Goal: Task Accomplishment & Management: Use online tool/utility

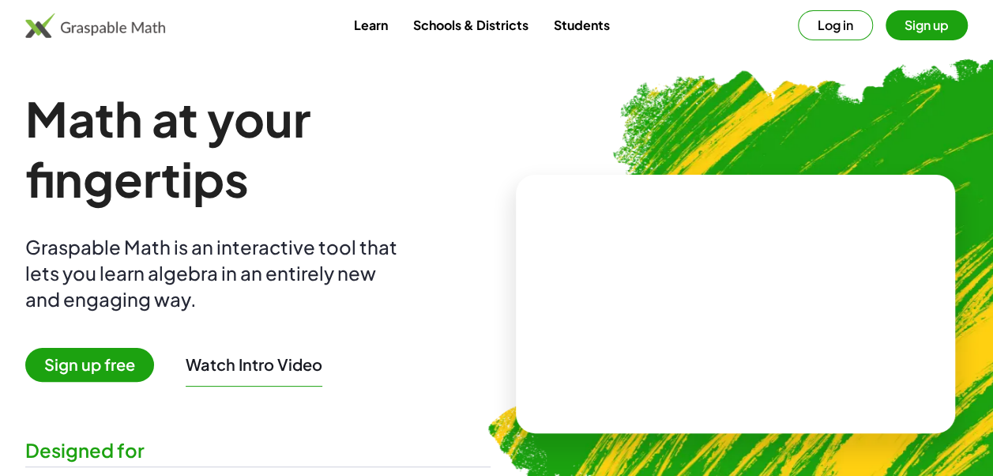
click at [945, 11] on button "Sign up" at bounding box center [927, 25] width 82 height 30
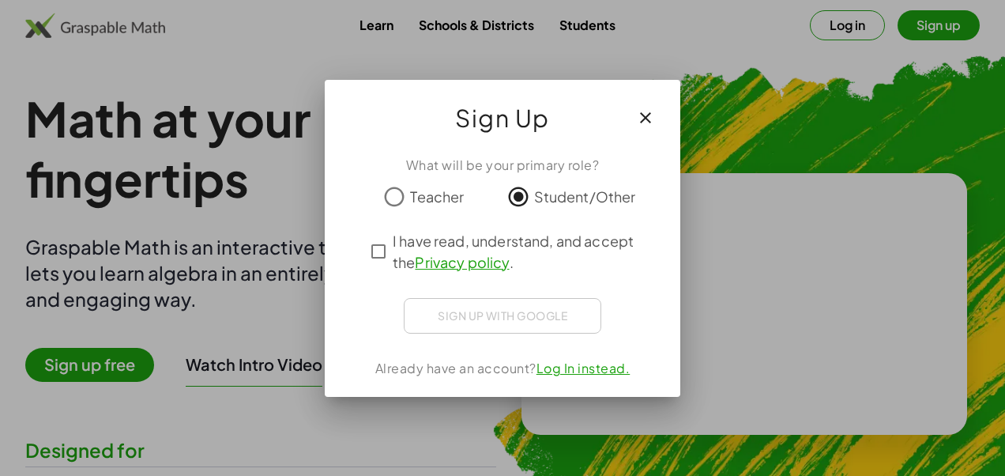
click at [408, 246] on span "I have read, understand, and accept the Privacy policy ." at bounding box center [517, 251] width 248 height 43
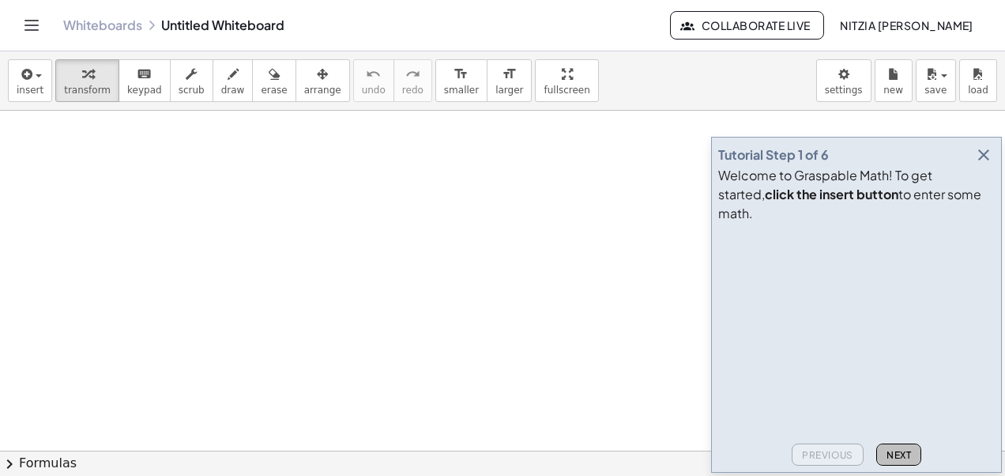
click at [890, 453] on span "Next" at bounding box center [898, 455] width 24 height 12
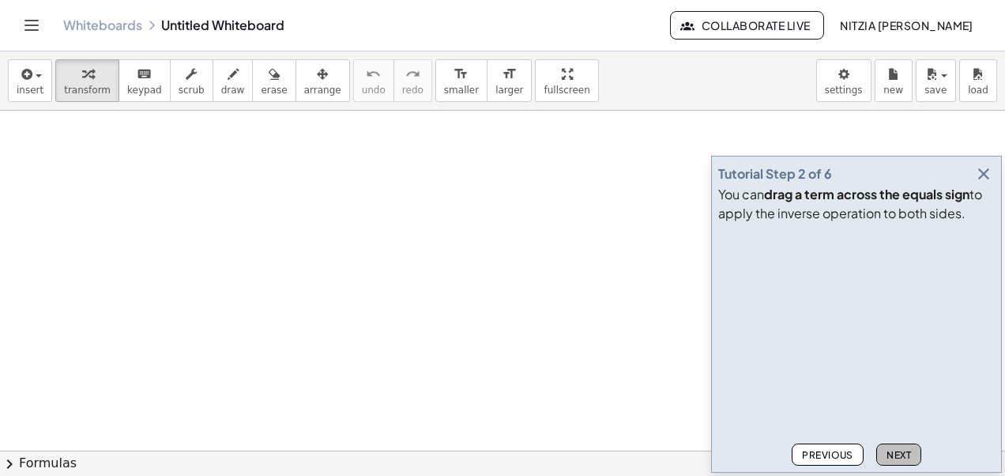
click at [890, 453] on span "Next" at bounding box center [898, 455] width 24 height 12
click at [980, 182] on icon "button" at bounding box center [983, 173] width 19 height 19
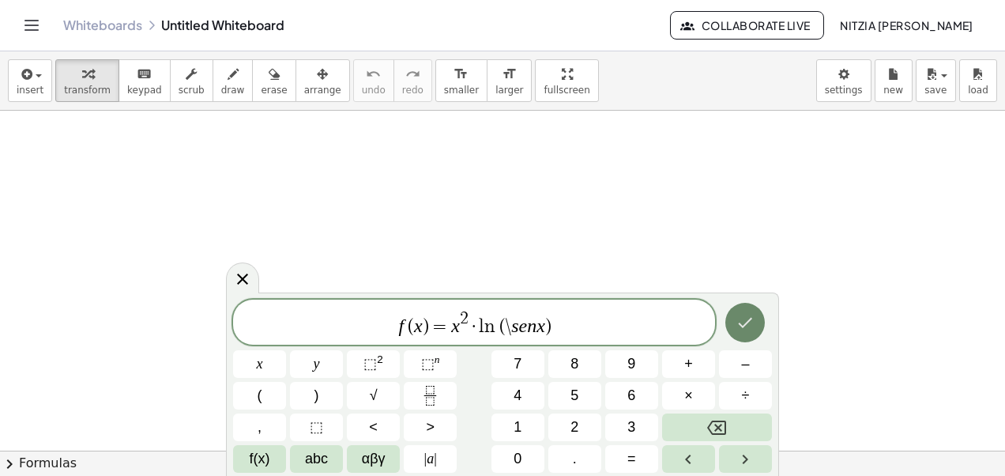
click at [741, 322] on icon "Done" at bounding box center [744, 322] width 19 height 19
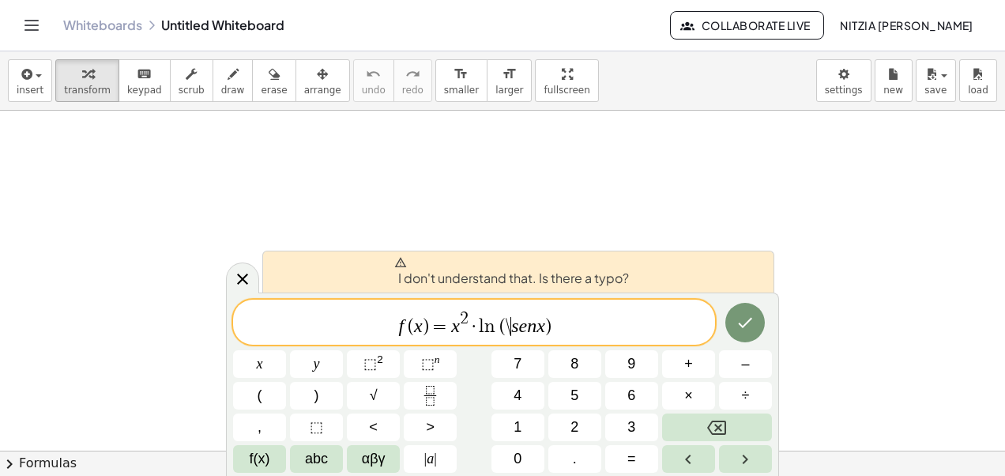
click at [513, 327] on var "s" at bounding box center [514, 325] width 7 height 21
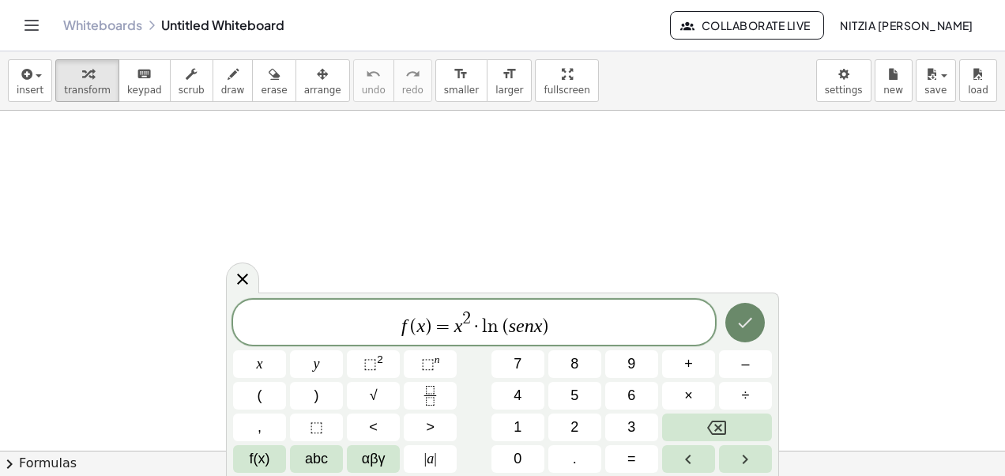
click at [732, 335] on button "Done" at bounding box center [744, 322] width 39 height 39
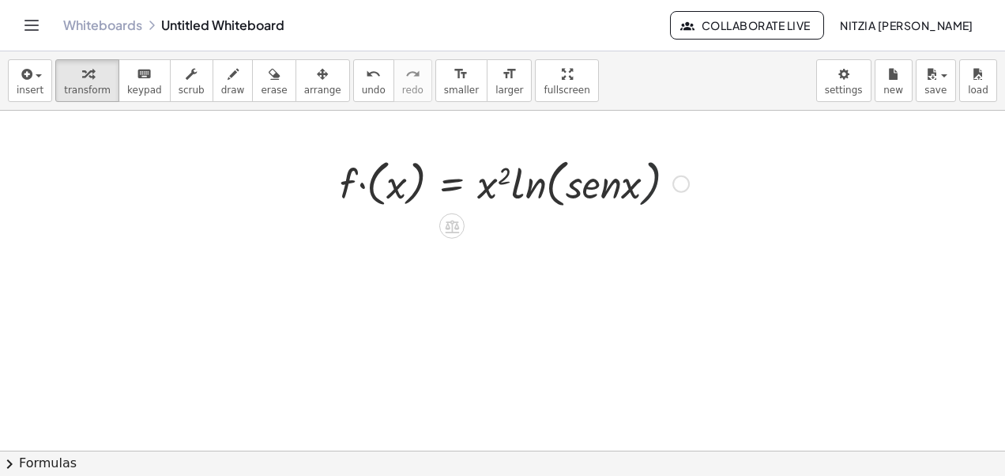
click at [686, 160] on div at bounding box center [514, 182] width 365 height 60
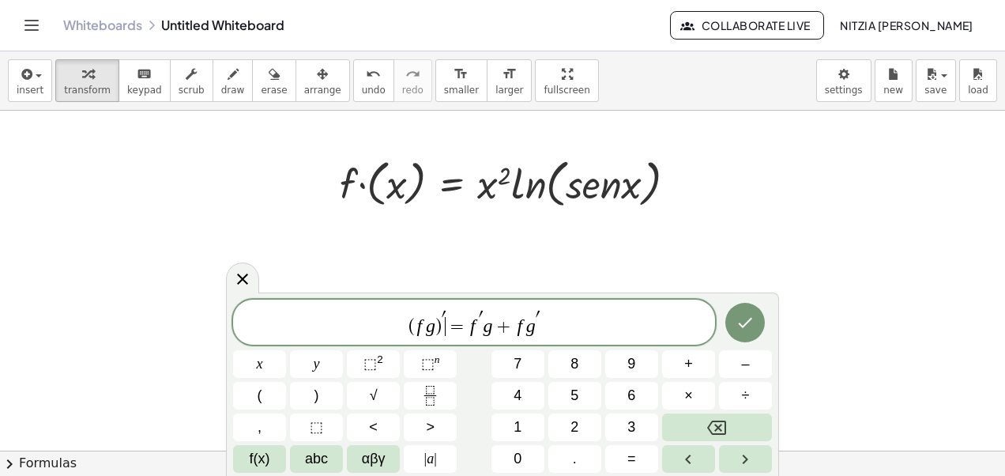
click at [450, 314] on span "( f g ) ′ ​ = f ′ g + f g ′" at bounding box center [474, 323] width 482 height 28
click at [485, 315] on var "g" at bounding box center [489, 325] width 9 height 21
click at [542, 314] on span "′ ​" at bounding box center [542, 318] width 4 height 17
click at [476, 325] on span "( f g ) = f ​ g + f g" at bounding box center [474, 322] width 482 height 29
click at [542, 324] on span "( f g ) = f g + f g ​" at bounding box center [474, 322] width 482 height 29
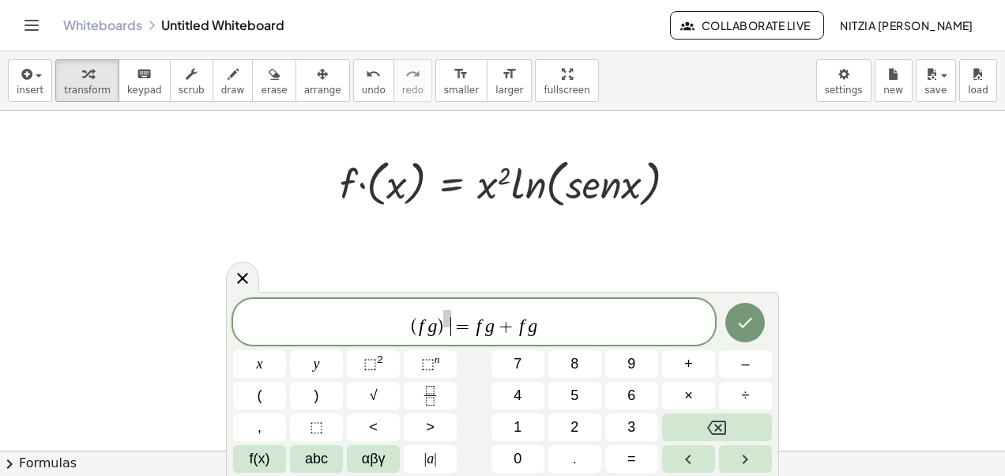
click at [455, 318] on span "=" at bounding box center [462, 326] width 23 height 19
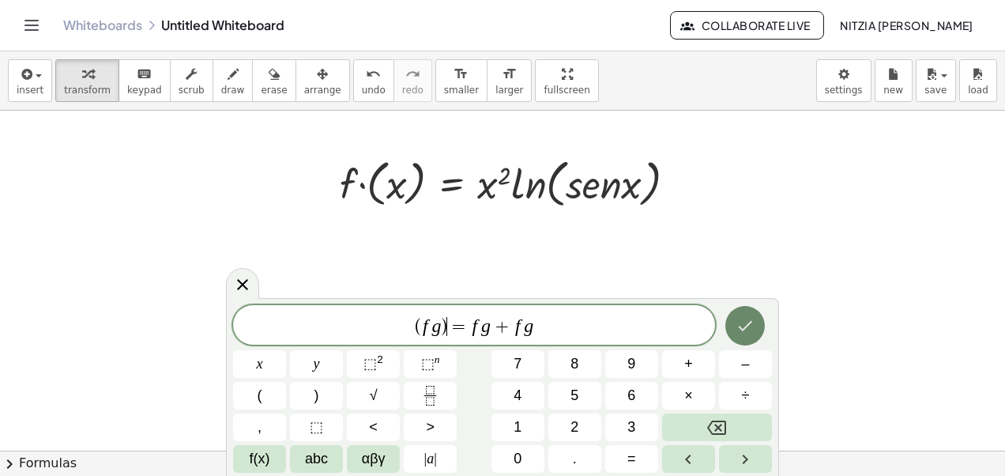
click at [752, 314] on button "Done" at bounding box center [744, 325] width 39 height 39
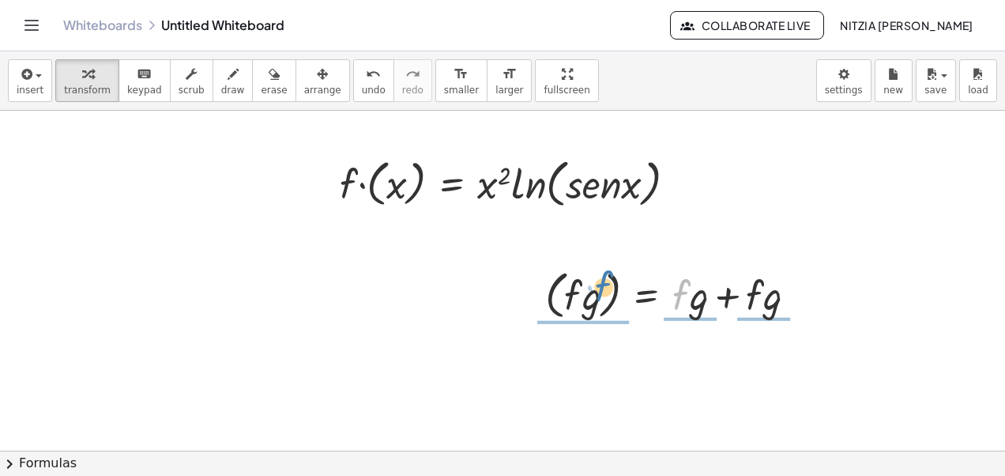
drag, startPoint x: 683, startPoint y: 303, endPoint x: 605, endPoint y: 294, distance: 77.9
click at [605, 294] on div at bounding box center [677, 294] width 280 height 60
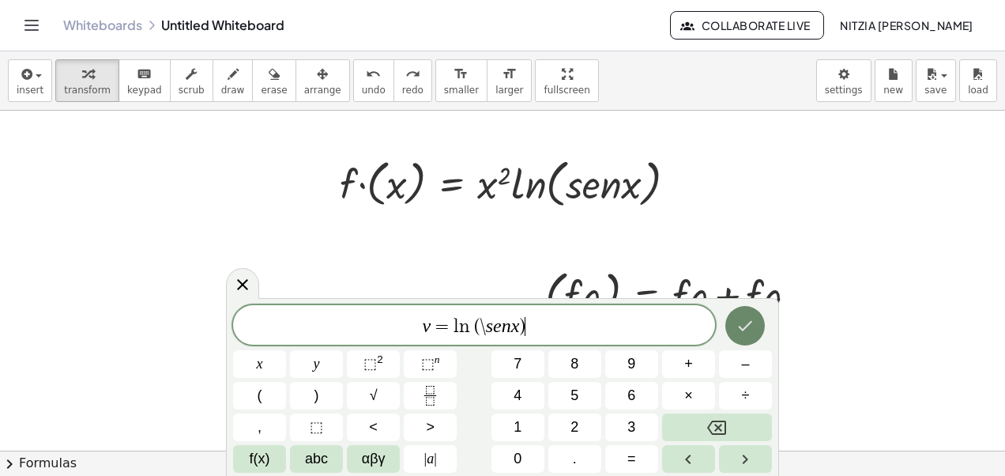
click at [741, 329] on icon "Done" at bounding box center [746, 326] width 14 height 10
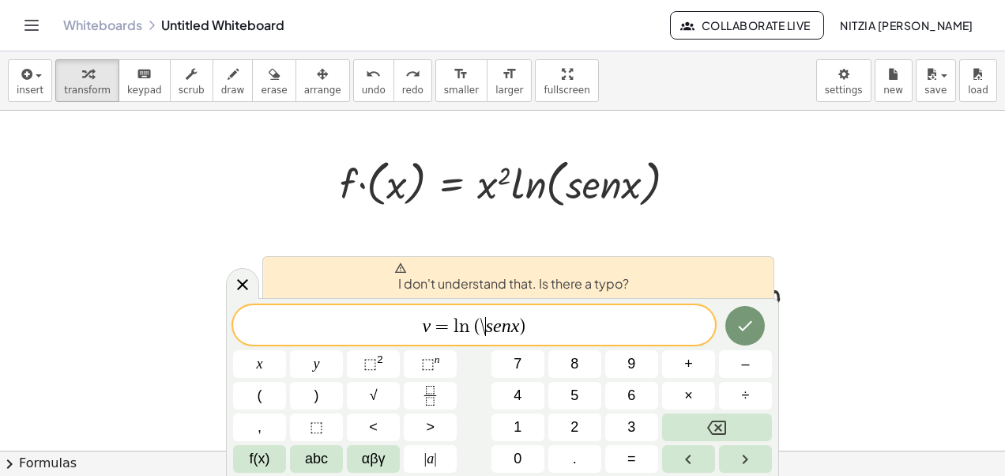
click at [487, 327] on var "s" at bounding box center [489, 325] width 7 height 21
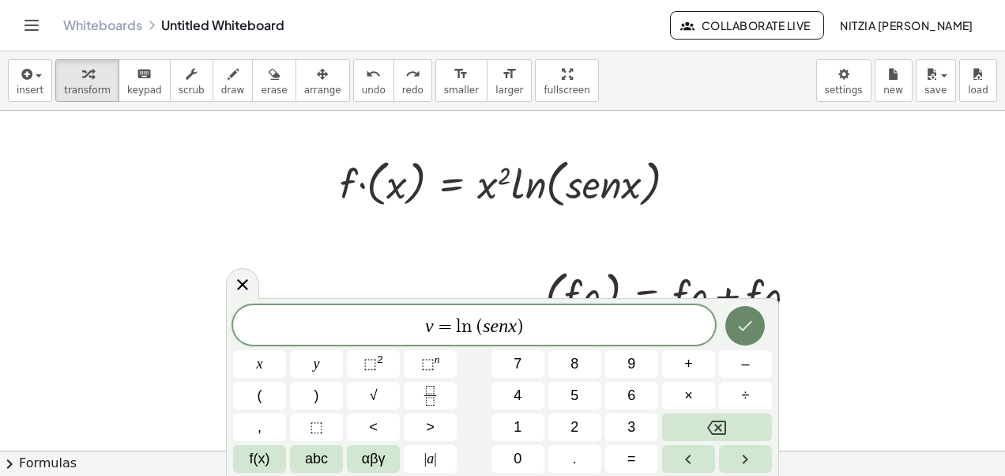
click at [740, 327] on icon "Done" at bounding box center [746, 326] width 14 height 10
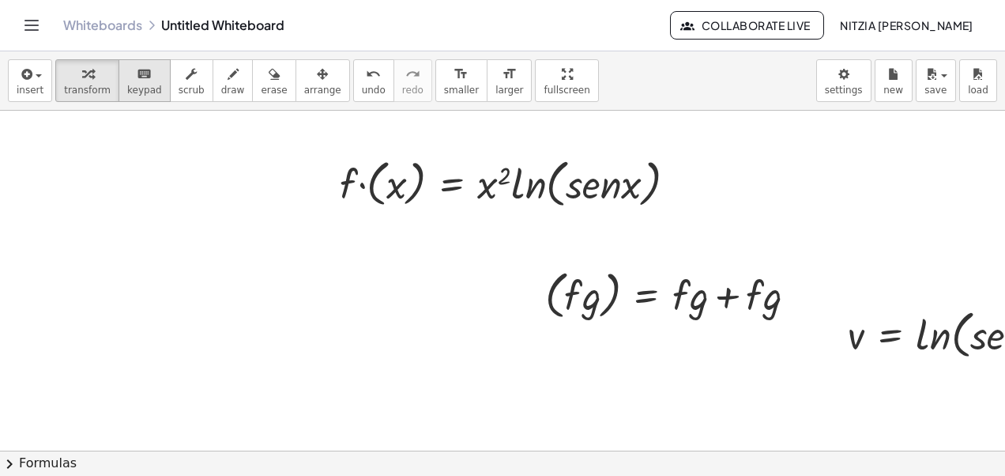
click at [136, 87] on span "keypad" at bounding box center [144, 90] width 35 height 11
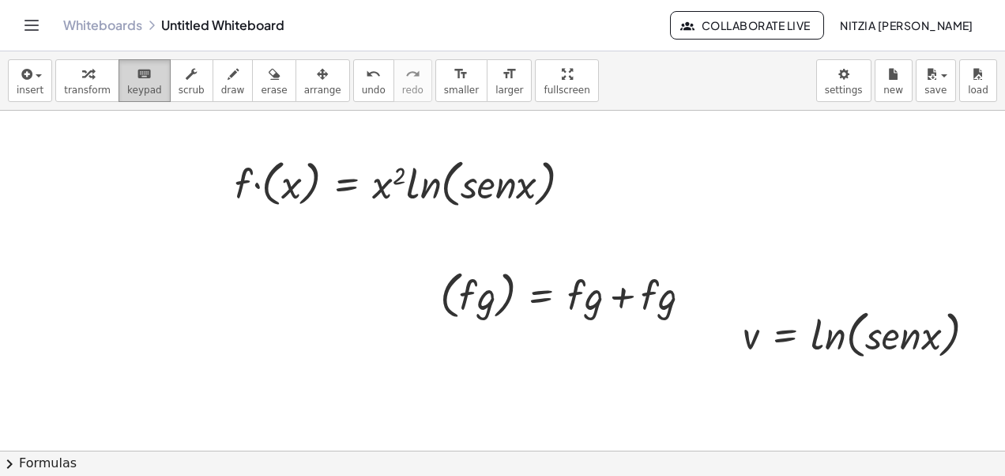
click at [152, 96] on button "keyboard keypad" at bounding box center [144, 80] width 52 height 43
click at [943, 354] on div at bounding box center [866, 333] width 262 height 60
click at [972, 328] on div at bounding box center [980, 333] width 17 height 17
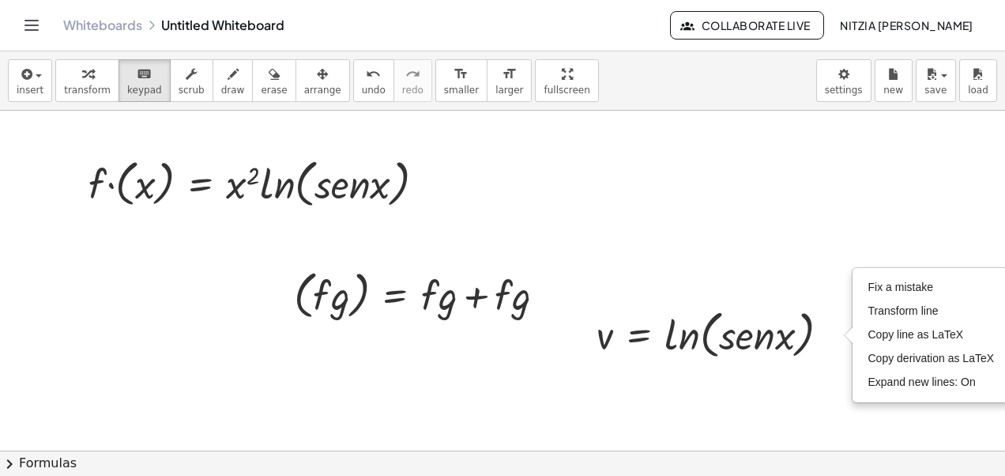
scroll to position [0, 250]
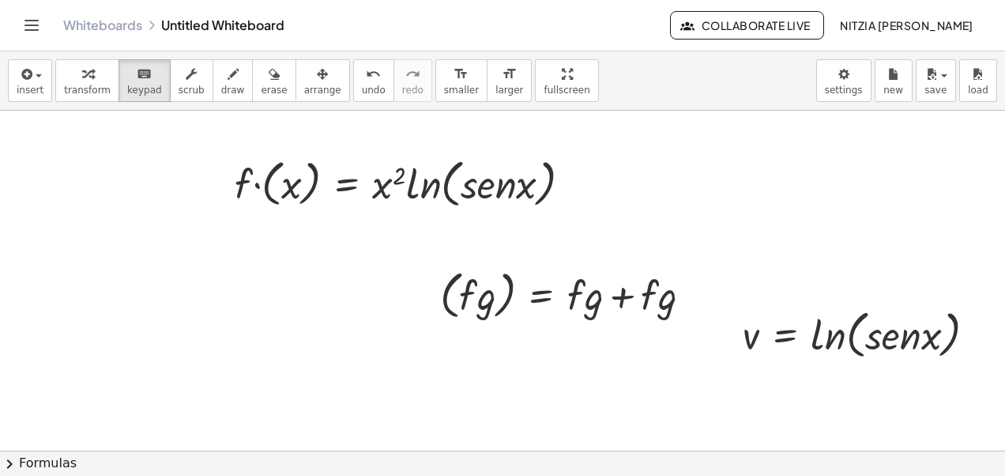
scroll to position [0, 117]
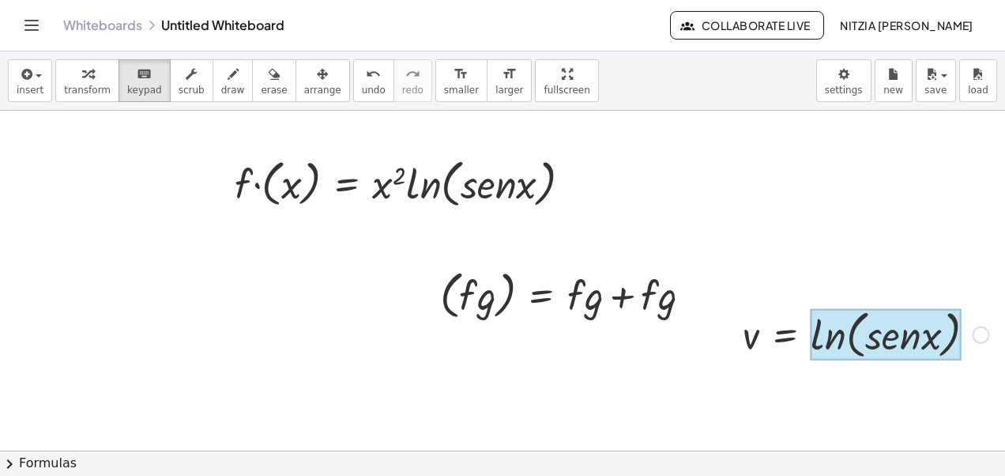
click at [817, 337] on div at bounding box center [885, 335] width 151 height 52
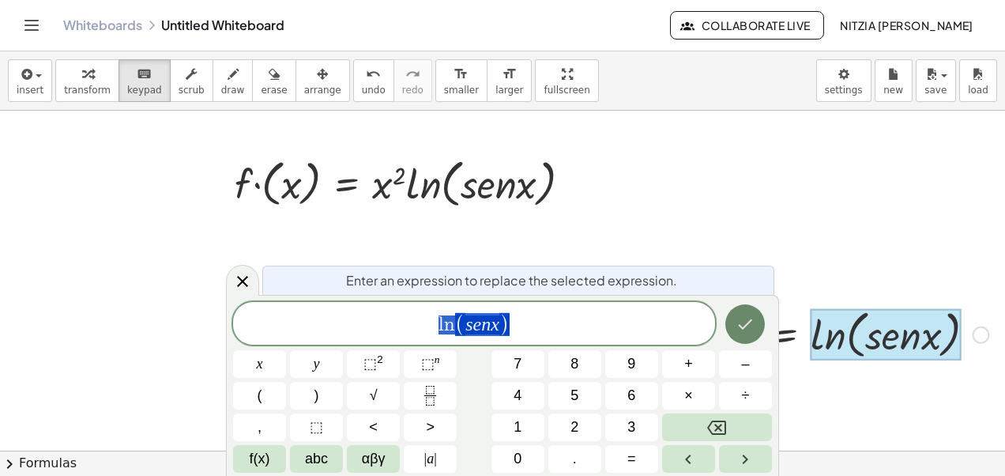
click at [738, 322] on icon "Done" at bounding box center [744, 323] width 19 height 19
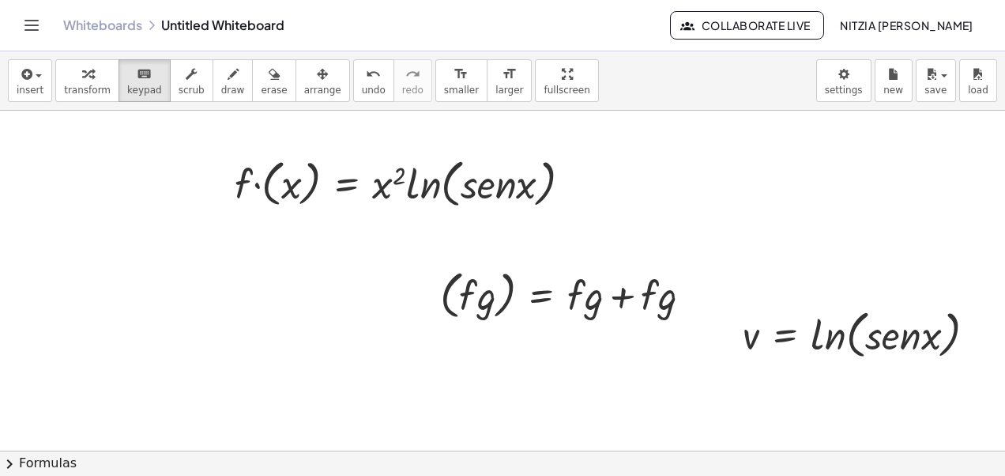
click at [128, 85] on span "keypad" at bounding box center [144, 90] width 35 height 11
drag, startPoint x: 540, startPoint y: 280, endPoint x: 383, endPoint y: 256, distance: 159.0
drag, startPoint x: 383, startPoint y: 256, endPoint x: 449, endPoint y: 215, distance: 77.4
click at [449, 215] on div "· f · ( x ) = · x 2 · ln ( , · s · e · n · x )" at bounding box center [403, 183] width 385 height 68
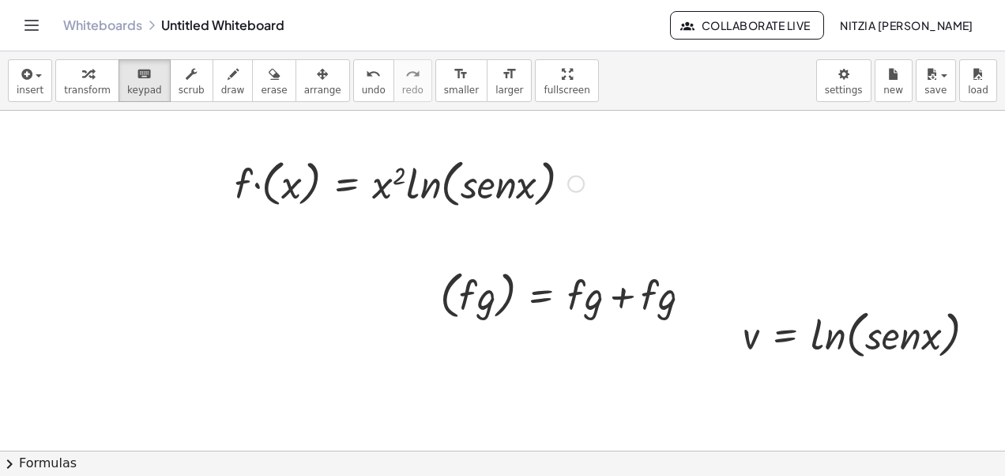
click at [567, 181] on div at bounding box center [575, 183] width 17 height 17
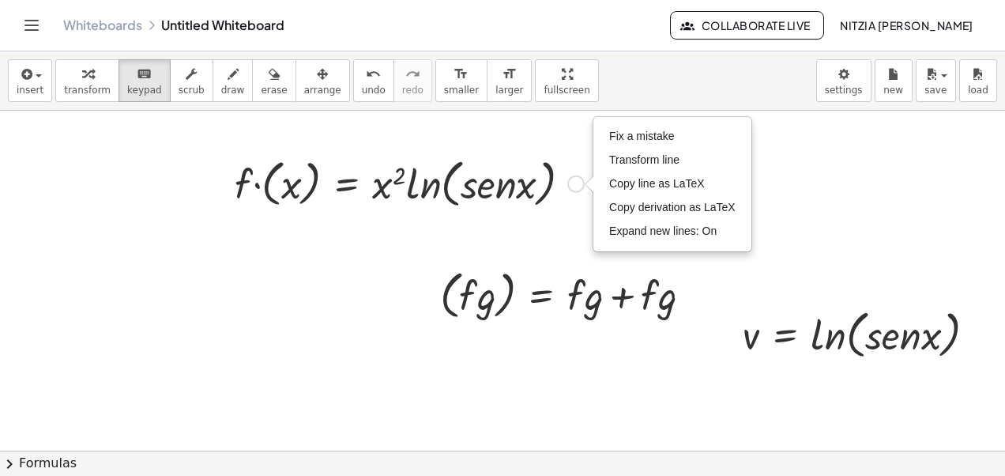
click at [567, 181] on div "Fix a mistake Transform line Copy line as LaTeX Copy derivation as LaTeX Expand…" at bounding box center [575, 183] width 17 height 17
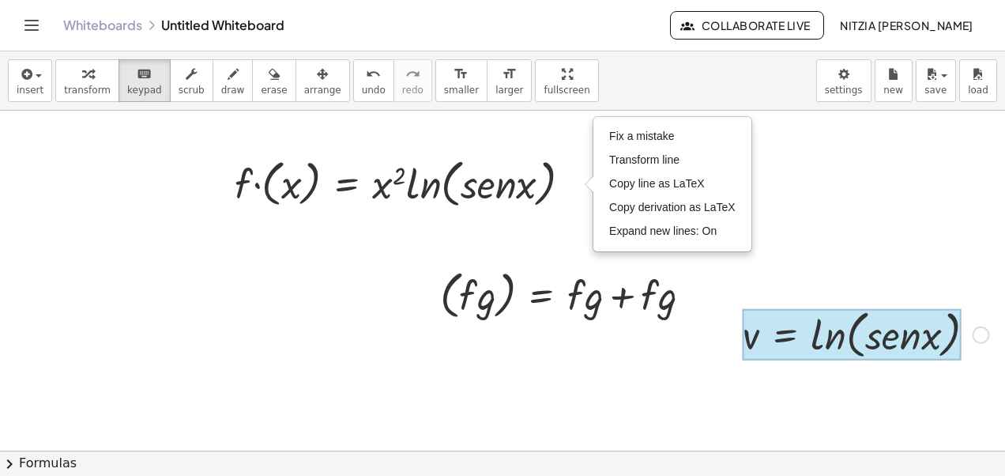
click at [776, 327] on div at bounding box center [852, 335] width 219 height 52
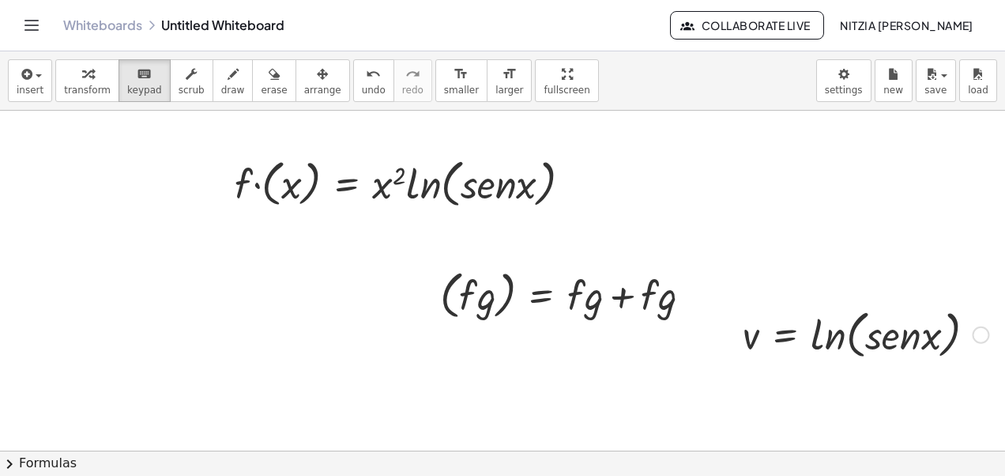
click at [972, 337] on div at bounding box center [980, 333] width 17 height 17
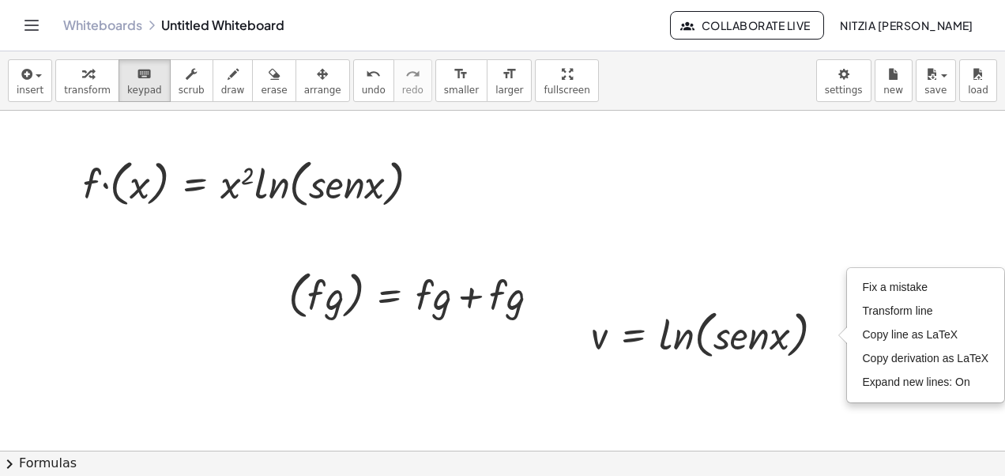
scroll to position [0, 269]
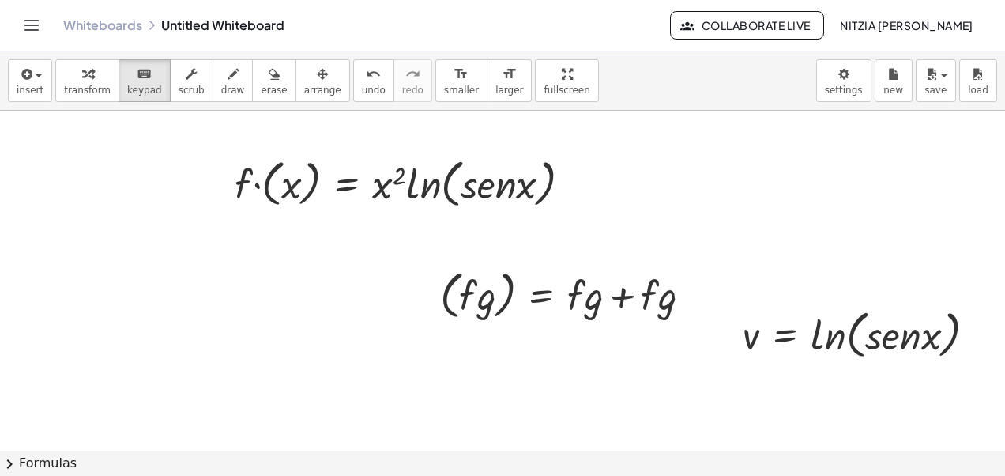
scroll to position [0, 117]
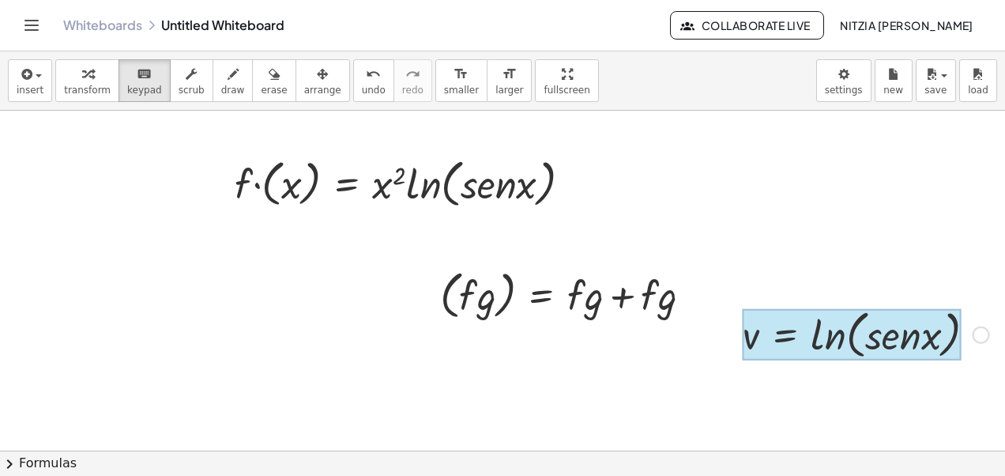
click at [792, 329] on div at bounding box center [852, 335] width 219 height 52
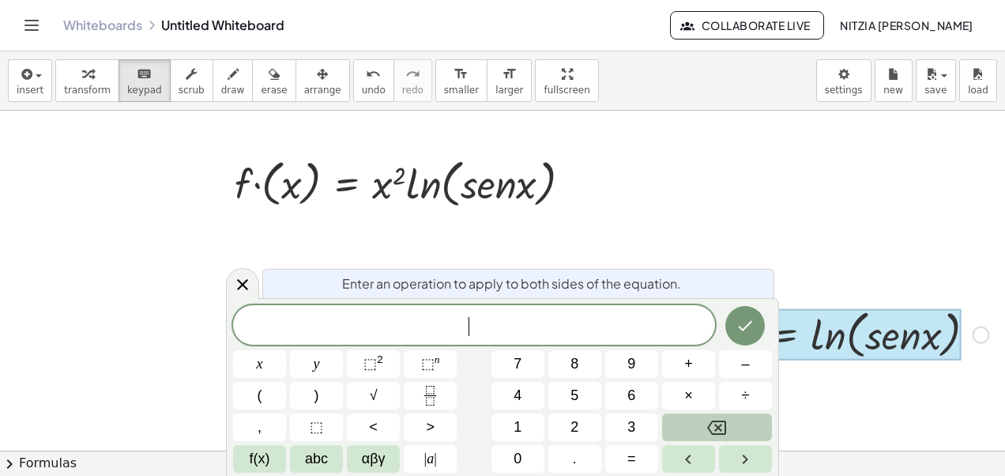
click at [723, 420] on icon "Backspace" at bounding box center [716, 427] width 19 height 14
click at [837, 342] on div at bounding box center [852, 335] width 219 height 52
click at [720, 427] on icon "Backspace" at bounding box center [716, 427] width 19 height 19
click at [747, 317] on icon "Done" at bounding box center [744, 325] width 19 height 19
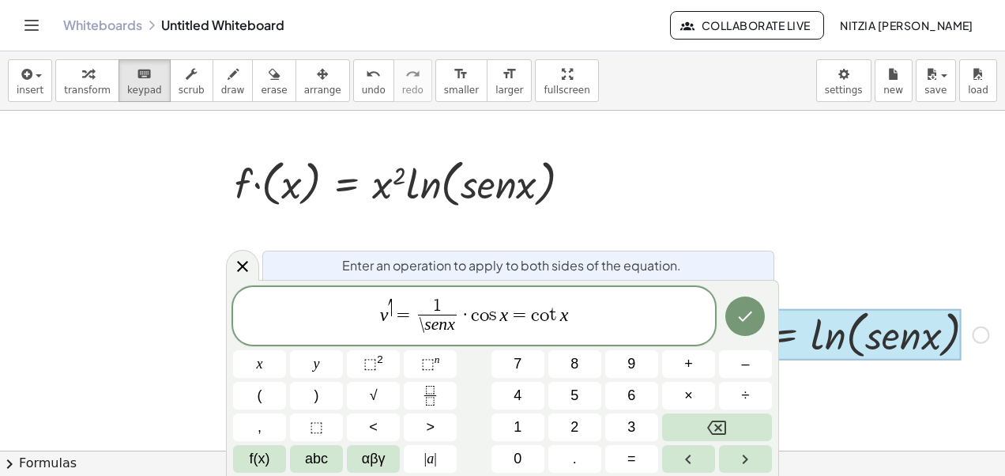
click at [392, 306] on span "′ ​" at bounding box center [390, 307] width 4 height 17
click at [760, 319] on button "Done" at bounding box center [744, 315] width 39 height 39
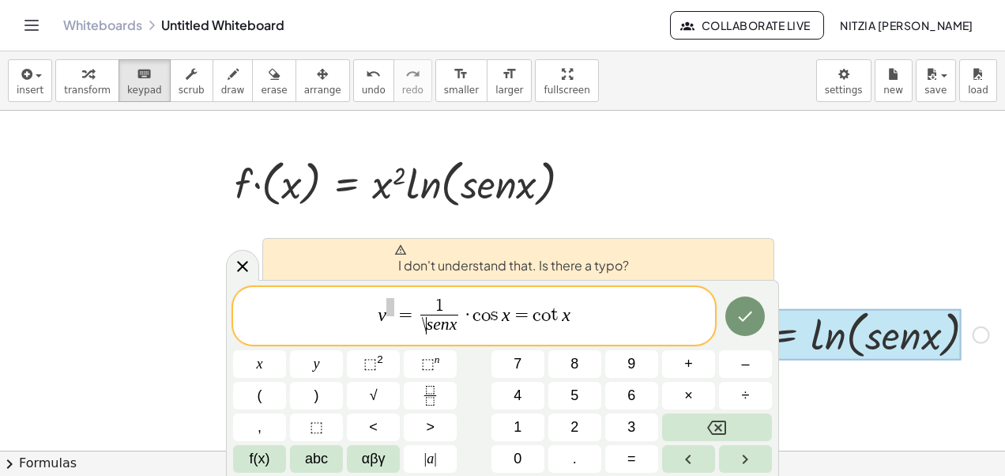
click at [426, 325] on span "\ ​ s e n x" at bounding box center [439, 324] width 39 height 21
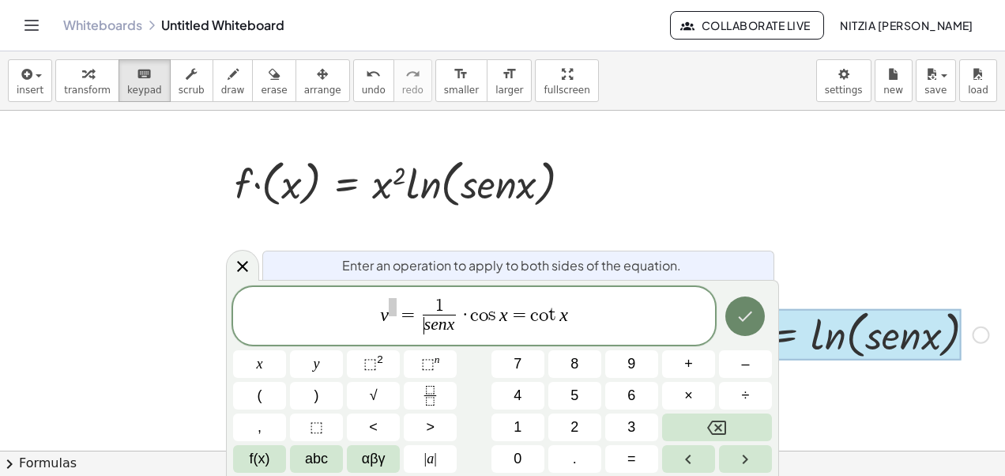
click at [739, 316] on icon "Done" at bounding box center [744, 315] width 19 height 19
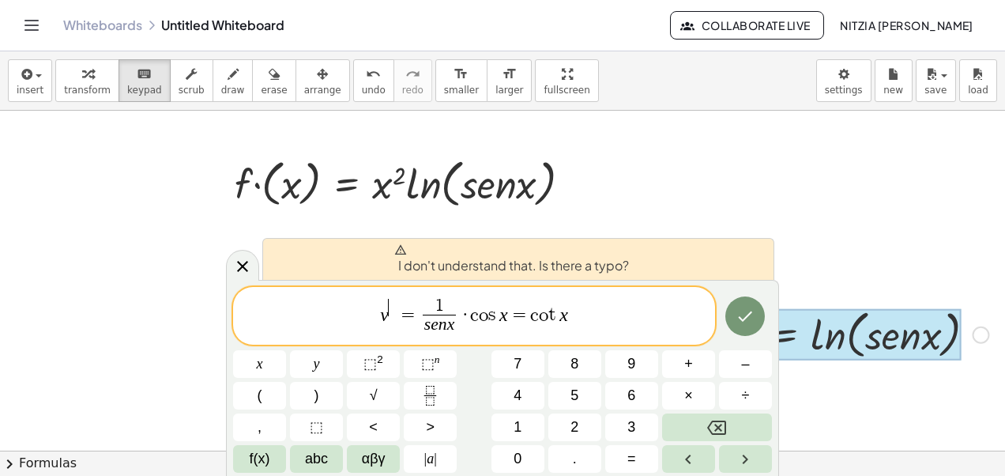
click at [389, 310] on span "​" at bounding box center [393, 307] width 8 height 17
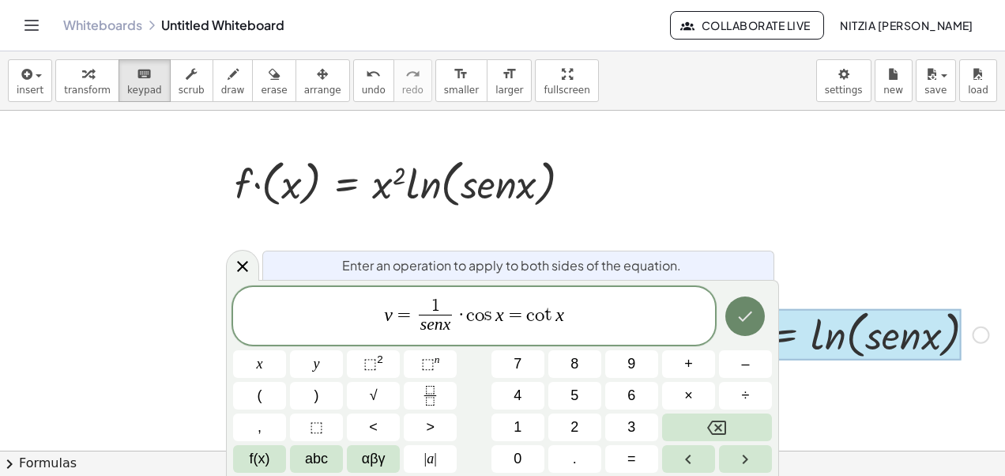
click at [741, 328] on button "Done" at bounding box center [744, 315] width 39 height 39
click at [739, 301] on button "Done" at bounding box center [744, 315] width 39 height 39
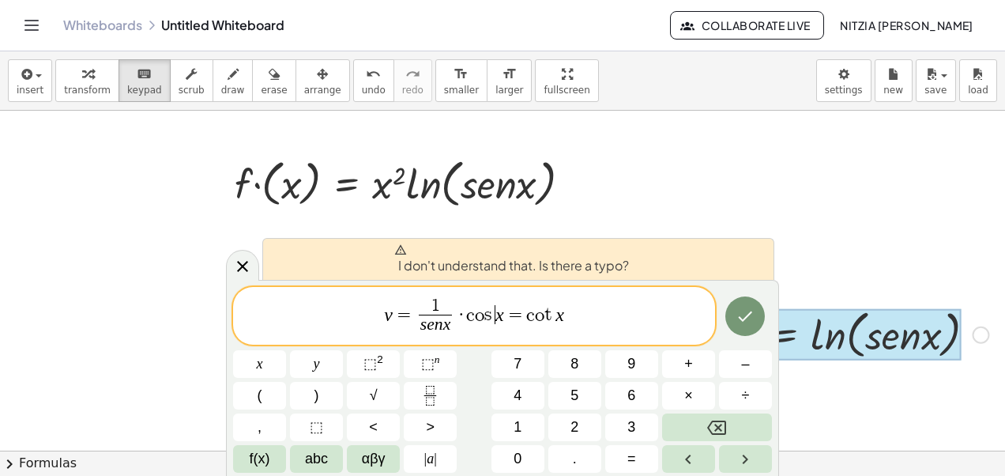
click at [495, 314] on span "v = 1 s e n x ​ · c o s ​ x = c o t x" at bounding box center [474, 317] width 482 height 42
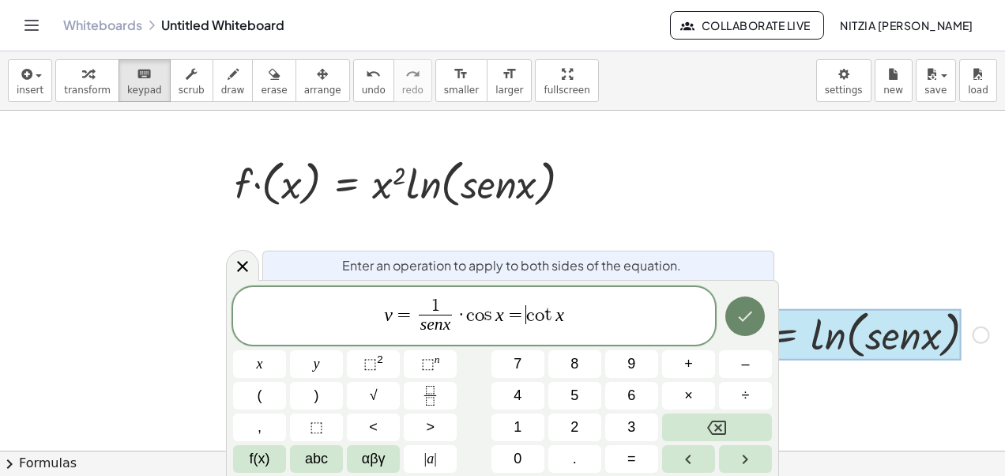
click at [757, 314] on button "Done" at bounding box center [744, 315] width 39 height 39
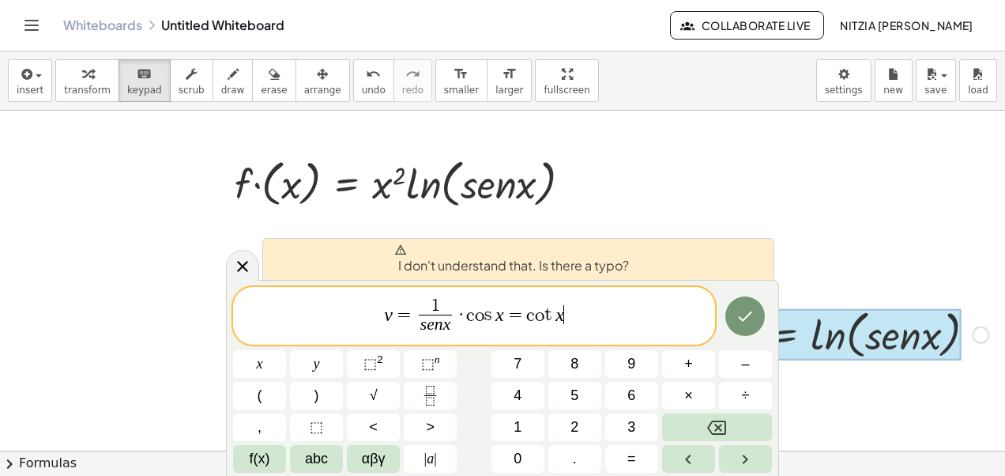
click at [577, 318] on span "v = 1 s e n x ​ · c o s x = c o t x ​" at bounding box center [474, 317] width 482 height 42
click at [745, 310] on icon "Done" at bounding box center [744, 315] width 19 height 19
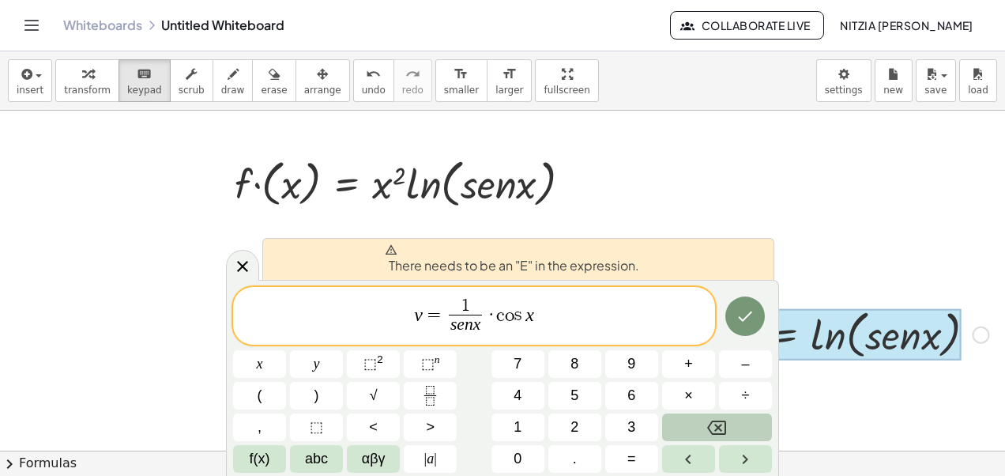
click at [749, 421] on button "Backspace" at bounding box center [717, 427] width 110 height 28
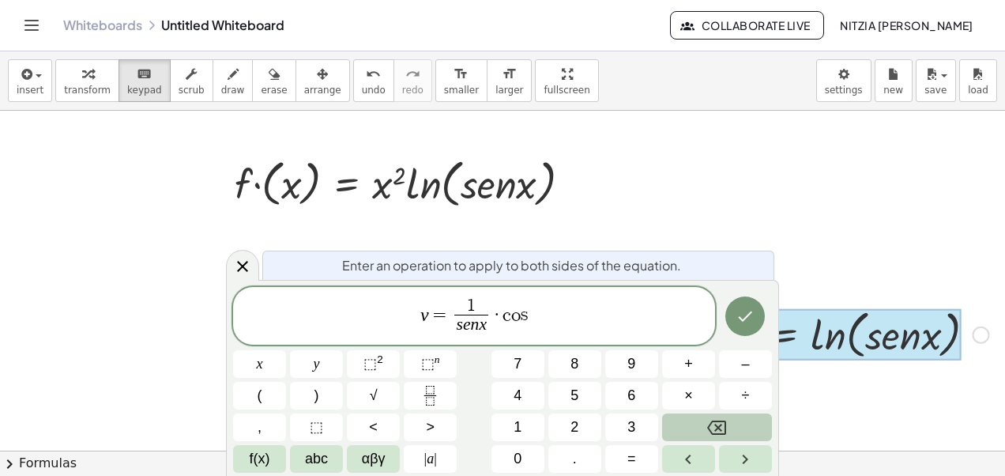
click at [749, 421] on button "Backspace" at bounding box center [717, 427] width 110 height 28
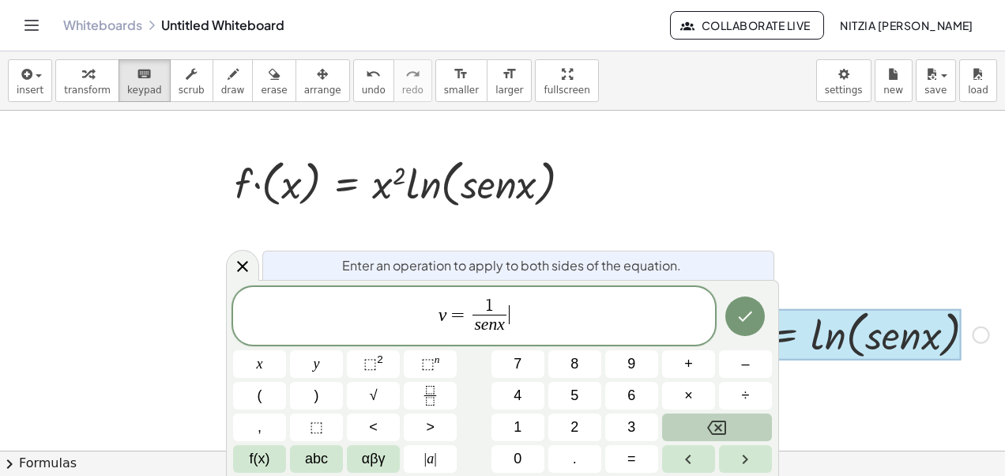
click at [749, 421] on button "Backspace" at bounding box center [717, 427] width 110 height 28
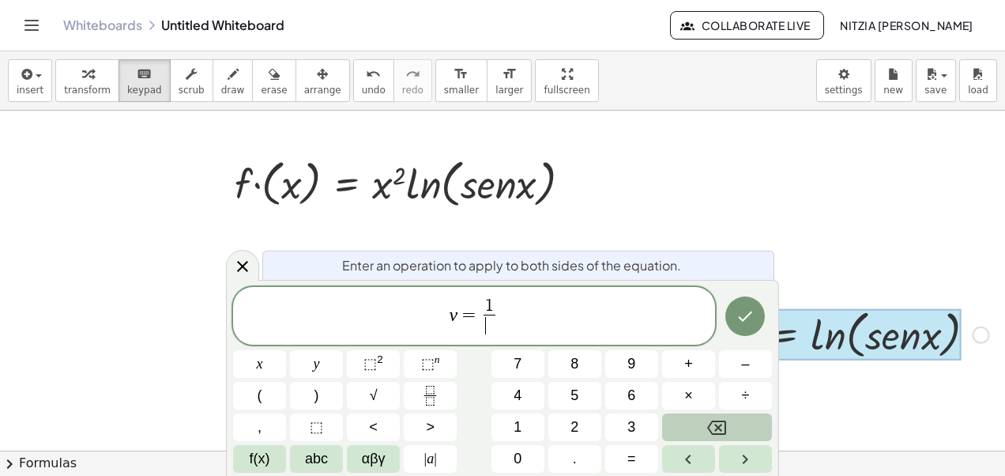
click at [749, 421] on button "Backspace" at bounding box center [717, 427] width 110 height 28
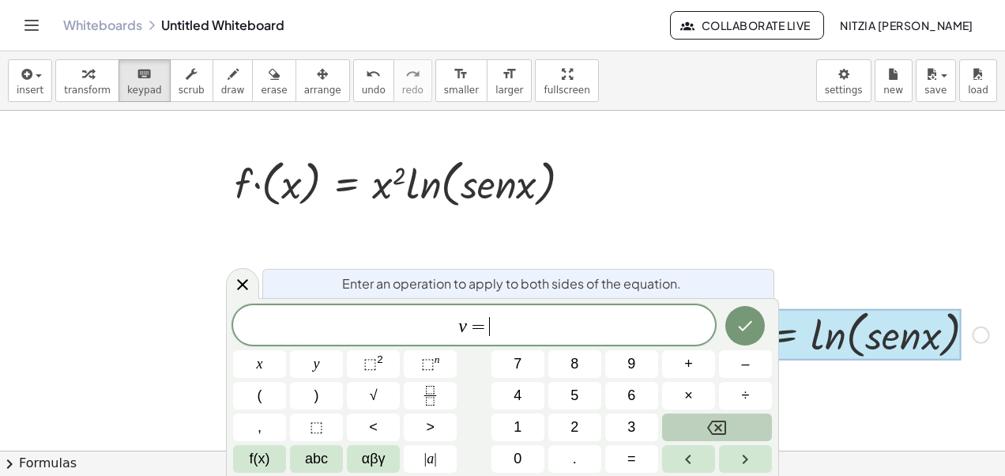
click at [749, 421] on button "Backspace" at bounding box center [717, 427] width 110 height 28
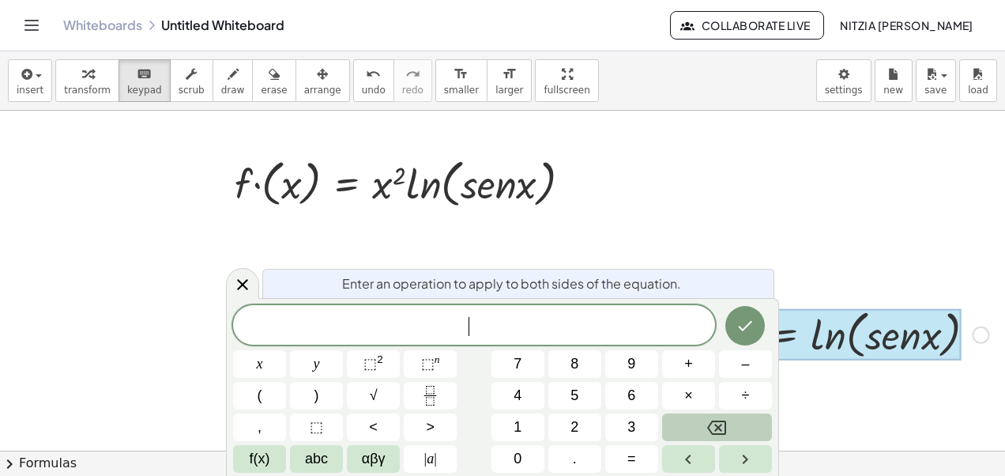
click at [749, 421] on button "Backspace" at bounding box center [717, 427] width 110 height 28
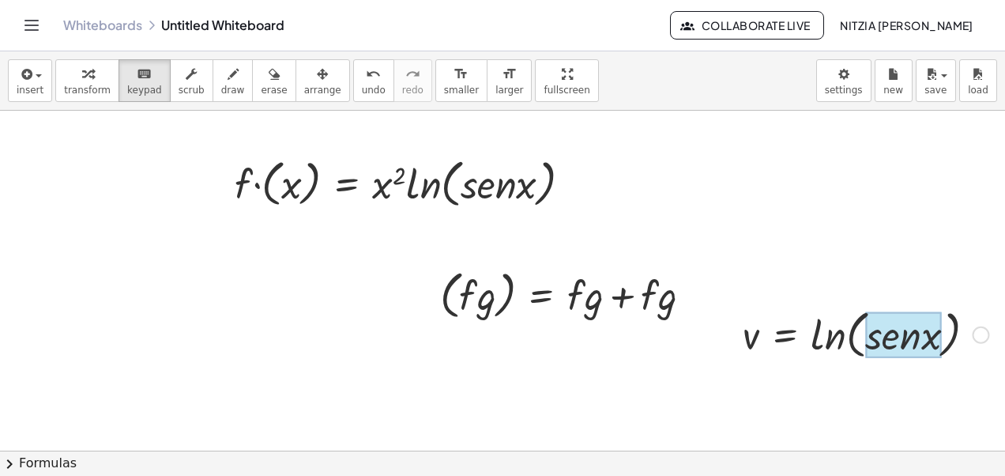
click at [899, 328] on div at bounding box center [903, 335] width 76 height 46
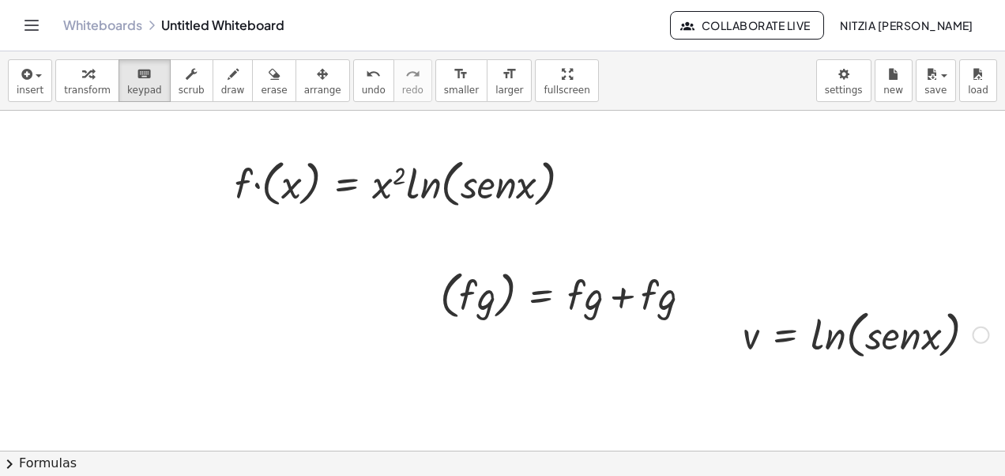
click at [972, 336] on div "Fix a mistake Transform line Copy line as LaTeX Copy derivation as LaTeX Expand…" at bounding box center [980, 333] width 17 height 17
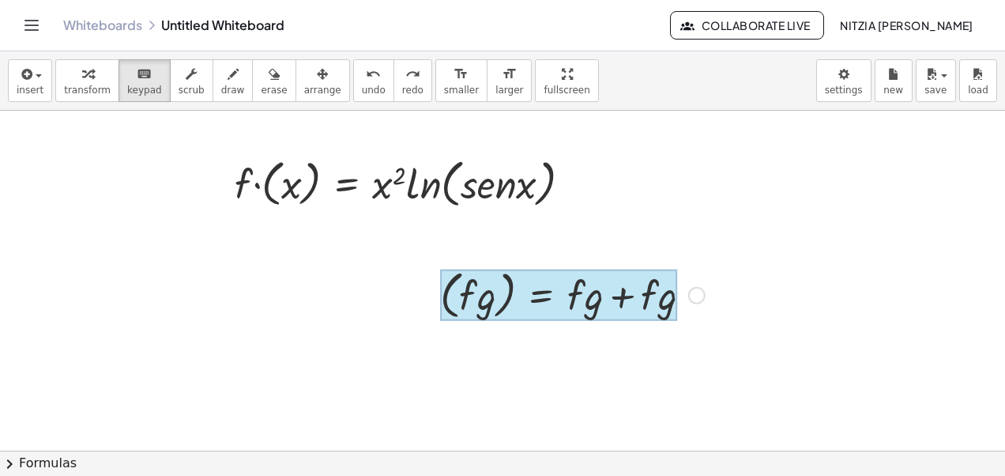
click at [539, 300] on div at bounding box center [558, 295] width 237 height 52
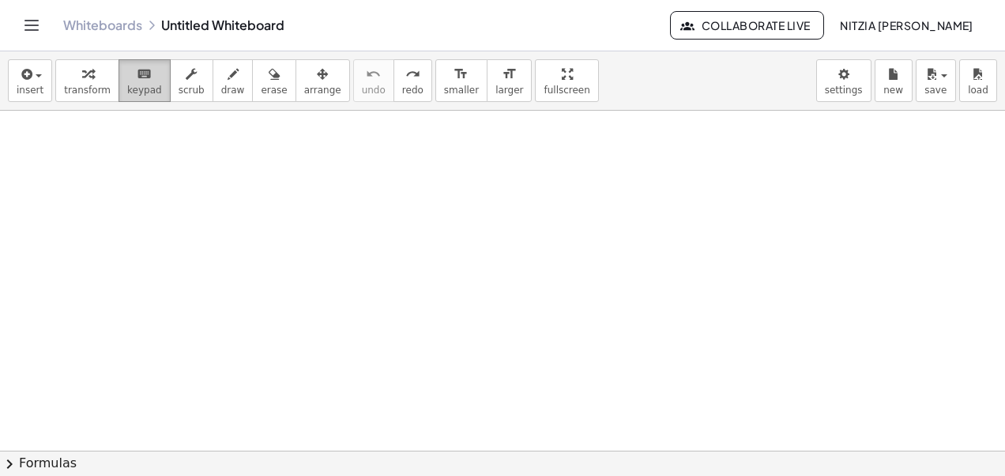
click at [133, 87] on span "keypad" at bounding box center [144, 90] width 35 height 11
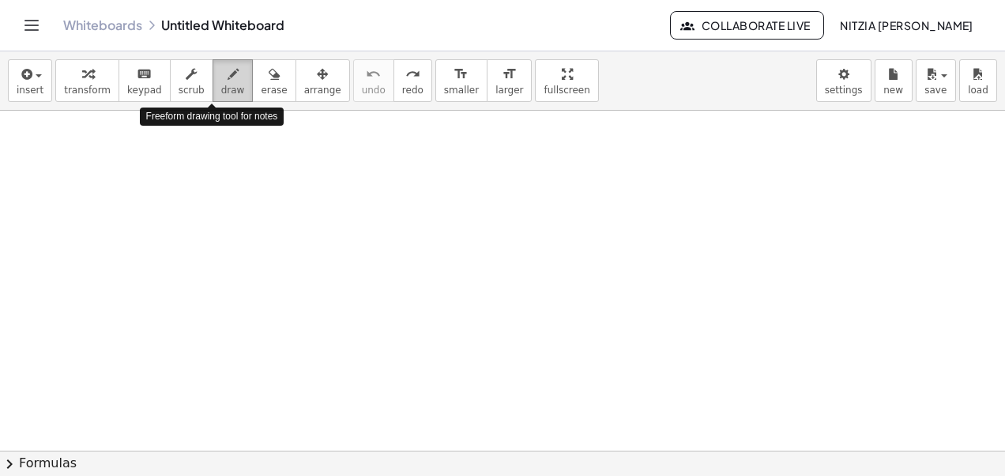
click at [225, 73] on button "draw" at bounding box center [232, 80] width 41 height 43
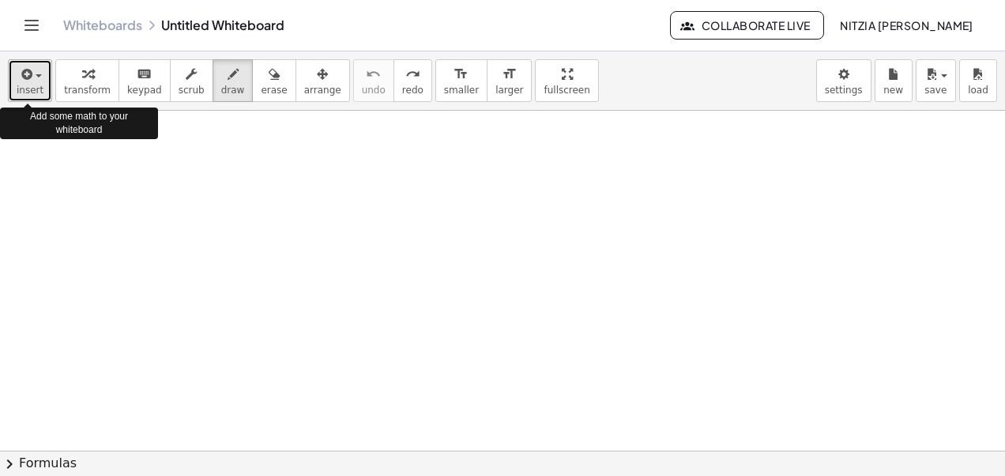
click at [32, 85] on span "insert" at bounding box center [30, 90] width 27 height 11
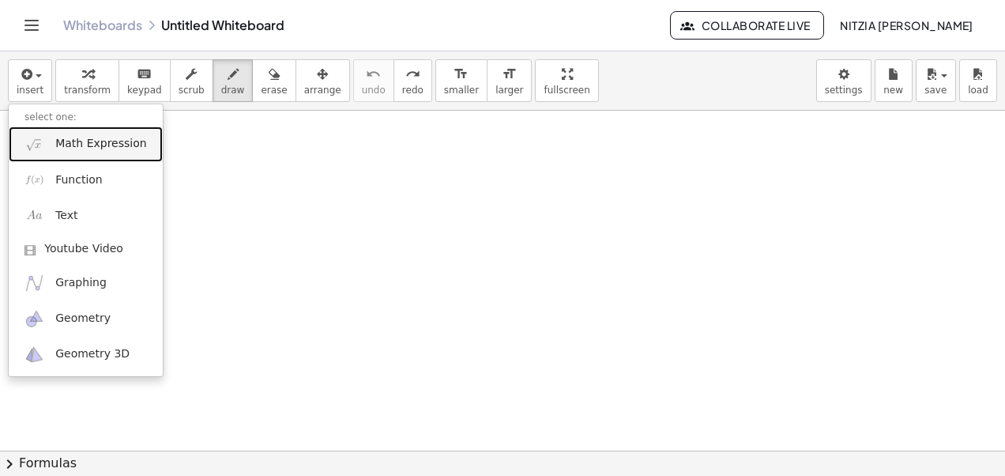
click at [111, 141] on span "Math Expression" at bounding box center [100, 144] width 91 height 16
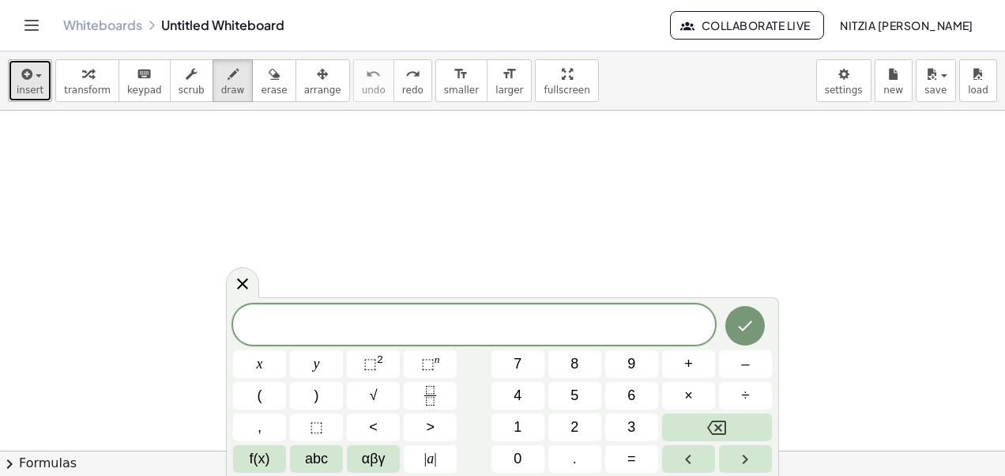
click at [21, 68] on icon "button" at bounding box center [25, 74] width 14 height 19
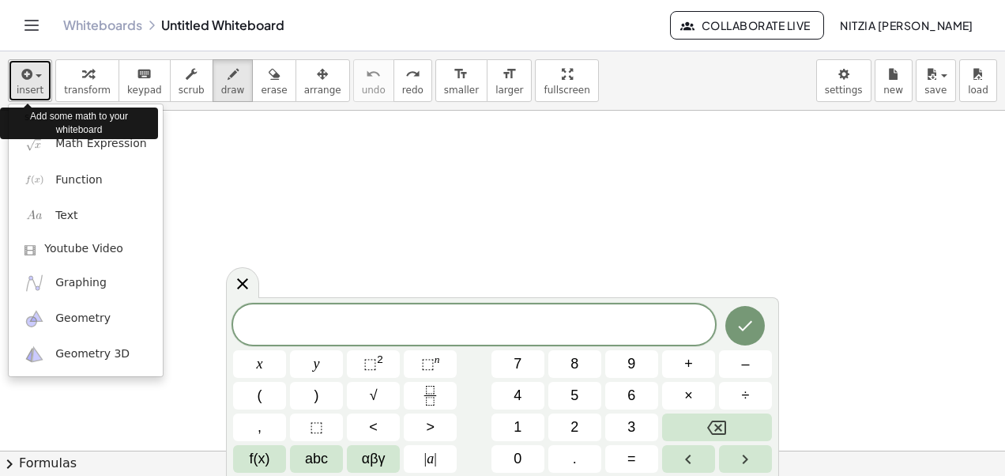
click at [27, 88] on span "insert" at bounding box center [30, 90] width 27 height 11
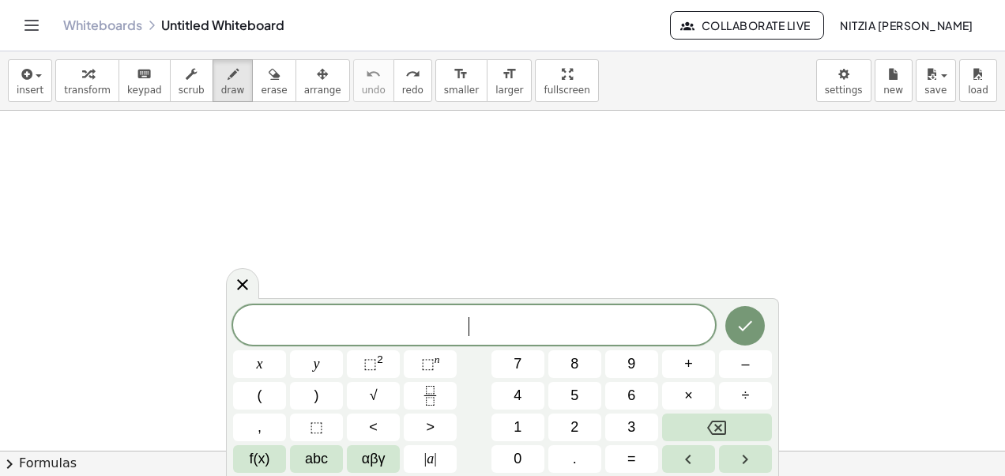
click at [419, 320] on span "​" at bounding box center [474, 326] width 482 height 22
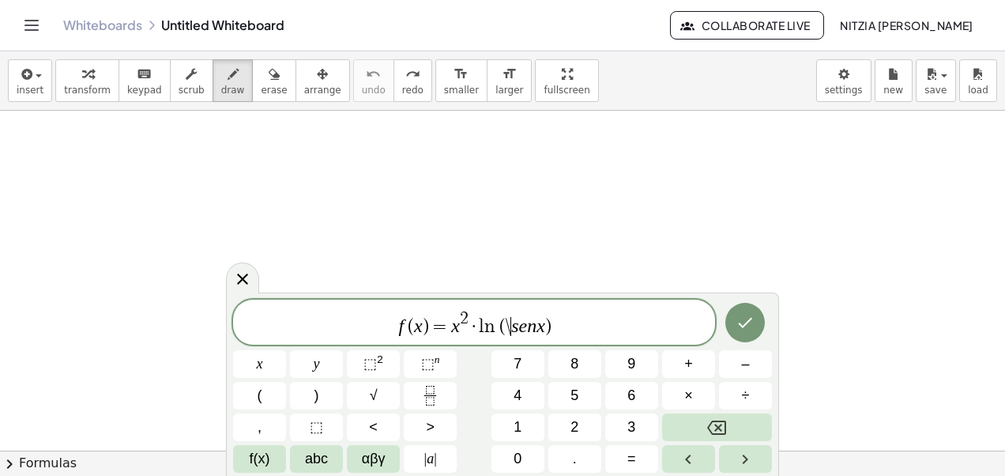
click at [512, 325] on var "s" at bounding box center [514, 325] width 7 height 21
click at [750, 329] on icon "Done" at bounding box center [744, 322] width 19 height 19
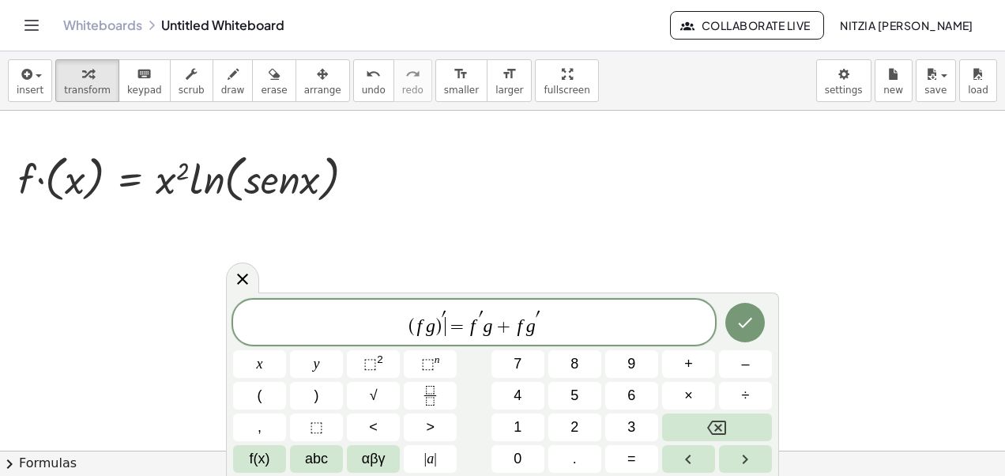
click at [449, 311] on span "( f g ) ′ ​ = f ′ g + f g ′" at bounding box center [474, 323] width 482 height 28
click at [484, 313] on span "′ ​" at bounding box center [483, 318] width 4 height 17
click at [545, 314] on span "( f g ) = f g + f g ′ ​" at bounding box center [474, 322] width 482 height 29
click at [739, 328] on icon "Done" at bounding box center [744, 322] width 19 height 19
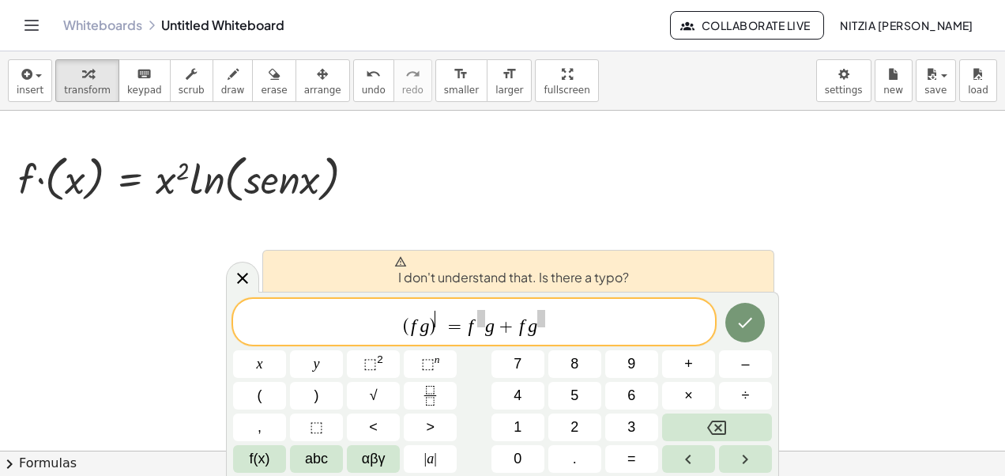
click at [441, 318] on span "​" at bounding box center [439, 318] width 8 height 17
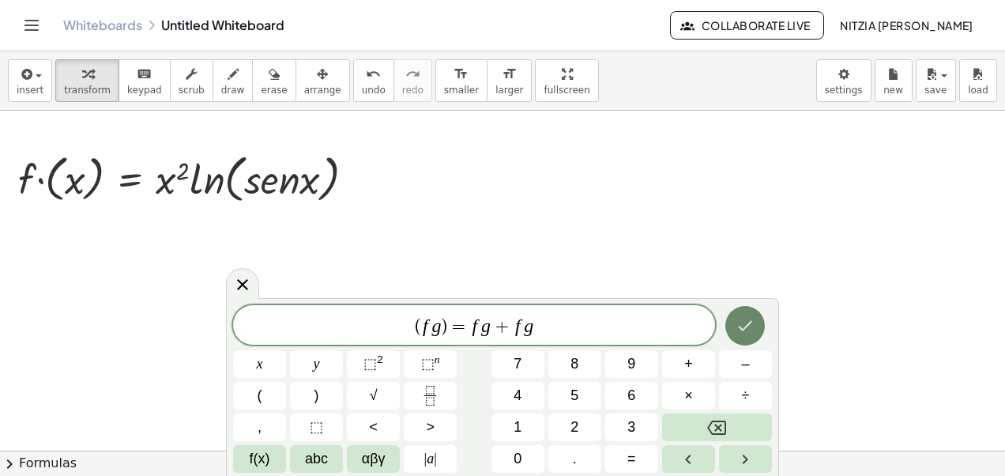
click at [757, 320] on button "Done" at bounding box center [744, 325] width 39 height 39
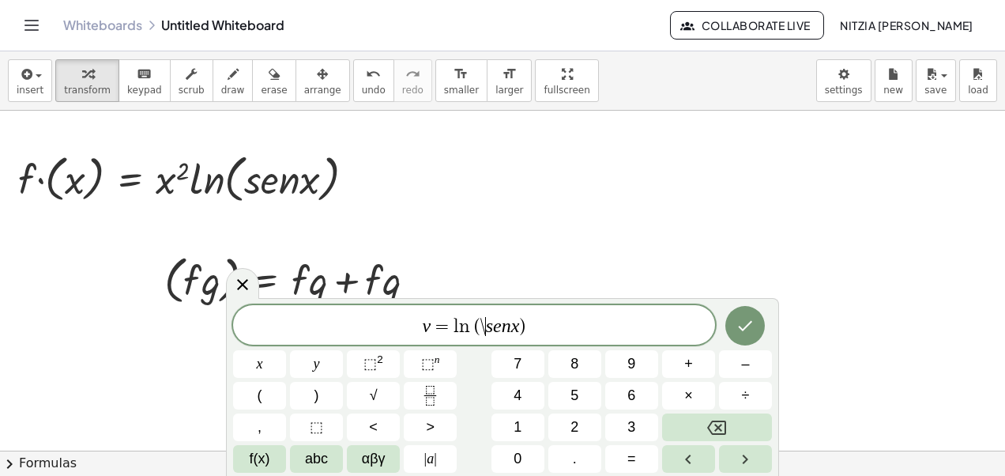
click at [486, 325] on var "s" at bounding box center [489, 325] width 7 height 21
click at [745, 329] on icon "Done" at bounding box center [746, 326] width 14 height 10
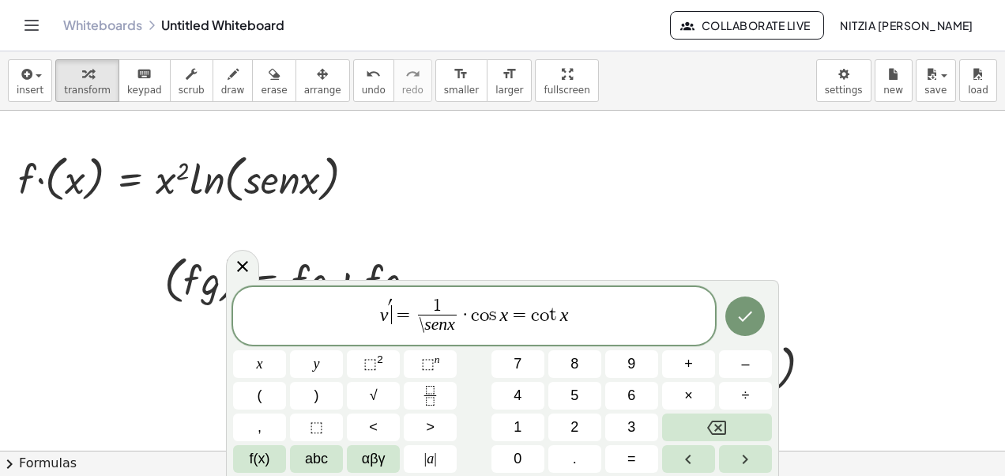
click at [395, 306] on span "=" at bounding box center [403, 314] width 23 height 19
click at [754, 315] on icon "Done" at bounding box center [744, 315] width 19 height 19
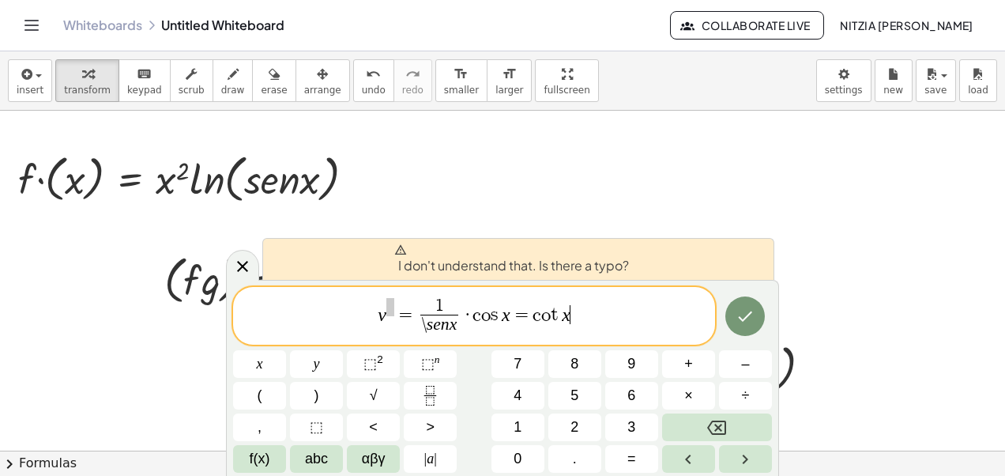
click at [589, 316] on span "v = 1 \ s e n x ​ · c o s x = c o t x ​" at bounding box center [474, 317] width 482 height 42
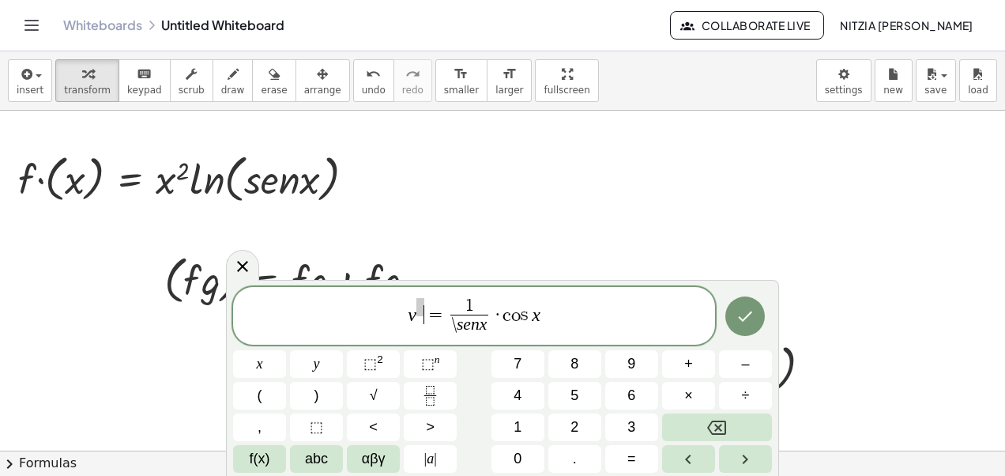
click at [427, 312] on span "=" at bounding box center [435, 314] width 23 height 19
click at [286, 350] on div at bounding box center [259, 364] width 53 height 28
click at [758, 321] on button "Done" at bounding box center [744, 315] width 39 height 39
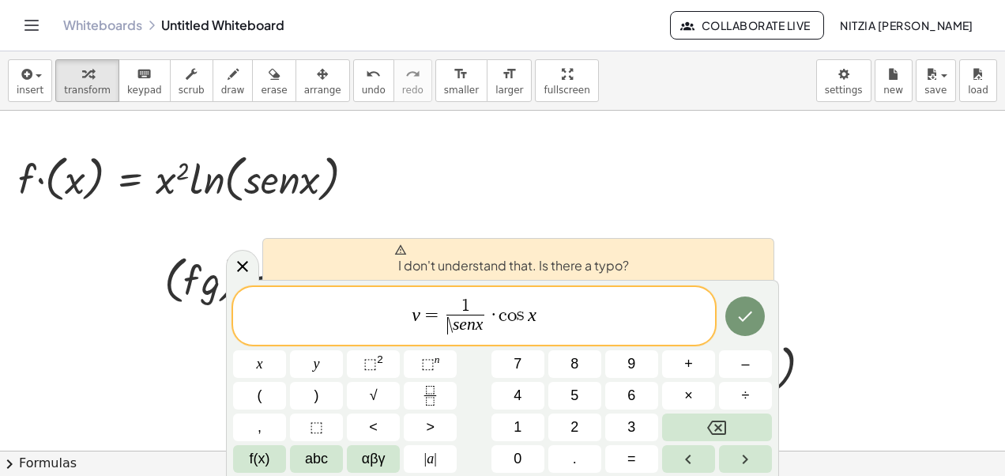
click at [448, 329] on span "\" at bounding box center [450, 324] width 5 height 17
drag, startPoint x: 598, startPoint y: 314, endPoint x: 272, endPoint y: 294, distance: 326.8
click at [272, 294] on div "**********" at bounding box center [474, 316] width 482 height 58
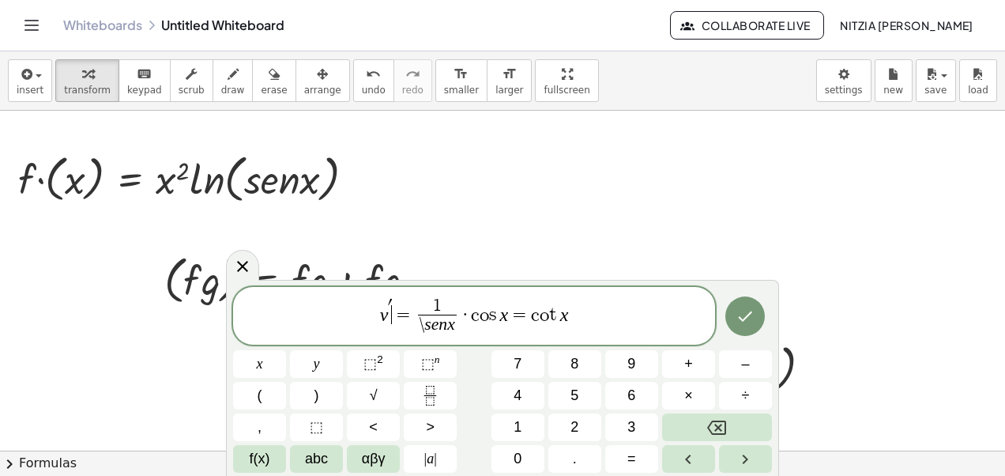
click at [397, 311] on span "=" at bounding box center [403, 314] width 23 height 19
click at [427, 329] on var "s" at bounding box center [430, 323] width 6 height 19
click at [392, 304] on span at bounding box center [393, 306] width 8 height 17
click at [742, 316] on icon "Done" at bounding box center [744, 315] width 19 height 19
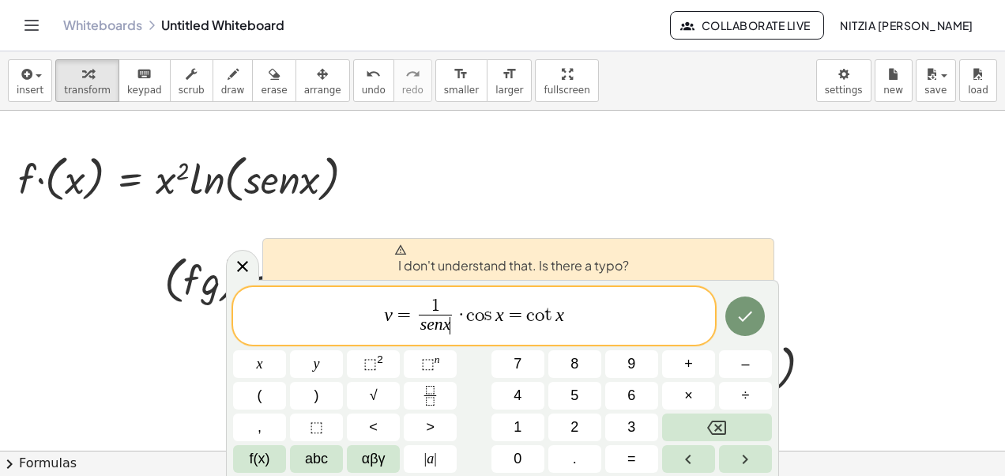
click at [453, 315] on span "1 s e n x ​ ​" at bounding box center [435, 317] width 40 height 39
click at [461, 316] on span "·" at bounding box center [461, 314] width 11 height 19
click at [572, 319] on span "v = 1 s e n x ​ · c o s x = c o t x ​" at bounding box center [474, 317] width 482 height 42
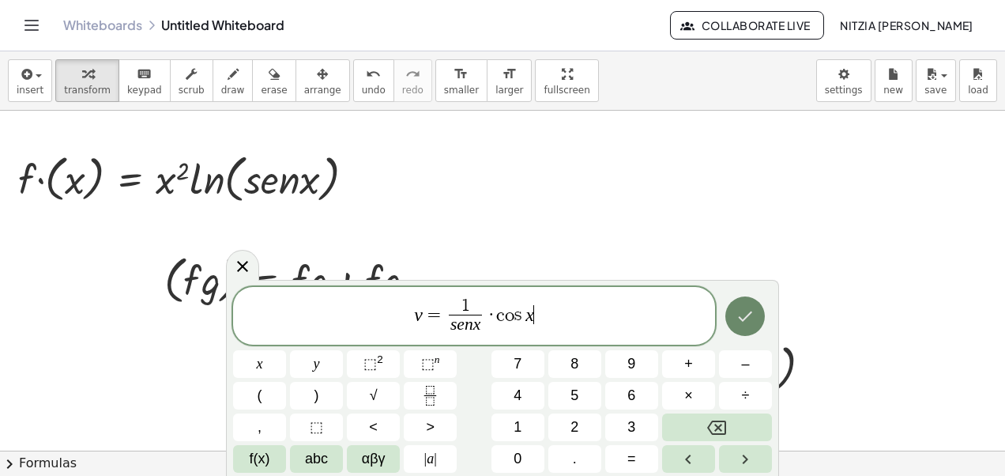
click at [746, 322] on icon "Done" at bounding box center [744, 315] width 19 height 19
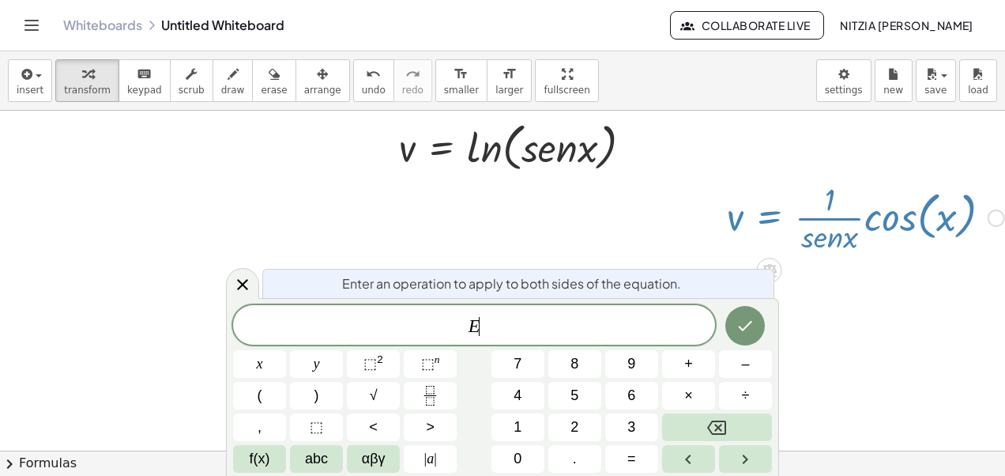
scroll to position [221, 311]
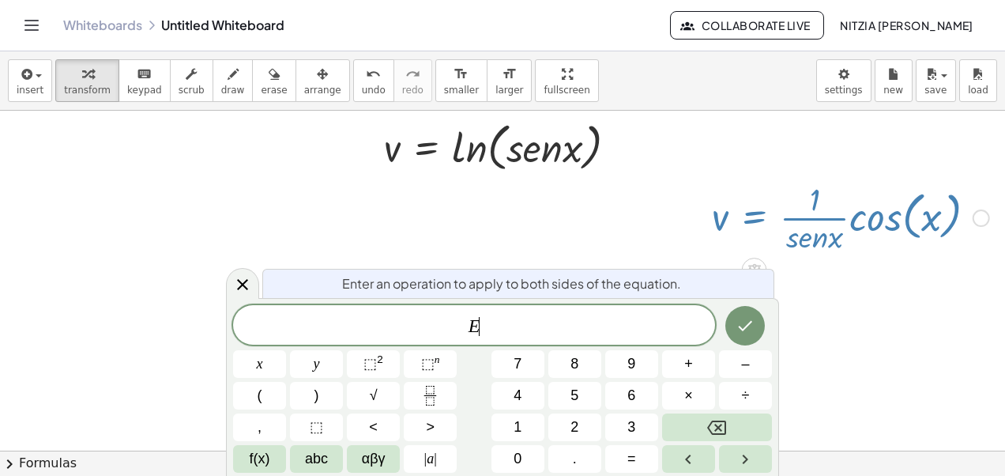
click at [987, 275] on div at bounding box center [353, 281] width 1304 height 784
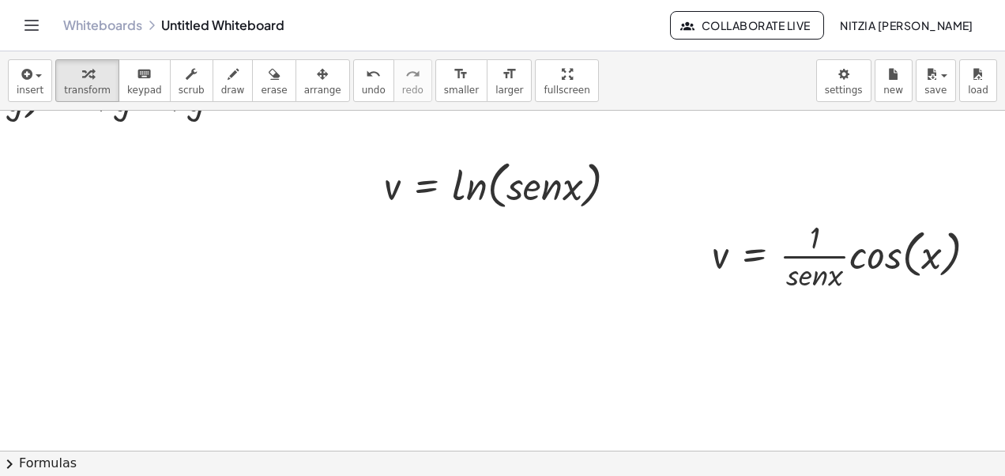
scroll to position [179, 311]
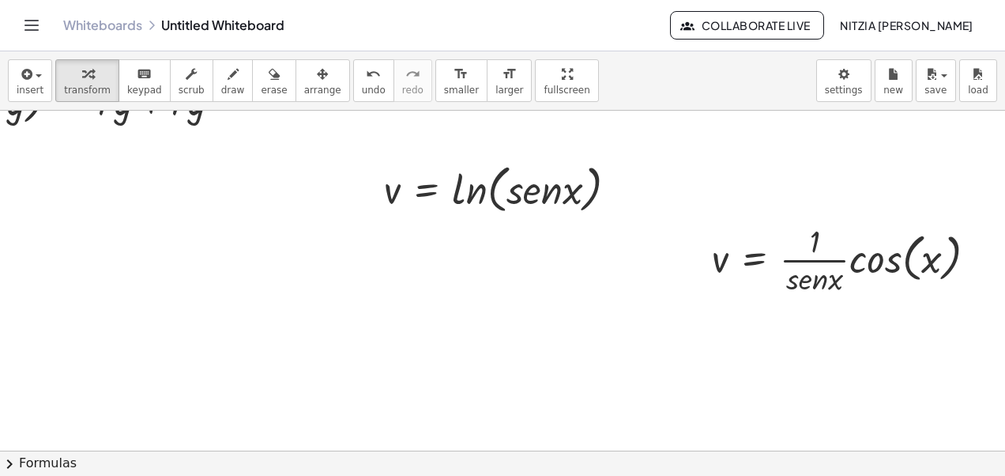
click at [893, 321] on div at bounding box center [353, 323] width 1304 height 784
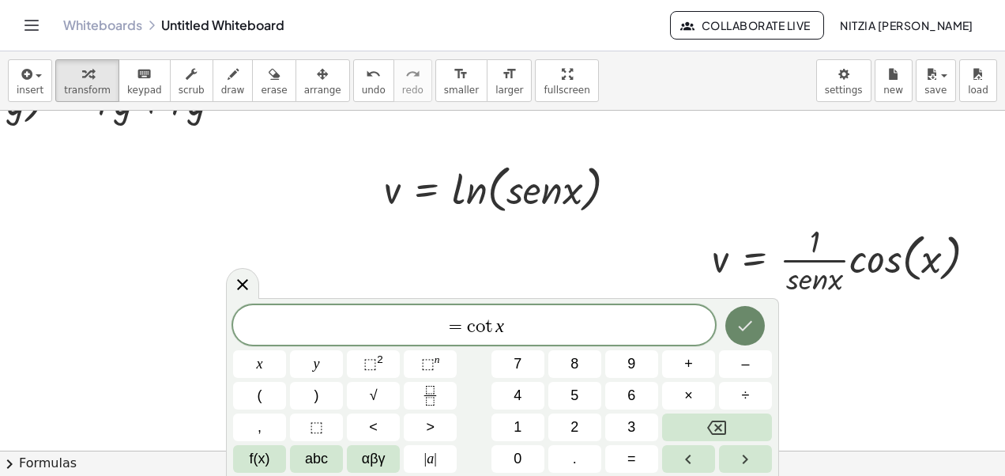
click at [733, 333] on button "Done" at bounding box center [744, 325] width 39 height 39
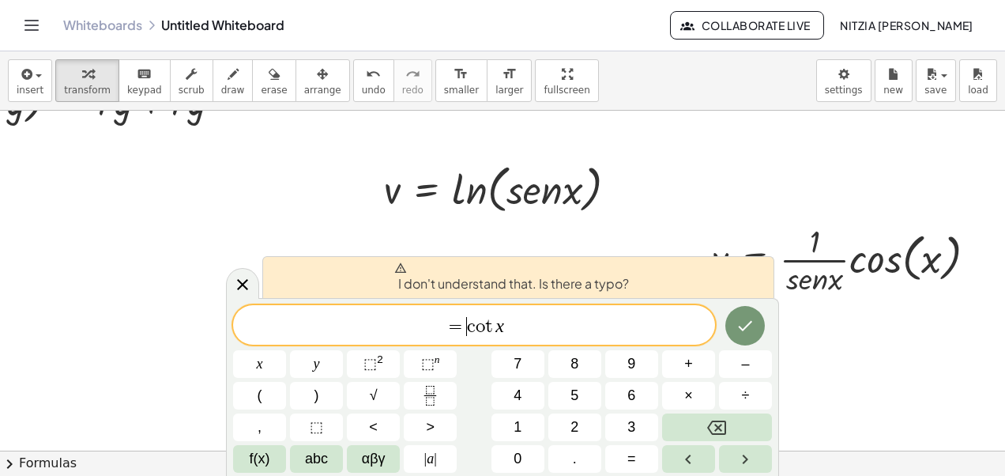
click at [469, 331] on var "c" at bounding box center [471, 326] width 9 height 19
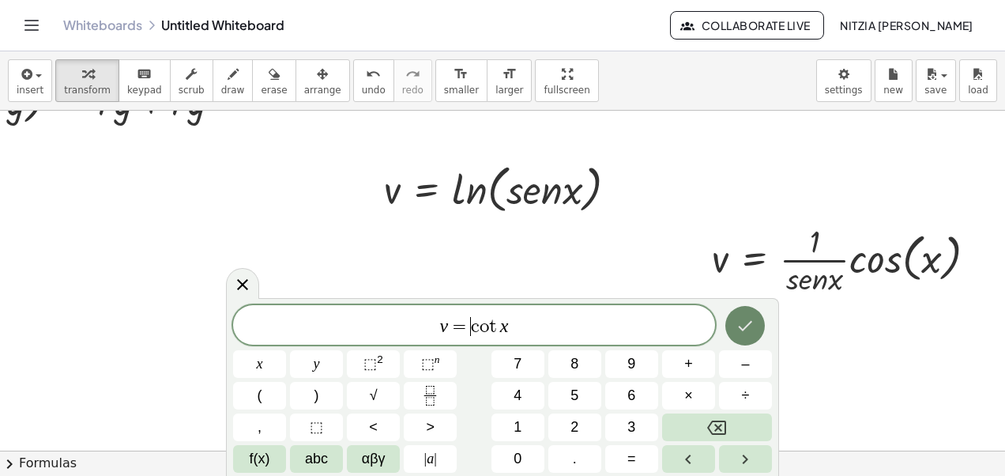
click at [744, 333] on icon "Done" at bounding box center [744, 325] width 19 height 19
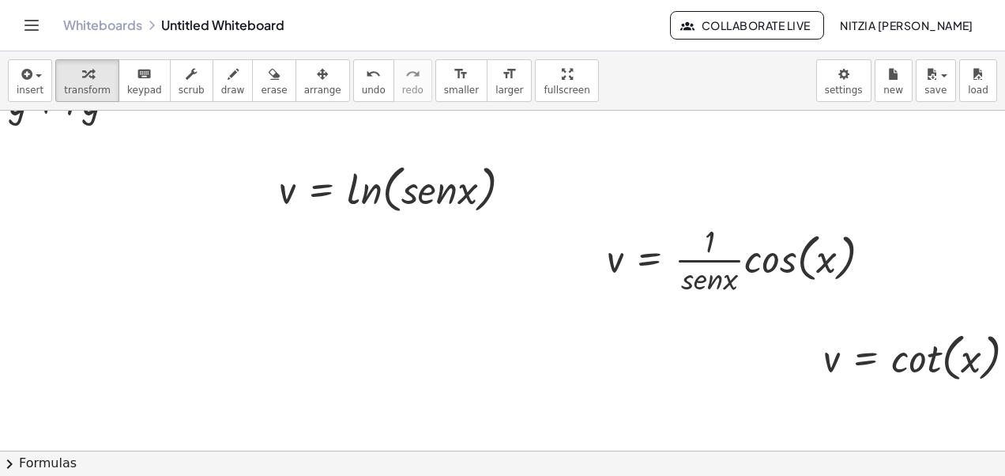
scroll to position [179, 457]
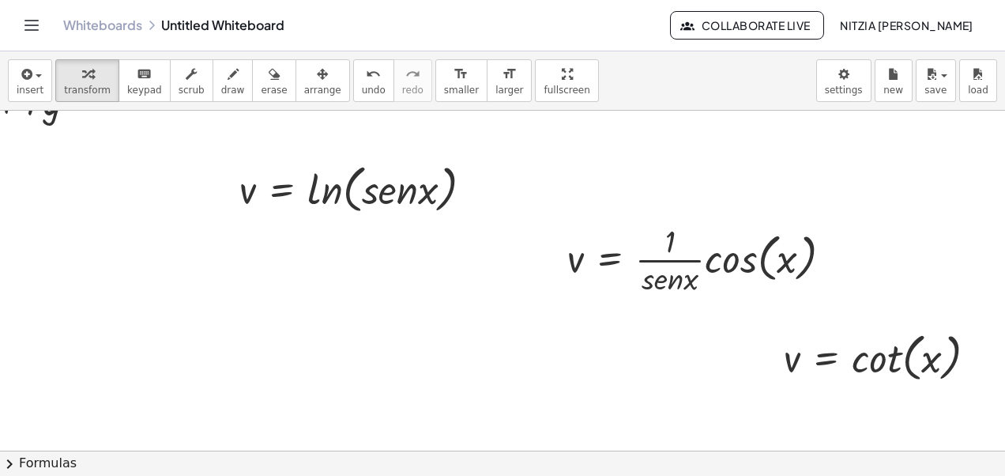
click at [942, 412] on div at bounding box center [280, 323] width 1449 height 784
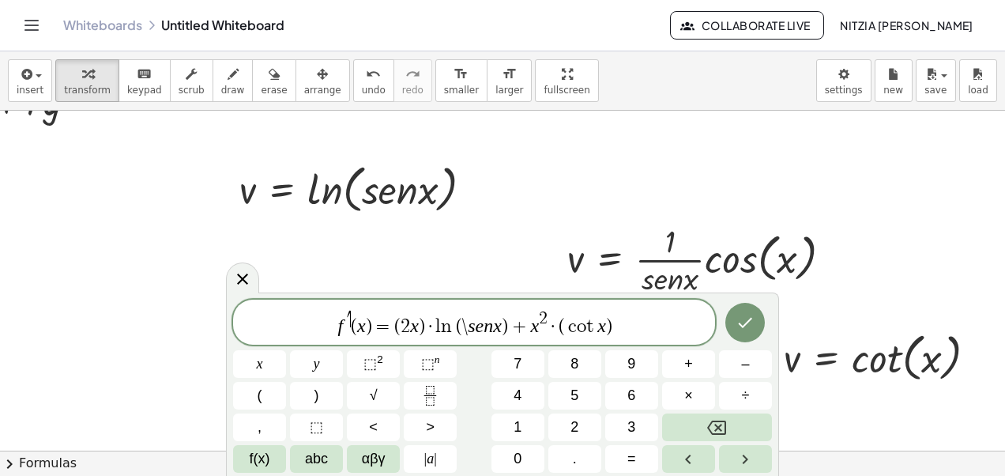
click at [350, 322] on span "′" at bounding box center [349, 318] width 4 height 17
click at [466, 330] on var "s" at bounding box center [469, 325] width 7 height 21
click at [743, 316] on icon "Done" at bounding box center [744, 322] width 19 height 19
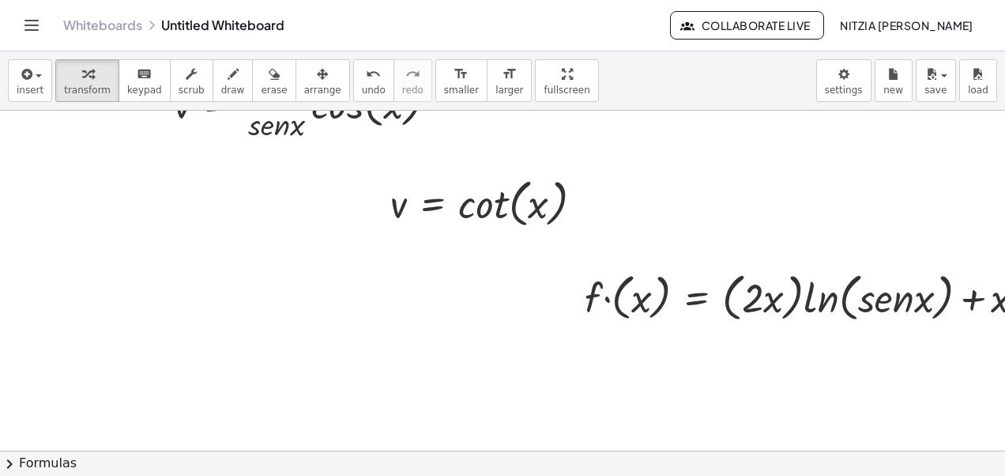
scroll to position [333, 840]
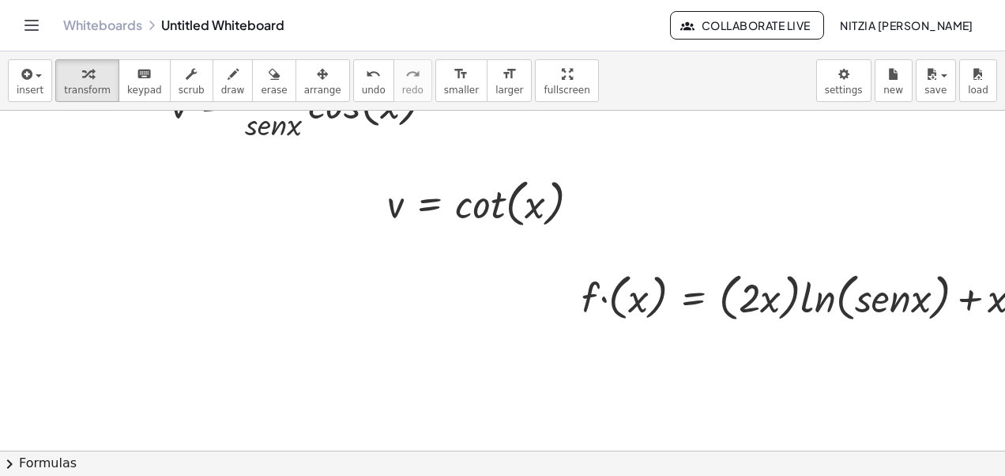
click at [908, 395] on div at bounding box center [191, 169] width 2063 height 784
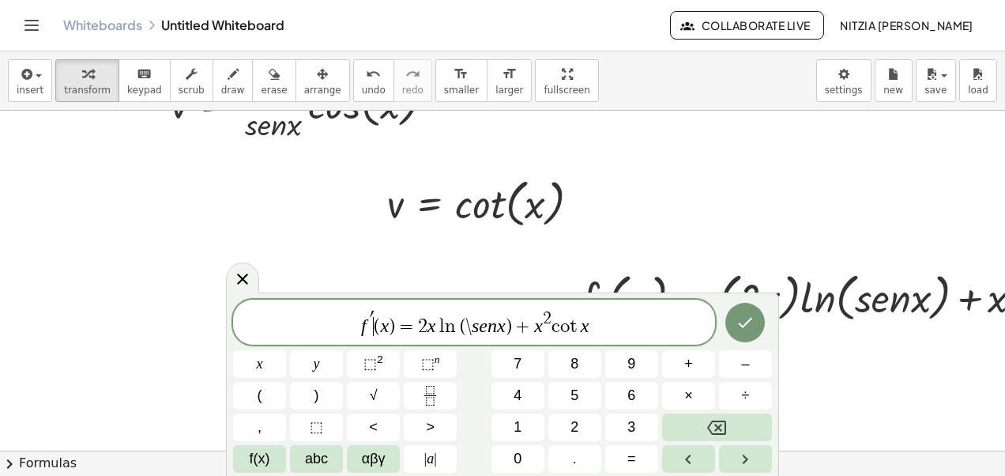
click at [375, 314] on span "f ′ ​ ( x ) = 2 x l n ( \ s e n x ) + x 2 c o t x" at bounding box center [474, 323] width 482 height 28
click at [474, 331] on var "s" at bounding box center [472, 325] width 7 height 21
click at [758, 309] on button "Done" at bounding box center [744, 322] width 39 height 39
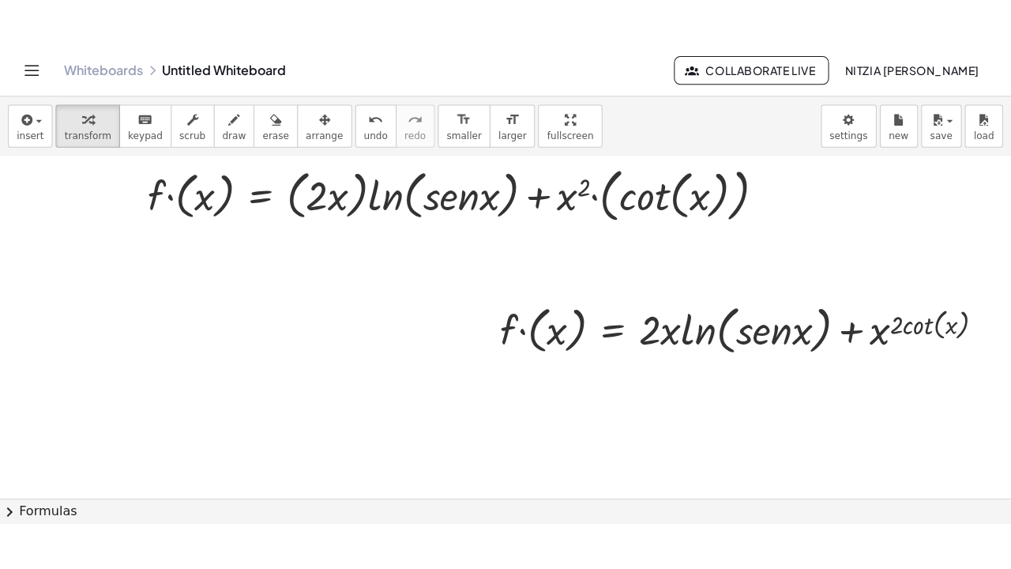
scroll to position [479, 1275]
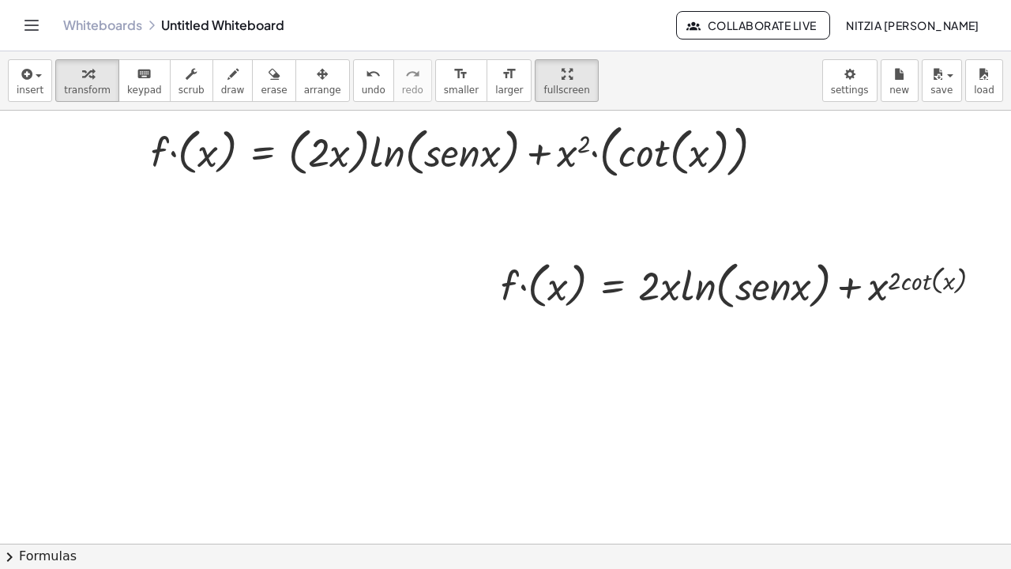
drag, startPoint x: 509, startPoint y: 88, endPoint x: 512, endPoint y: 147, distance: 58.5
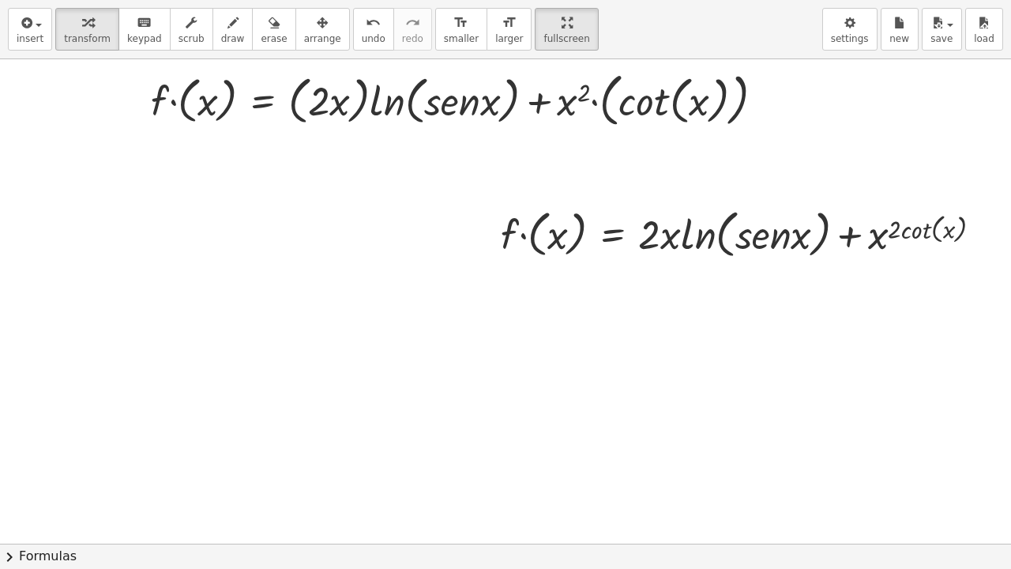
click at [512, 147] on div "insert select one: Math Expression Function Text Youtube Video Graphing Geometr…" at bounding box center [505, 284] width 1011 height 569
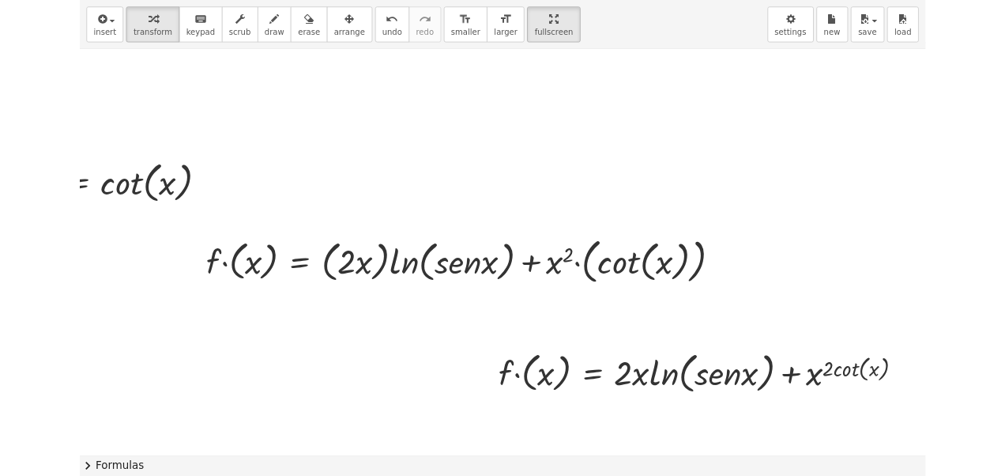
scroll to position [275, 1275]
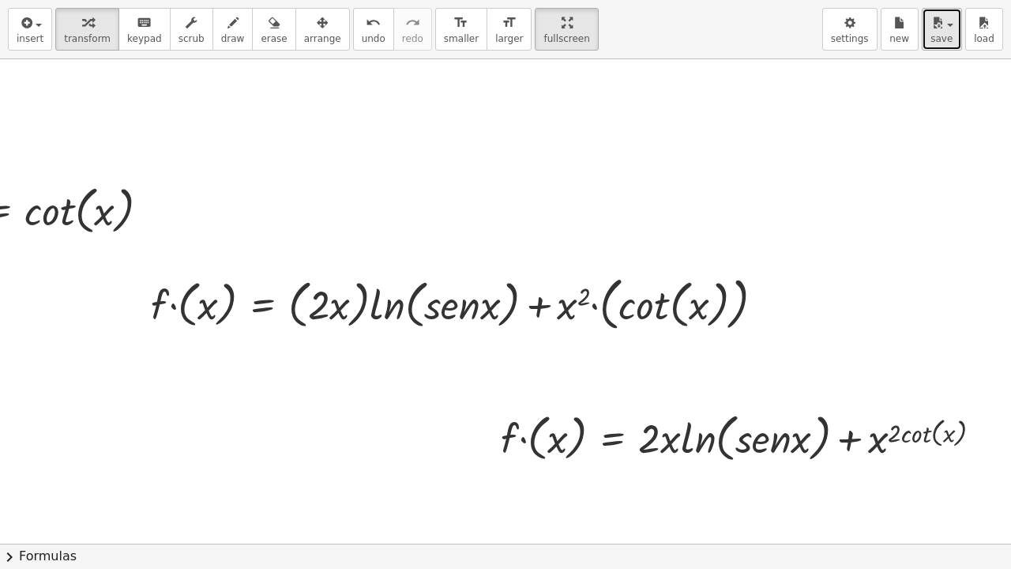
click at [942, 26] on icon "button" at bounding box center [938, 22] width 14 height 19
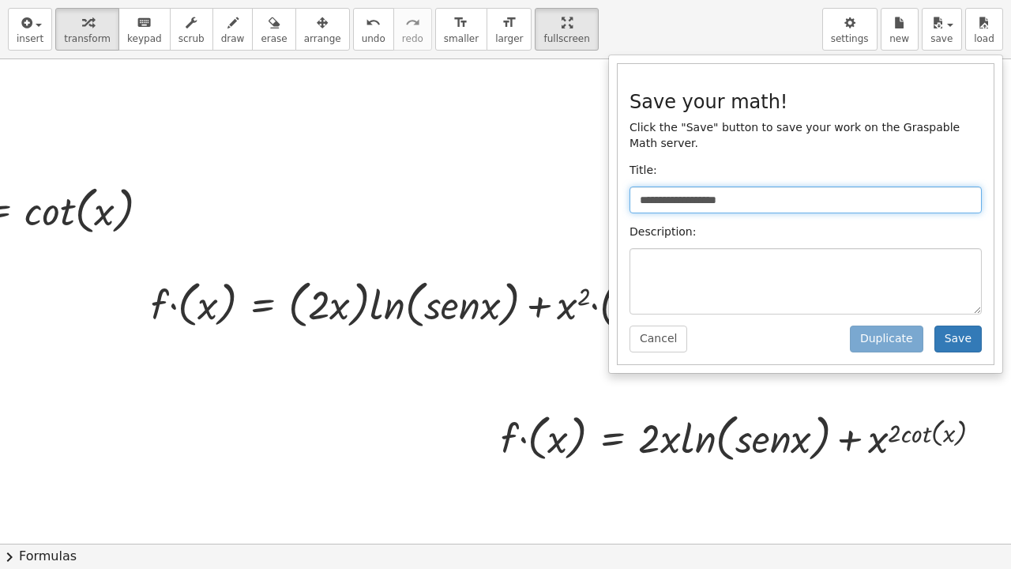
click at [808, 186] on input "**********" at bounding box center [806, 199] width 352 height 27
type input "*"
type input "**********"
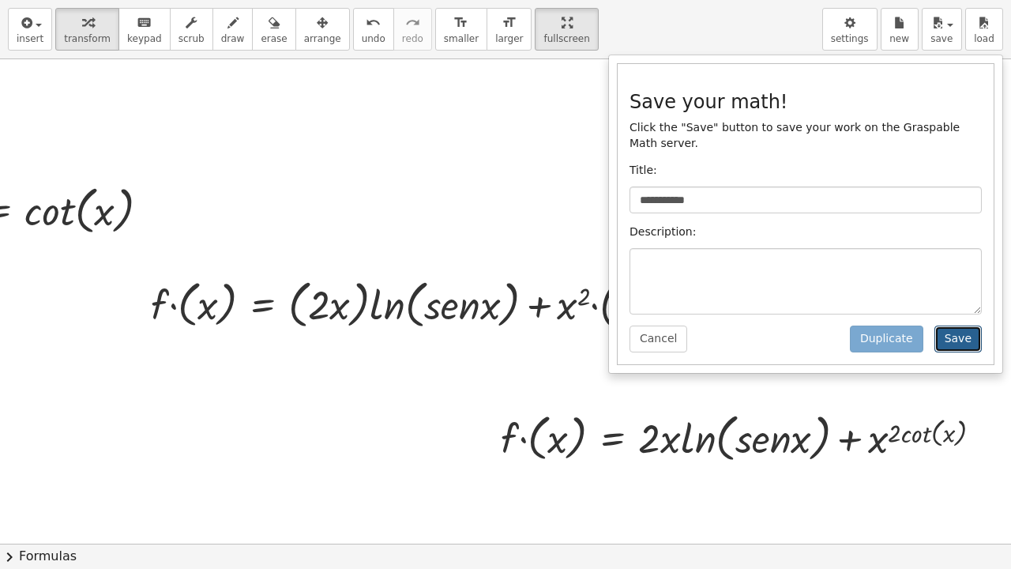
click at [958, 327] on button "Save" at bounding box center [957, 338] width 47 height 27
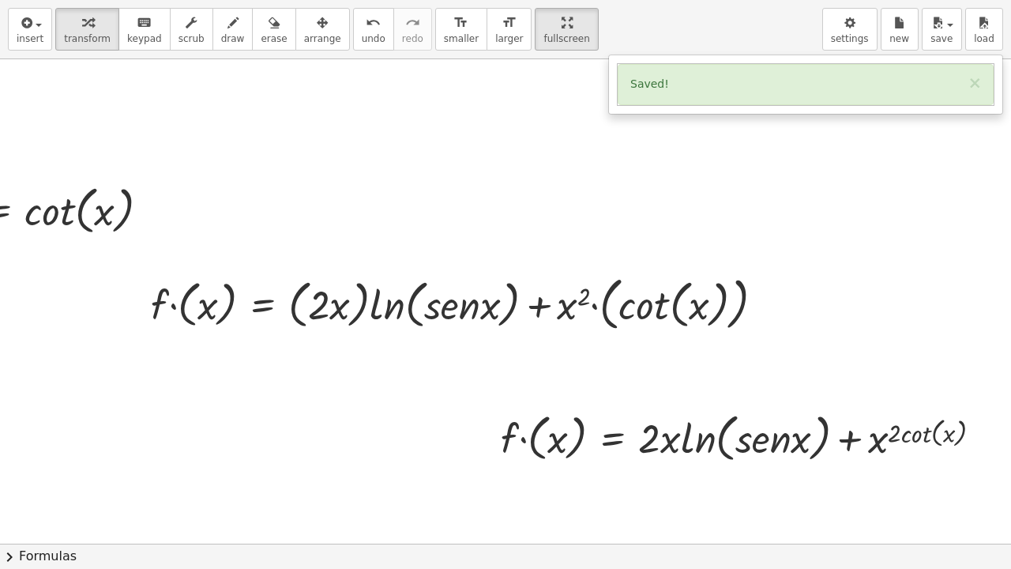
click at [901, 76] on div "Saved! ×" at bounding box center [806, 84] width 376 height 41
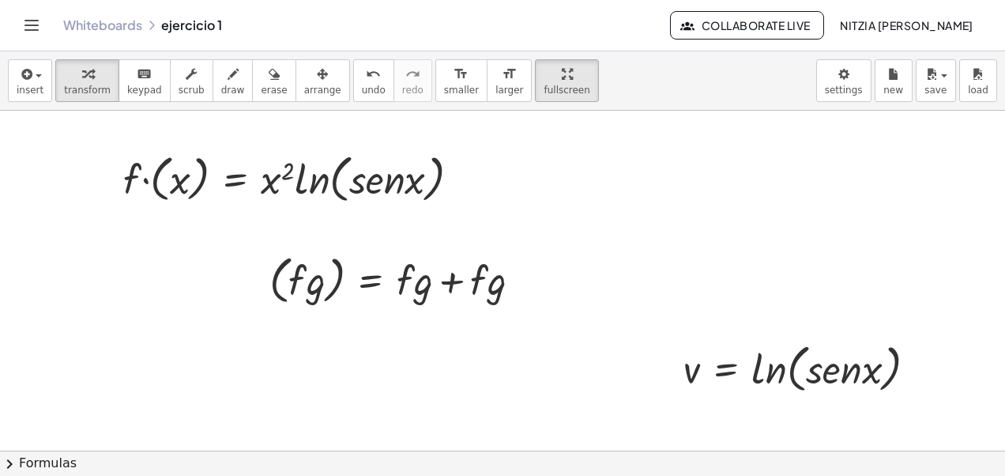
click at [33, 23] on icon "Toggle navigation" at bounding box center [31, 25] width 19 height 19
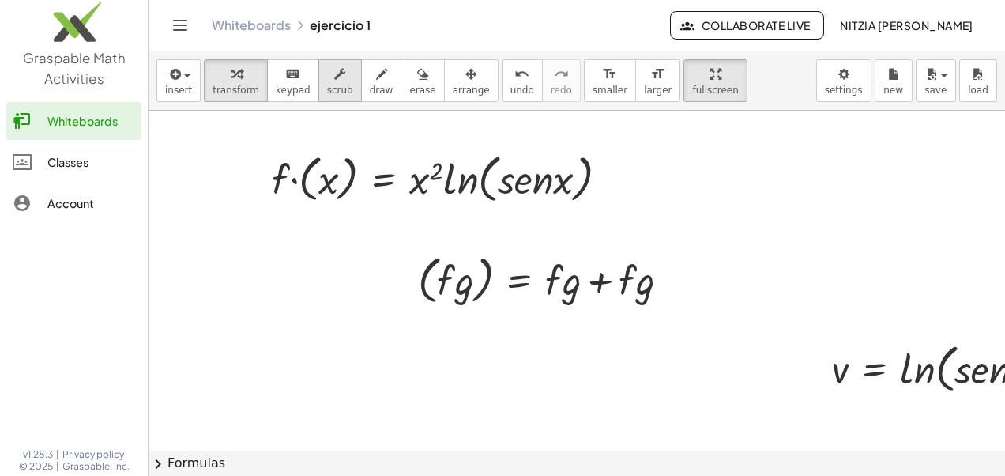
click at [330, 79] on div "button" at bounding box center [340, 73] width 26 height 19
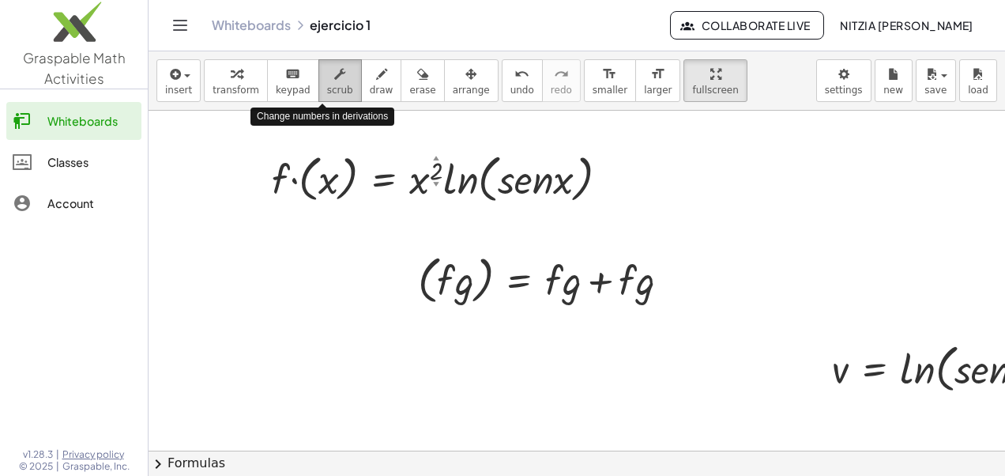
click at [330, 79] on div "button" at bounding box center [340, 73] width 26 height 19
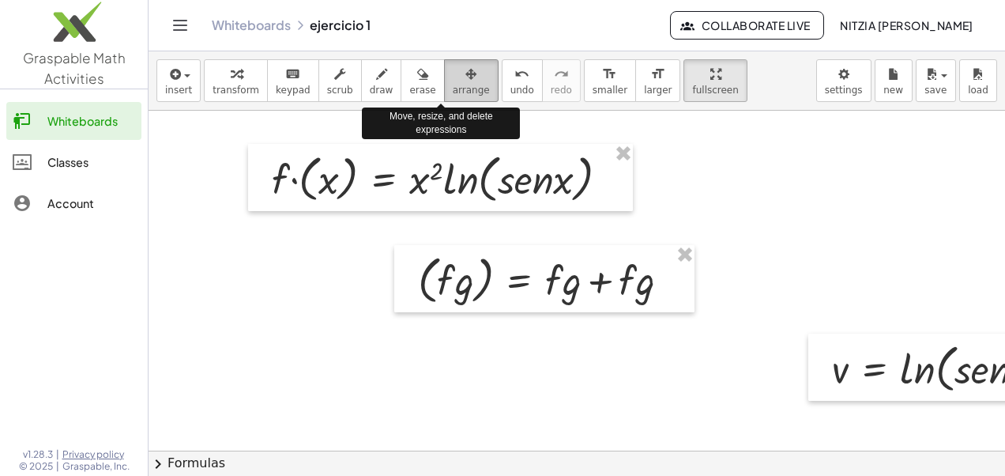
click at [453, 85] on span "arrange" at bounding box center [471, 90] width 37 height 11
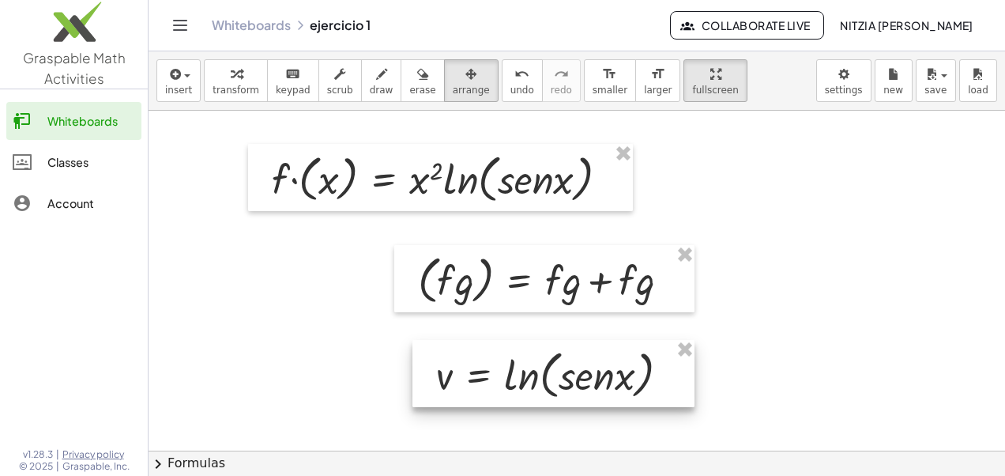
drag, startPoint x: 859, startPoint y: 362, endPoint x: 423, endPoint y: 365, distance: 435.3
click at [423, 365] on div at bounding box center [553, 374] width 282 height 68
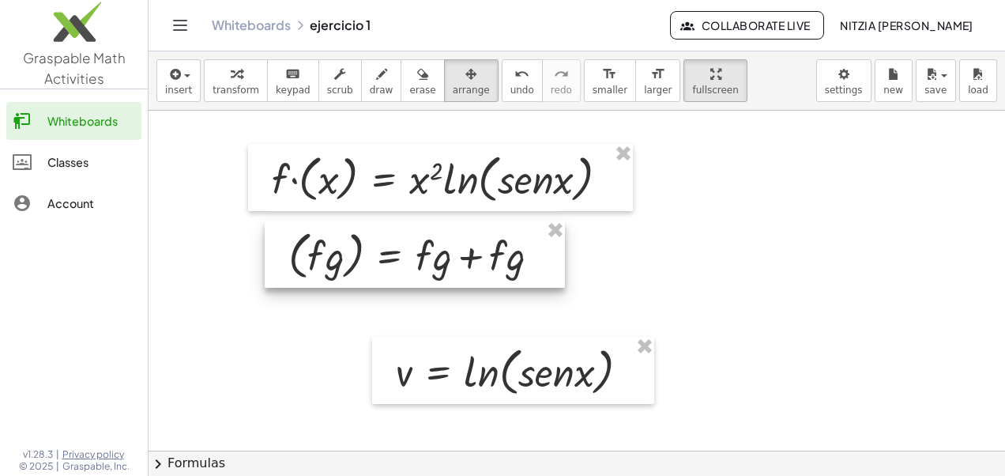
drag, startPoint x: 425, startPoint y: 285, endPoint x: 295, endPoint y: 261, distance: 131.8
click at [295, 261] on div at bounding box center [415, 254] width 300 height 68
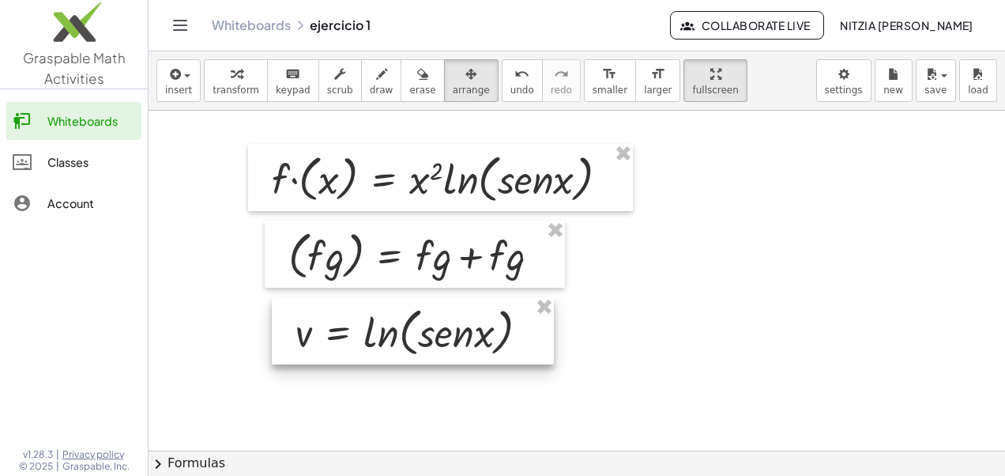
drag, startPoint x: 484, startPoint y: 388, endPoint x: 381, endPoint y: 344, distance: 112.2
click at [381, 344] on div at bounding box center [413, 331] width 282 height 68
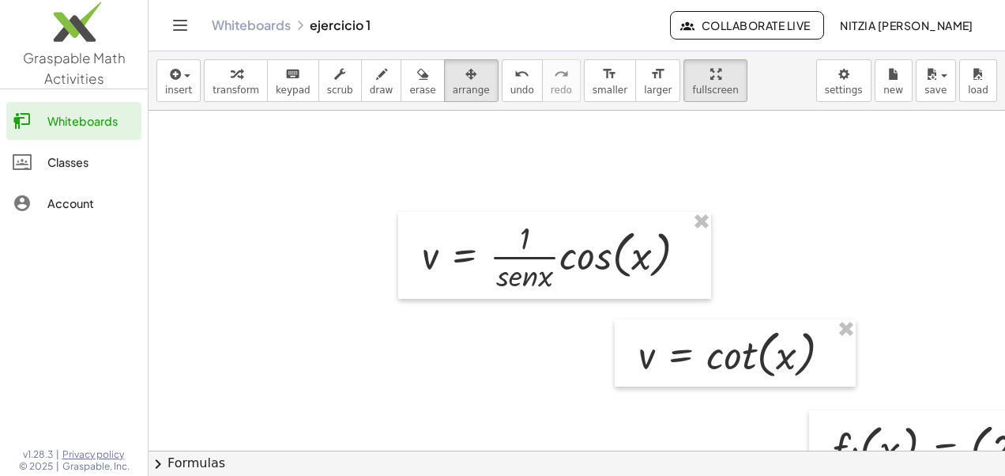
scroll to position [186, 738]
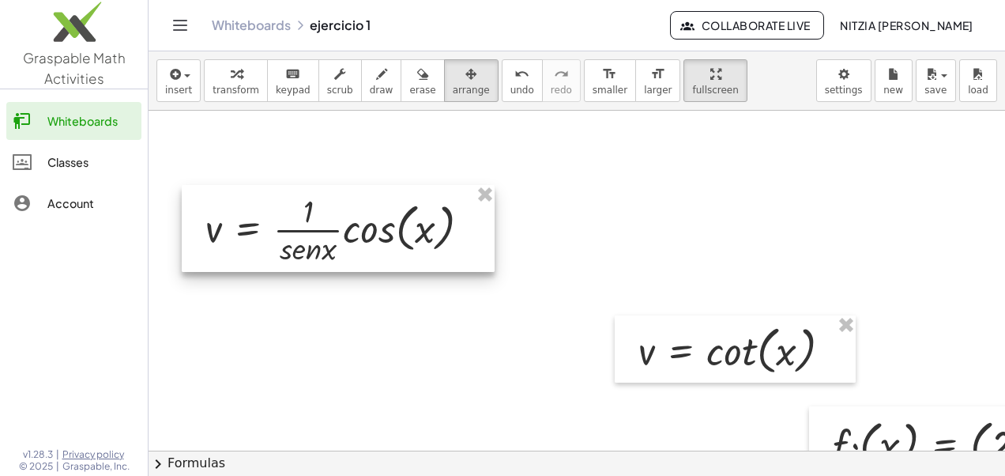
drag, startPoint x: 596, startPoint y: 239, endPoint x: 345, endPoint y: 212, distance: 252.7
click at [345, 212] on div at bounding box center [338, 228] width 313 height 87
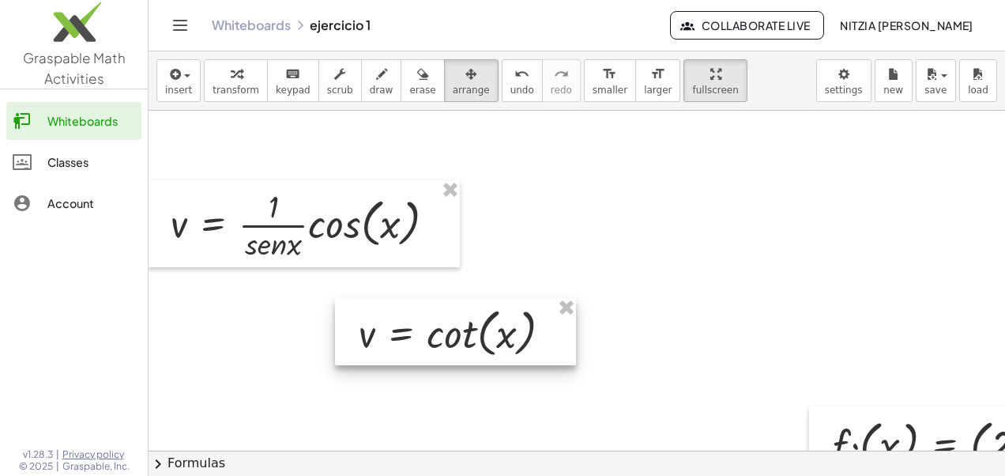
drag, startPoint x: 752, startPoint y: 329, endPoint x: 464, endPoint y: 313, distance: 288.0
click at [464, 313] on div at bounding box center [455, 332] width 241 height 68
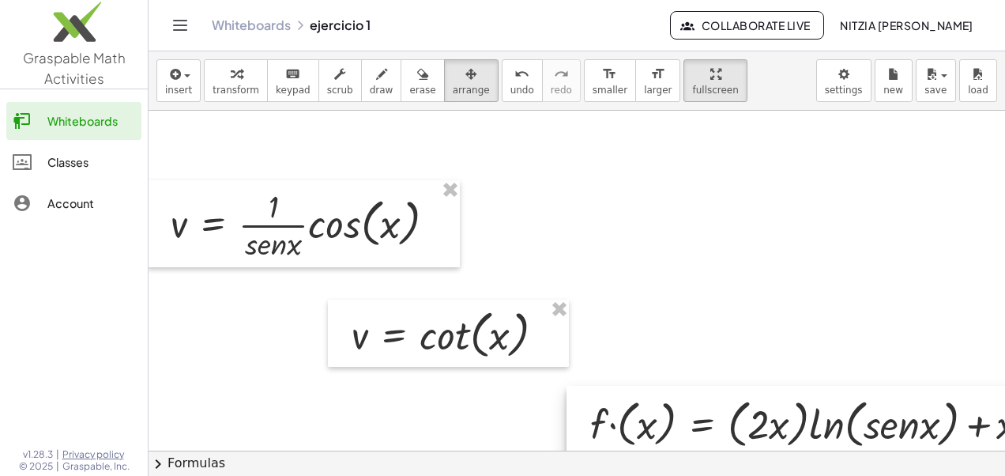
drag, startPoint x: 833, startPoint y: 409, endPoint x: 574, endPoint y: 388, distance: 259.2
click at [574, 388] on div at bounding box center [896, 421] width 661 height 73
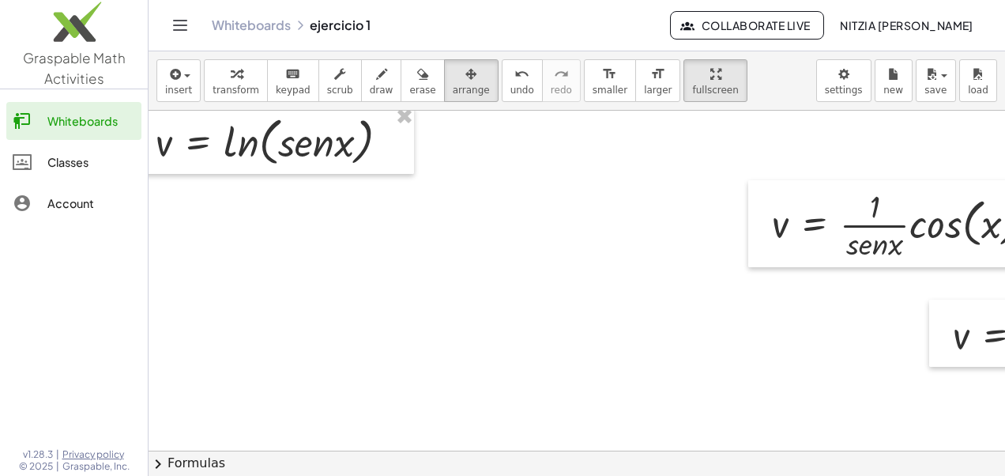
scroll to position [186, 177]
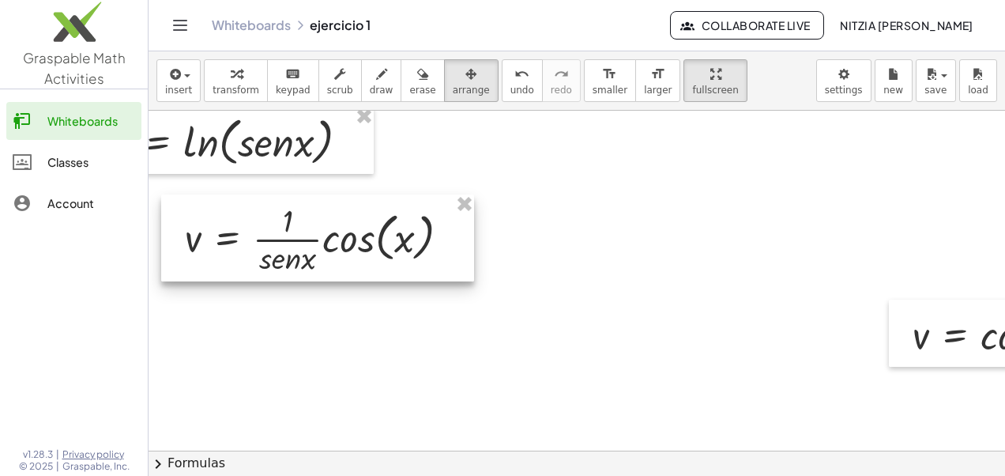
drag, startPoint x: 775, startPoint y: 231, endPoint x: 228, endPoint y: 244, distance: 547.6
click at [228, 244] on div at bounding box center [317, 237] width 313 height 87
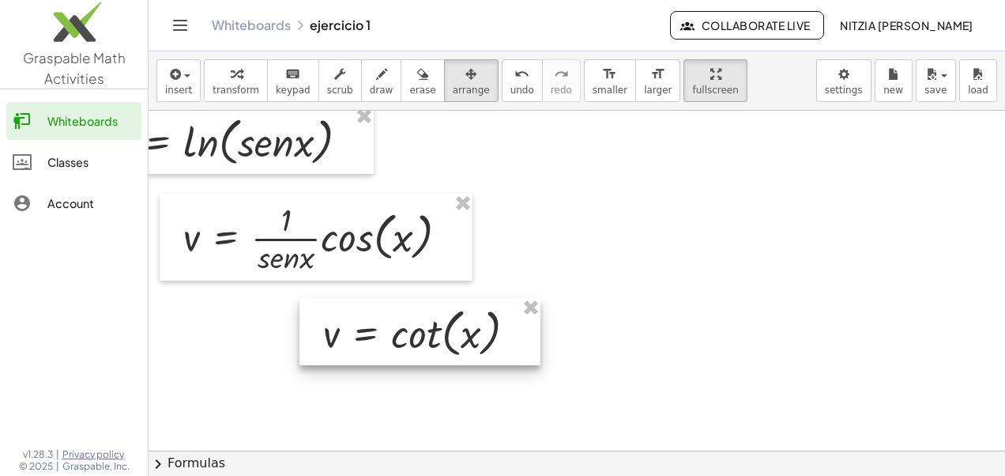
drag, startPoint x: 920, startPoint y: 322, endPoint x: 330, endPoint y: 320, distance: 590.1
click at [330, 320] on div at bounding box center [419, 332] width 241 height 68
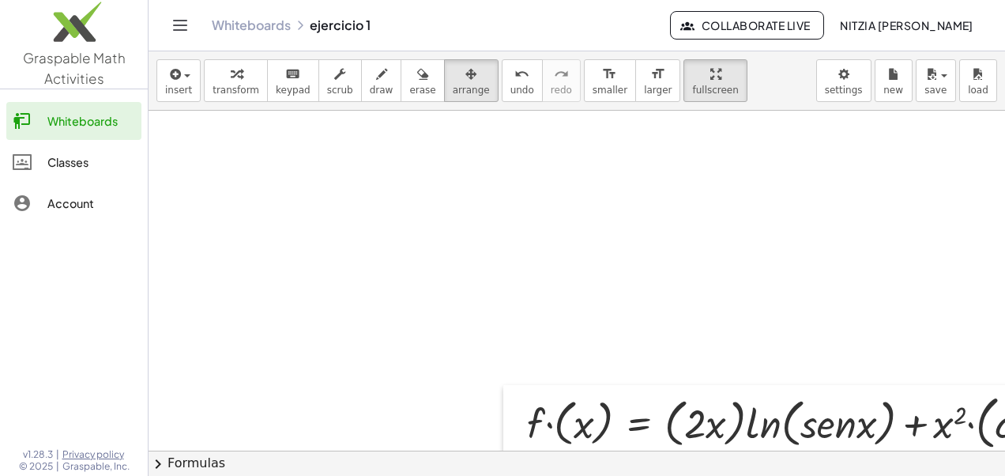
scroll to position [186, 787]
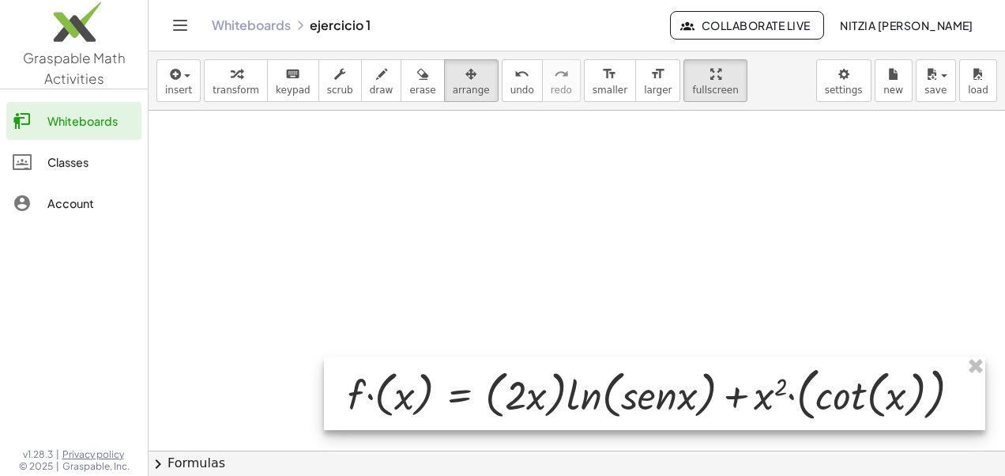
drag, startPoint x: 637, startPoint y: 414, endPoint x: 295, endPoint y: 355, distance: 346.2
click at [324, 356] on div at bounding box center [654, 392] width 661 height 73
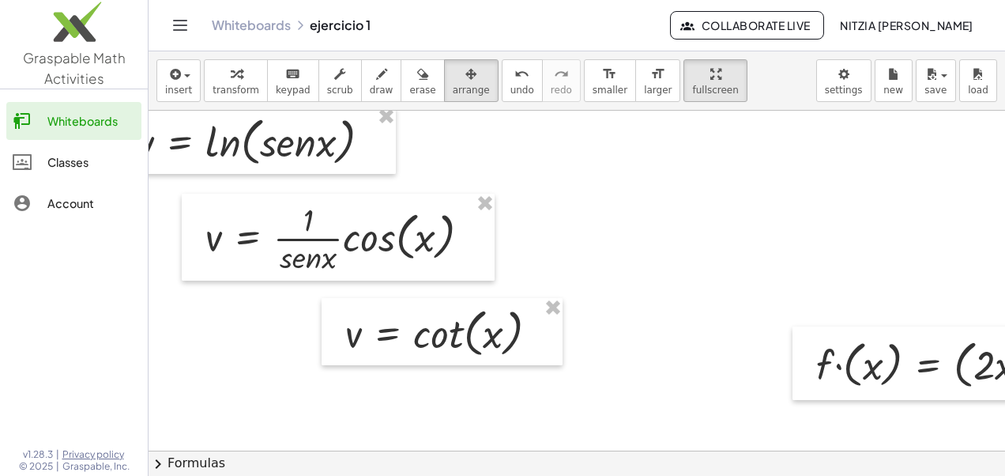
scroll to position [186, 165]
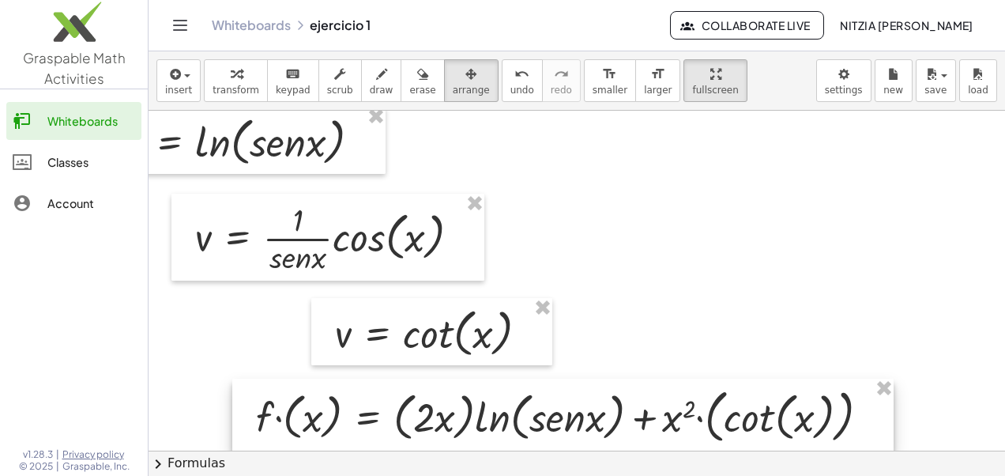
drag, startPoint x: 820, startPoint y: 350, endPoint x: 270, endPoint y: 401, distance: 552.2
click at [270, 401] on div at bounding box center [562, 414] width 661 height 73
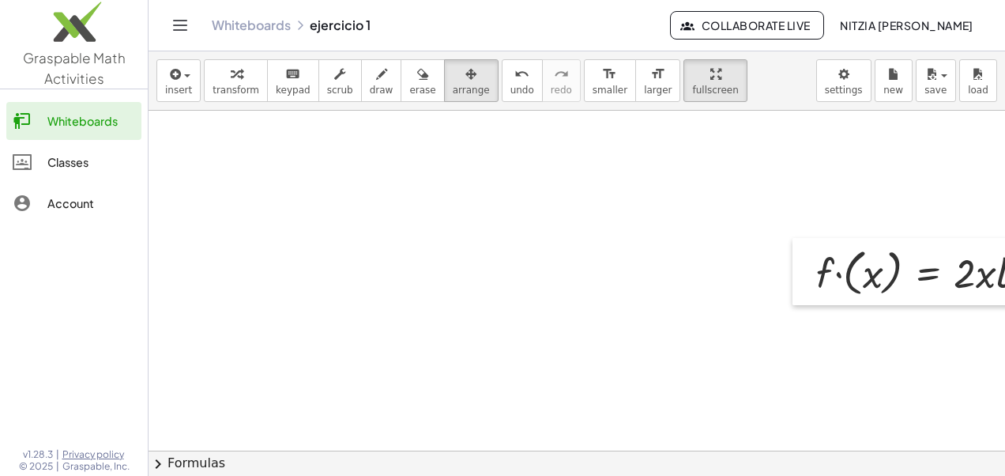
scroll to position [493, 1104]
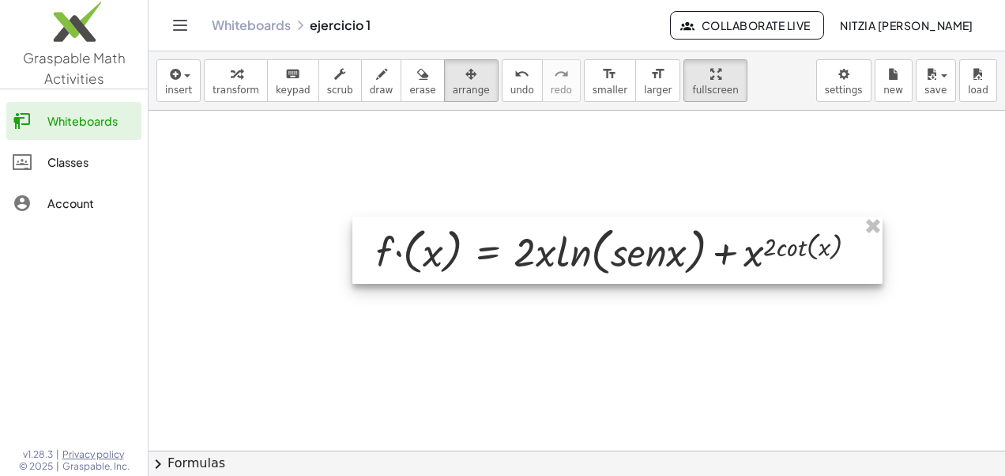
drag, startPoint x: 883, startPoint y: 281, endPoint x: 376, endPoint y: 267, distance: 507.3
click at [376, 267] on div at bounding box center [617, 250] width 530 height 68
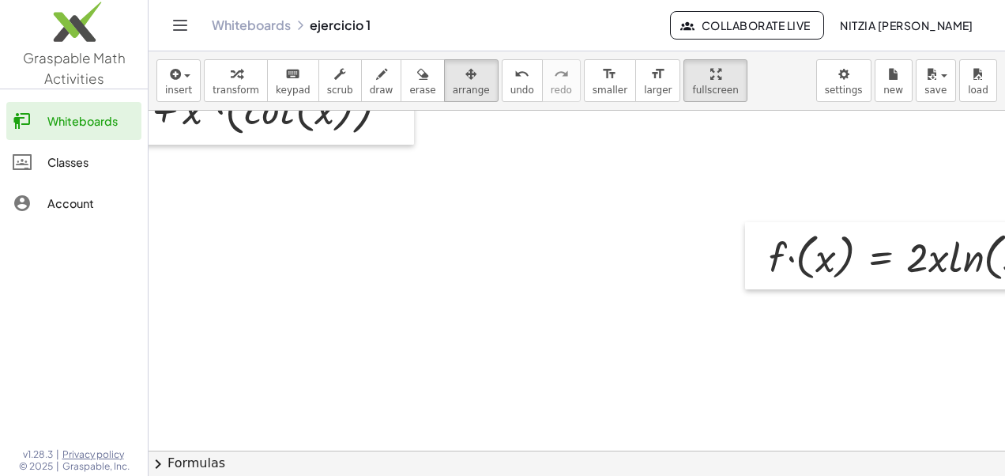
scroll to position [493, 640]
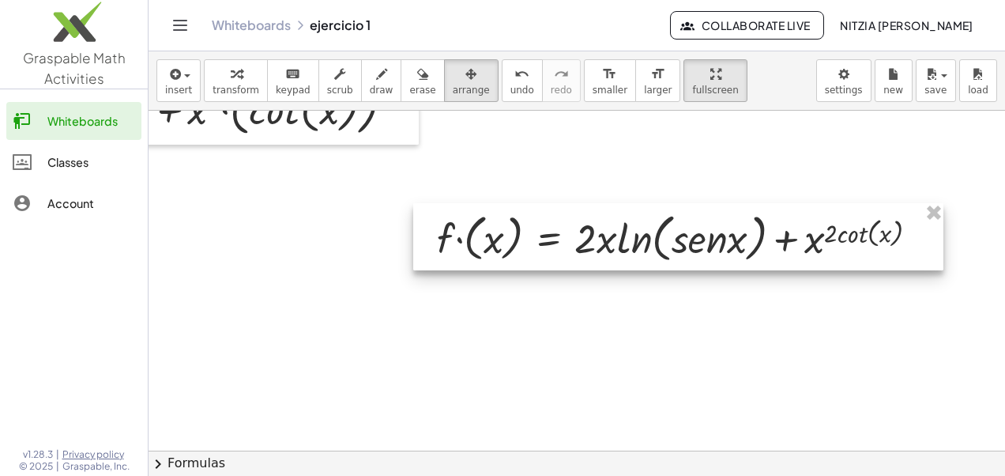
drag, startPoint x: 806, startPoint y: 250, endPoint x: 276, endPoint y: 222, distance: 530.8
click at [413, 222] on div at bounding box center [678, 237] width 530 height 68
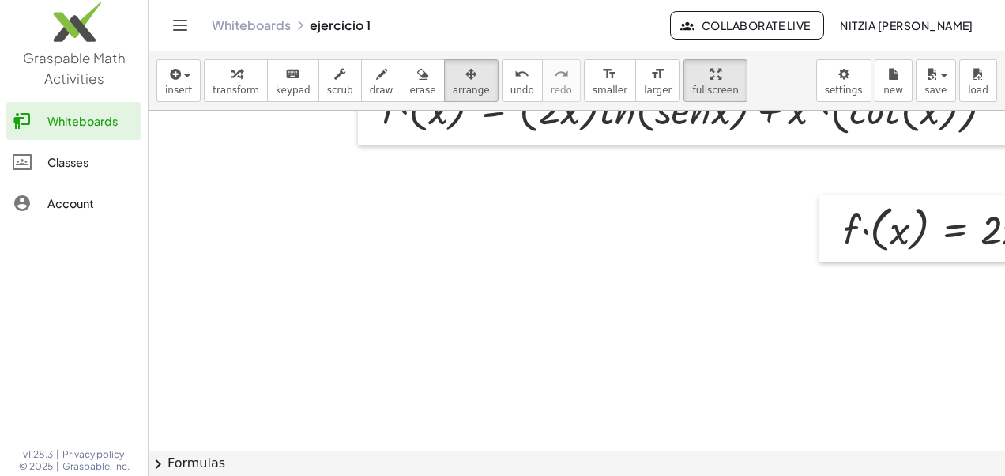
scroll to position [493, 14]
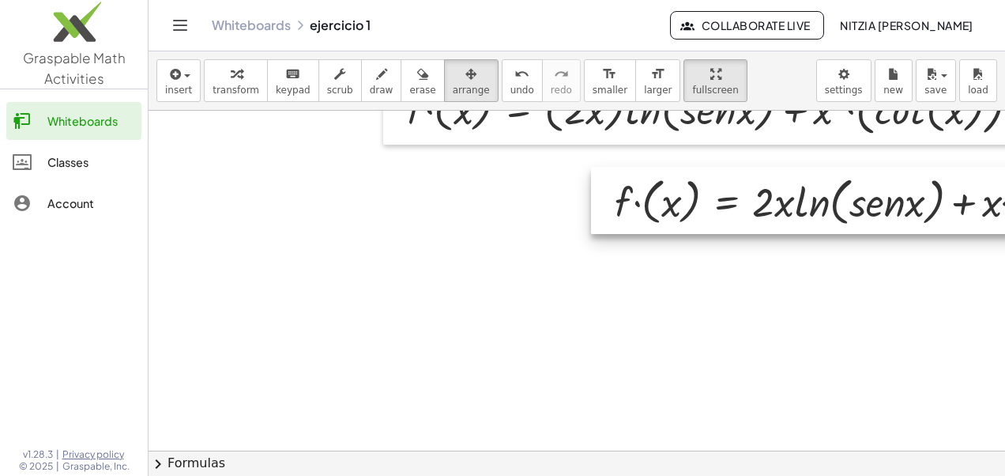
drag, startPoint x: 882, startPoint y: 224, endPoint x: 439, endPoint y: 208, distance: 443.4
click at [591, 208] on div at bounding box center [856, 201] width 530 height 68
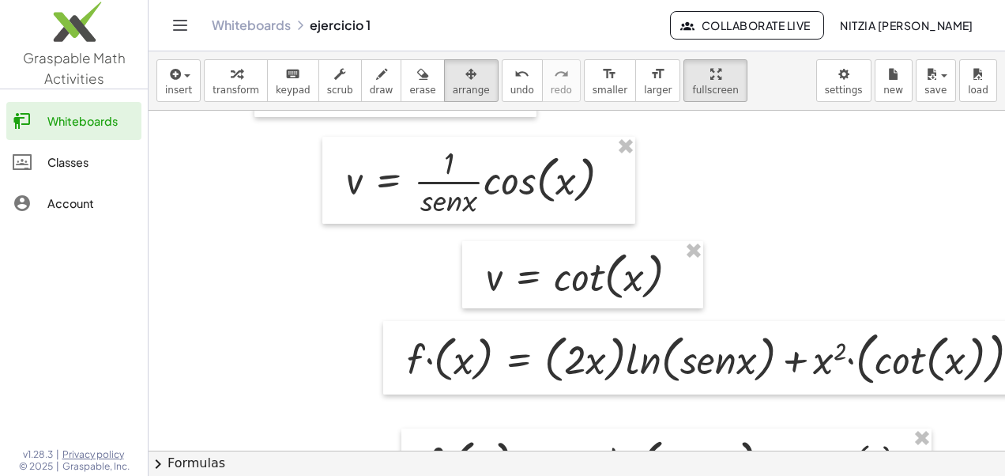
scroll to position [240, 14]
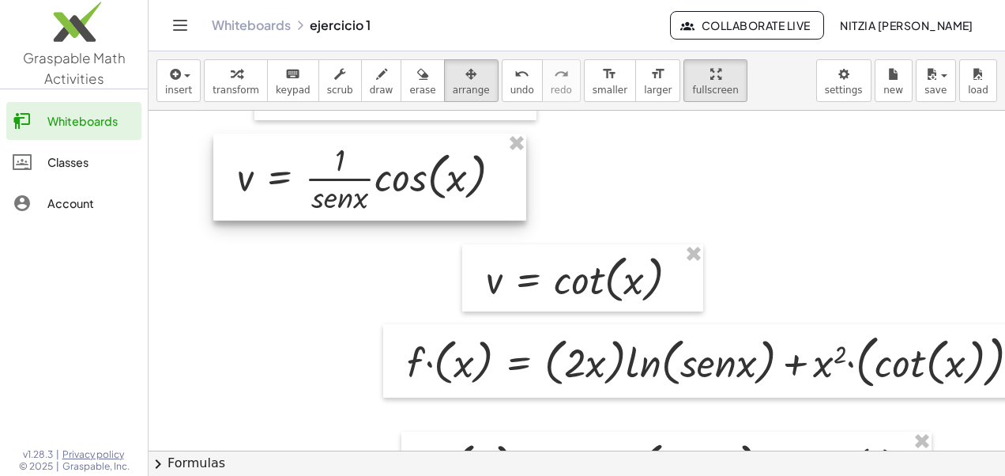
drag, startPoint x: 449, startPoint y: 196, endPoint x: 340, endPoint y: 190, distance: 108.4
click at [340, 190] on div at bounding box center [369, 176] width 313 height 87
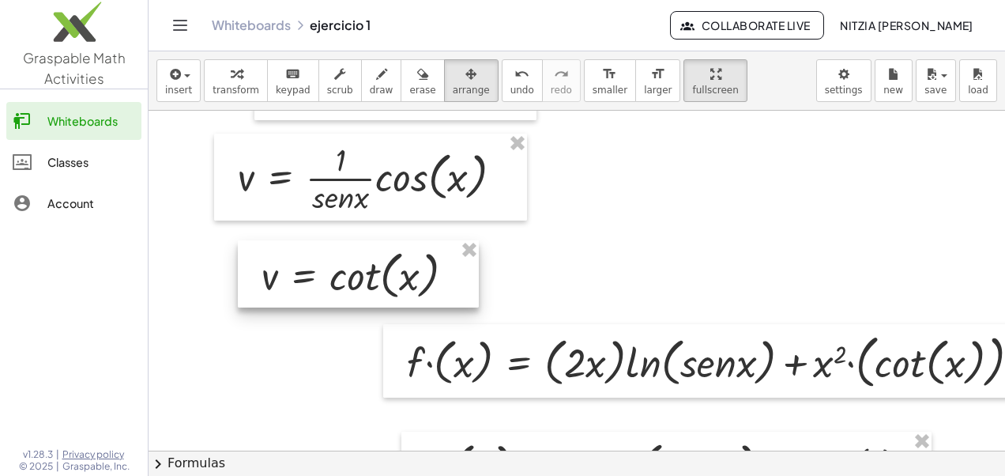
drag, startPoint x: 616, startPoint y: 291, endPoint x: 388, endPoint y: 288, distance: 228.3
click at [388, 288] on div at bounding box center [358, 274] width 241 height 68
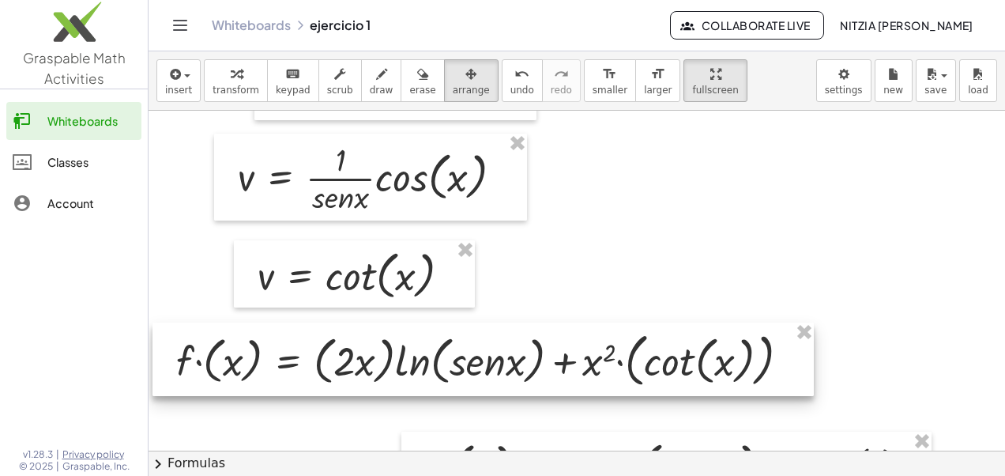
drag, startPoint x: 543, startPoint y: 360, endPoint x: 313, endPoint y: 359, distance: 230.7
click at [313, 359] on div at bounding box center [482, 358] width 661 height 73
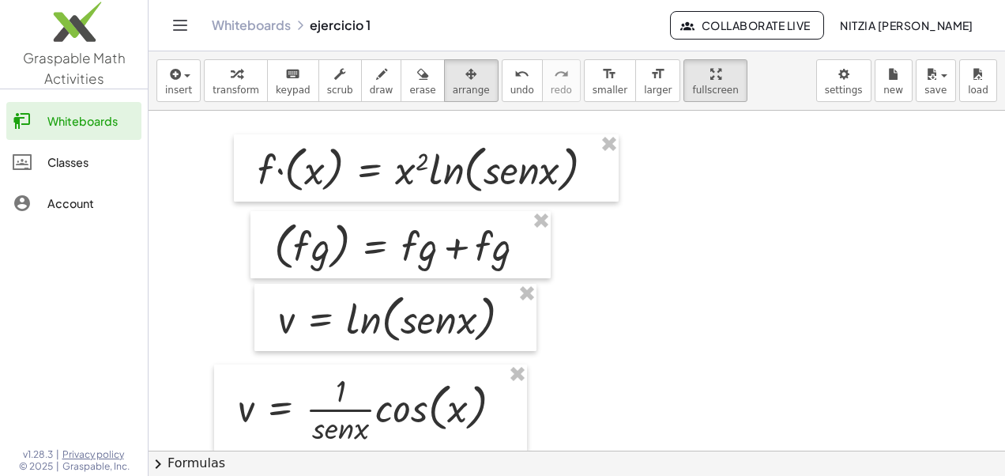
scroll to position [0, 14]
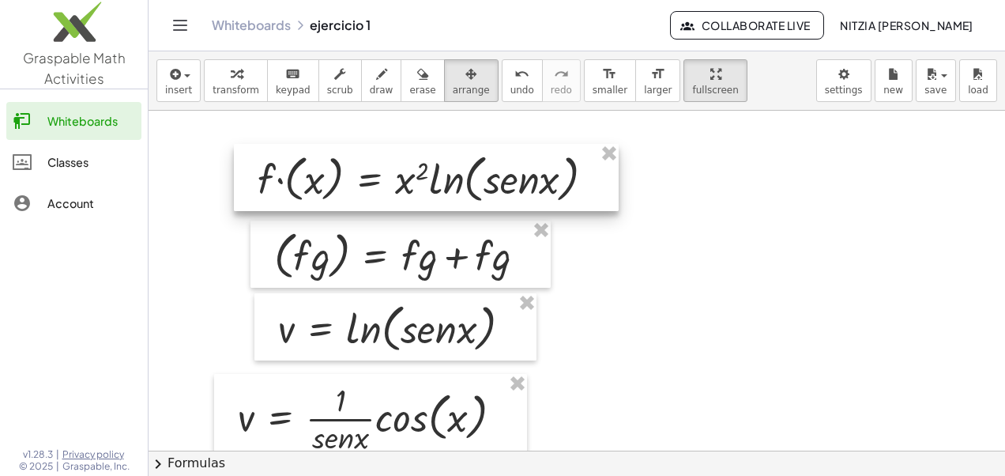
click at [551, 184] on div at bounding box center [426, 178] width 385 height 68
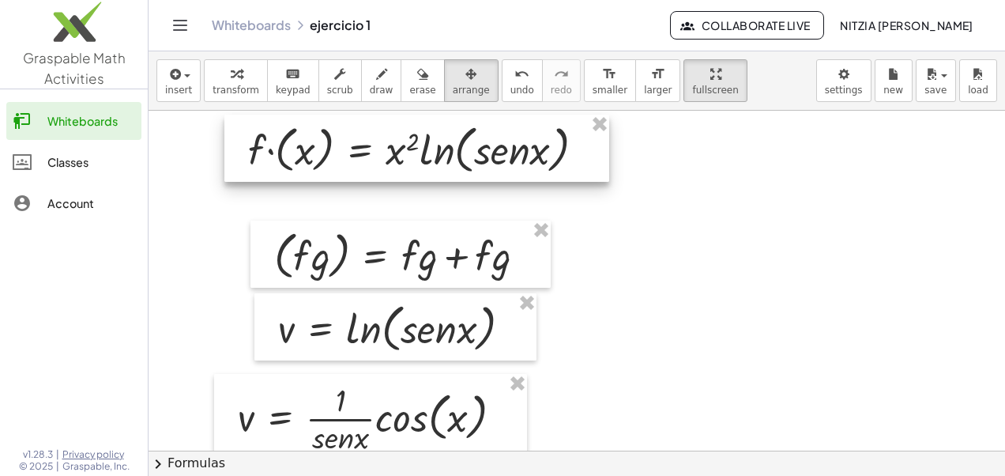
drag, startPoint x: 616, startPoint y: 205, endPoint x: 607, endPoint y: 175, distance: 30.7
click at [607, 175] on div at bounding box center [416, 149] width 385 height 68
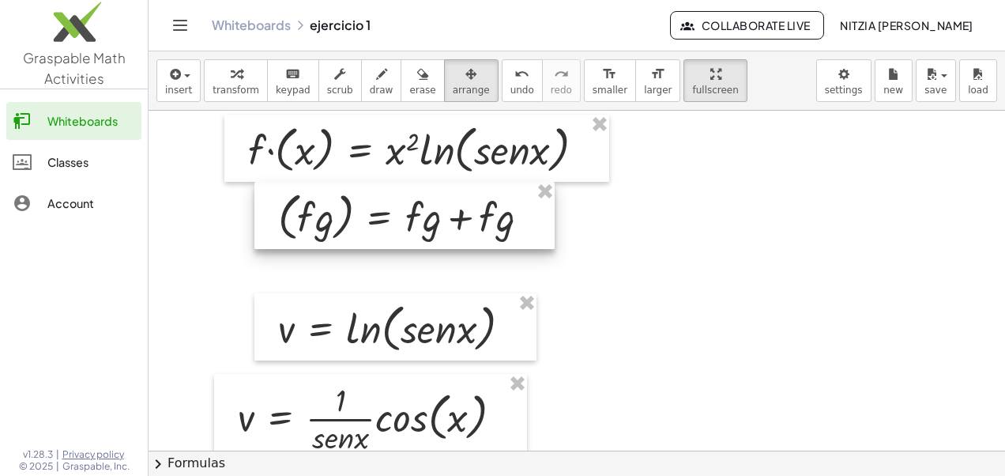
drag, startPoint x: 487, startPoint y: 250, endPoint x: 491, endPoint y: 212, distance: 38.9
click at [491, 212] on div at bounding box center [404, 216] width 300 height 68
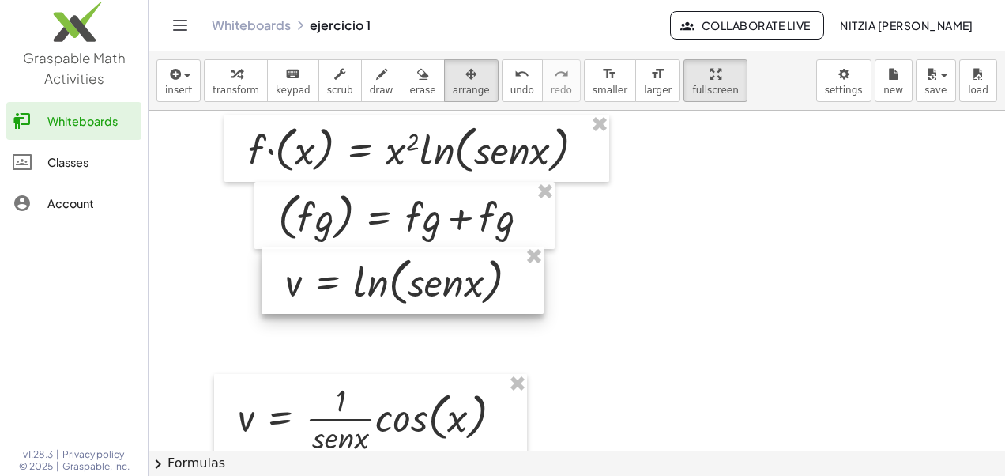
drag, startPoint x: 457, startPoint y: 318, endPoint x: 464, endPoint y: 271, distance: 47.9
click at [464, 271] on div at bounding box center [402, 280] width 282 height 68
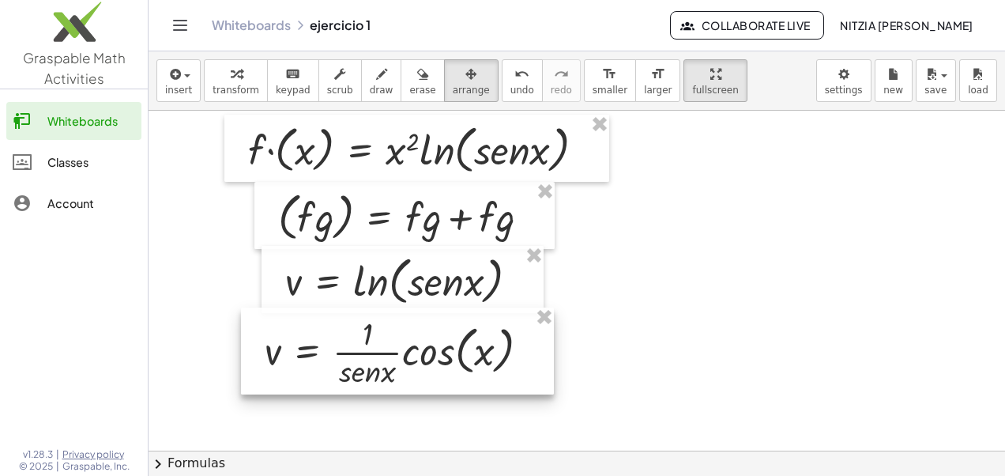
drag, startPoint x: 458, startPoint y: 393, endPoint x: 485, endPoint y: 327, distance: 71.6
click at [485, 327] on div at bounding box center [397, 350] width 313 height 87
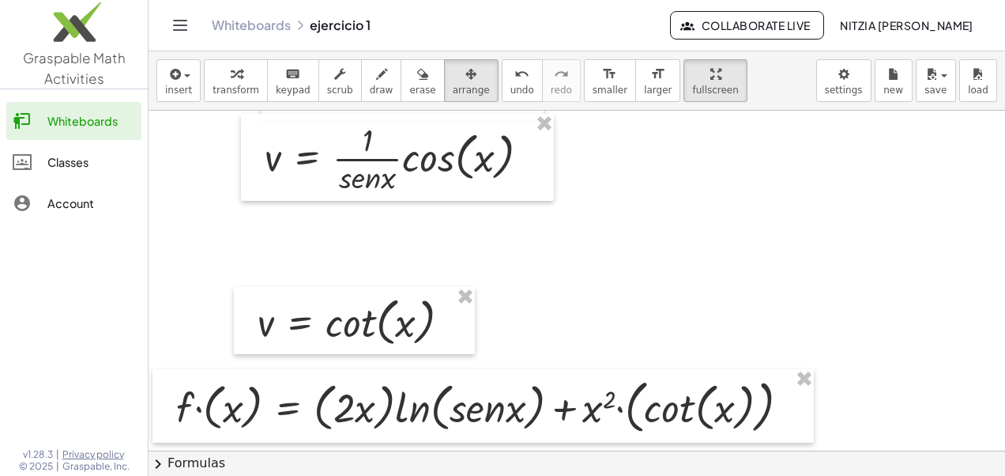
scroll to position [195, 14]
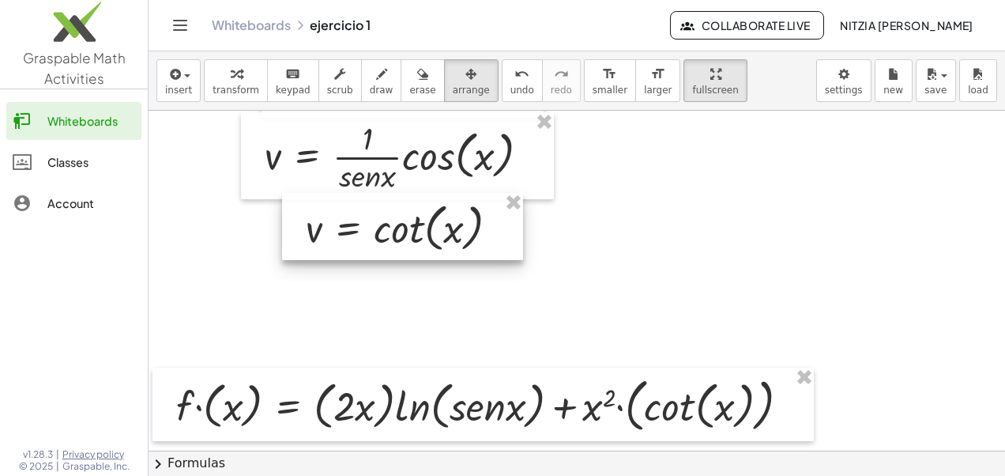
drag, startPoint x: 406, startPoint y: 299, endPoint x: 454, endPoint y: 206, distance: 104.2
click at [454, 206] on div at bounding box center [402, 227] width 241 height 68
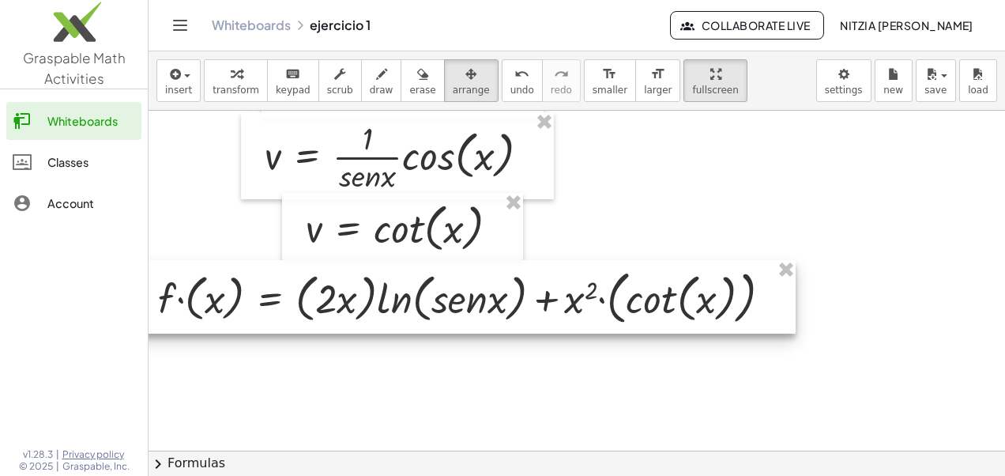
drag, startPoint x: 457, startPoint y: 401, endPoint x: 437, endPoint y: 294, distance: 109.2
click at [437, 294] on div at bounding box center [464, 296] width 661 height 73
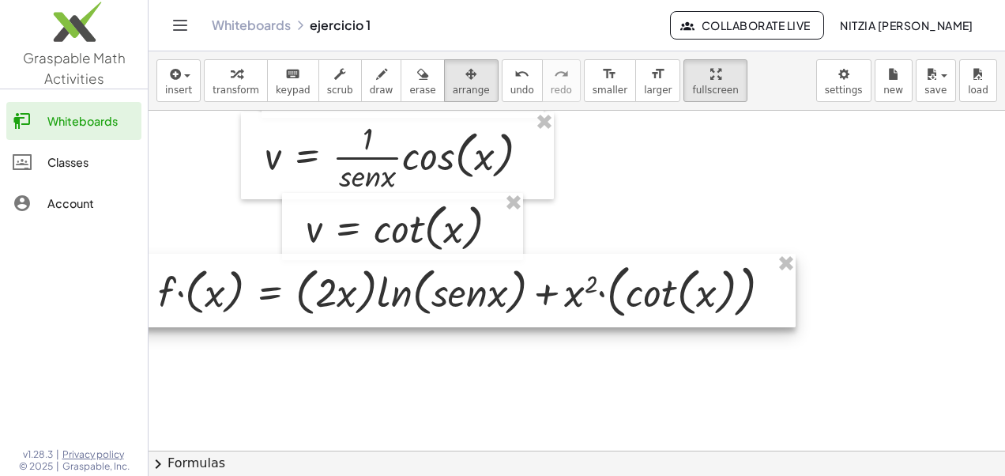
click at [437, 288] on div at bounding box center [464, 290] width 661 height 73
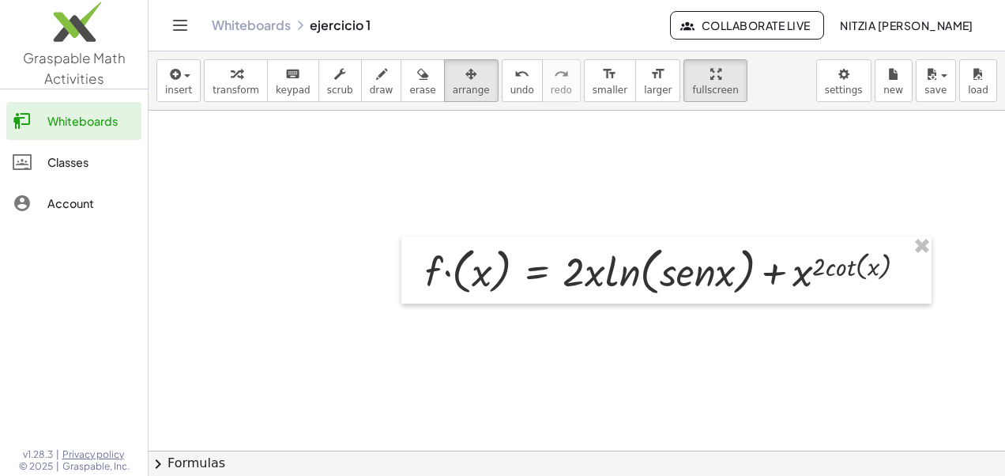
scroll to position [359, 14]
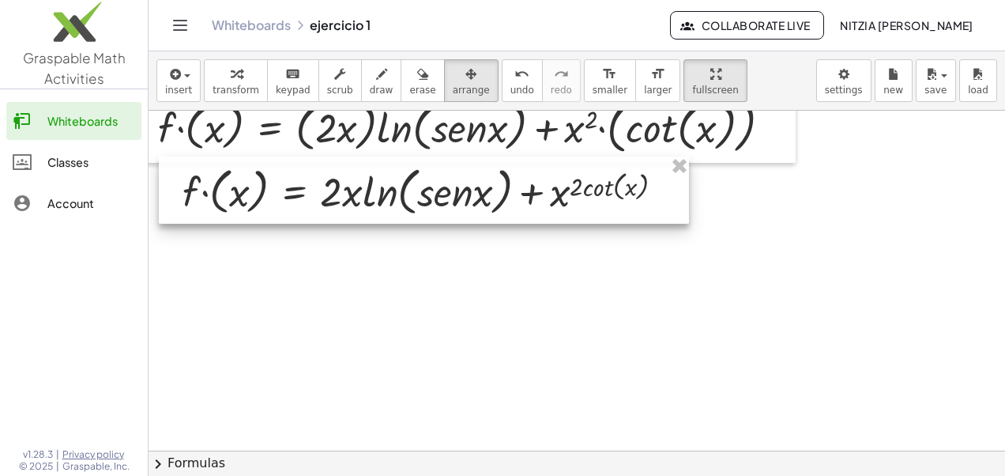
drag, startPoint x: 669, startPoint y: 331, endPoint x: 428, endPoint y: 175, distance: 286.8
click at [428, 175] on div at bounding box center [424, 190] width 530 height 68
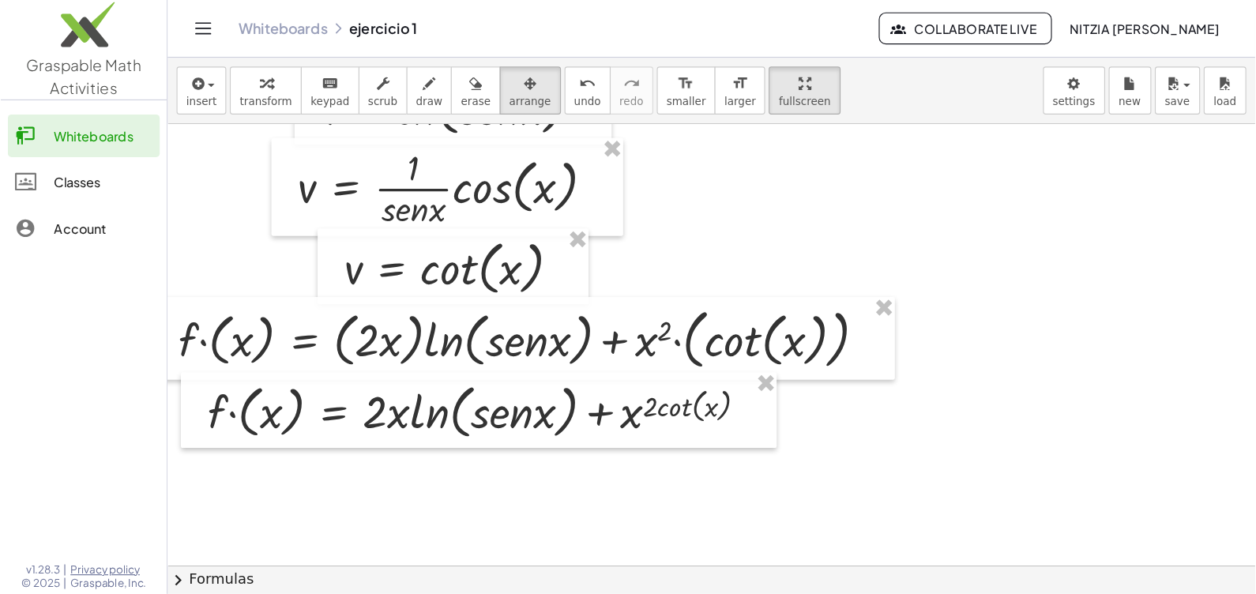
scroll to position [184, 14]
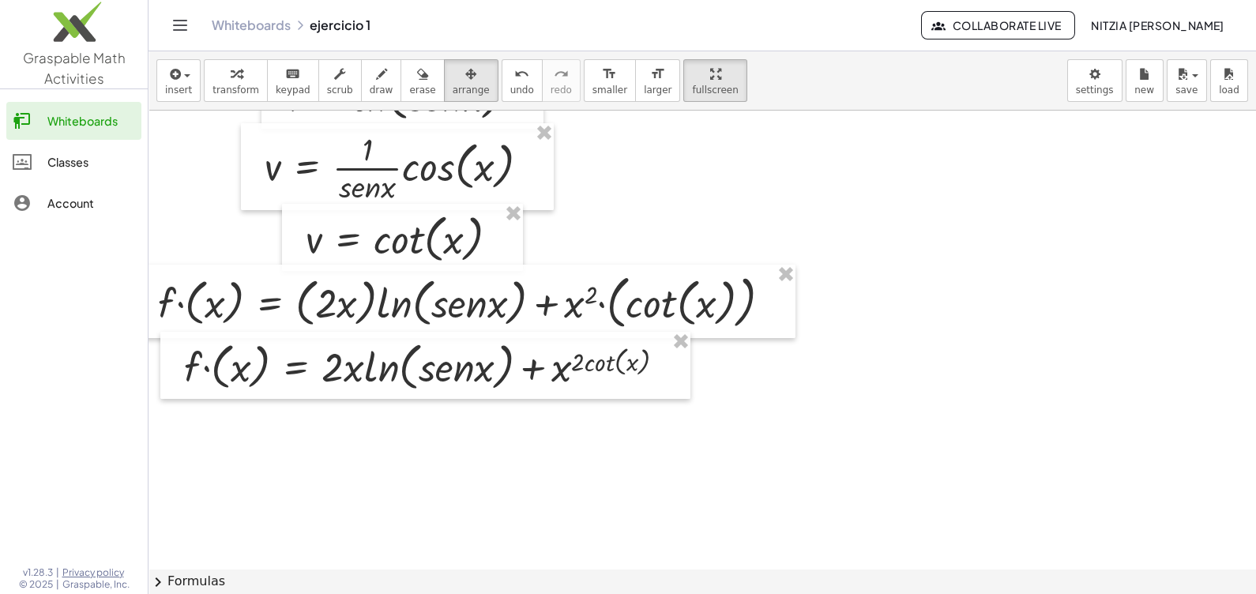
drag, startPoint x: 978, startPoint y: 0, endPoint x: 724, endPoint y: 423, distance: 492.9
click at [724, 423] on div at bounding box center [1275, 438] width 2282 height 1022
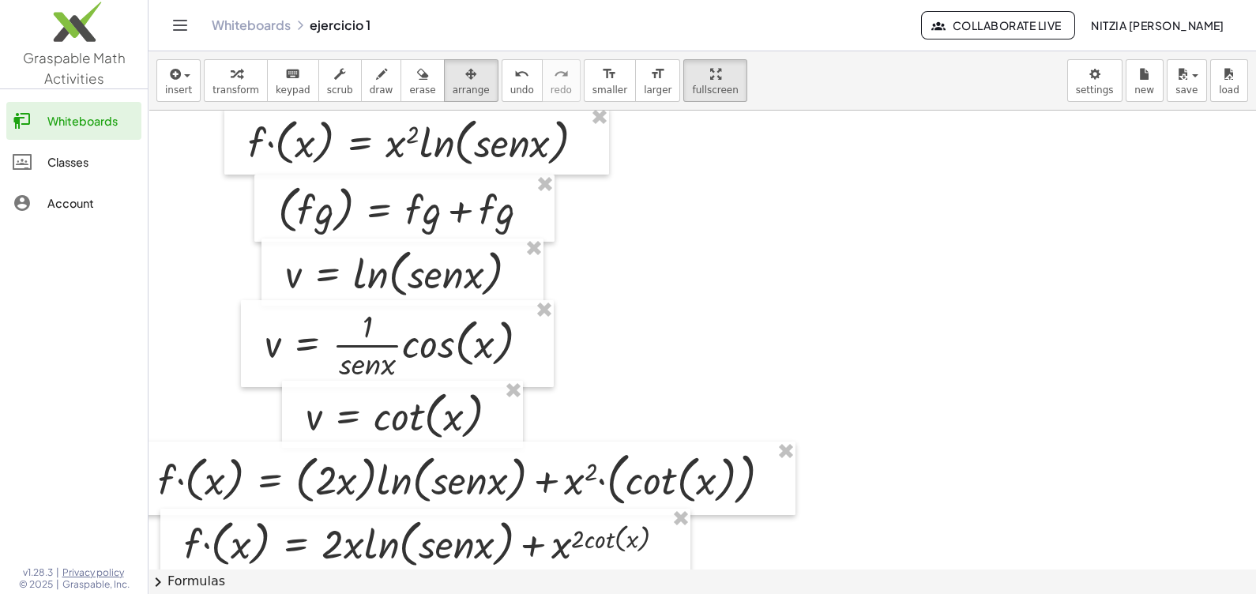
scroll to position [11, 14]
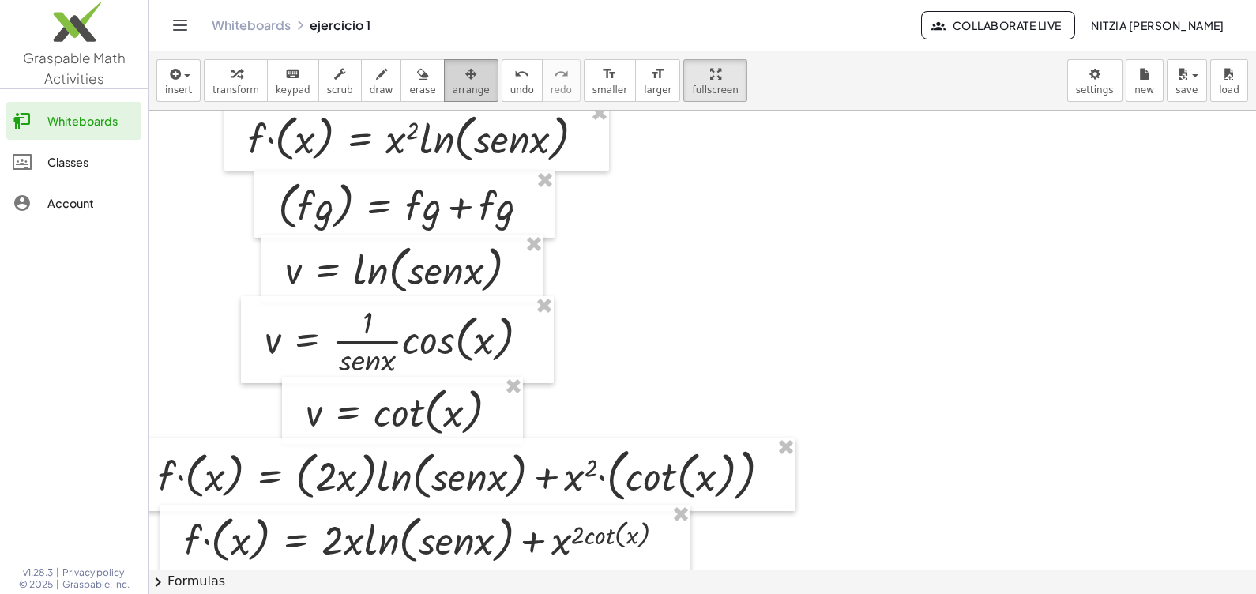
click at [457, 78] on div "button" at bounding box center [471, 73] width 37 height 19
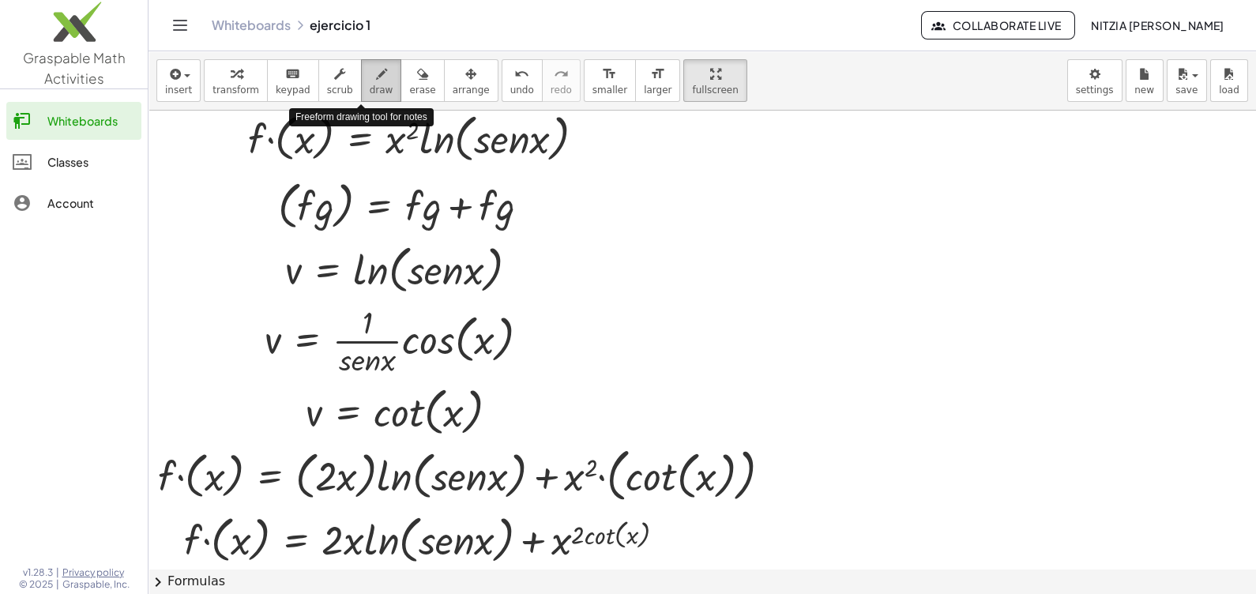
click at [376, 76] on icon "button" at bounding box center [381, 74] width 11 height 19
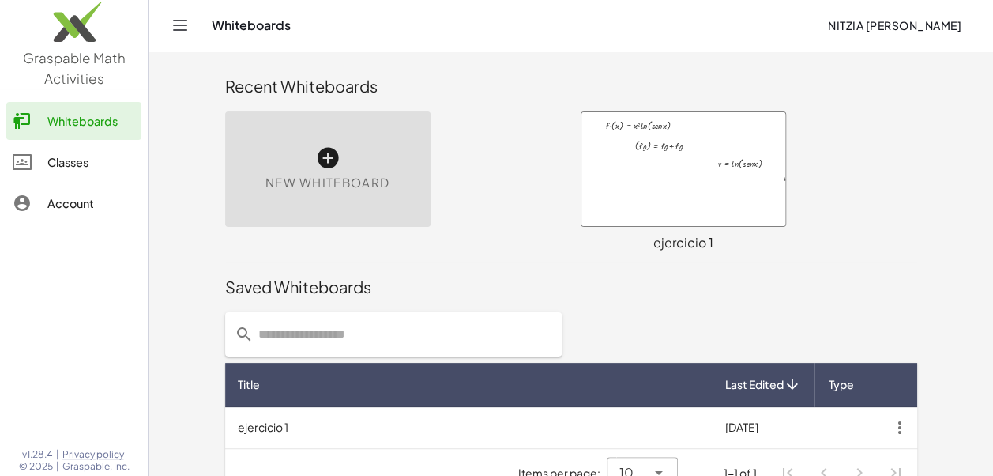
click at [708, 177] on div at bounding box center [683, 169] width 204 height 114
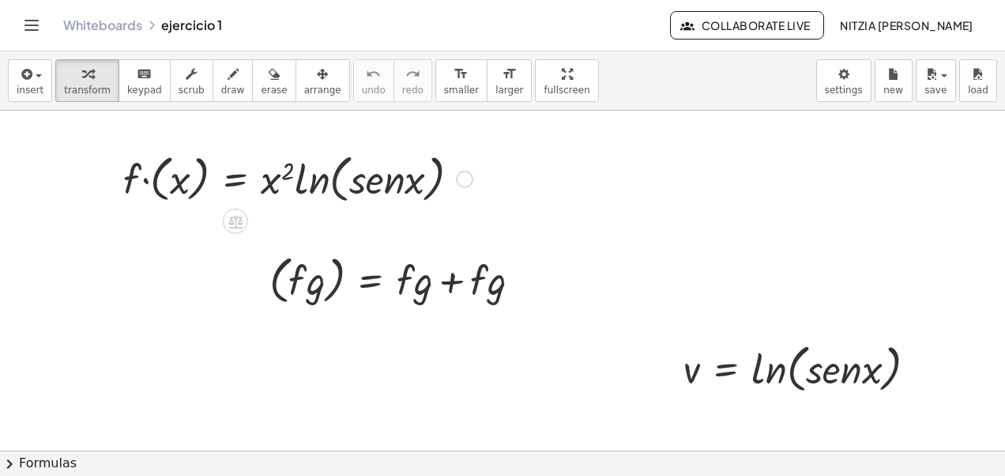
click at [331, 182] on div at bounding box center [297, 178] width 365 height 60
click at [466, 170] on div at bounding box center [464, 178] width 17 height 17
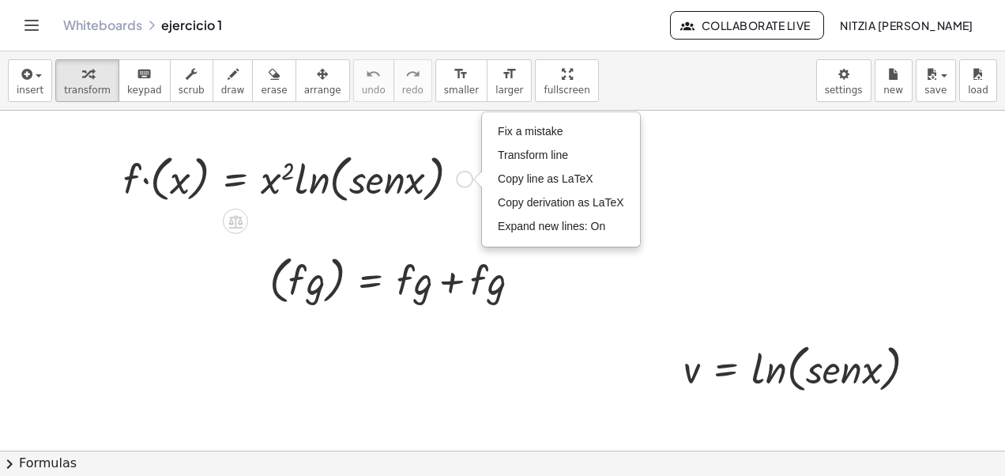
click at [466, 170] on div "Fix a mistake Transform line Copy line as LaTeX Copy derivation as LaTeX Expand…" at bounding box center [464, 178] width 17 height 17
click at [229, 218] on icon at bounding box center [235, 221] width 17 height 17
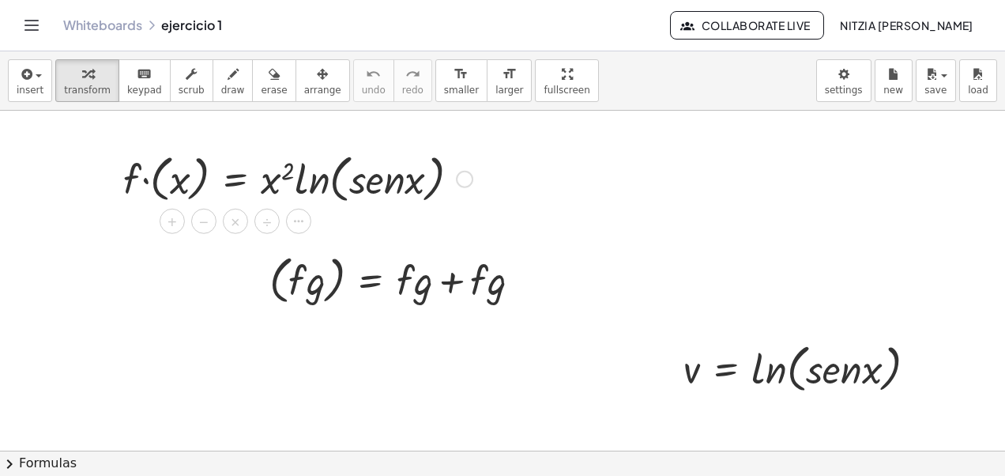
click at [229, 218] on div "×" at bounding box center [235, 221] width 25 height 25
click at [122, 210] on div at bounding box center [112, 178] width 24 height 68
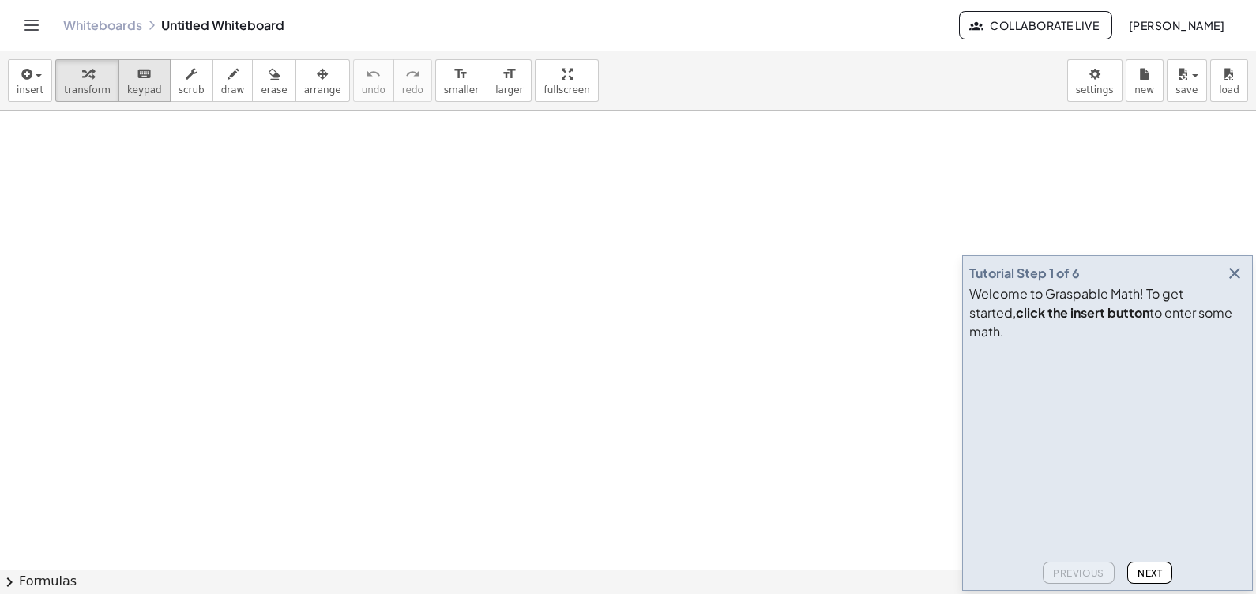
click at [146, 92] on span "keypad" at bounding box center [144, 90] width 35 height 11
click at [1235, 283] on icon "button" at bounding box center [1234, 273] width 19 height 19
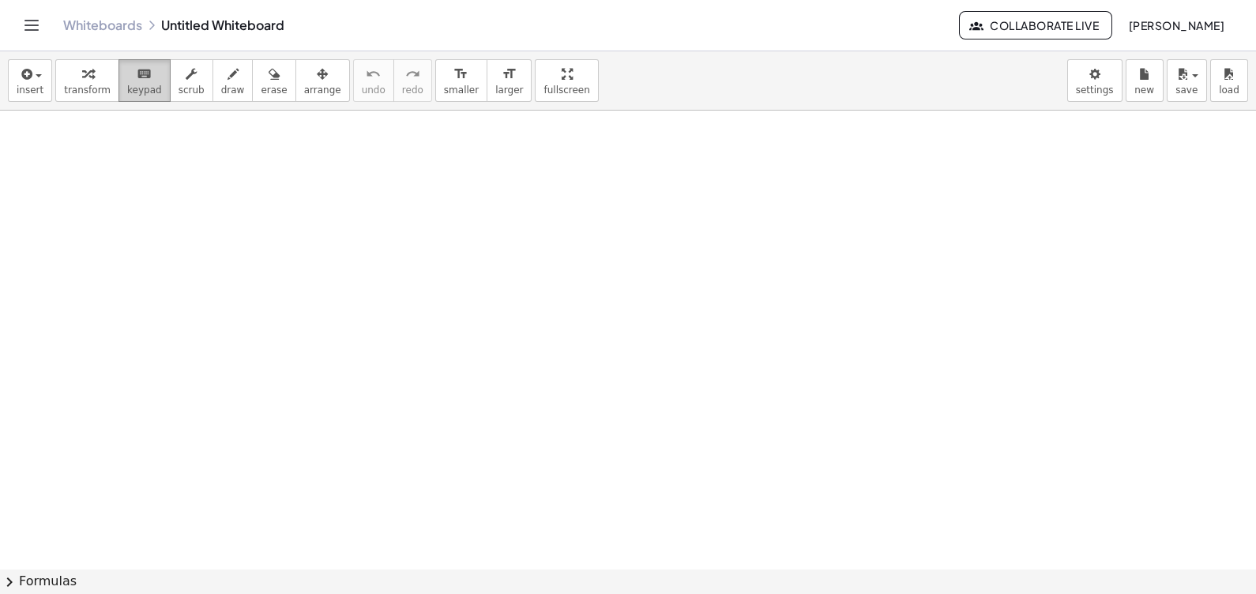
click at [139, 85] on span "keypad" at bounding box center [144, 90] width 35 height 11
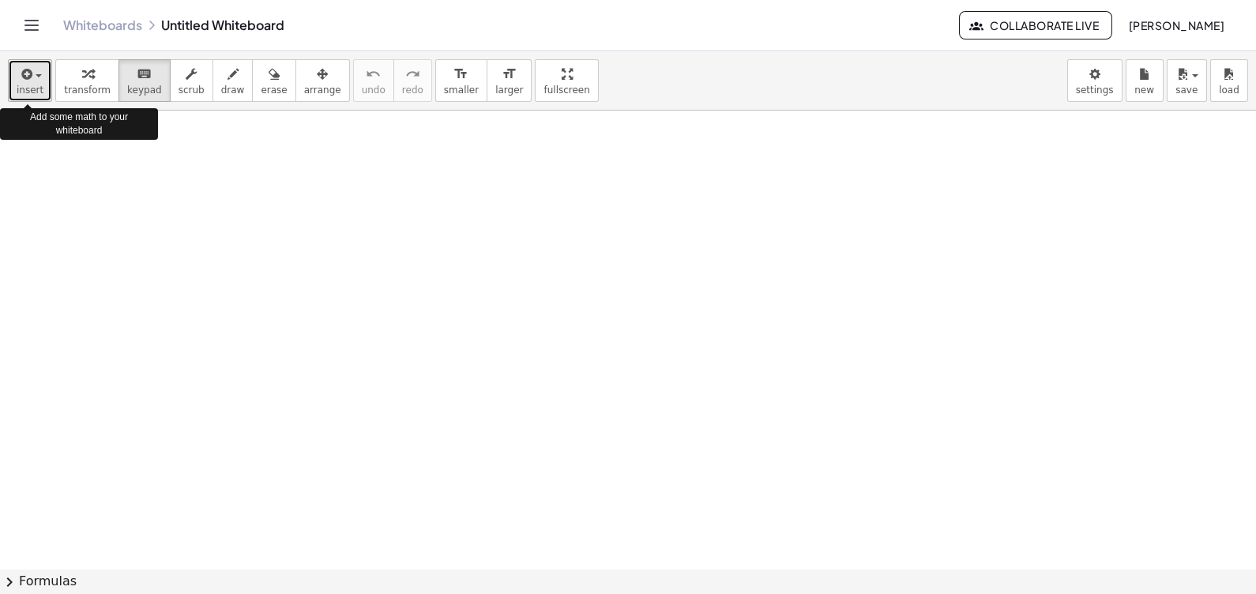
click at [47, 74] on button "insert" at bounding box center [30, 80] width 44 height 43
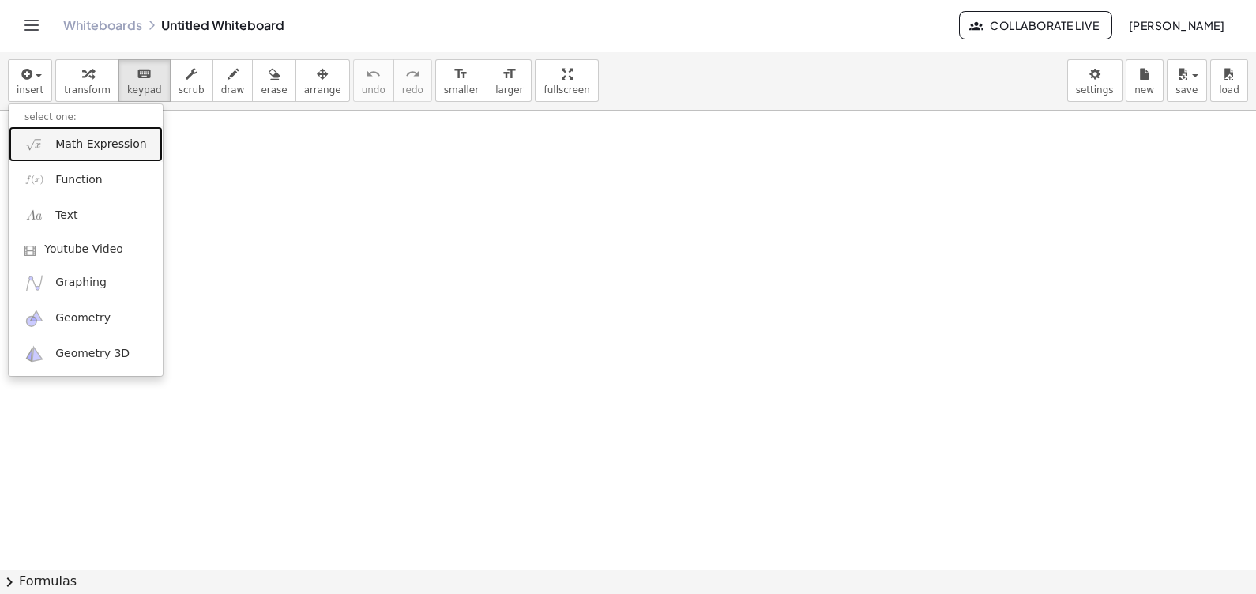
click at [98, 152] on link "Math Expression" at bounding box center [86, 144] width 154 height 36
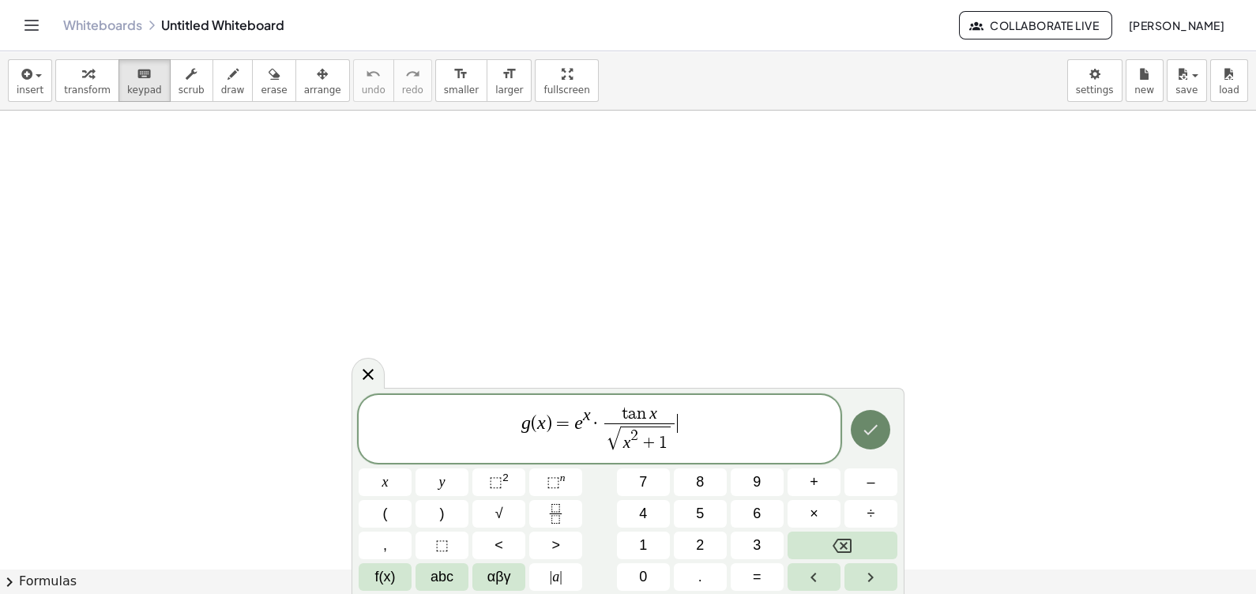
click at [875, 435] on icon "Done" at bounding box center [870, 429] width 19 height 19
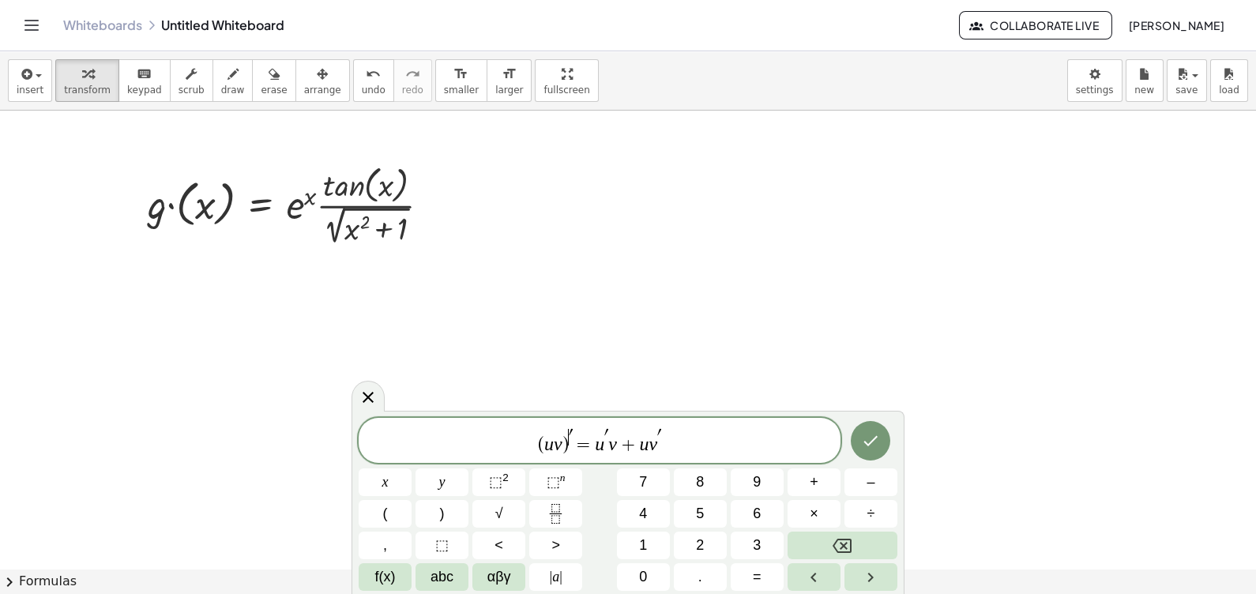
click at [569, 442] on span "​ ′" at bounding box center [571, 437] width 4 height 17
click at [874, 434] on icon "Done" at bounding box center [870, 440] width 19 height 19
click at [874, 449] on icon "Done" at bounding box center [870, 443] width 19 height 19
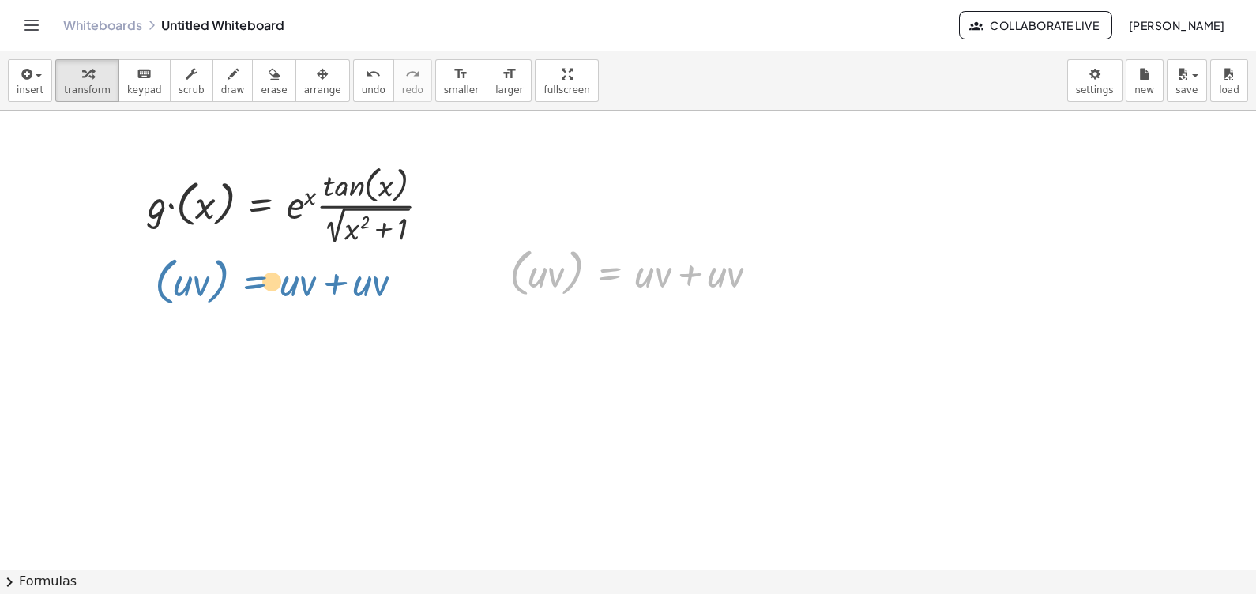
drag, startPoint x: 589, startPoint y: 265, endPoint x: 233, endPoint y: 273, distance: 355.6
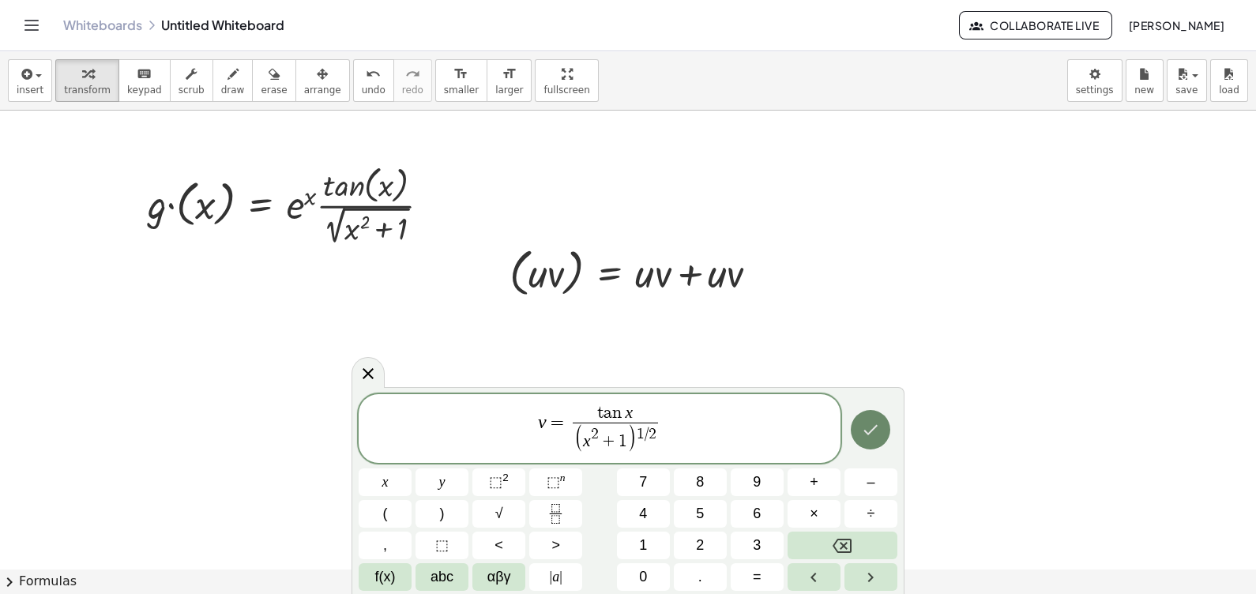
click at [876, 431] on icon "Done" at bounding box center [870, 429] width 19 height 19
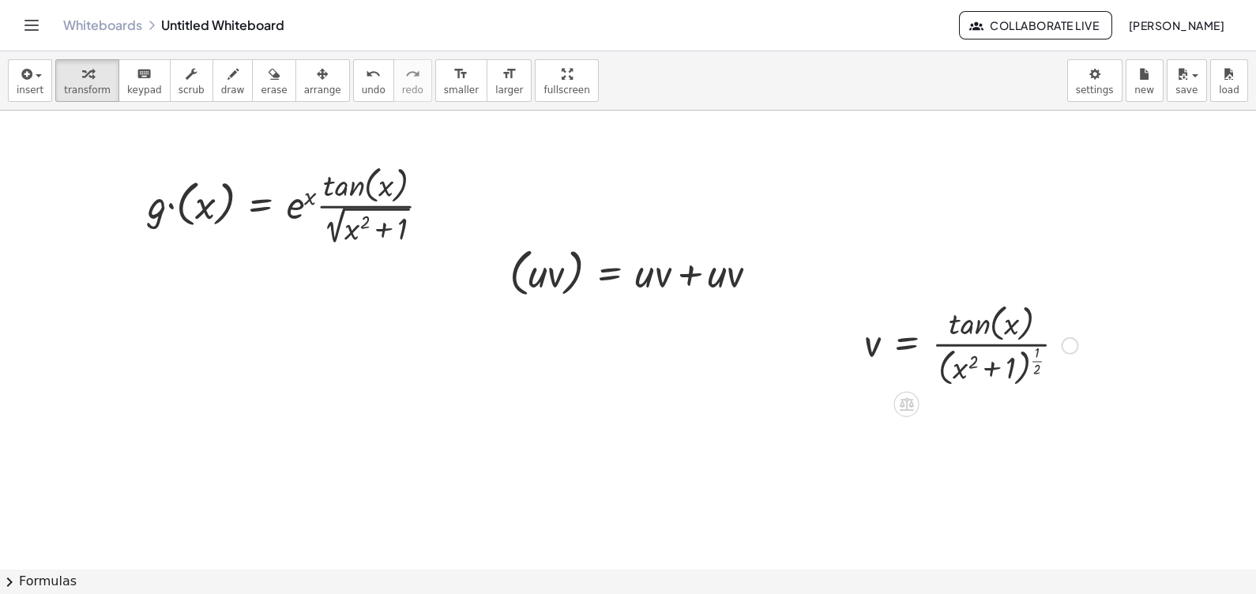
click at [1085, 370] on div at bounding box center [971, 345] width 230 height 92
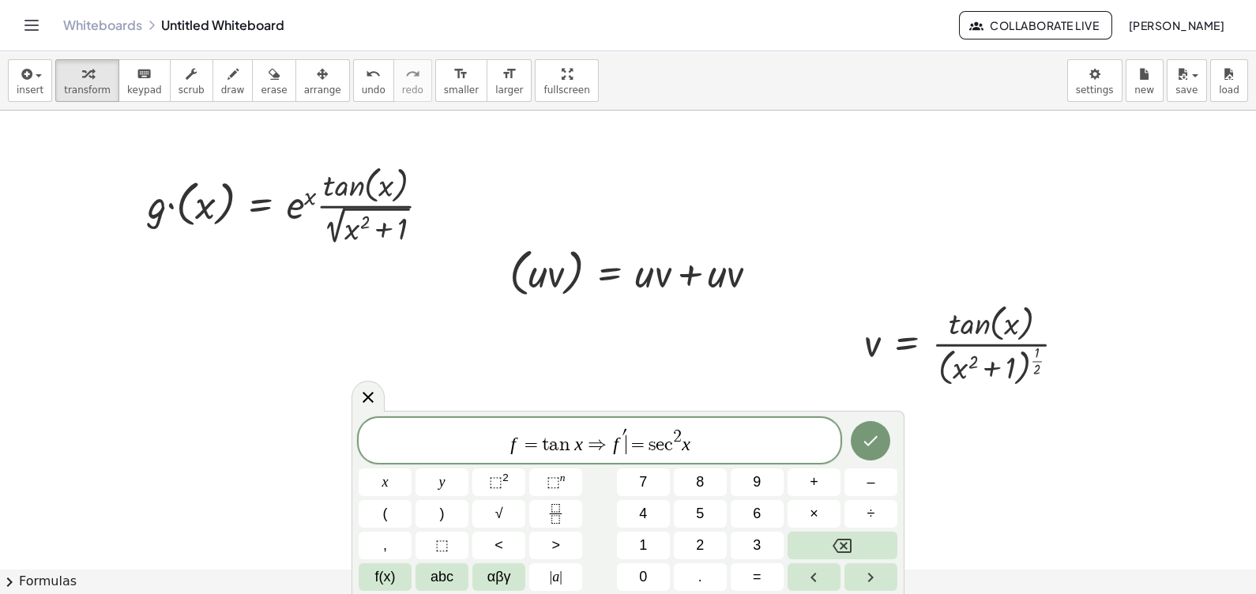
click at [631, 431] on span "f = t a n x ⇒ f ′ ​ = s e c 2 x" at bounding box center [600, 441] width 482 height 28
click at [526, 442] on span "=" at bounding box center [532, 444] width 23 height 19
click at [868, 443] on icon "Done" at bounding box center [870, 440] width 19 height 19
drag, startPoint x: 707, startPoint y: 443, endPoint x: 477, endPoint y: 437, distance: 230.0
click at [477, 437] on span "f = t a n x f = s e c 2 x" at bounding box center [600, 441] width 482 height 28
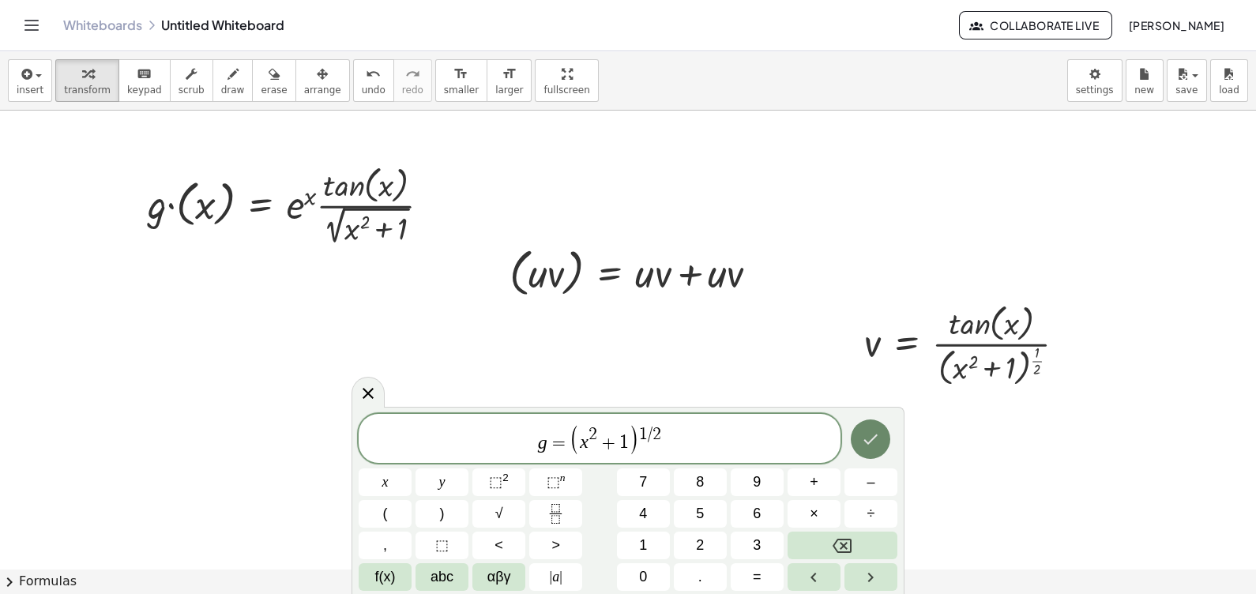
click at [865, 443] on icon "Done" at bounding box center [870, 439] width 19 height 19
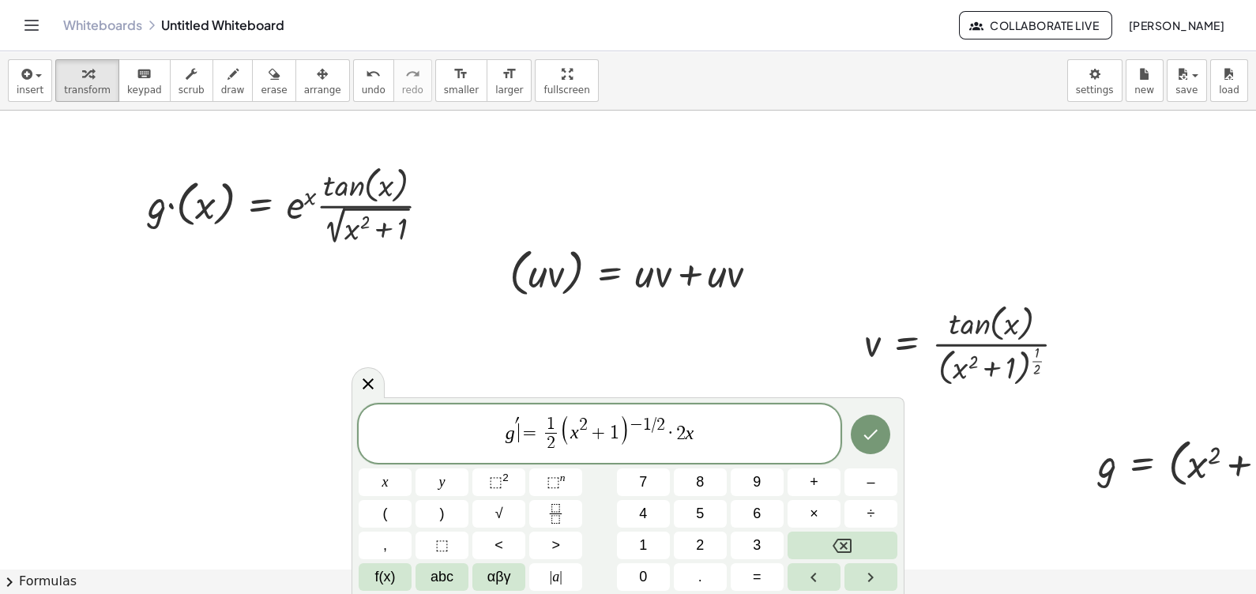
click at [528, 418] on span "g ′ ​ = 1 2 ​ ( x 2 + 1 ) − 1 / 2 · 2 x" at bounding box center [600, 435] width 482 height 42
click at [877, 435] on icon "Done" at bounding box center [870, 434] width 19 height 19
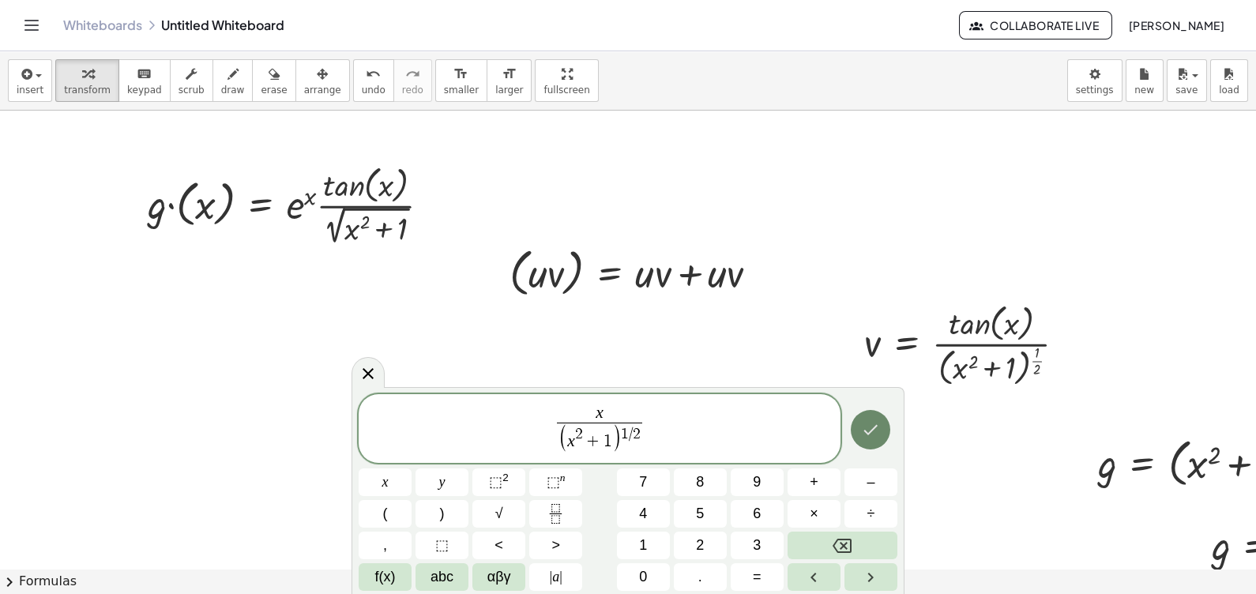
click at [859, 443] on button "Done" at bounding box center [870, 429] width 39 height 39
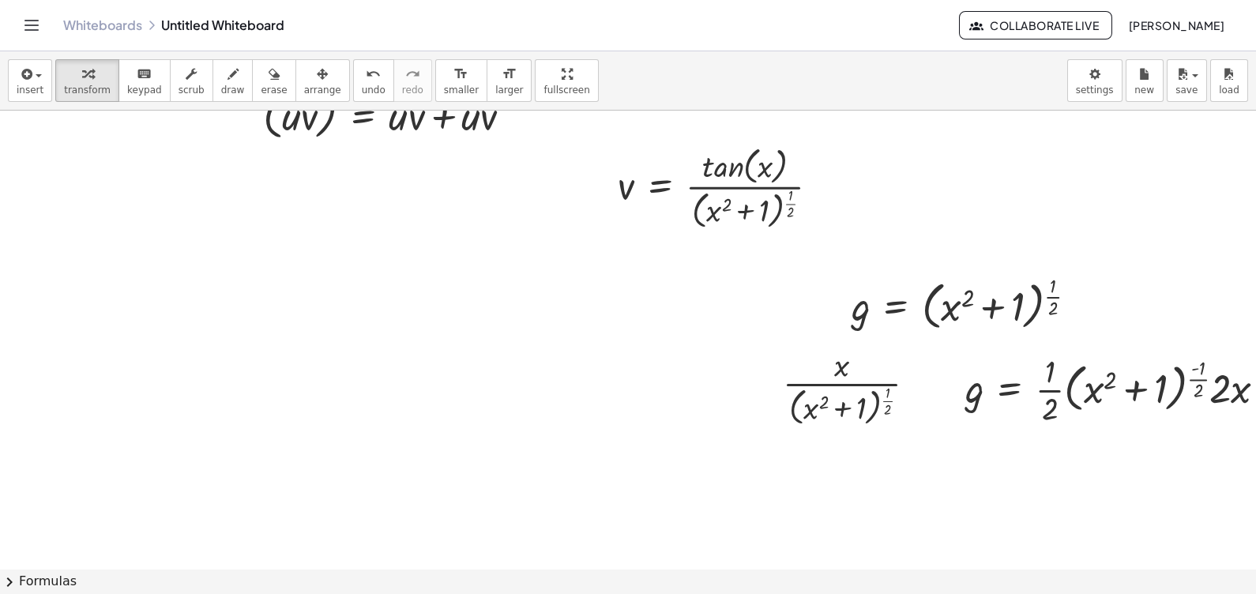
scroll to position [157, 300]
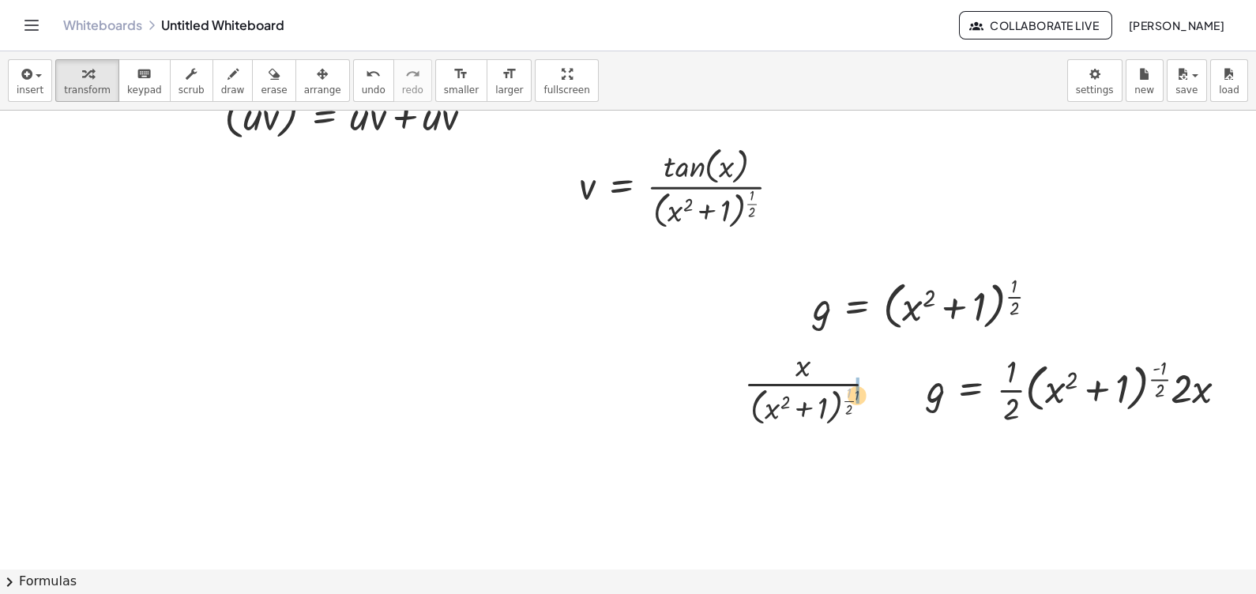
drag, startPoint x: 834, startPoint y: 396, endPoint x: 876, endPoint y: 415, distance: 46.0
click at [876, 415] on div at bounding box center [817, 386] width 162 height 87
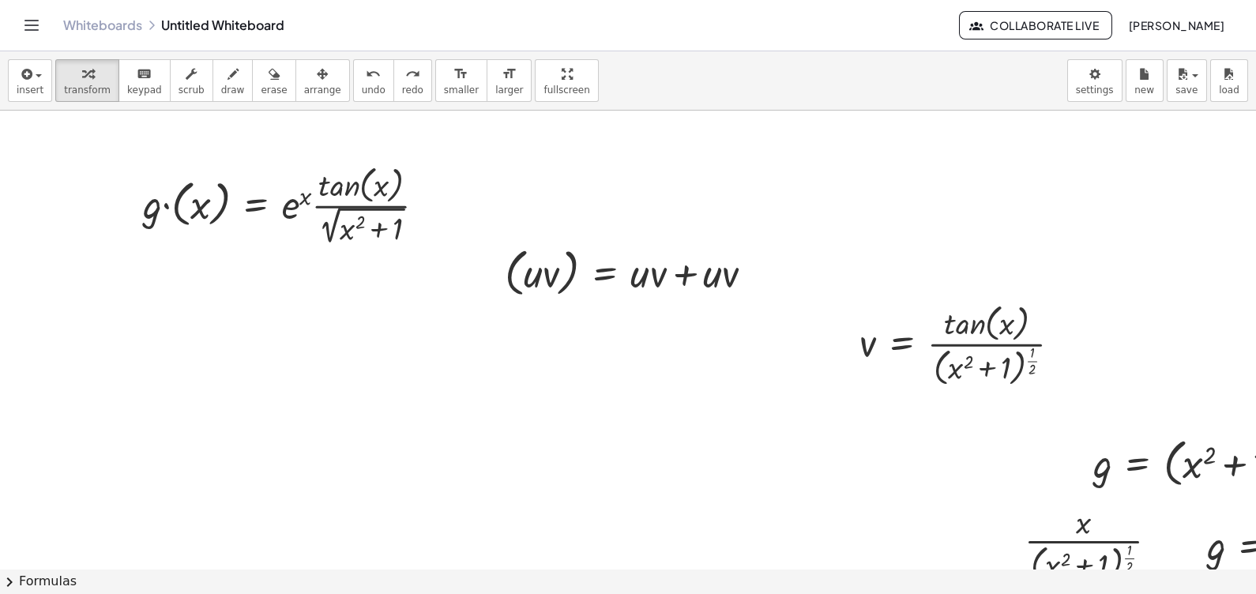
scroll to position [0, 0]
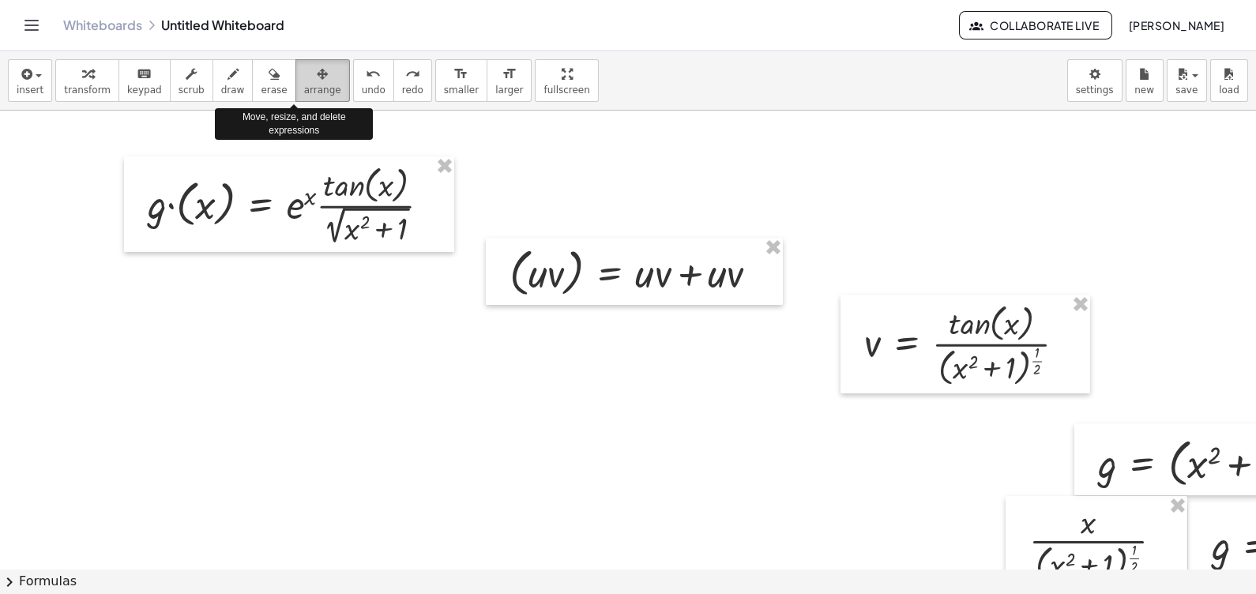
click at [317, 83] on icon "button" at bounding box center [322, 74] width 11 height 19
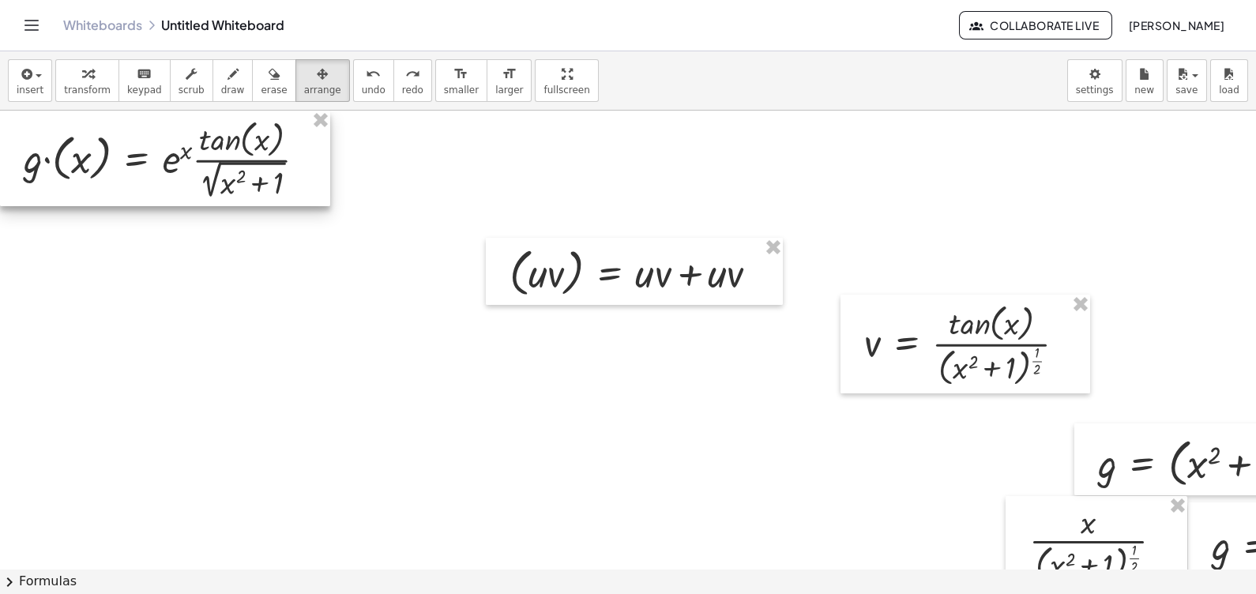
drag, startPoint x: 393, startPoint y: 205, endPoint x: 265, endPoint y: 154, distance: 138.6
click at [265, 154] on div at bounding box center [165, 159] width 330 height 96
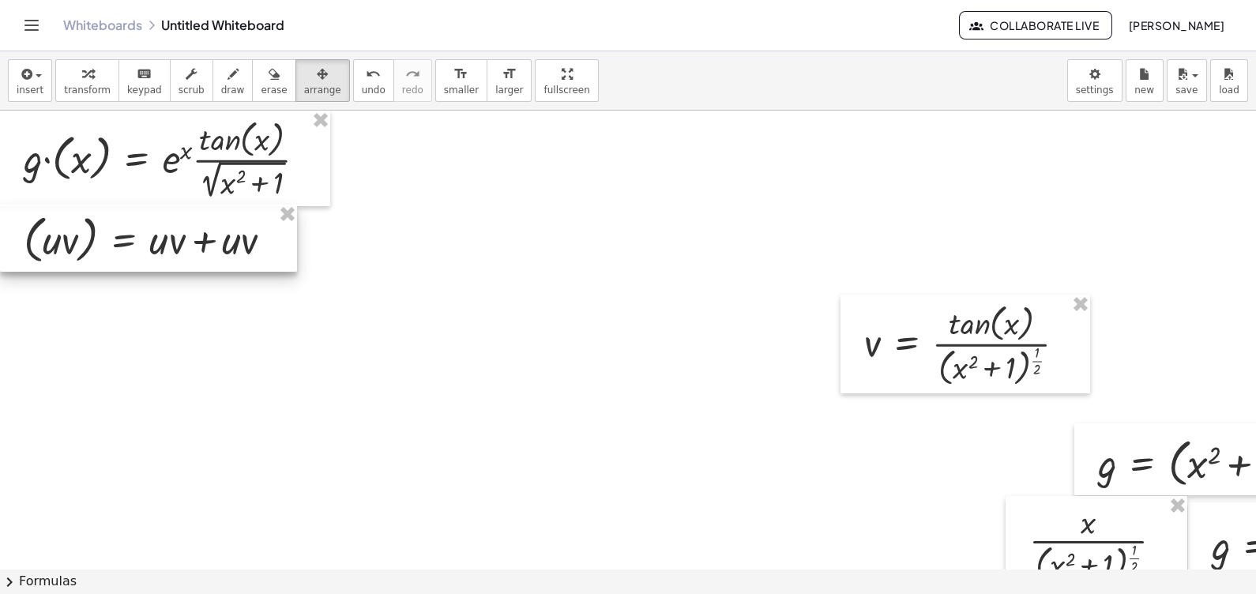
drag, startPoint x: 582, startPoint y: 262, endPoint x: 88, endPoint y: 229, distance: 494.8
click at [88, 229] on div at bounding box center [148, 239] width 297 height 68
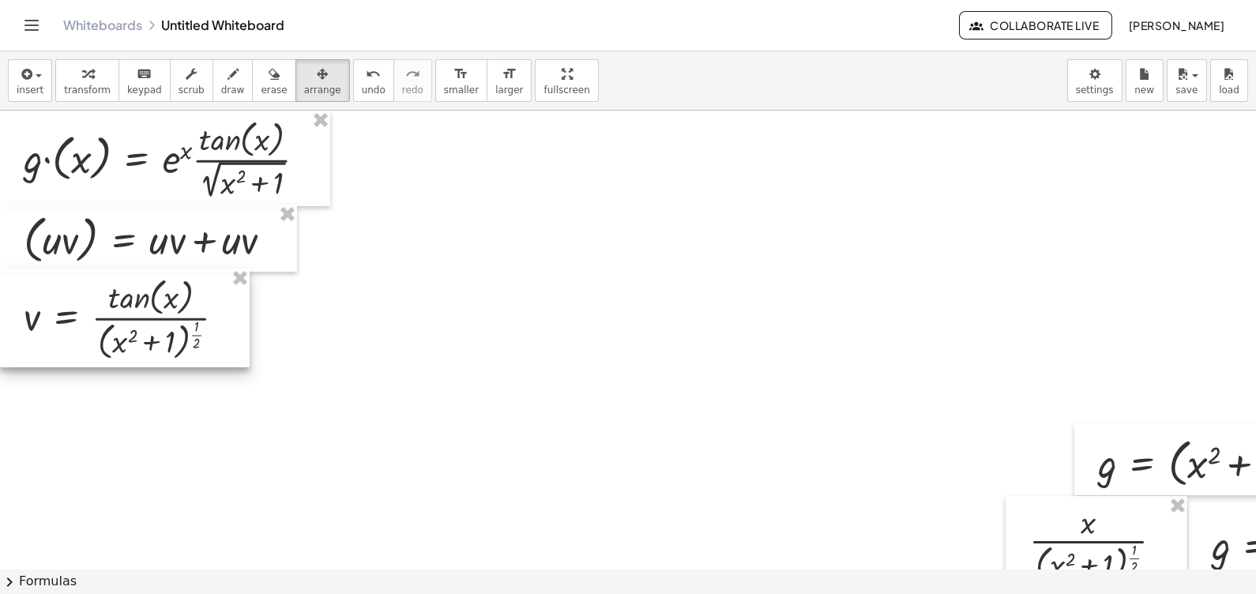
drag, startPoint x: 983, startPoint y: 382, endPoint x: 141, endPoint y: 355, distance: 843.3
click at [141, 355] on div at bounding box center [125, 319] width 250 height 100
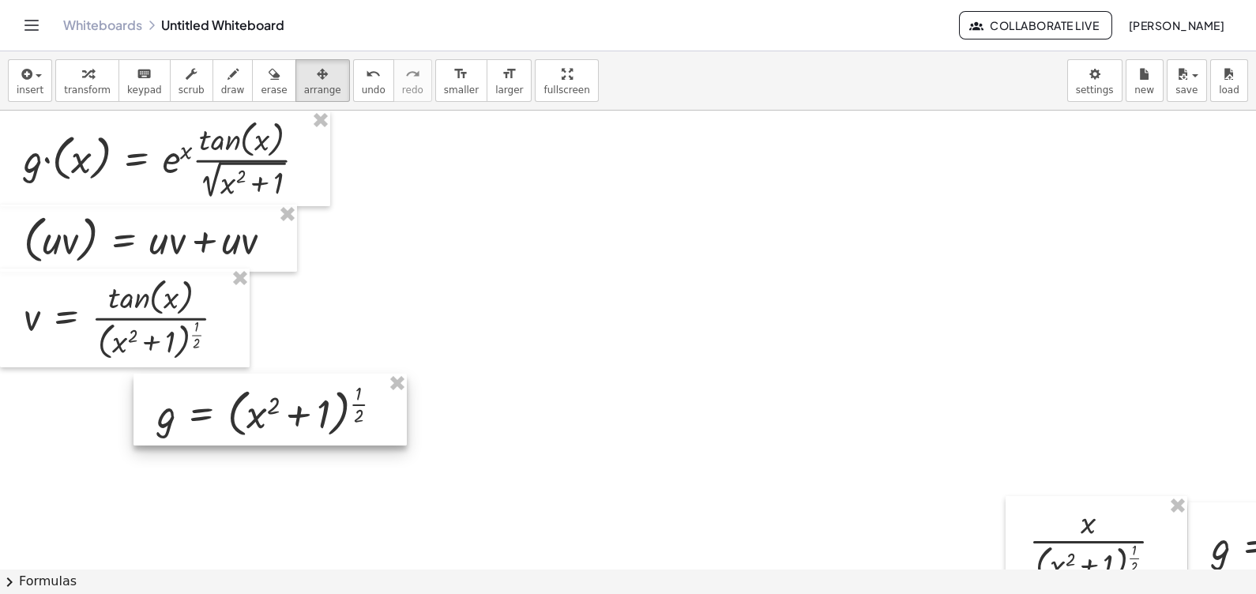
drag, startPoint x: 1179, startPoint y: 480, endPoint x: 237, endPoint y: 424, distance: 943.3
click at [237, 424] on div at bounding box center [269, 410] width 273 height 72
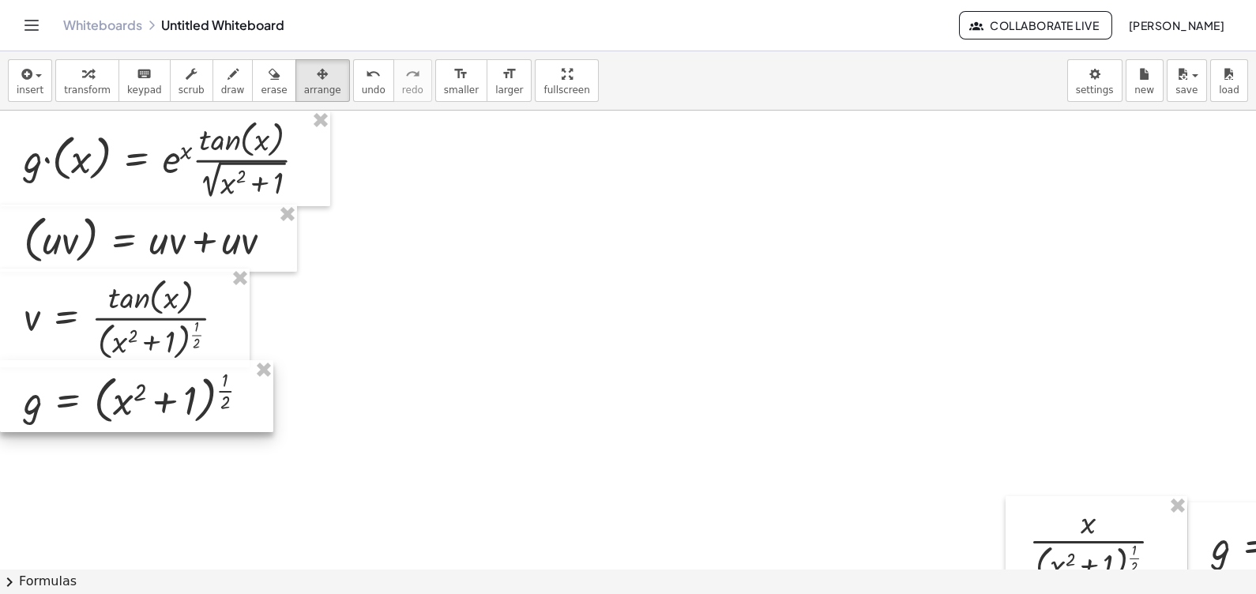
drag, startPoint x: 266, startPoint y: 410, endPoint x: 103, endPoint y: 403, distance: 163.7
click at [103, 403] on div at bounding box center [136, 396] width 273 height 72
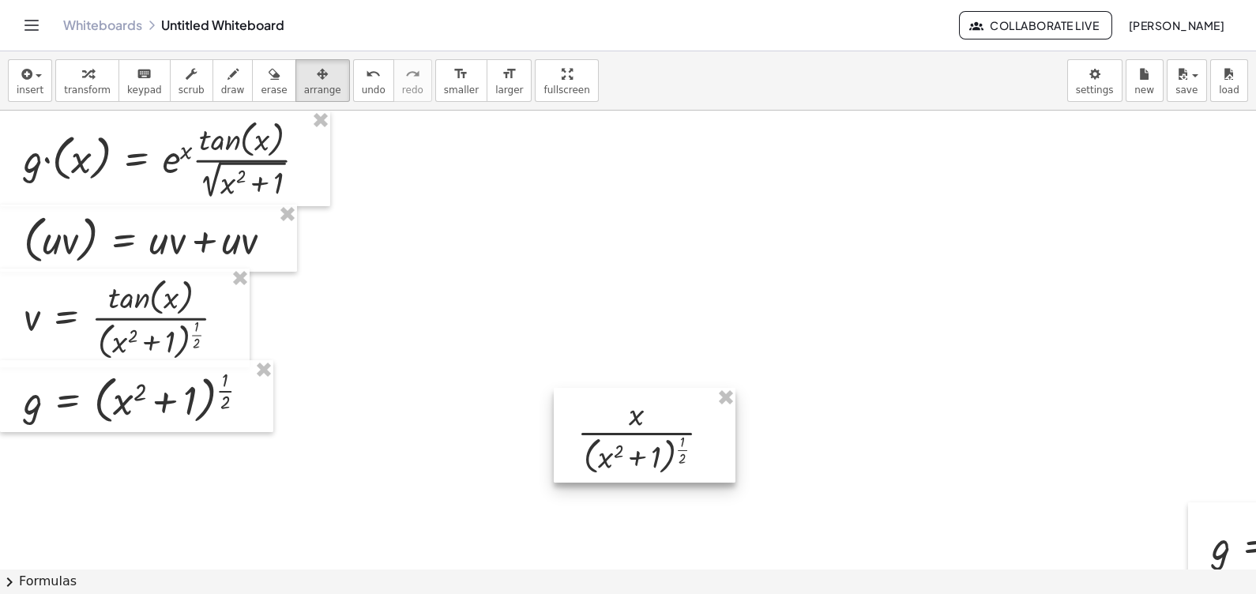
drag, startPoint x: 1073, startPoint y: 502, endPoint x: 620, endPoint y: 395, distance: 465.2
click at [620, 395] on div at bounding box center [645, 435] width 182 height 95
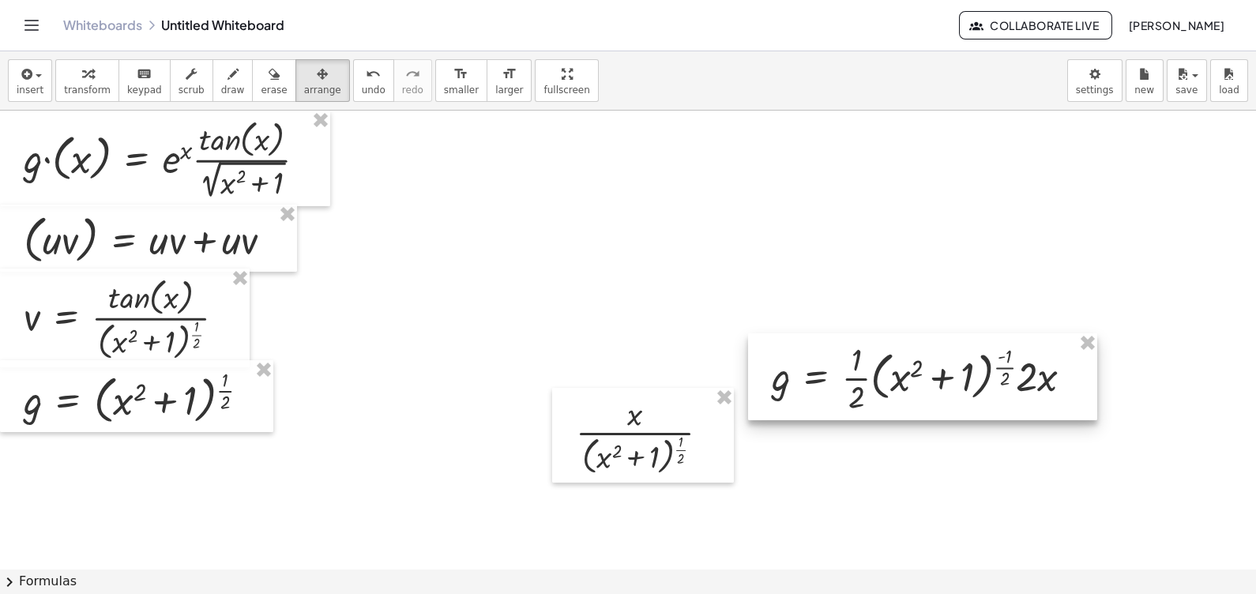
drag, startPoint x: 1209, startPoint y: 527, endPoint x: 762, endPoint y: 358, distance: 477.3
click at [762, 358] on div at bounding box center [922, 376] width 349 height 87
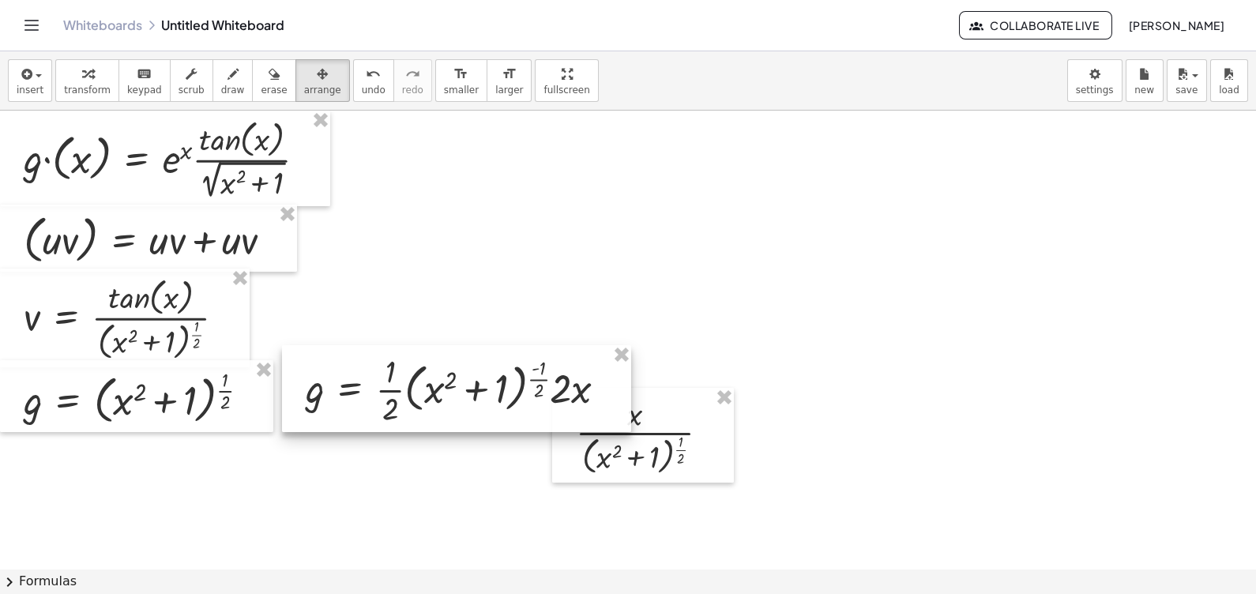
drag, startPoint x: 787, startPoint y: 352, endPoint x: 325, endPoint y: 370, distance: 461.7
click at [325, 370] on div at bounding box center [456, 388] width 349 height 87
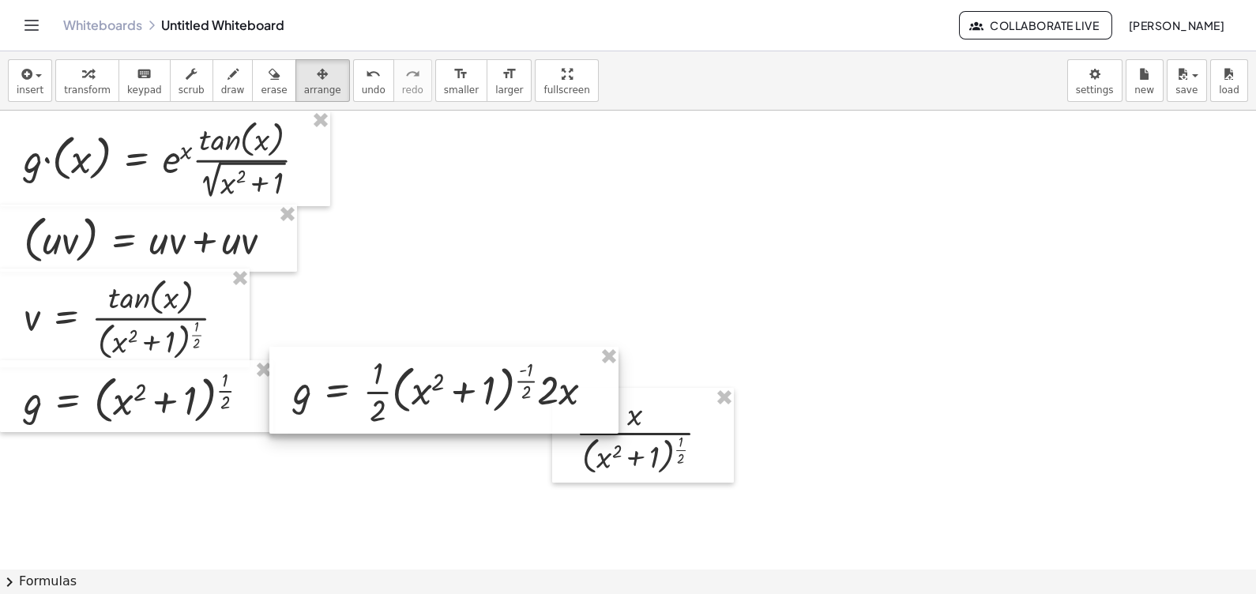
drag, startPoint x: 500, startPoint y: 387, endPoint x: 490, endPoint y: 378, distance: 13.5
click at [490, 378] on div at bounding box center [443, 390] width 349 height 87
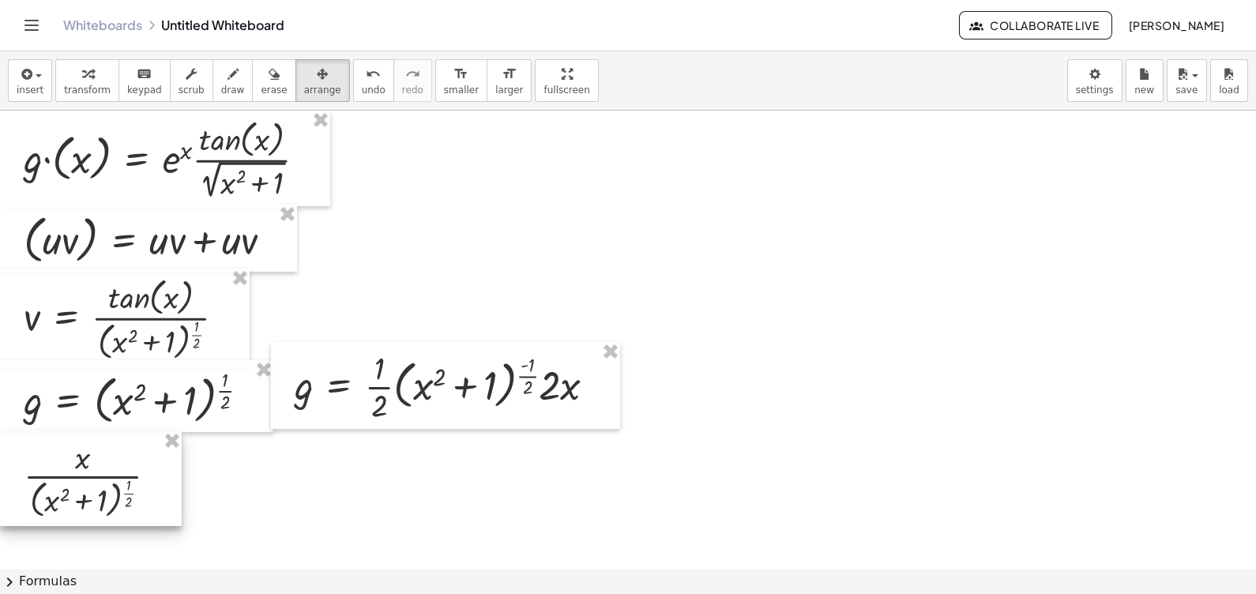
drag, startPoint x: 667, startPoint y: 472, endPoint x: 98, endPoint y: 514, distance: 570.3
click at [98, 514] on div at bounding box center [91, 478] width 182 height 95
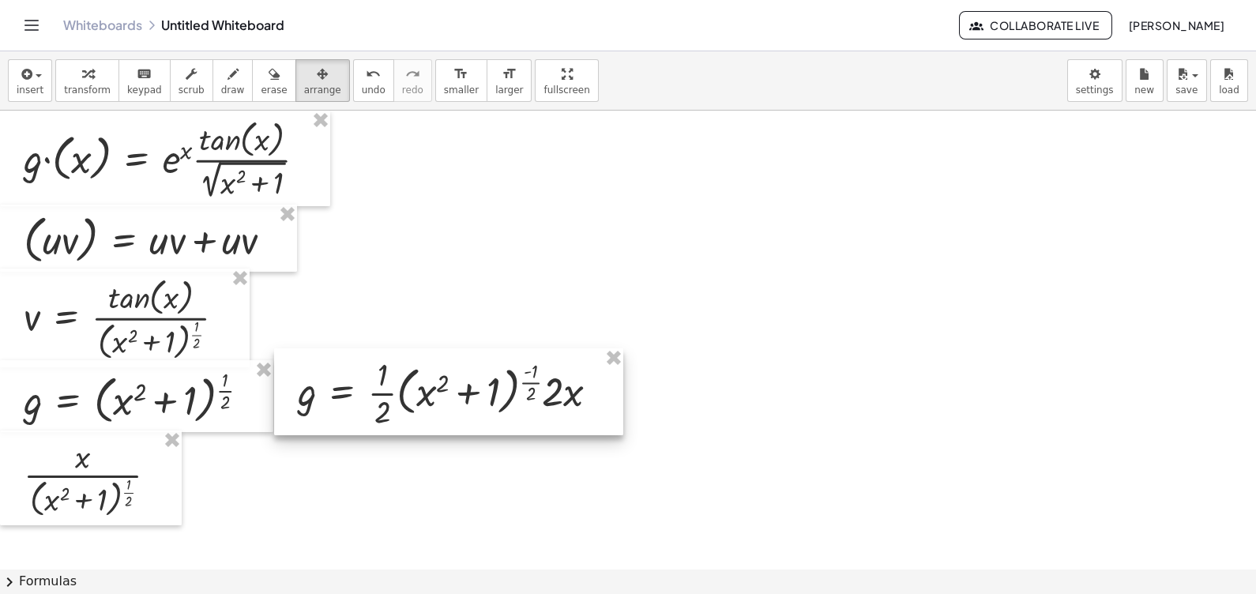
click at [349, 399] on div at bounding box center [448, 391] width 349 height 87
click at [32, 90] on span "insert" at bounding box center [30, 90] width 27 height 11
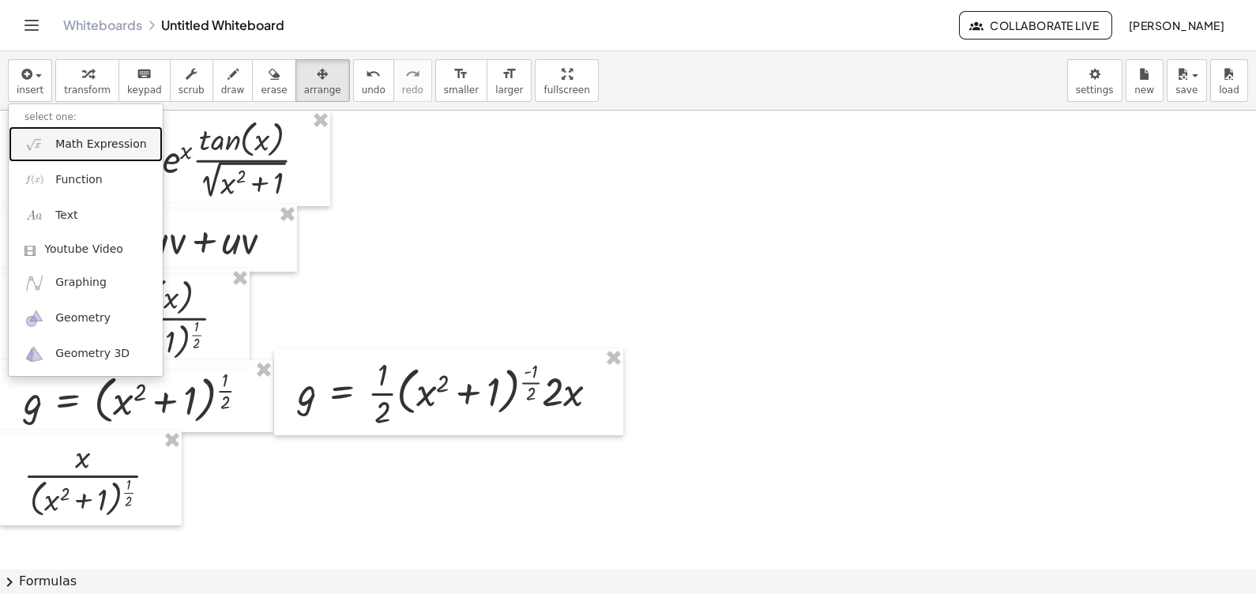
click at [100, 156] on link "Math Expression" at bounding box center [86, 144] width 154 height 36
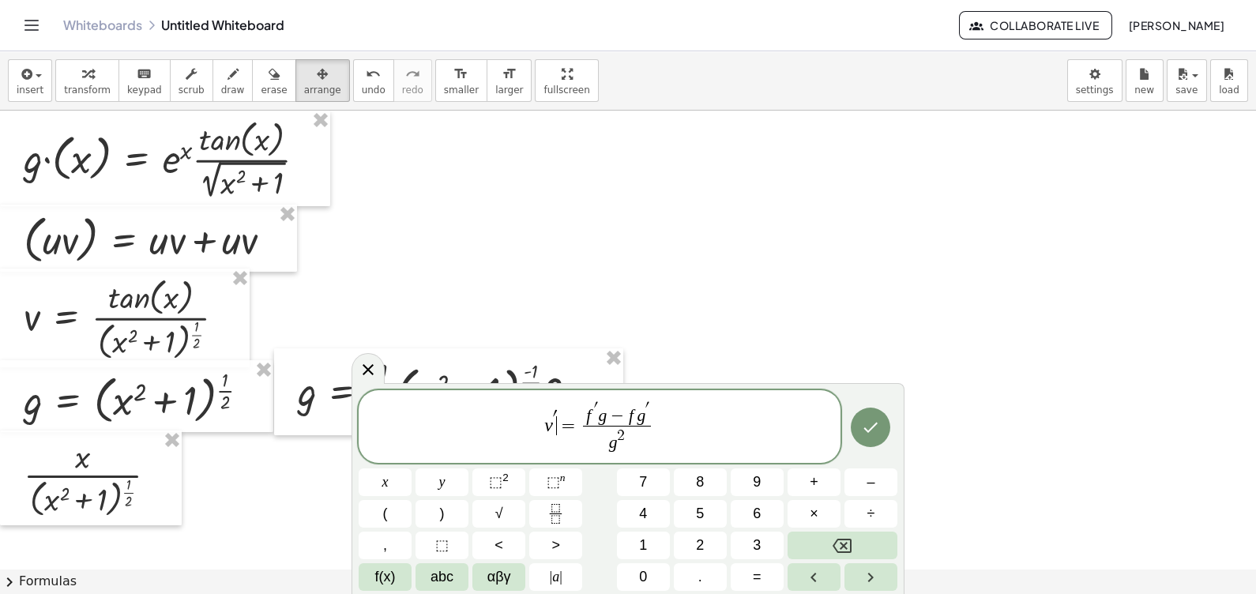
click at [565, 416] on span "v ′ ​ = f ′ g − f g ′ g 2 ​" at bounding box center [600, 428] width 482 height 56
click at [603, 408] on var "g" at bounding box center [600, 415] width 9 height 19
click at [869, 439] on icon "Done" at bounding box center [870, 431] width 19 height 19
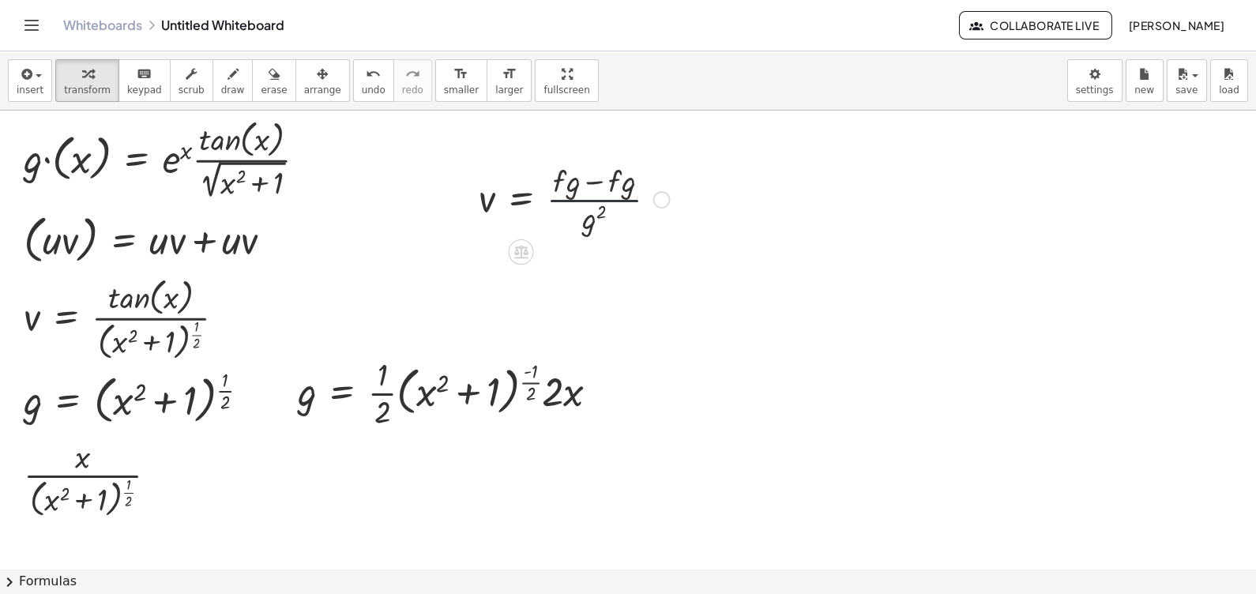
click at [598, 205] on div at bounding box center [574, 198] width 207 height 79
click at [317, 76] on icon "button" at bounding box center [322, 74] width 11 height 19
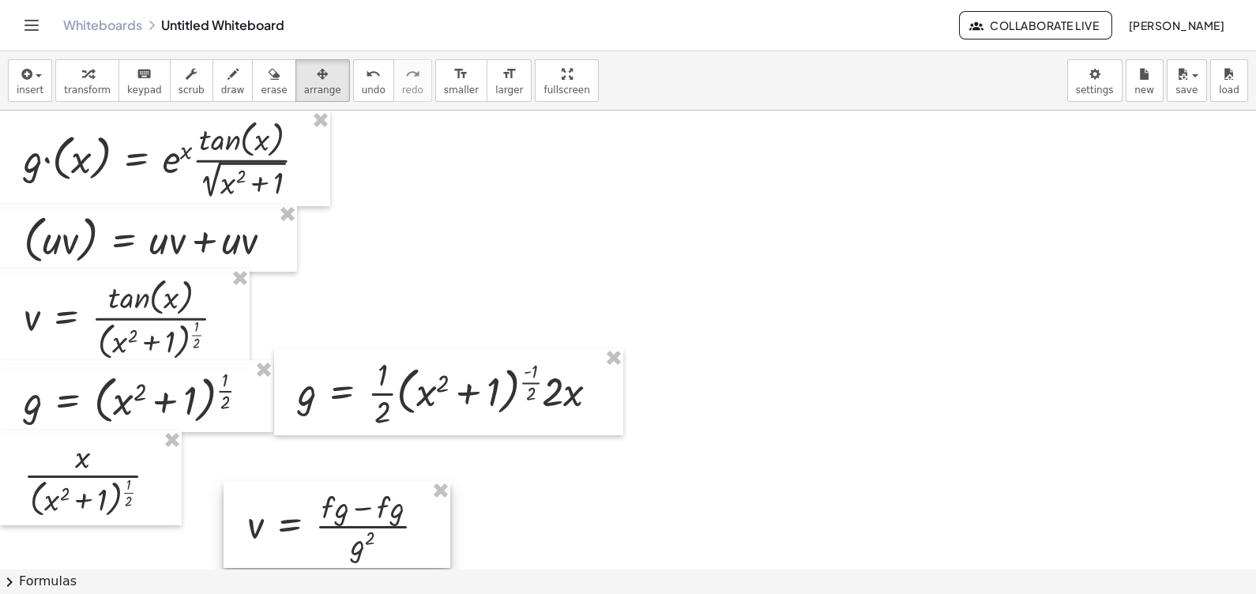
drag, startPoint x: 600, startPoint y: 186, endPoint x: 368, endPoint y: 511, distance: 399.8
click at [368, 511] on div at bounding box center [337, 524] width 227 height 87
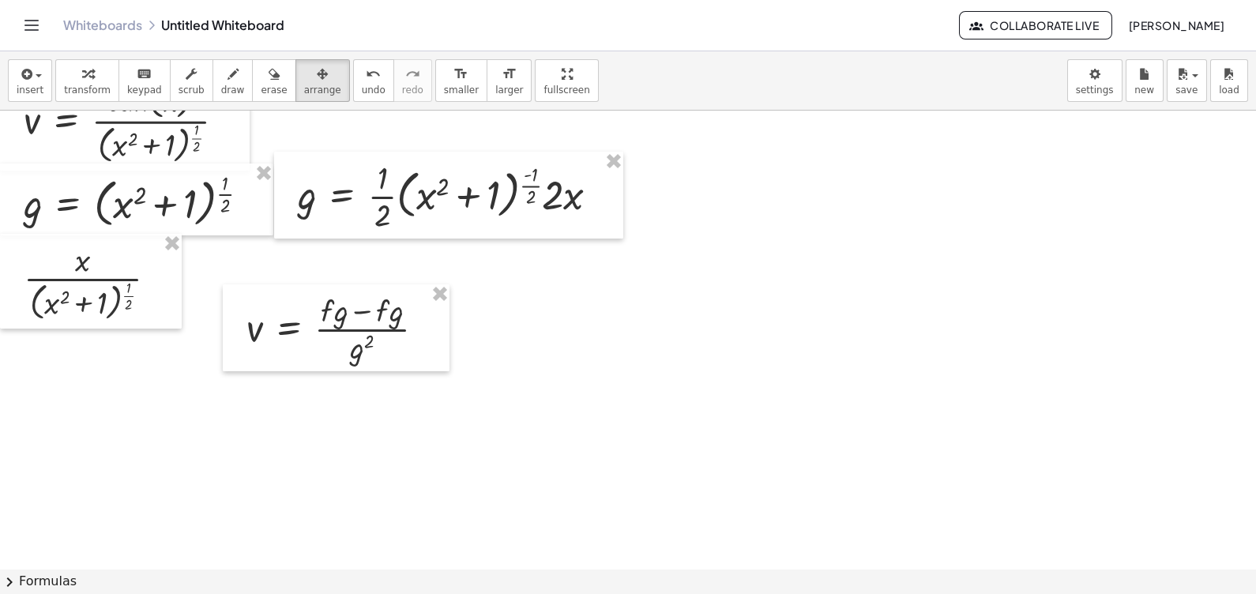
scroll to position [219, 0]
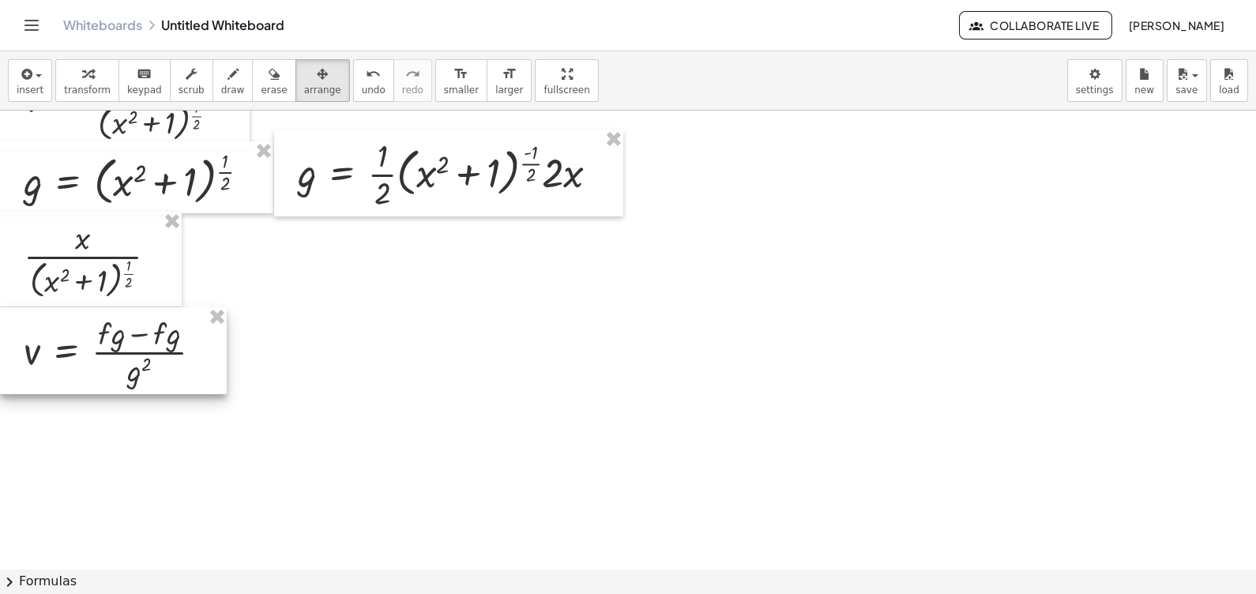
drag, startPoint x: 395, startPoint y: 316, endPoint x: 142, endPoint y: 361, distance: 256.8
click at [142, 361] on div at bounding box center [113, 350] width 227 height 87
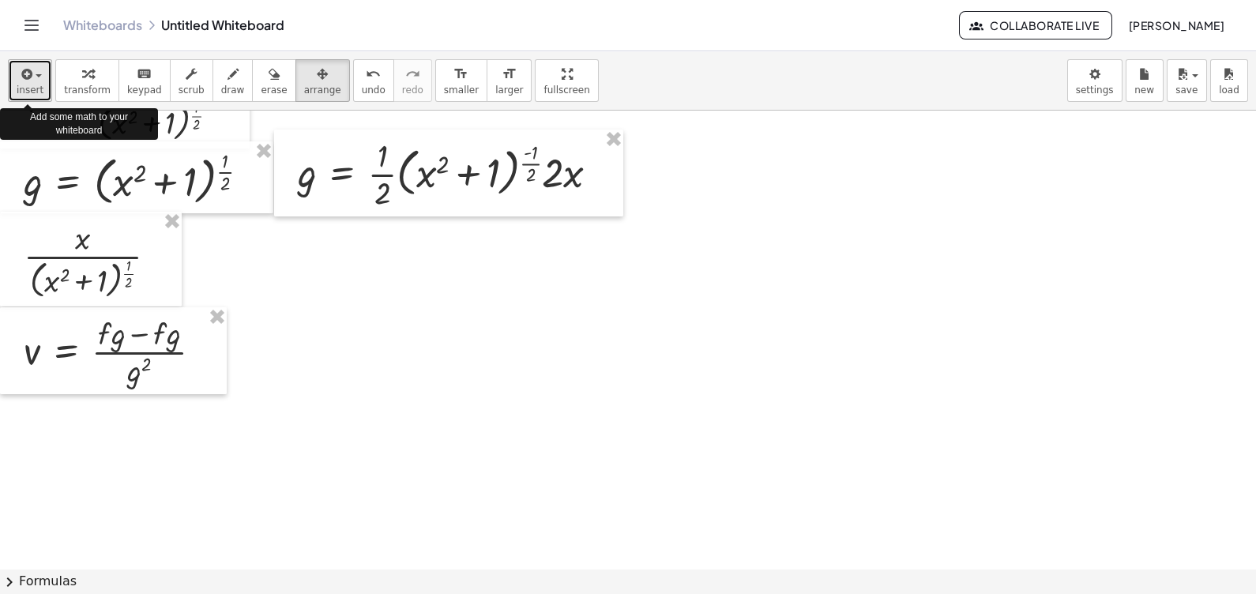
click at [36, 93] on span "insert" at bounding box center [30, 90] width 27 height 11
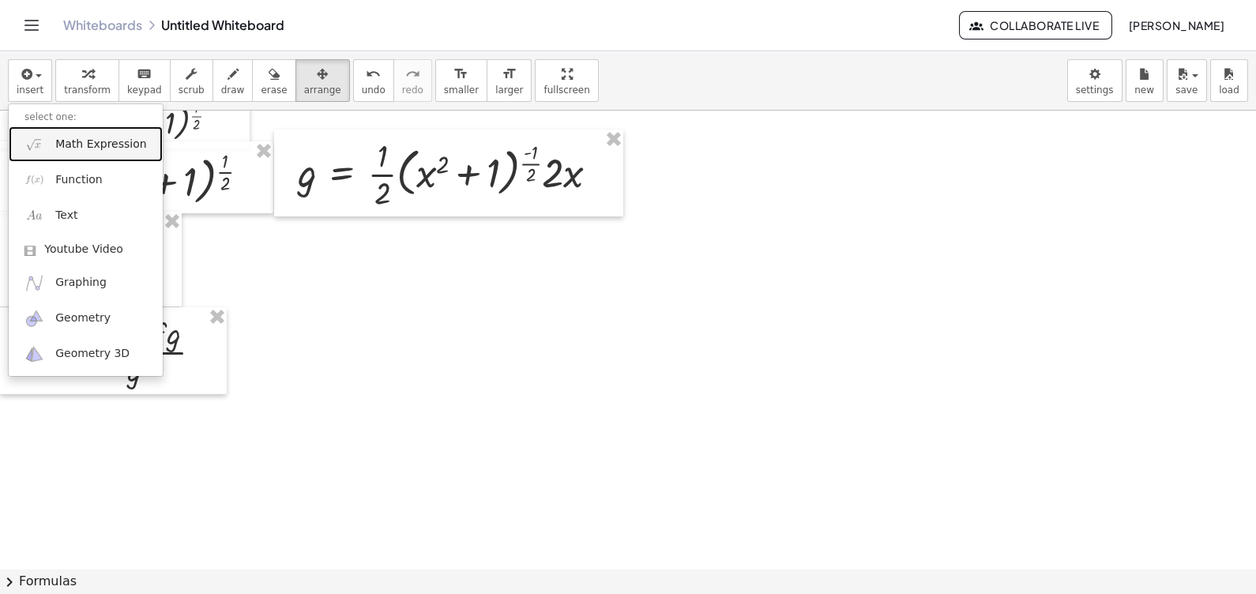
click at [113, 150] on span "Math Expression" at bounding box center [100, 145] width 91 height 16
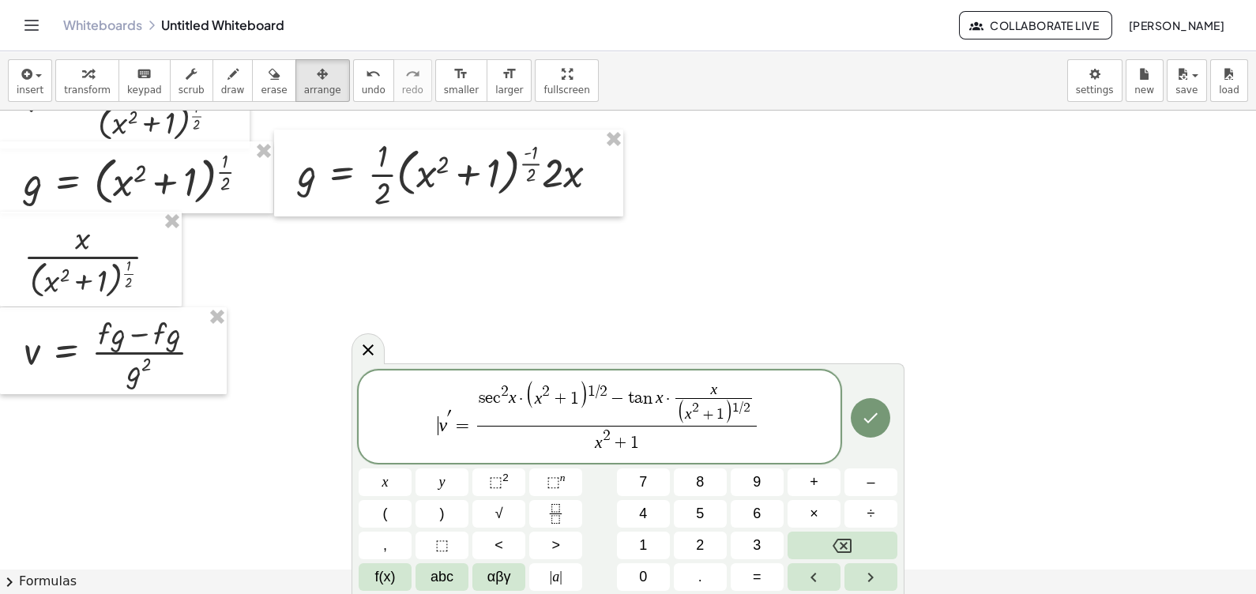
click at [440, 428] on var "v" at bounding box center [442, 425] width 9 height 21
click at [859, 423] on button "Done" at bounding box center [870, 417] width 39 height 39
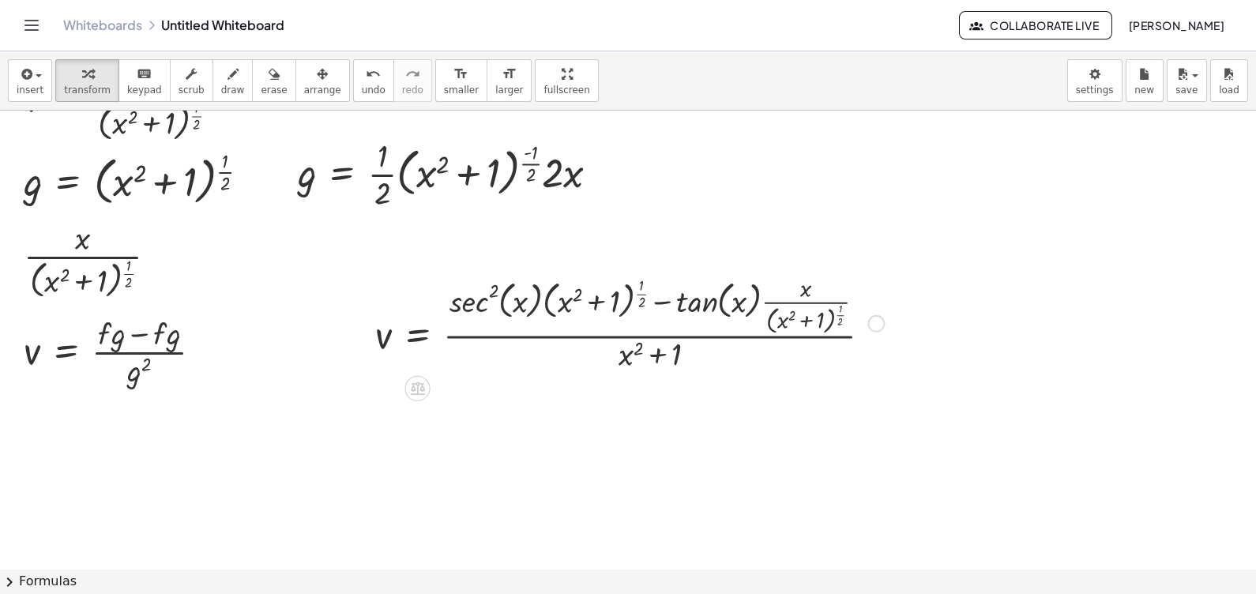
click at [617, 296] on div at bounding box center [629, 322] width 525 height 104
click at [317, 72] on icon "button" at bounding box center [322, 74] width 11 height 19
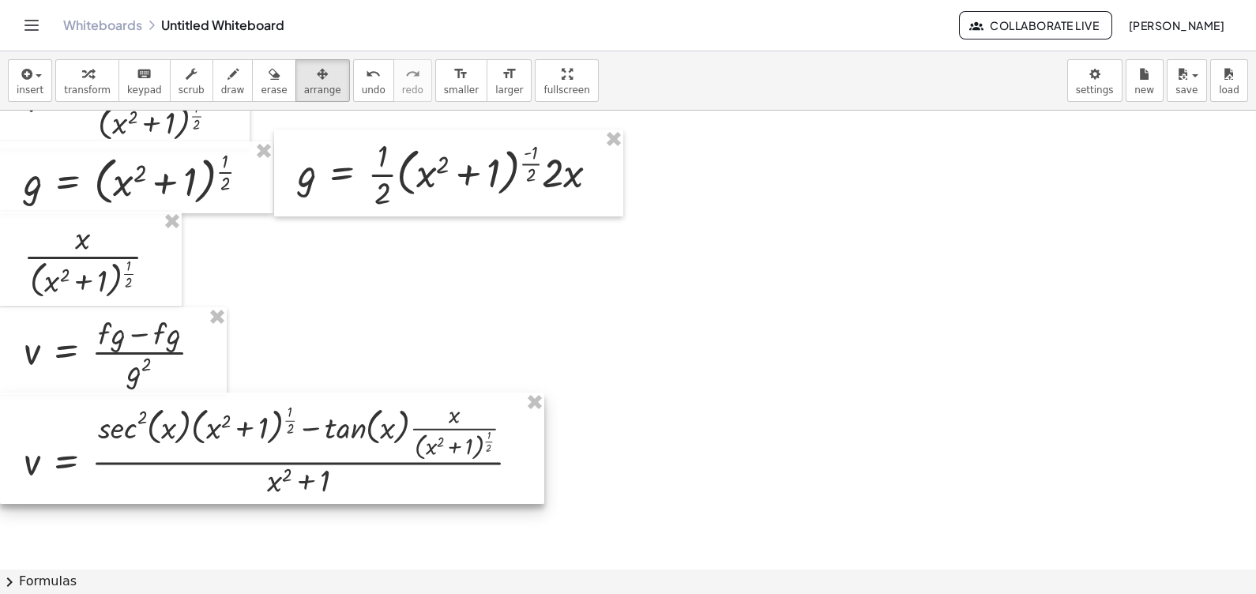
drag, startPoint x: 585, startPoint y: 302, endPoint x: 206, endPoint y: 431, distance: 399.7
click at [206, 431] on div at bounding box center [272, 449] width 544 height 112
click at [581, 470] on div at bounding box center [770, 402] width 1541 height 1021
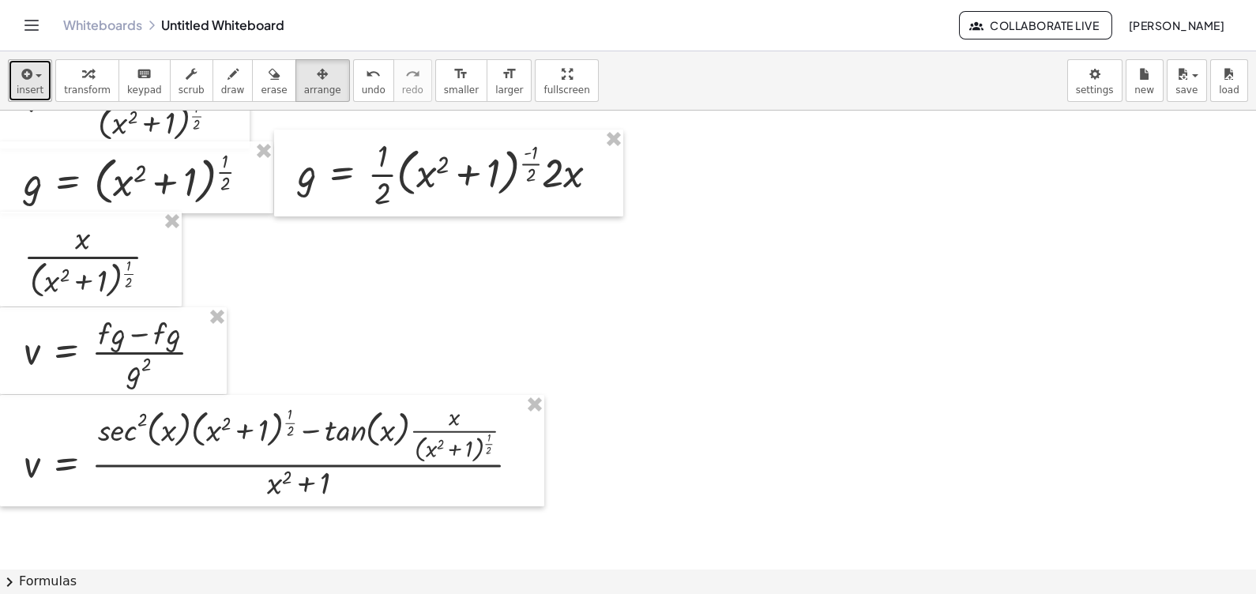
click at [36, 92] on span "insert" at bounding box center [30, 90] width 27 height 11
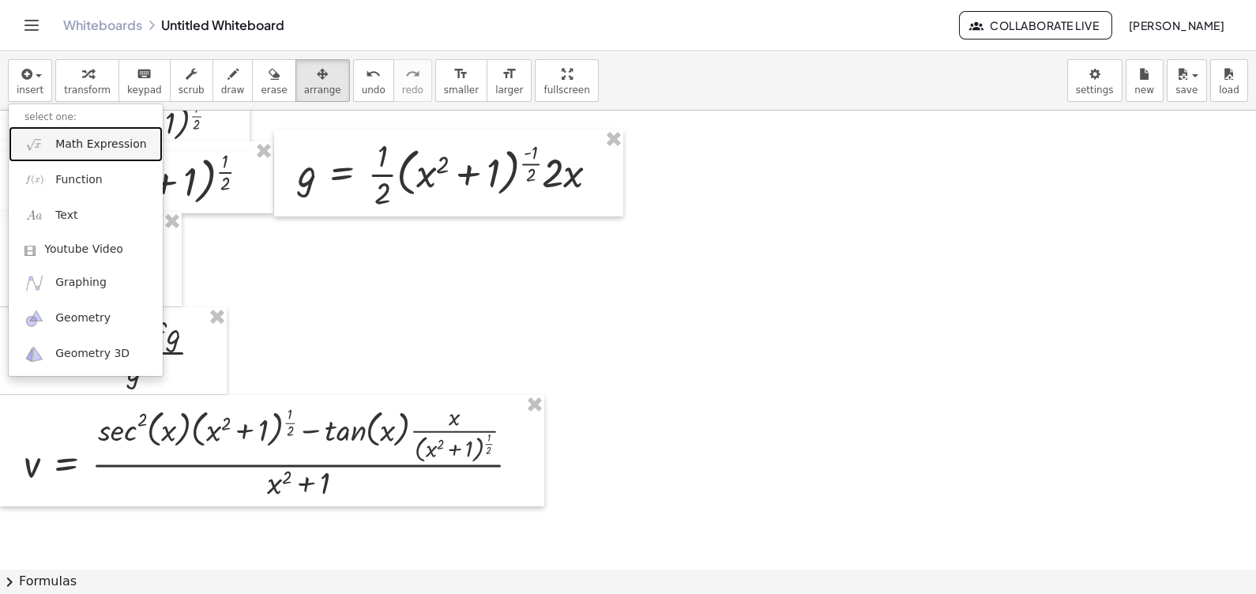
click at [94, 137] on span "Math Expression" at bounding box center [100, 145] width 91 height 16
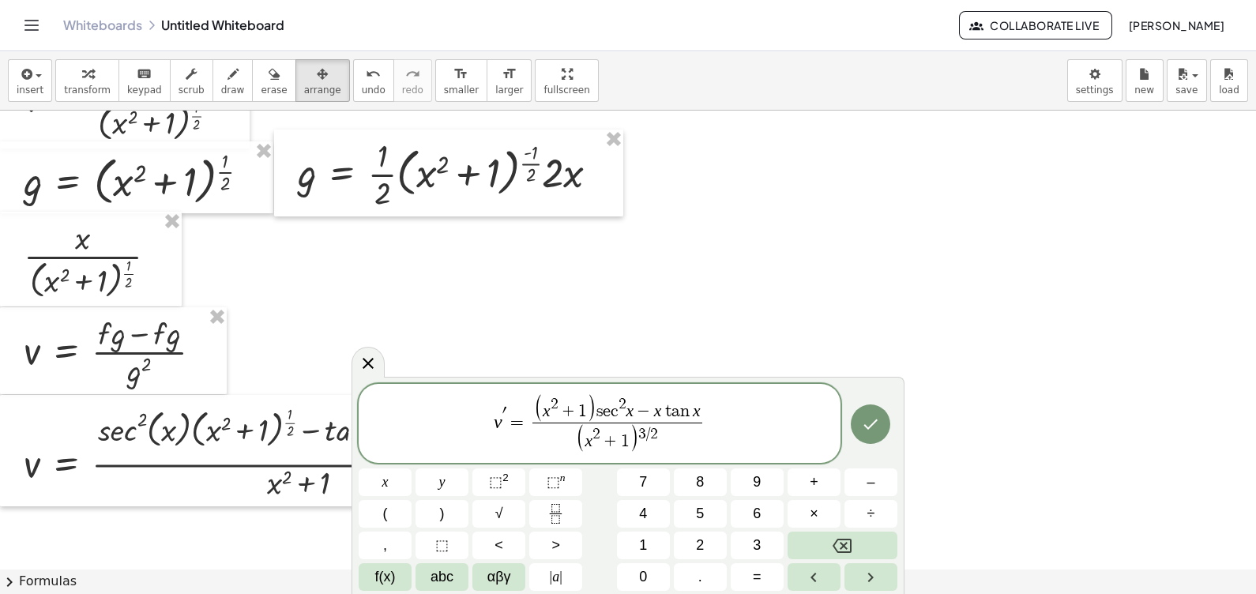
click at [506, 415] on span "v ′ = ( x 2 + 1 ) s e c 2 x − x t a n x ( x 2 + 1 ) 3 / 2 ​ ​" at bounding box center [600, 424] width 482 height 62
click at [863, 427] on icon "Done" at bounding box center [870, 424] width 19 height 19
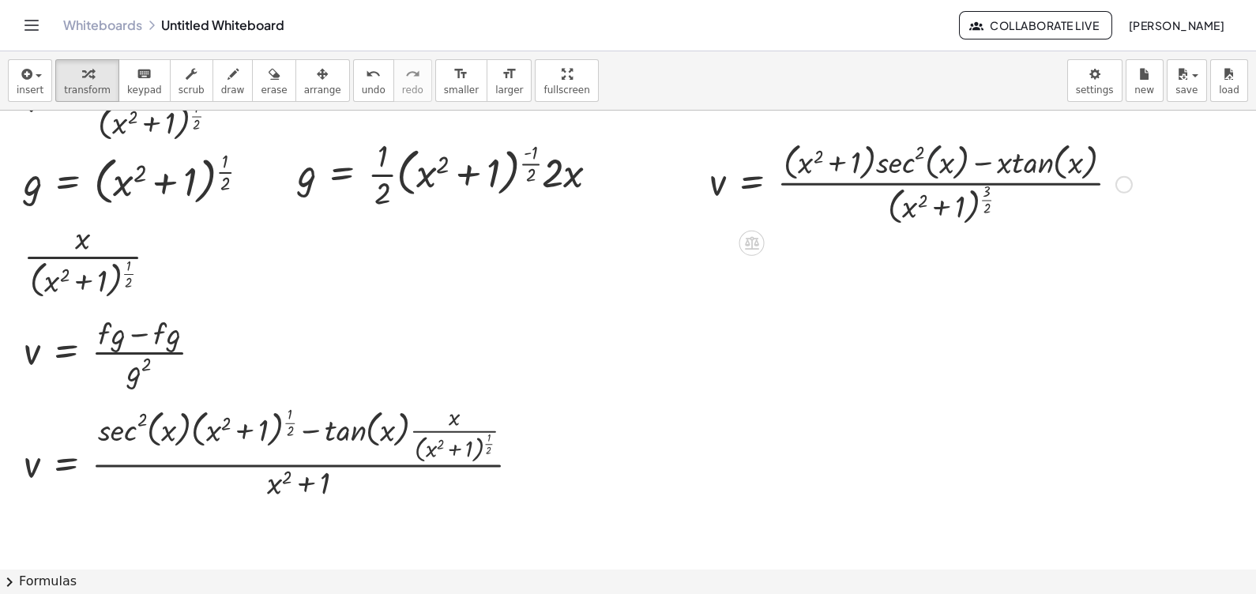
click at [937, 158] on div at bounding box center [920, 183] width 438 height 92
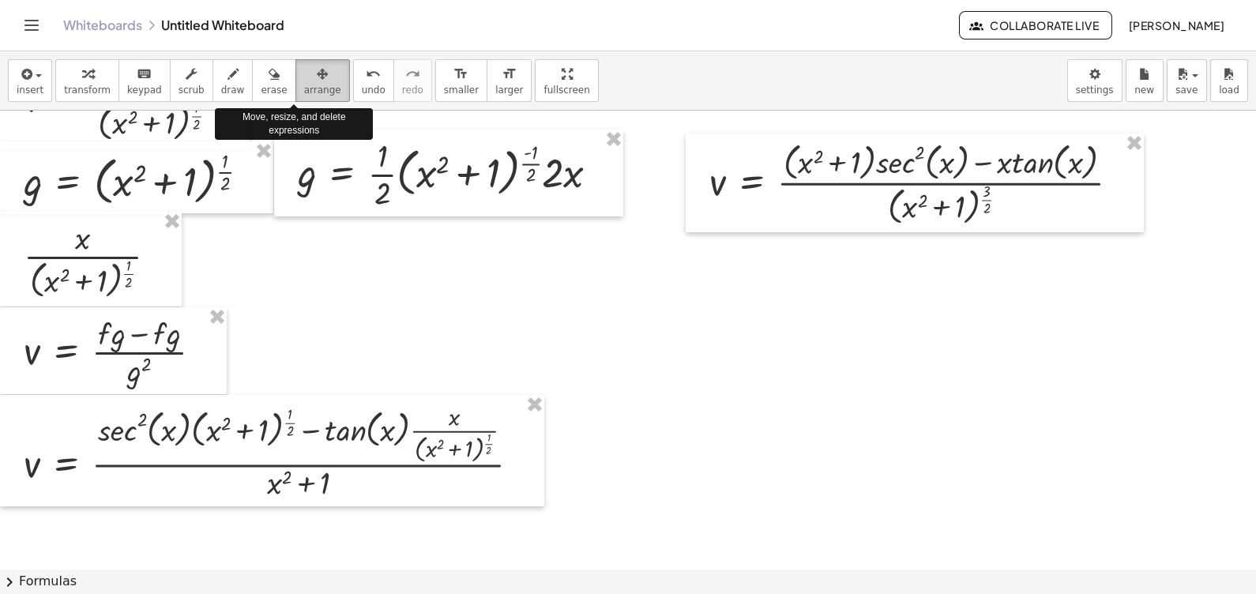
click at [308, 77] on div "button" at bounding box center [322, 73] width 37 height 19
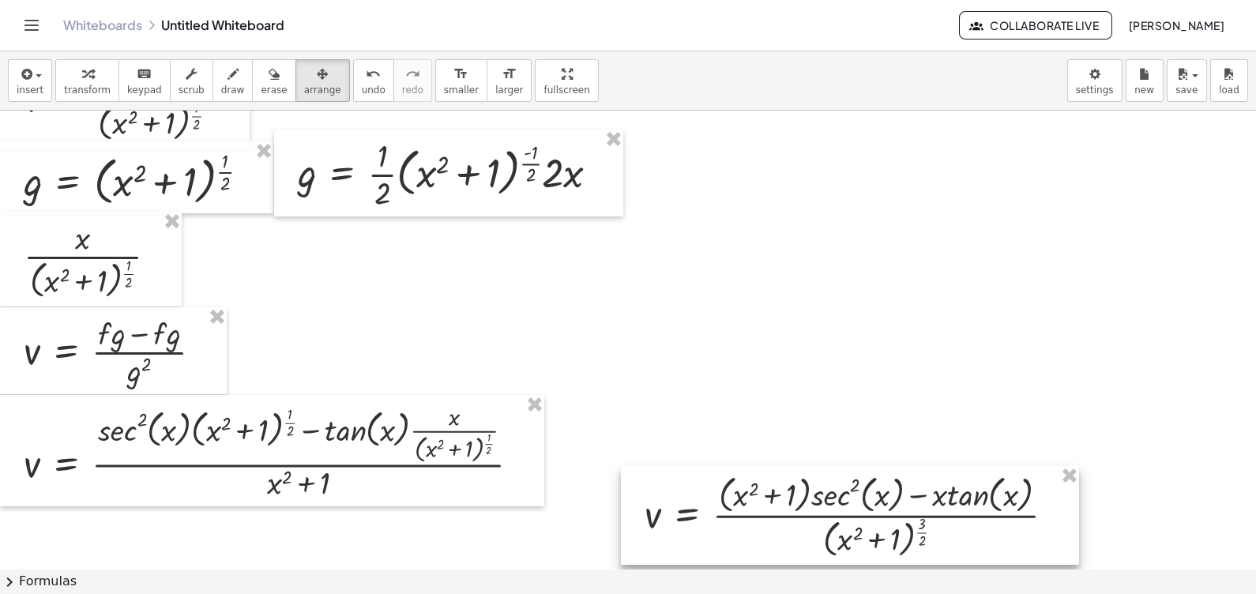
drag, startPoint x: 829, startPoint y: 152, endPoint x: 762, endPoint y: 486, distance: 339.9
click at [762, 486] on div at bounding box center [850, 516] width 458 height 100
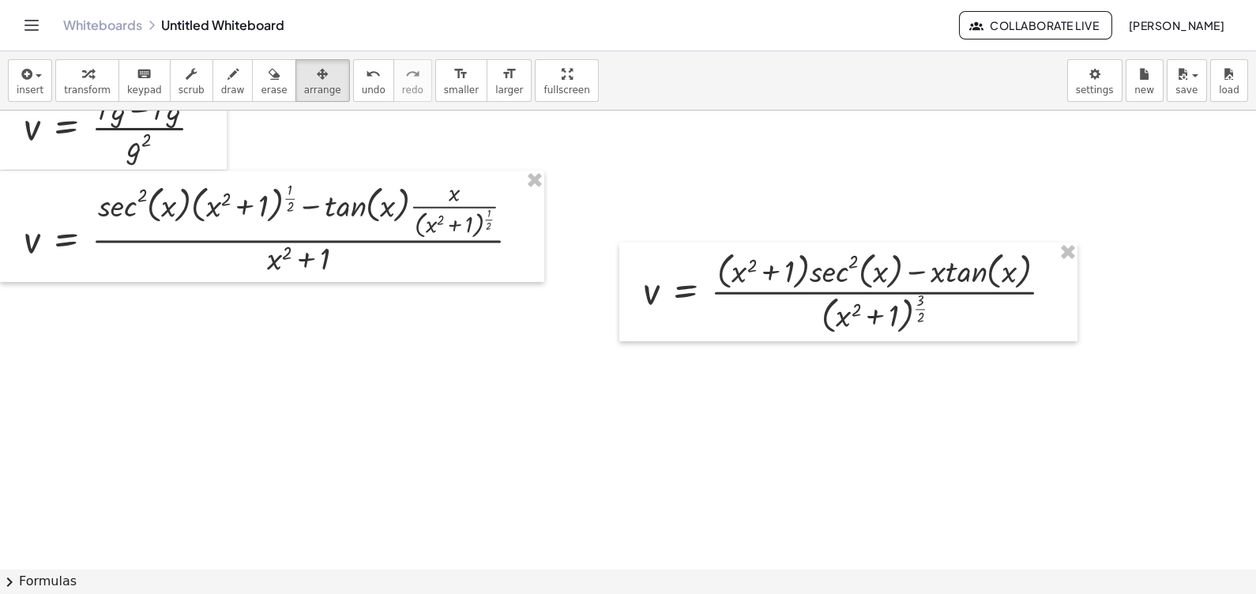
scroll to position [455, 0]
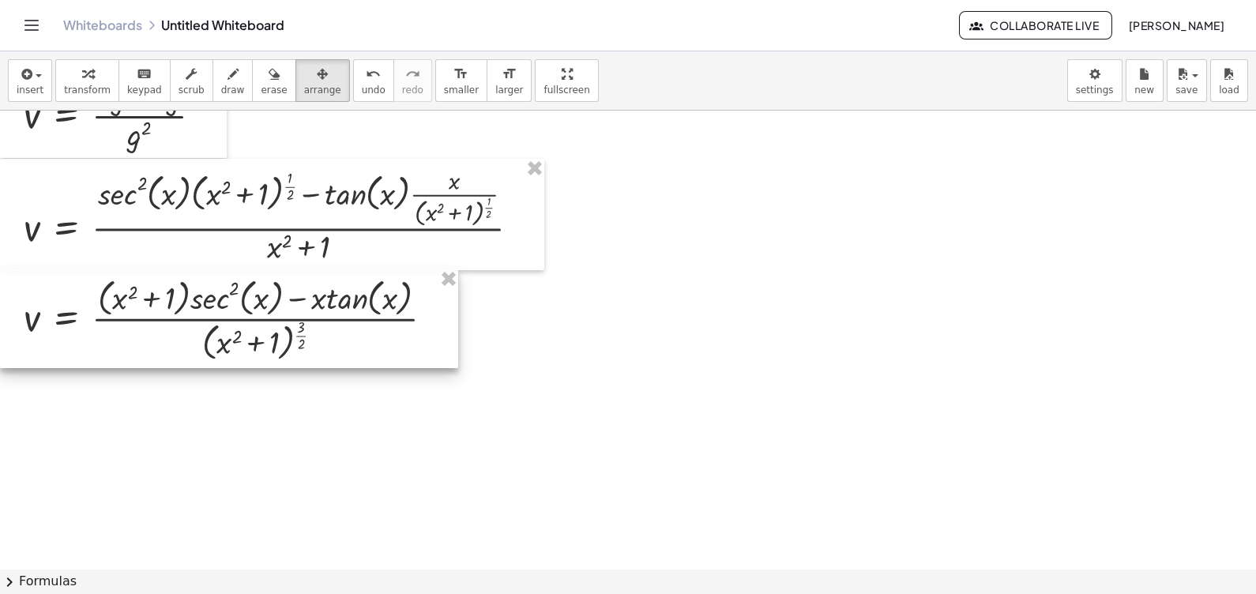
drag, startPoint x: 868, startPoint y: 310, endPoint x: 231, endPoint y: 348, distance: 637.8
click at [231, 348] on div at bounding box center [229, 319] width 458 height 100
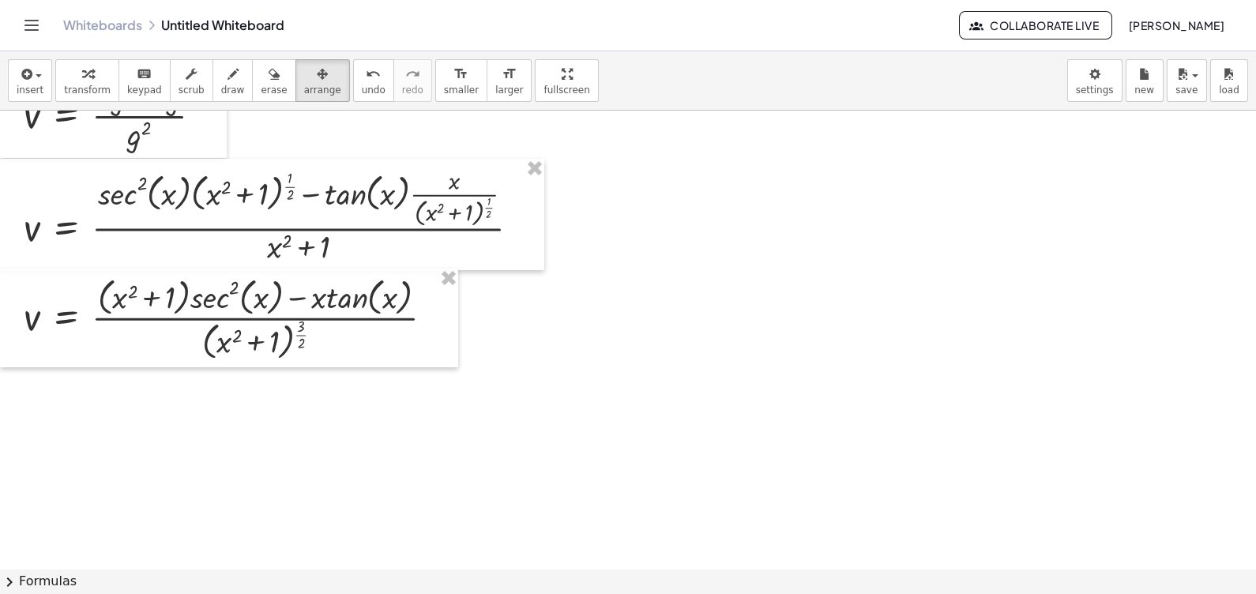
click at [532, 406] on div at bounding box center [770, 166] width 1541 height 1021
click at [31, 81] on icon "button" at bounding box center [25, 74] width 14 height 19
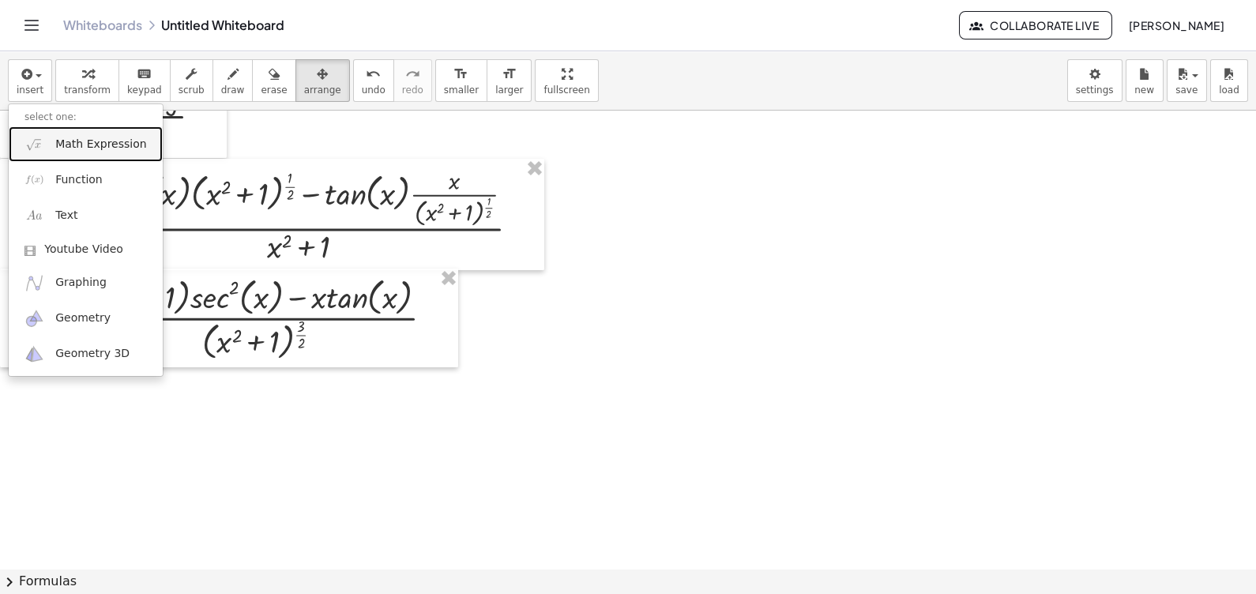
click at [111, 139] on span "Math Expression" at bounding box center [100, 145] width 91 height 16
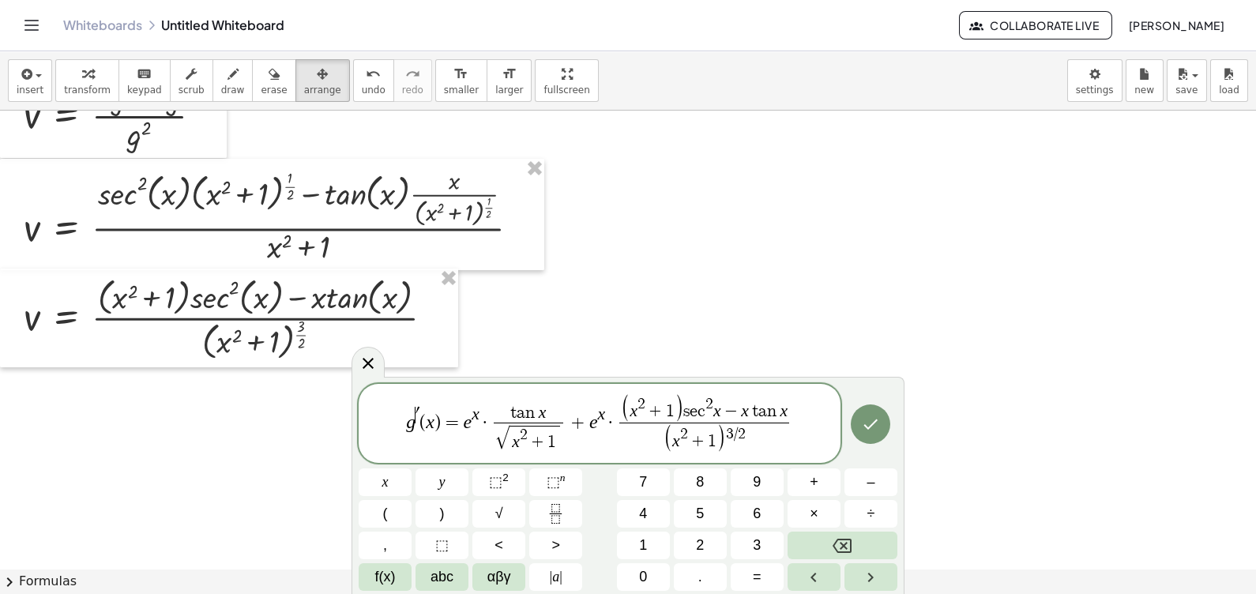
click at [418, 421] on span "′" at bounding box center [418, 414] width 4 height 17
click at [870, 428] on icon "Done" at bounding box center [870, 424] width 19 height 19
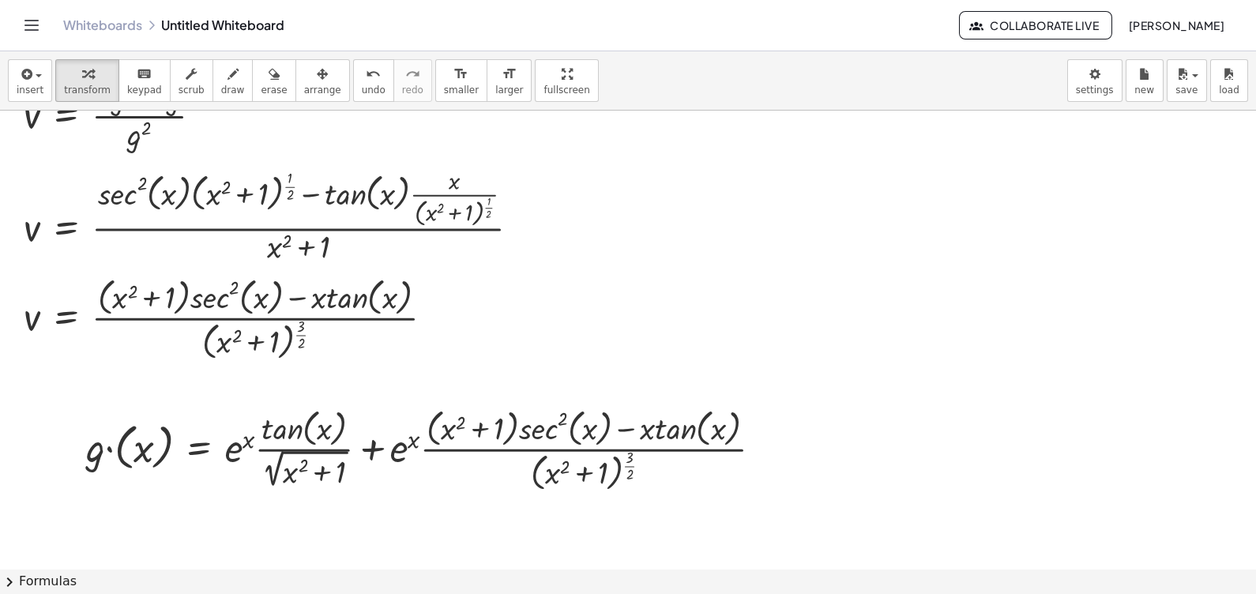
click at [813, 471] on div at bounding box center [770, 166] width 1541 height 1021
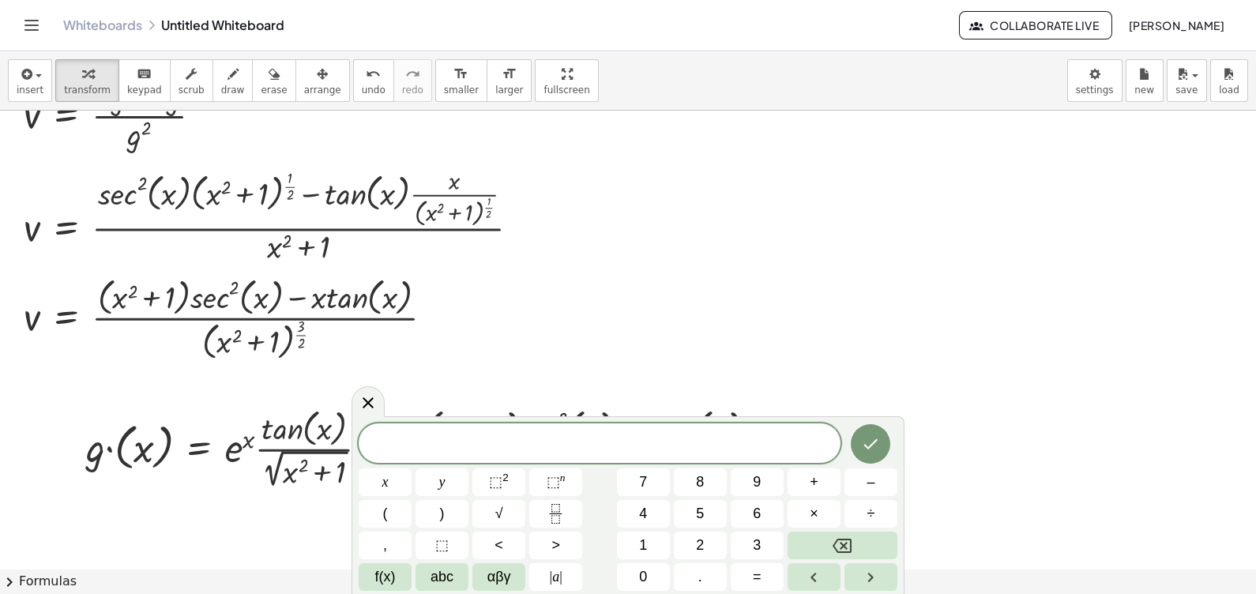
click at [856, 313] on div at bounding box center [770, 166] width 1541 height 1021
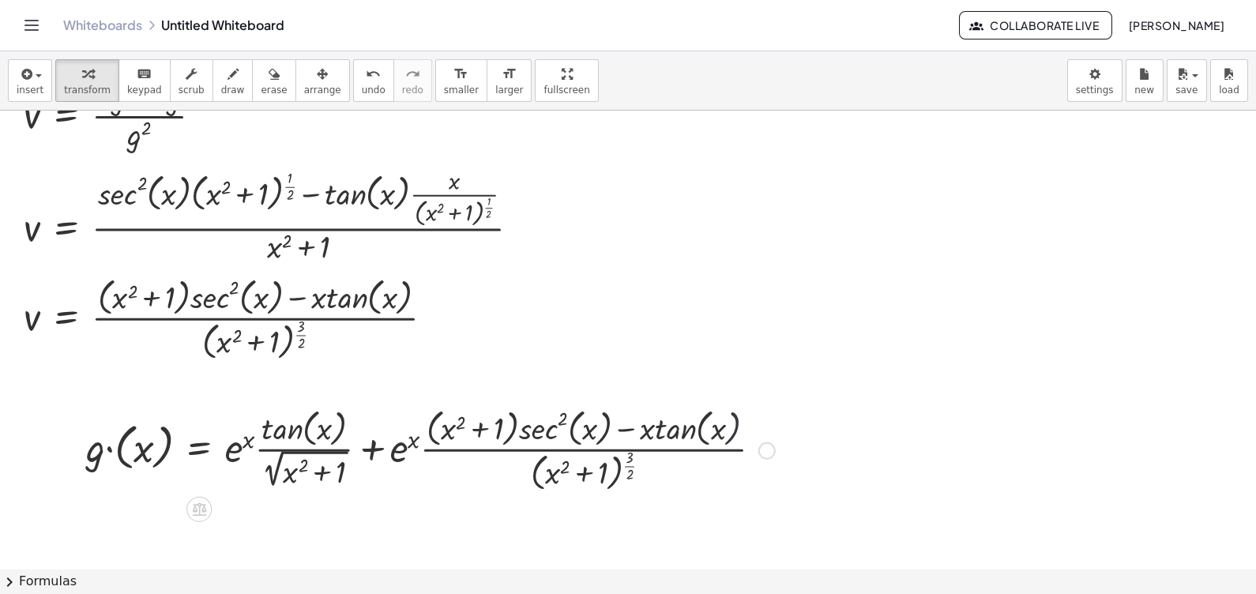
click at [764, 463] on div at bounding box center [430, 450] width 705 height 92
click at [825, 478] on div at bounding box center [770, 166] width 1541 height 1021
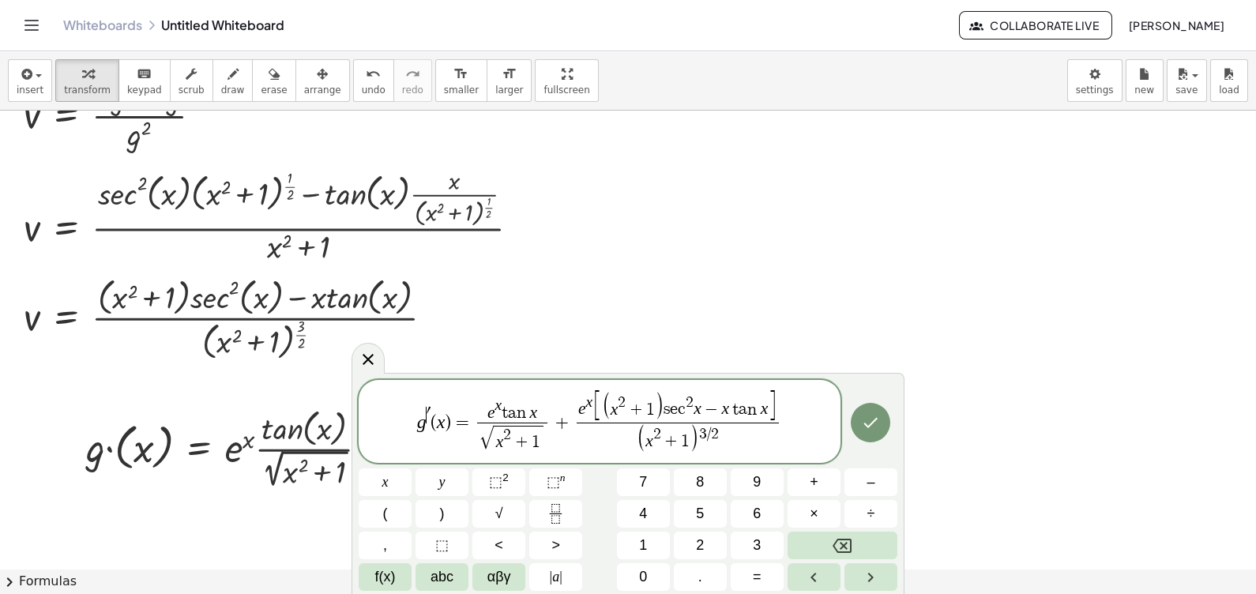
click at [428, 426] on span "g ​ ′ ( x ) = e x t a n x √ x 2 + 1 ​ + e x [ ( x 2 + 1 ) s e c 2 x − x t a n x…" at bounding box center [600, 422] width 482 height 66
click at [881, 428] on button "Done" at bounding box center [870, 422] width 39 height 39
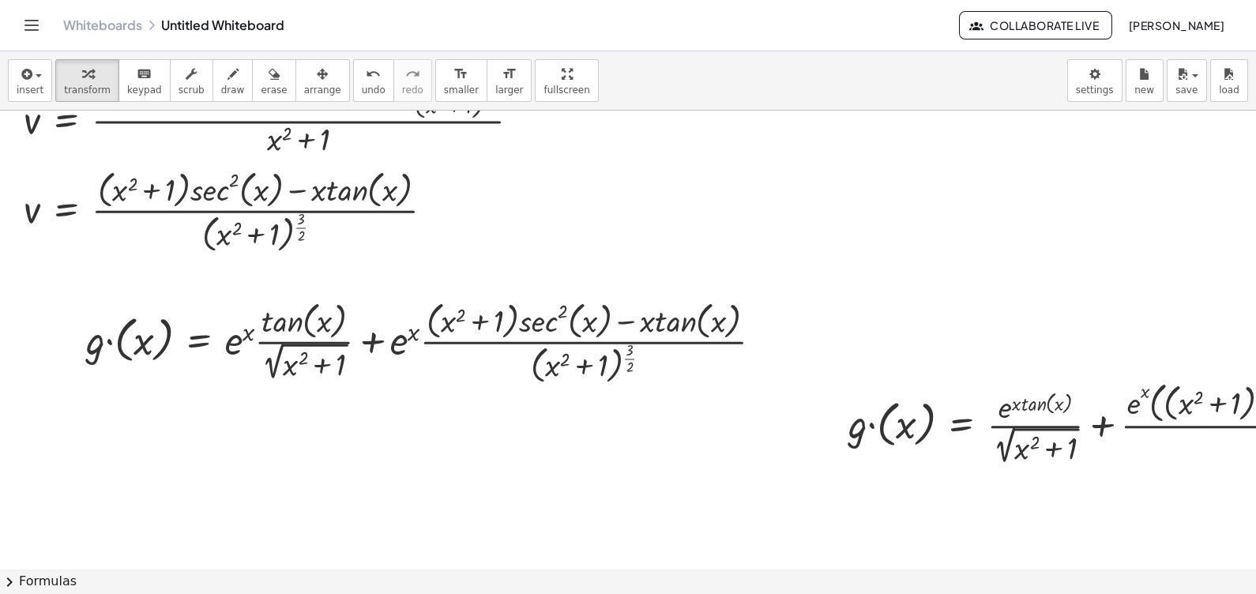
scroll to position [592, 0]
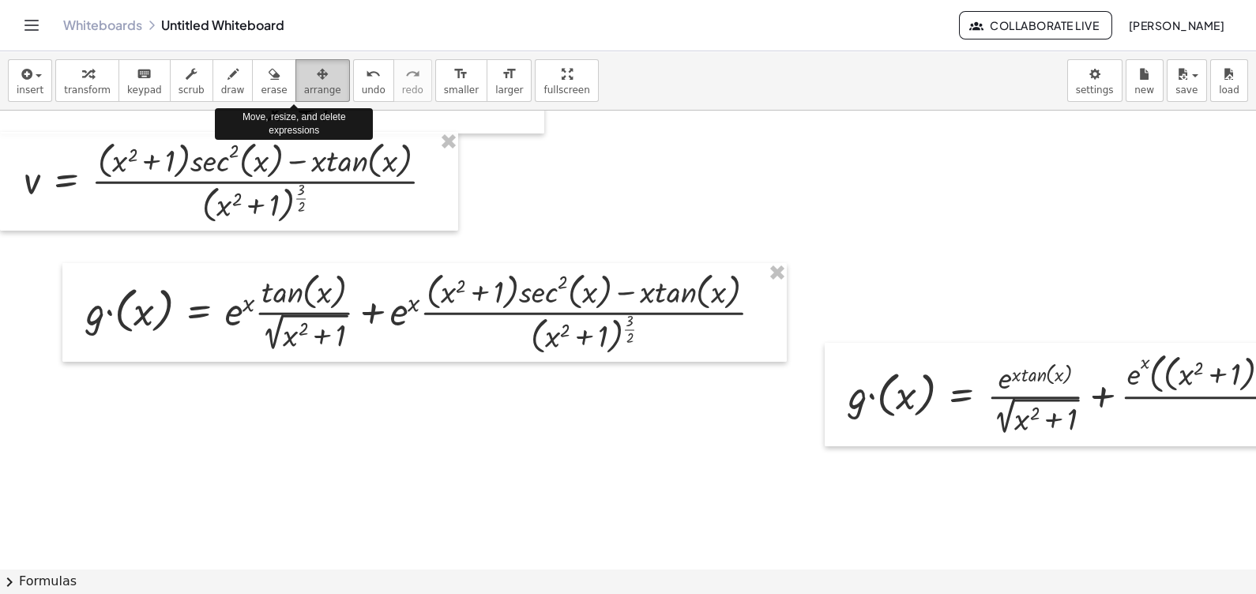
click at [304, 87] on span "arrange" at bounding box center [322, 90] width 37 height 11
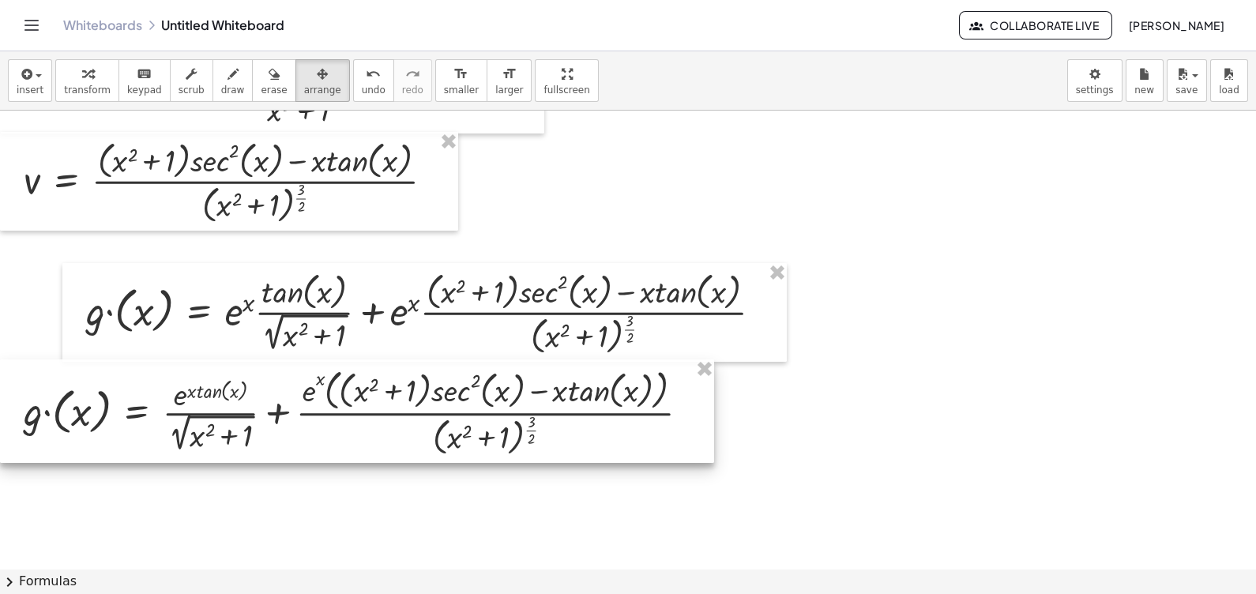
drag, startPoint x: 904, startPoint y: 393, endPoint x: 46, endPoint y: 411, distance: 858.8
click at [46, 411] on div at bounding box center [357, 410] width 714 height 103
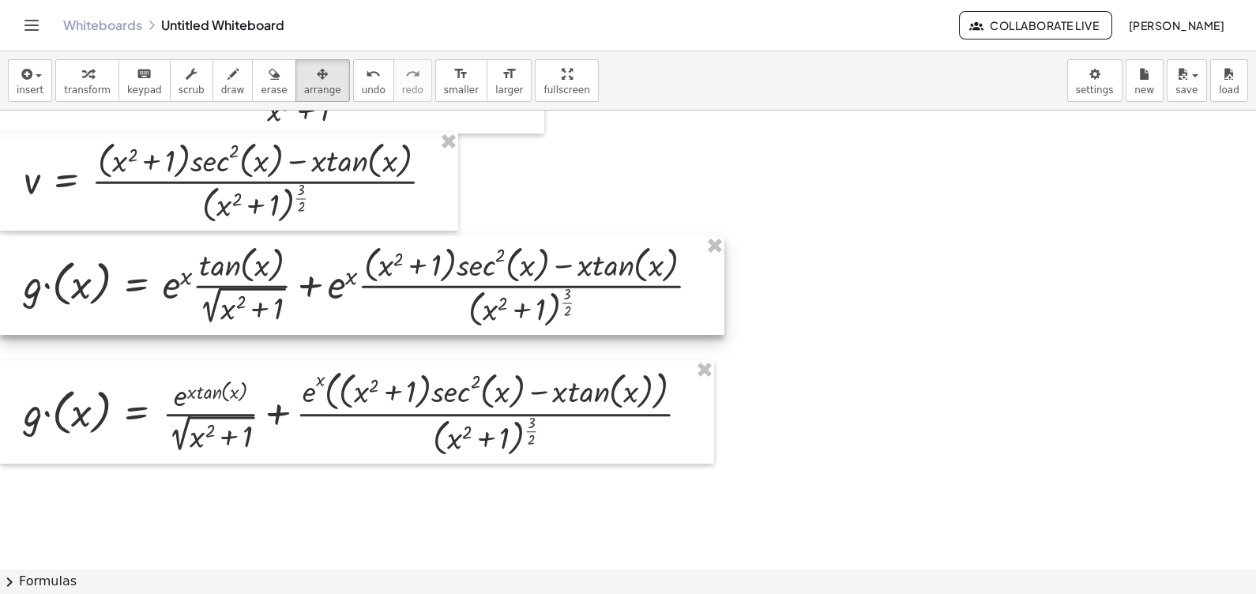
drag, startPoint x: 157, startPoint y: 341, endPoint x: 84, endPoint y: 313, distance: 78.8
click at [84, 313] on div at bounding box center [362, 286] width 724 height 100
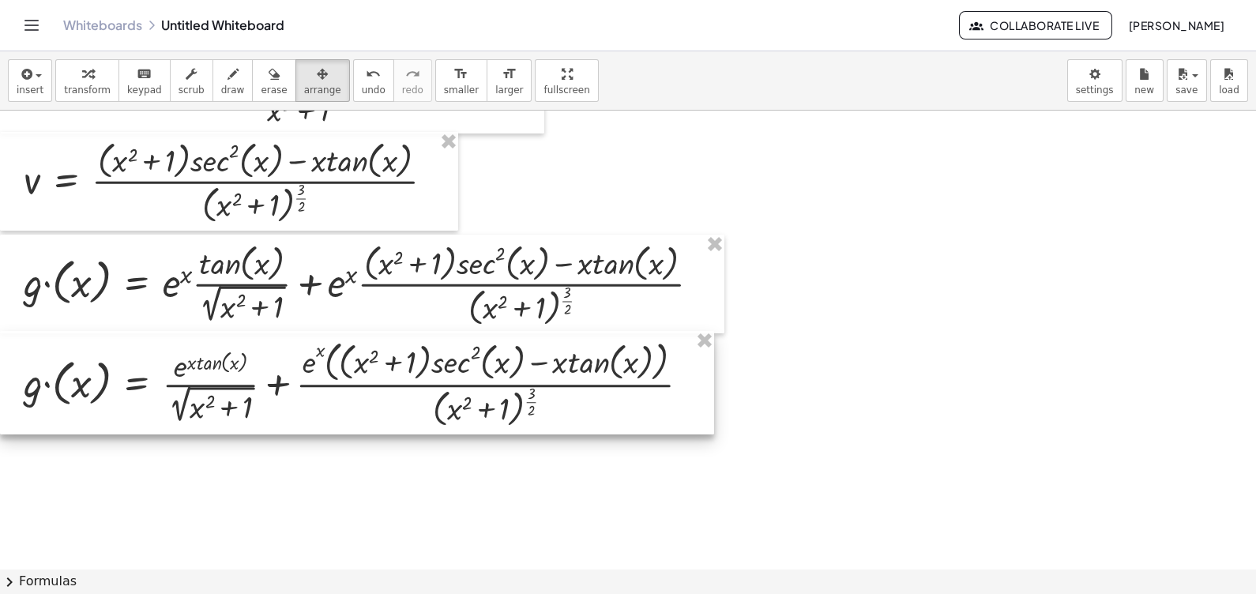
drag, startPoint x: 167, startPoint y: 412, endPoint x: 165, endPoint y: 383, distance: 29.3
click at [165, 383] on div at bounding box center [357, 382] width 714 height 103
click at [844, 340] on div at bounding box center [770, 208] width 1541 height 1378
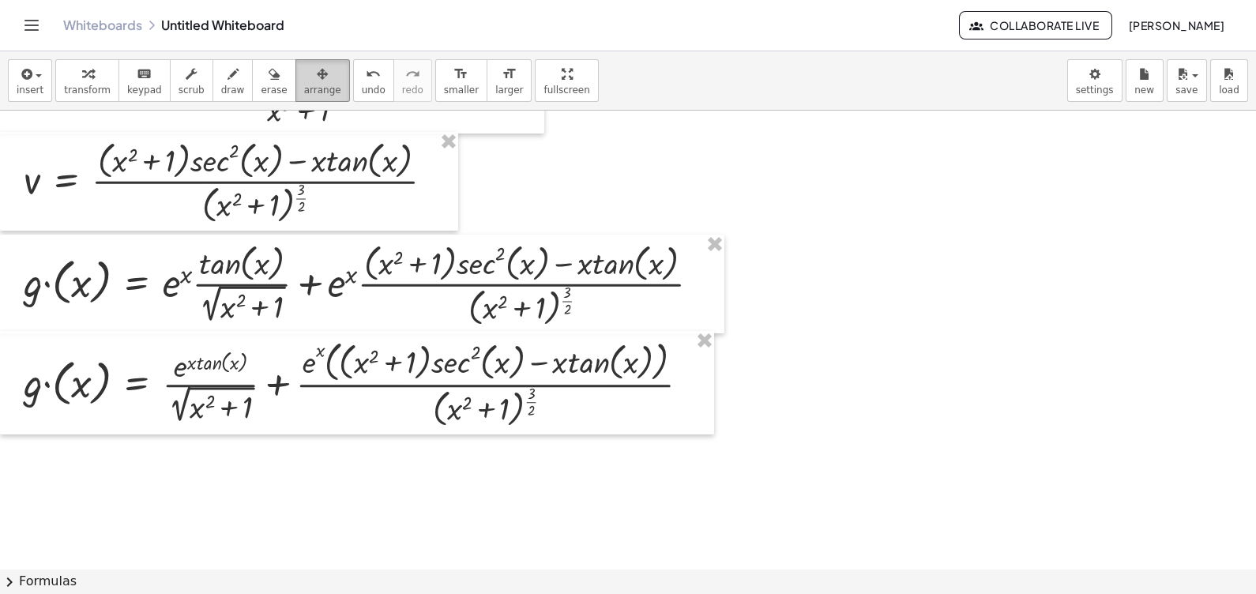
click at [304, 88] on span "arrange" at bounding box center [322, 90] width 37 height 11
click at [317, 68] on icon "button" at bounding box center [322, 74] width 11 height 19
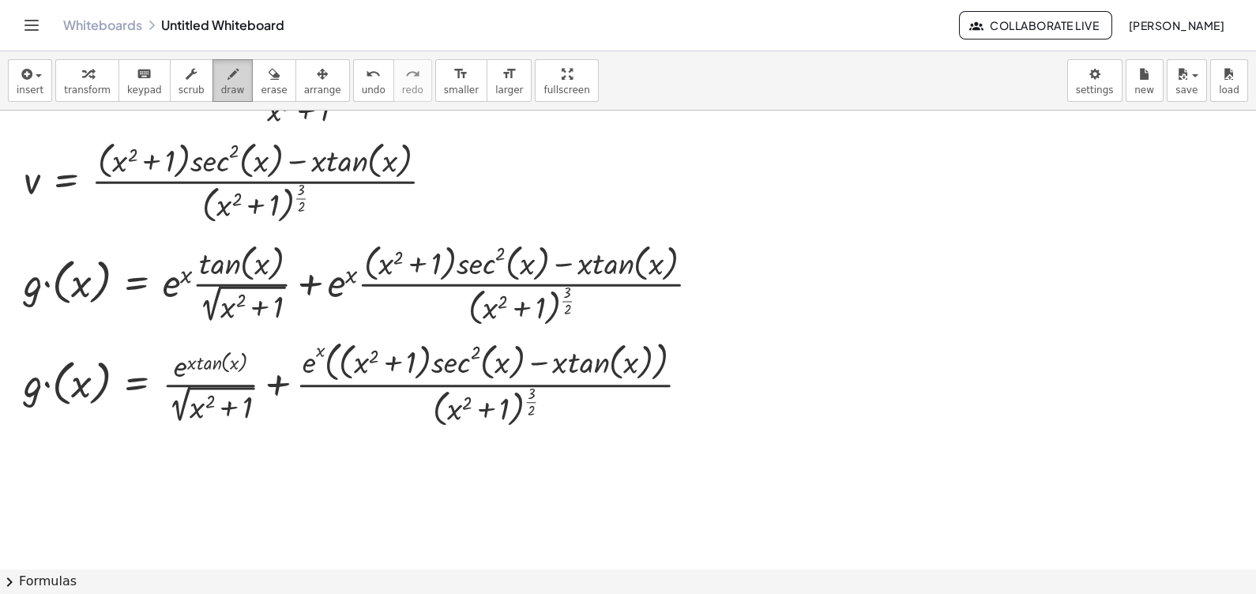
click at [221, 81] on div "button" at bounding box center [233, 73] width 24 height 19
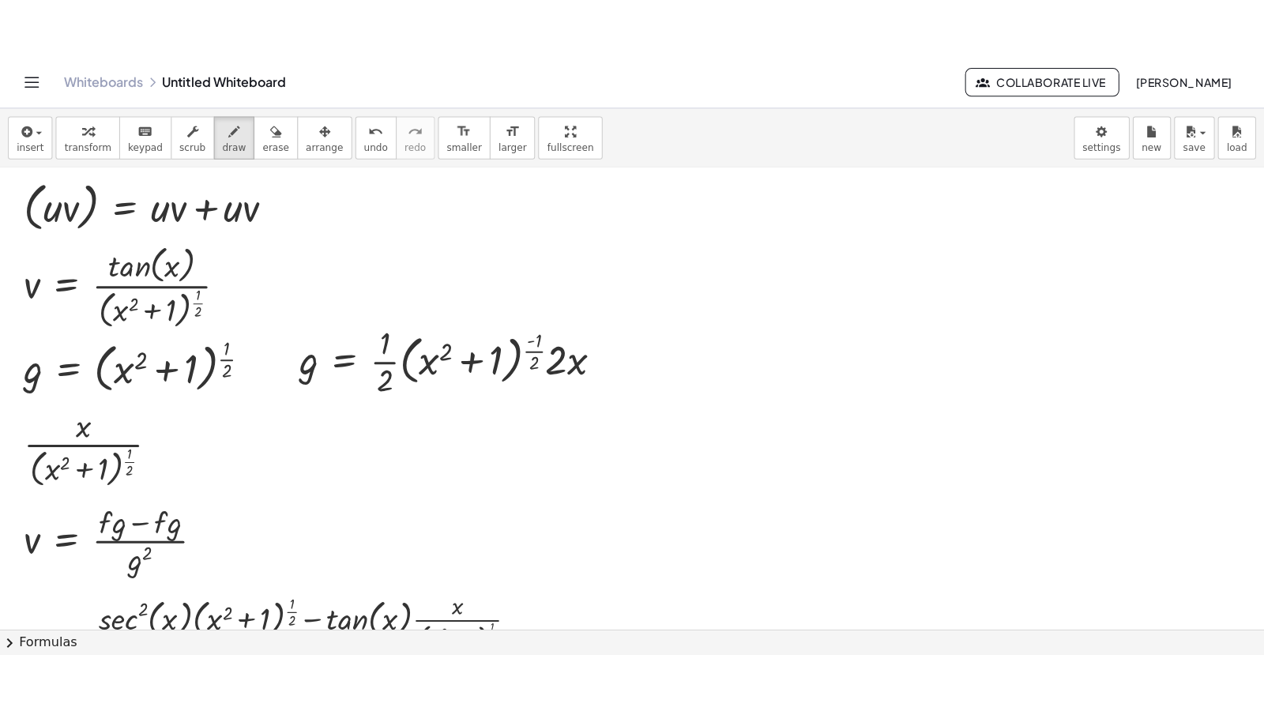
scroll to position [0, 0]
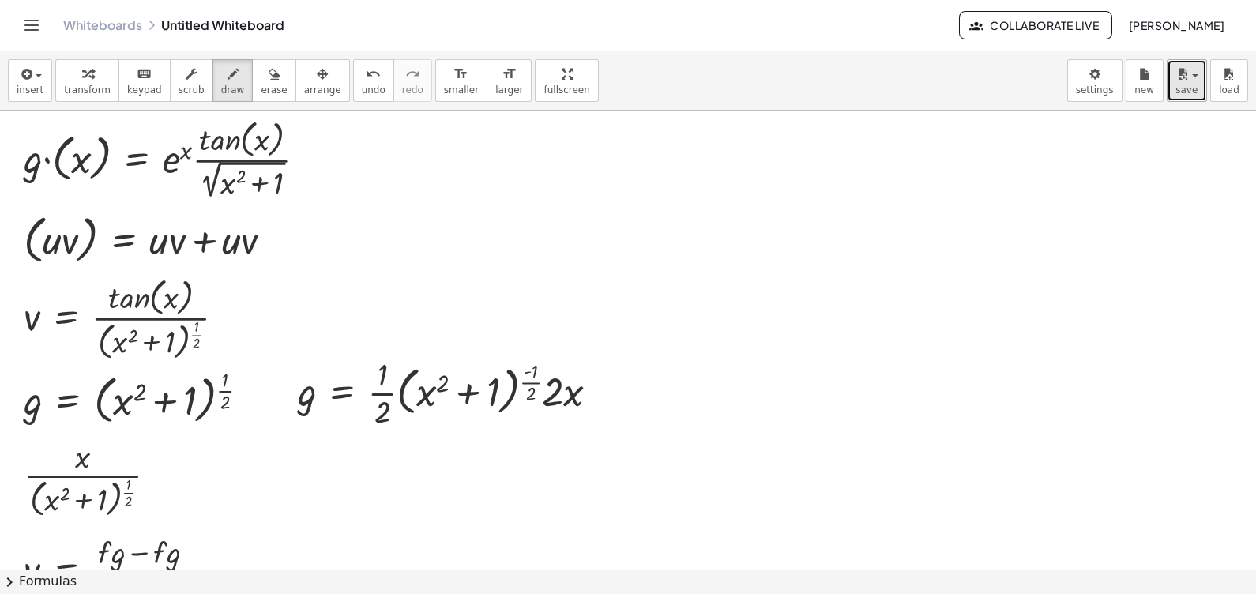
click at [1183, 85] on span "save" at bounding box center [1186, 90] width 22 height 11
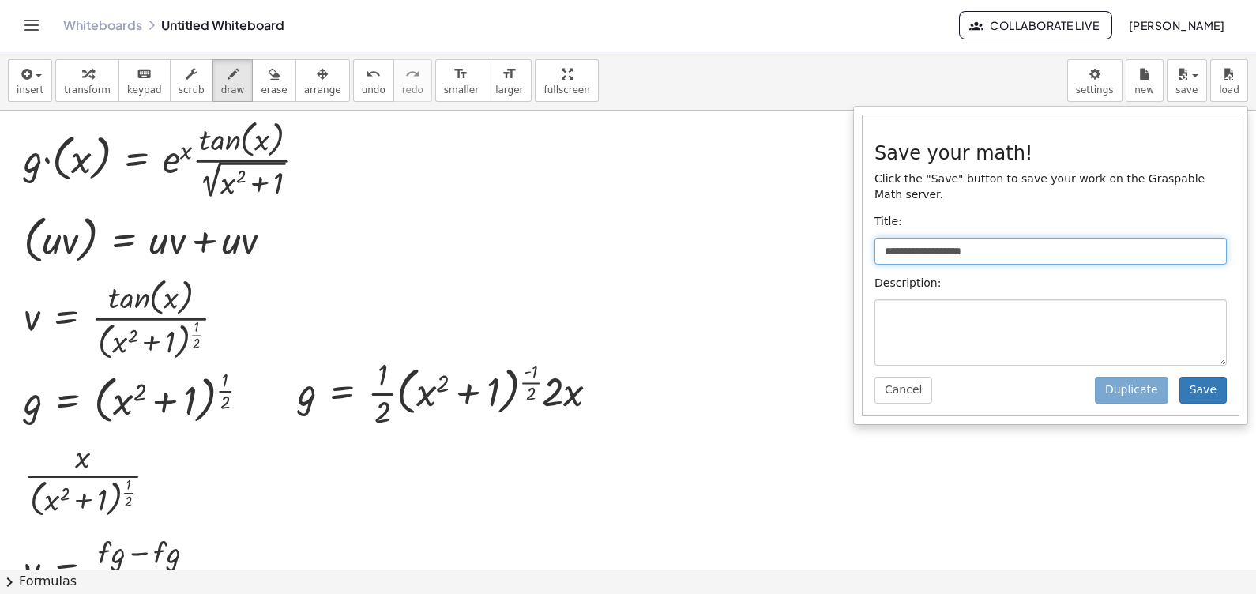
click at [1013, 246] on input "**********" at bounding box center [1050, 251] width 352 height 27
type input "*"
type input "**********"
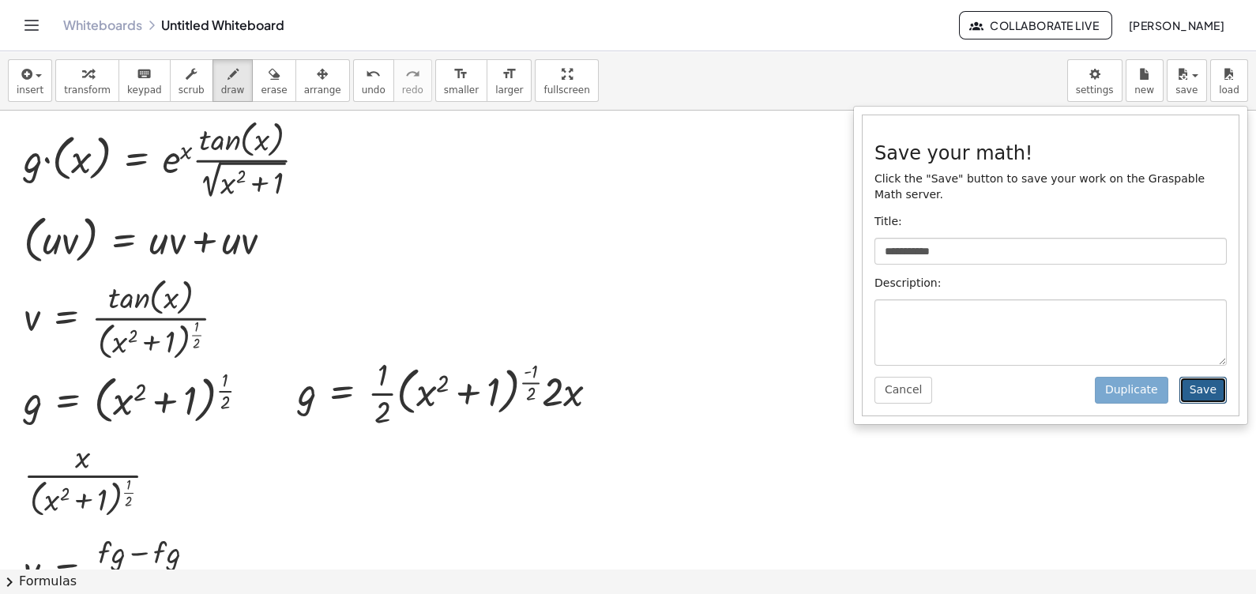
click at [1197, 377] on button "Save" at bounding box center [1202, 390] width 47 height 27
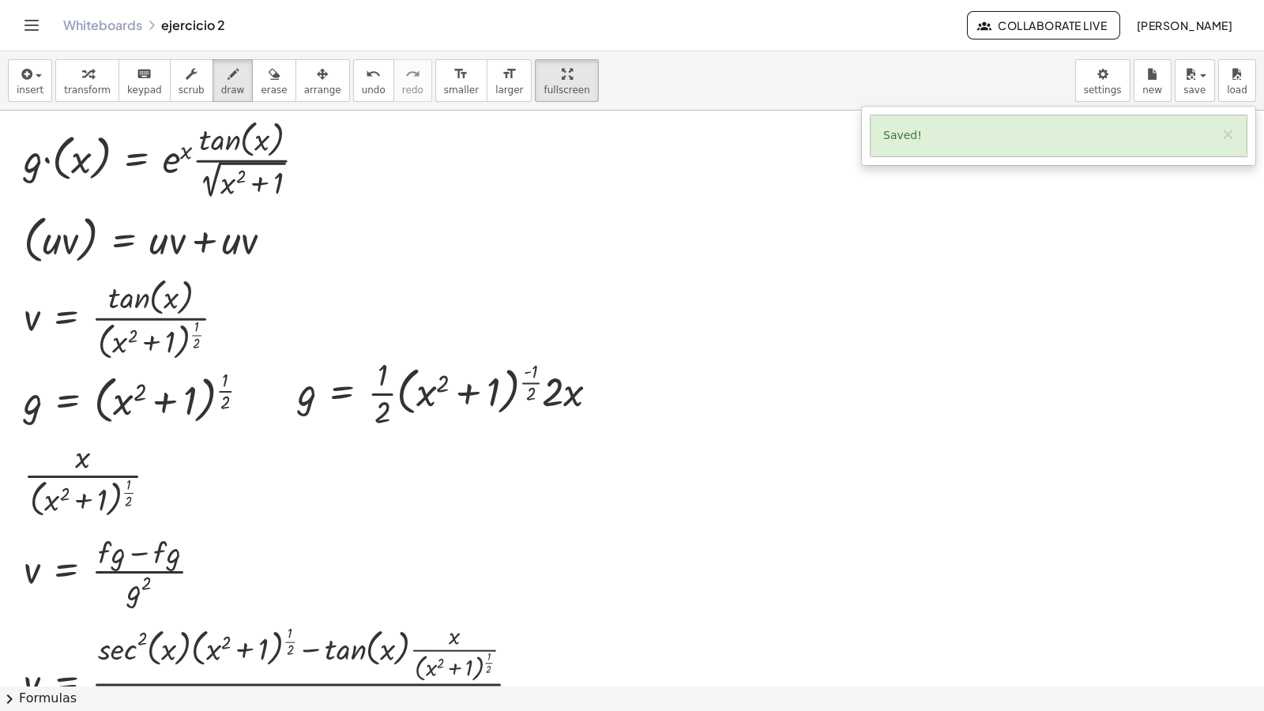
drag, startPoint x: 542, startPoint y: 74, endPoint x: 546, endPoint y: 147, distance: 72.8
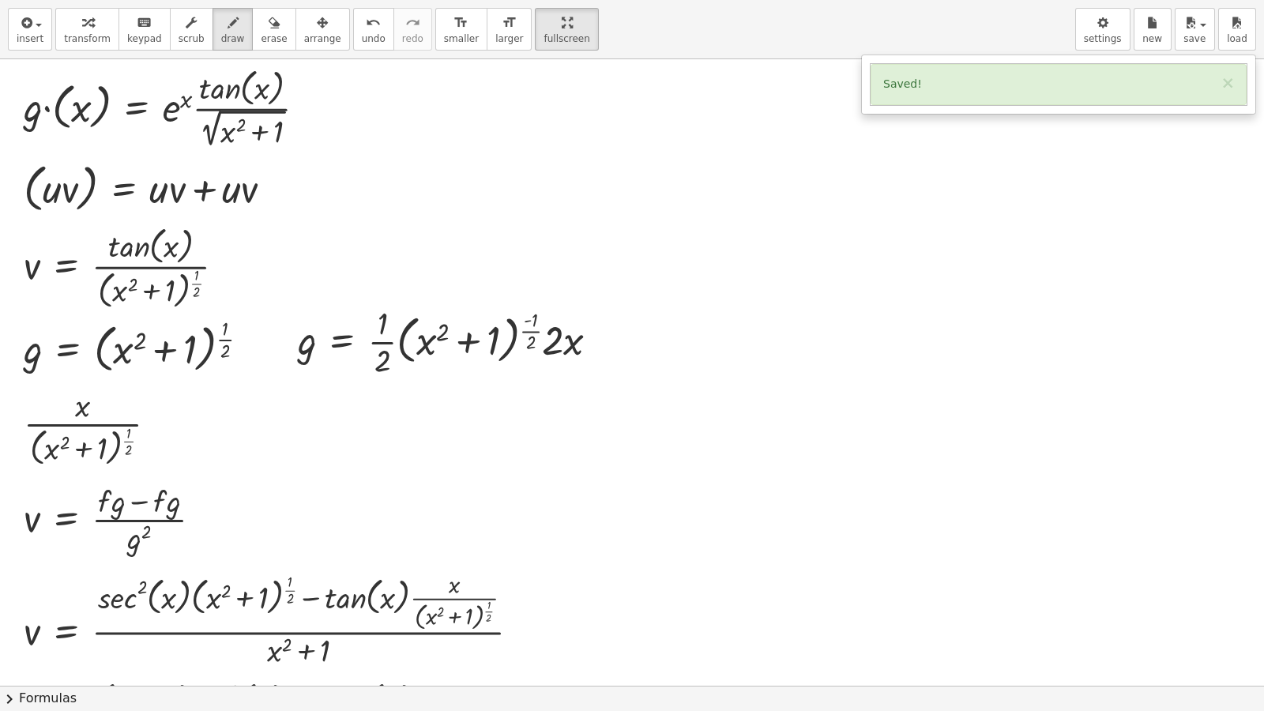
click at [546, 147] on div "insert select one: Math Expression Function Text Youtube Video Graphing Geometr…" at bounding box center [632, 355] width 1264 height 711
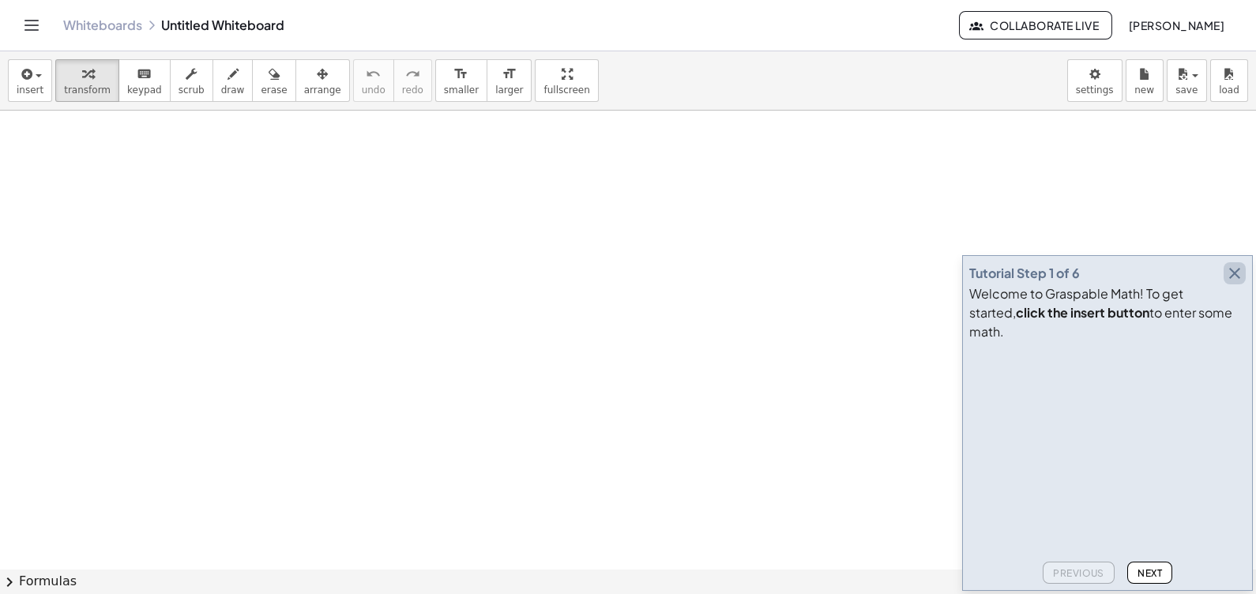
click at [1228, 283] on icon "button" at bounding box center [1234, 273] width 19 height 19
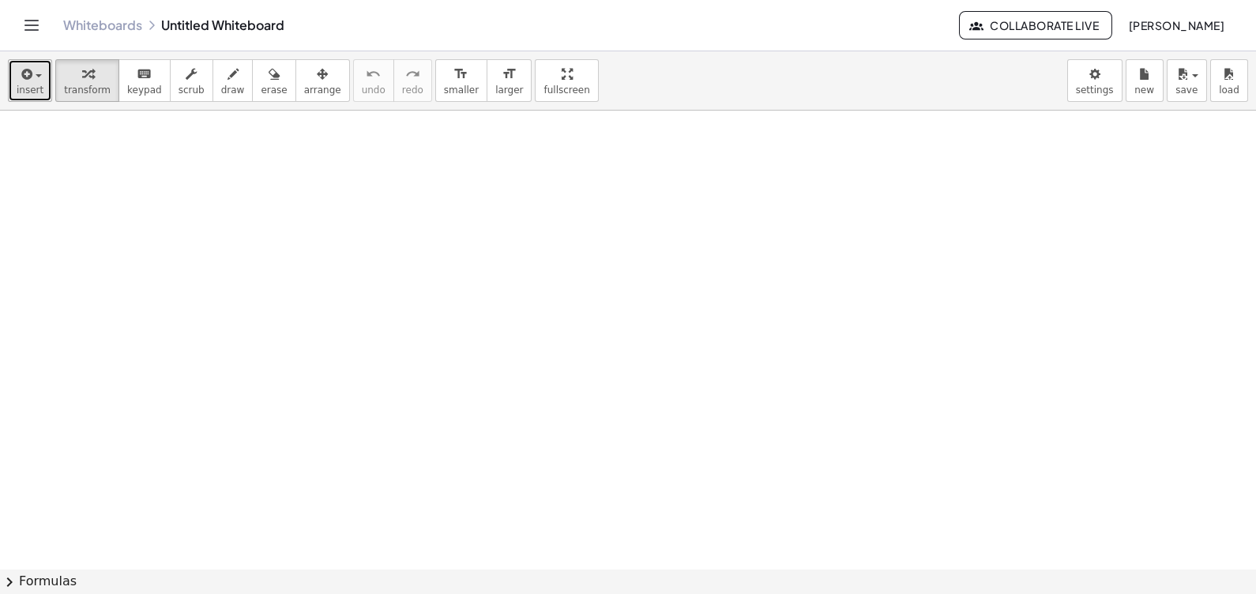
click at [8, 88] on button "insert" at bounding box center [30, 80] width 44 height 43
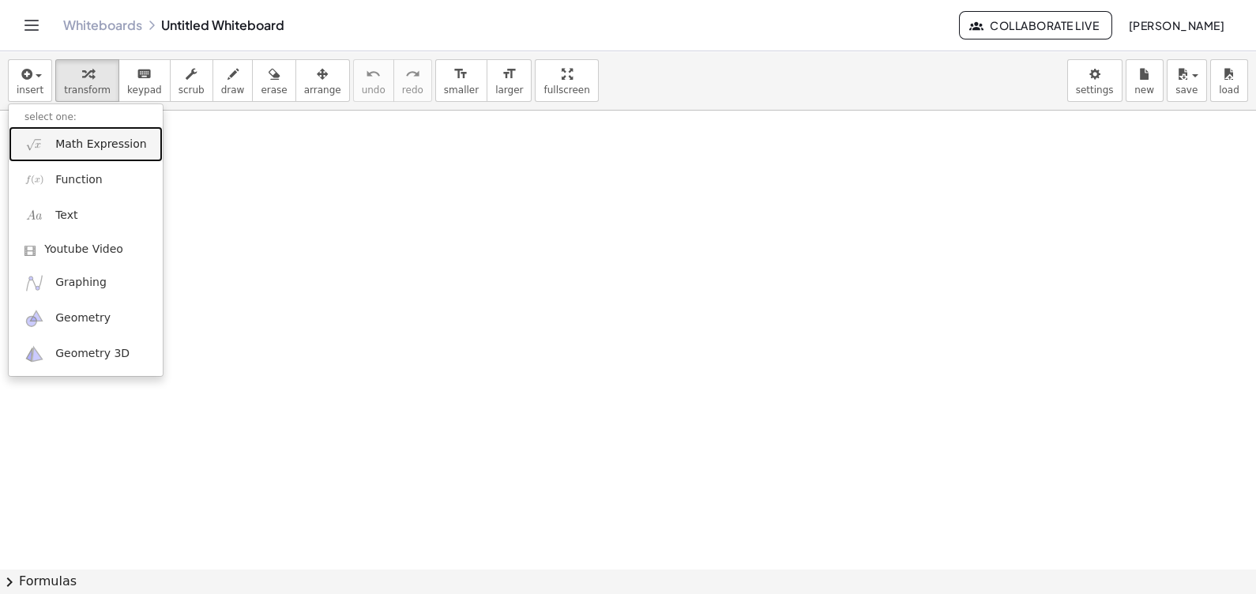
click at [111, 147] on span "Math Expression" at bounding box center [100, 145] width 91 height 16
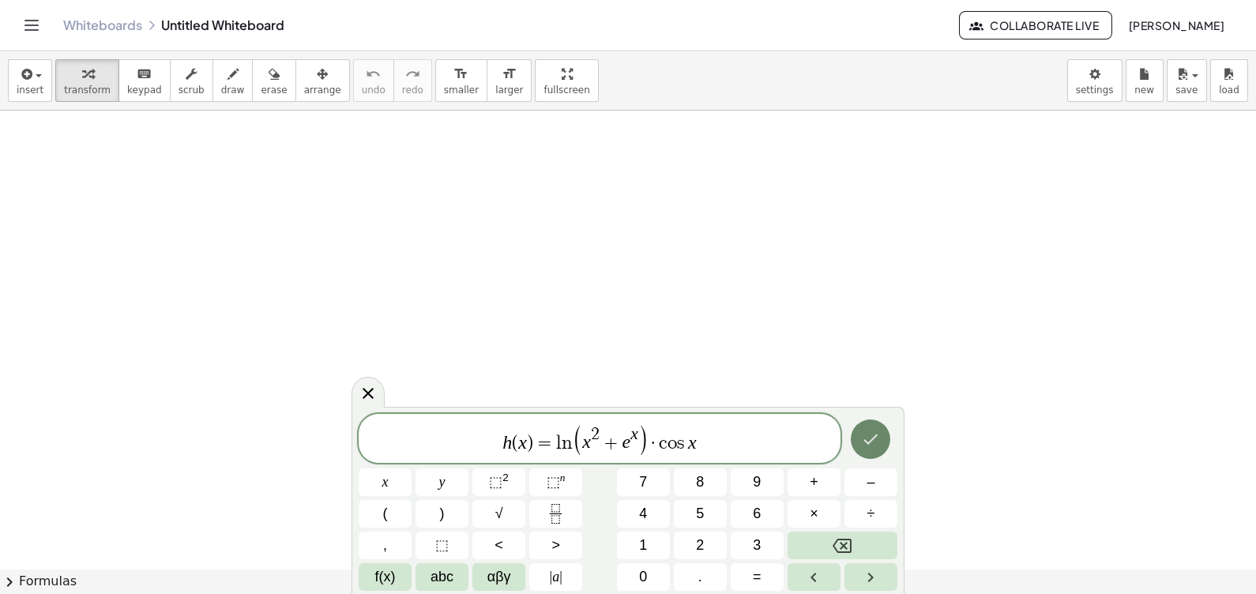
click at [855, 438] on button "Done" at bounding box center [870, 438] width 39 height 39
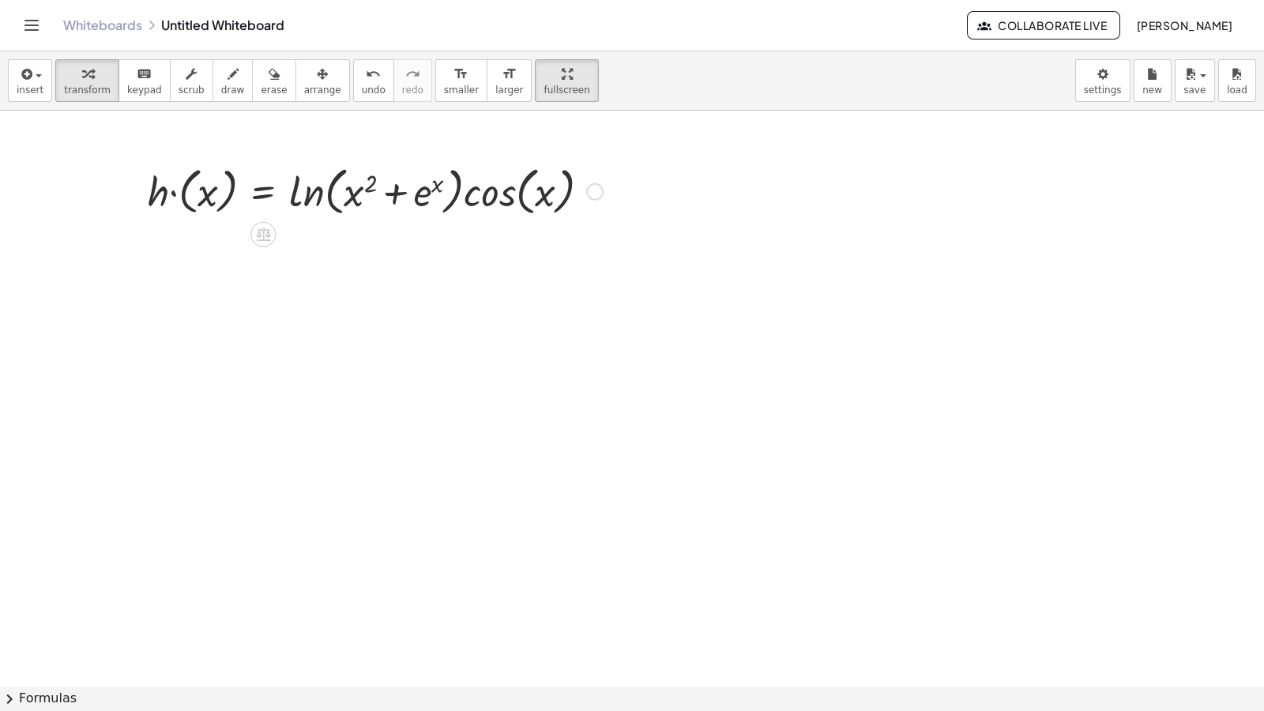
drag, startPoint x: 513, startPoint y: 96, endPoint x: 517, endPoint y: 169, distance: 73.6
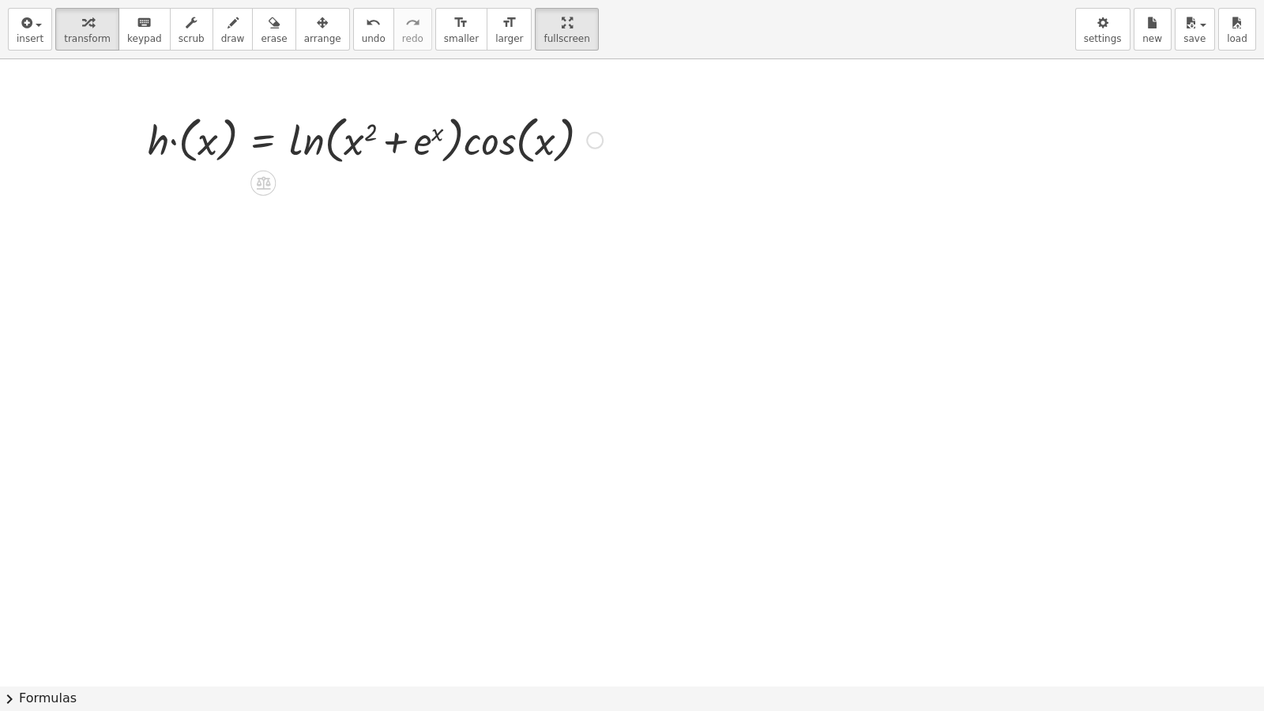
click at [517, 169] on div "insert select one: Math Expression Function Text Youtube Video Graphing Geometr…" at bounding box center [632, 355] width 1264 height 711
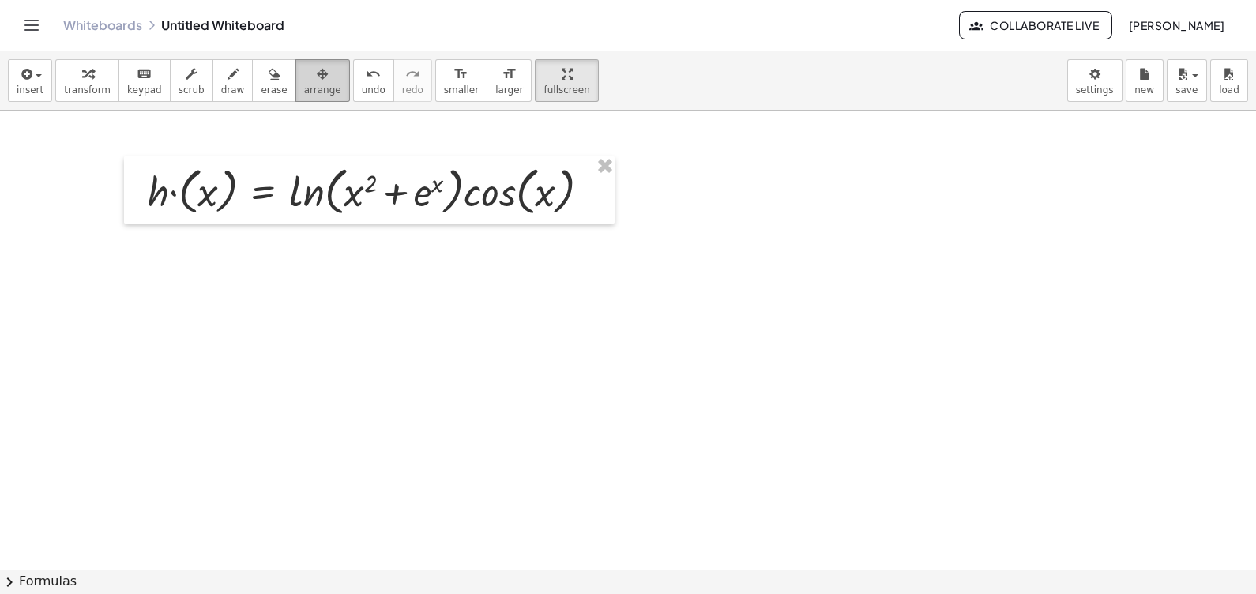
click at [317, 79] on button "arrange" at bounding box center [322, 80] width 55 height 43
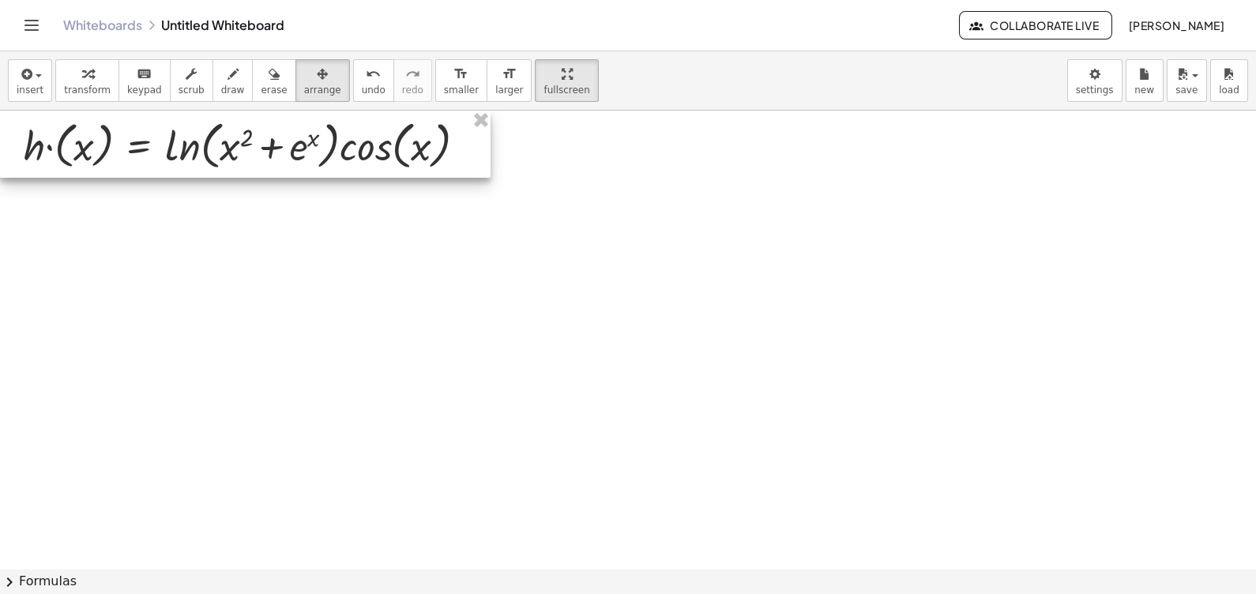
drag, startPoint x: 385, startPoint y: 190, endPoint x: 221, endPoint y: 141, distance: 170.7
click at [221, 141] on div at bounding box center [245, 145] width 491 height 68
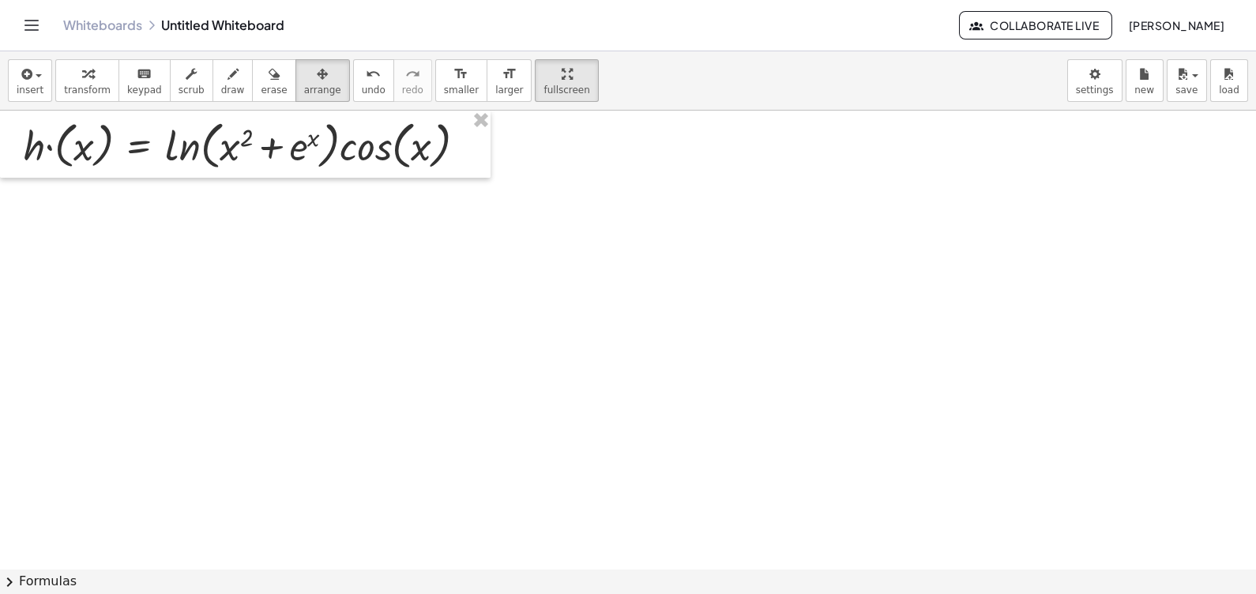
click at [34, 85] on span "insert" at bounding box center [30, 90] width 27 height 11
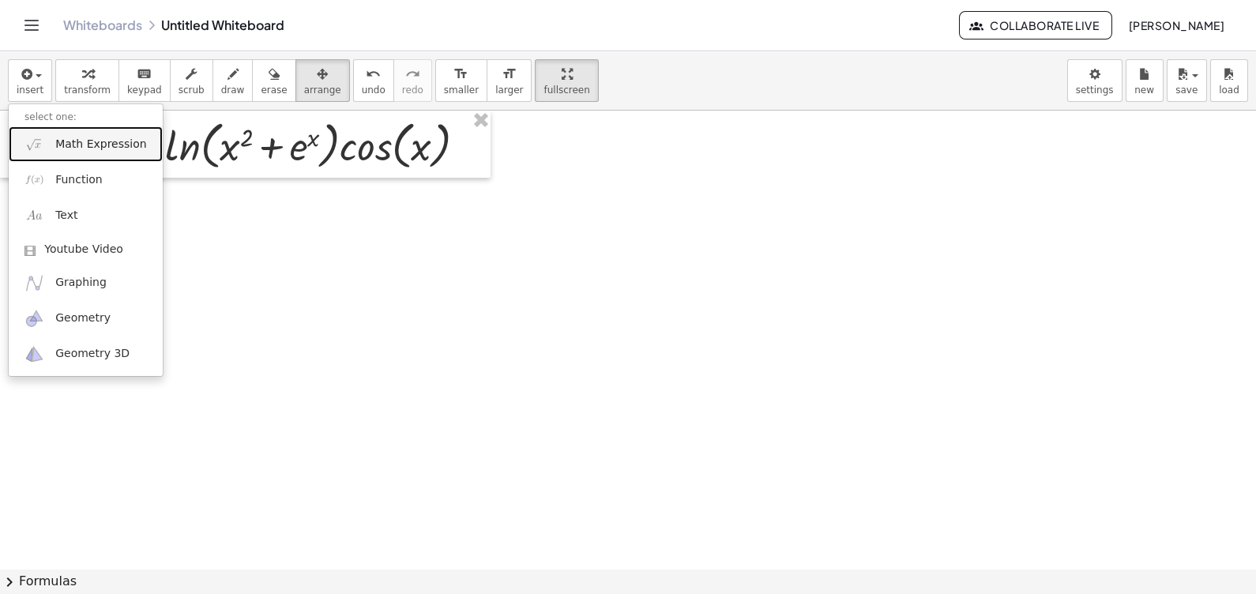
click at [77, 141] on span "Math Expression" at bounding box center [100, 145] width 91 height 16
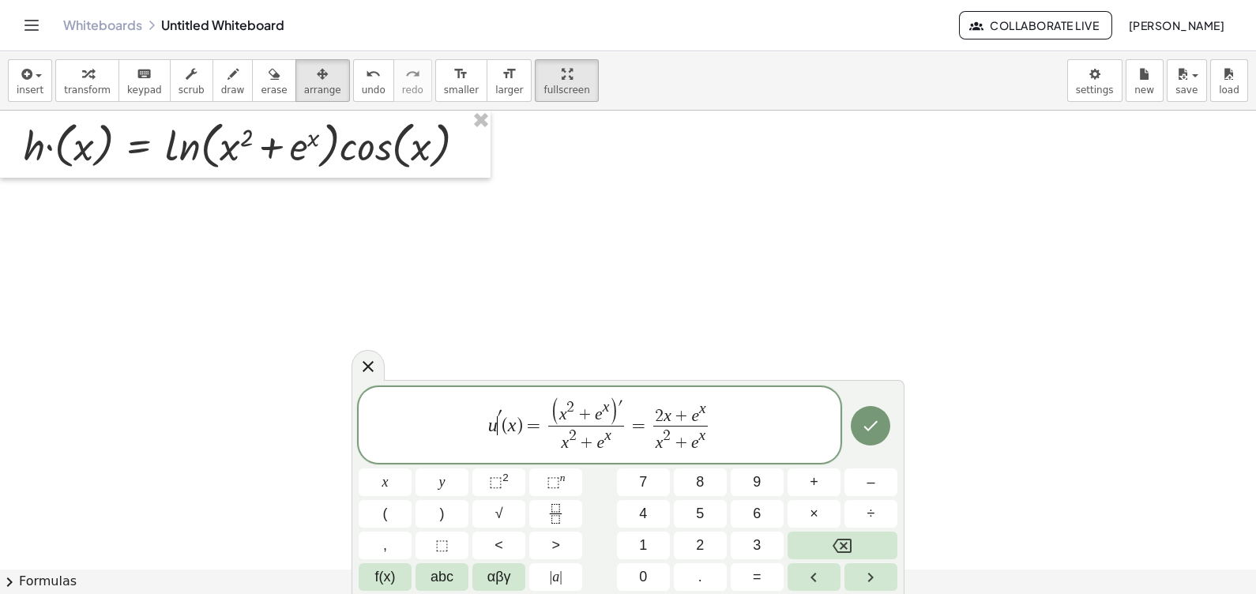
click at [494, 420] on var "u" at bounding box center [492, 425] width 9 height 21
click at [604, 416] on span "x 2 + e ​ x" at bounding box center [582, 412] width 50 height 24
click at [879, 431] on icon "Done" at bounding box center [870, 425] width 19 height 19
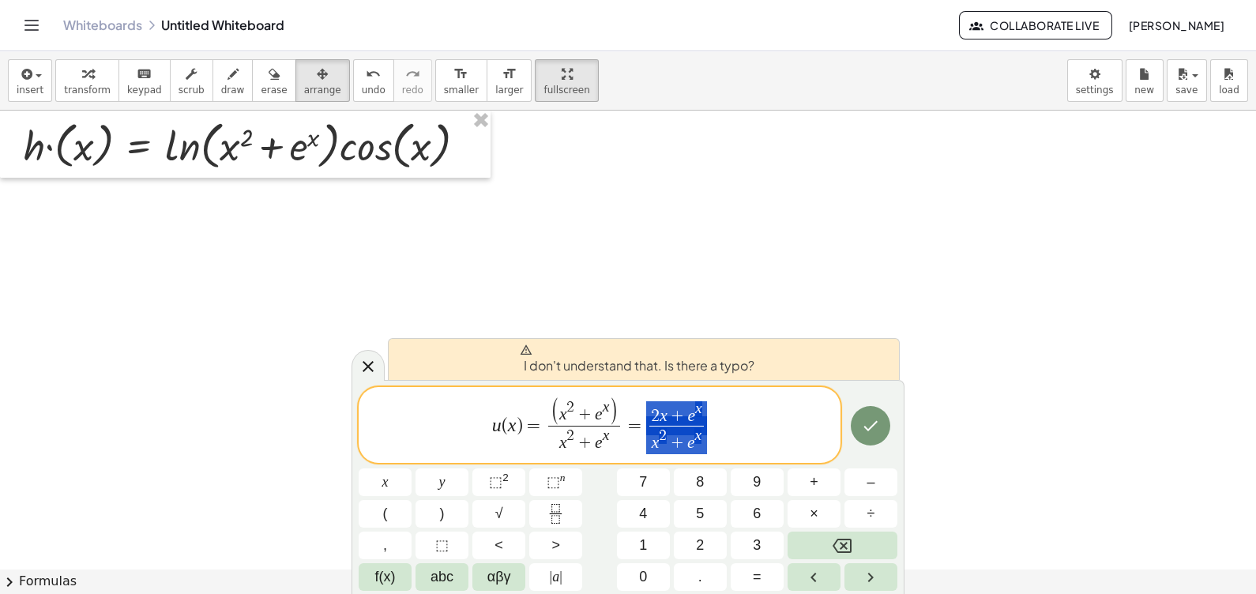
drag, startPoint x: 713, startPoint y: 449, endPoint x: 649, endPoint y: 425, distance: 67.8
click at [649, 425] on span "u ( x ) = ( x 2 + e x ) x 2 + e x ​ = 2 x + e x x 2 + e x ​" at bounding box center [600, 426] width 482 height 59
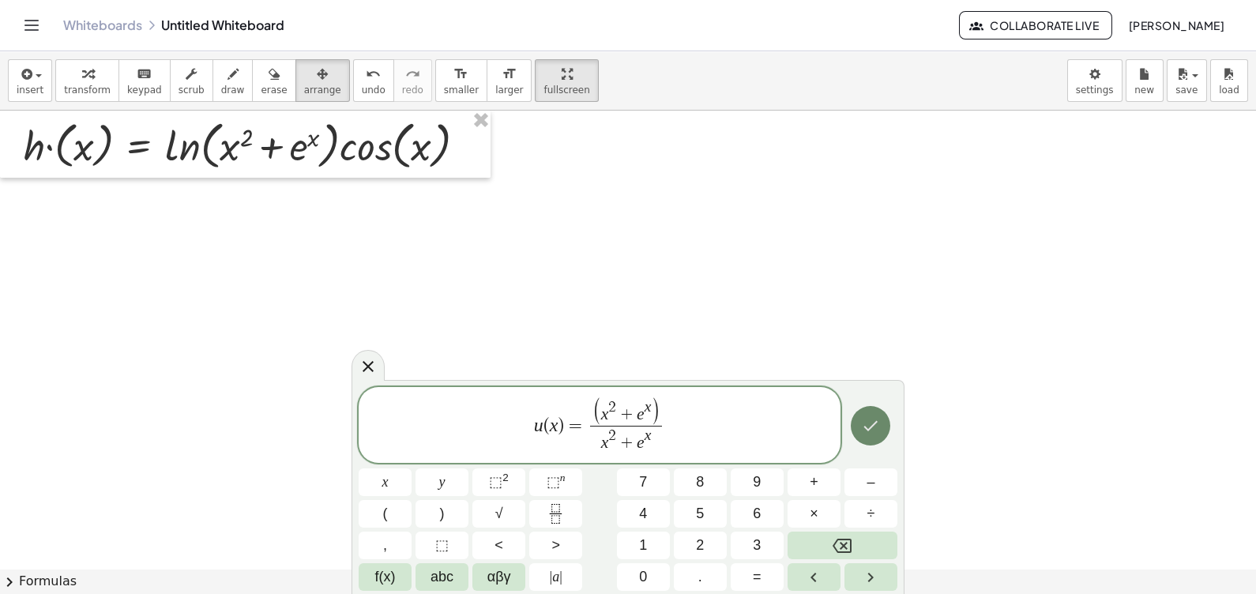
click at [869, 423] on icon "Done" at bounding box center [870, 425] width 19 height 19
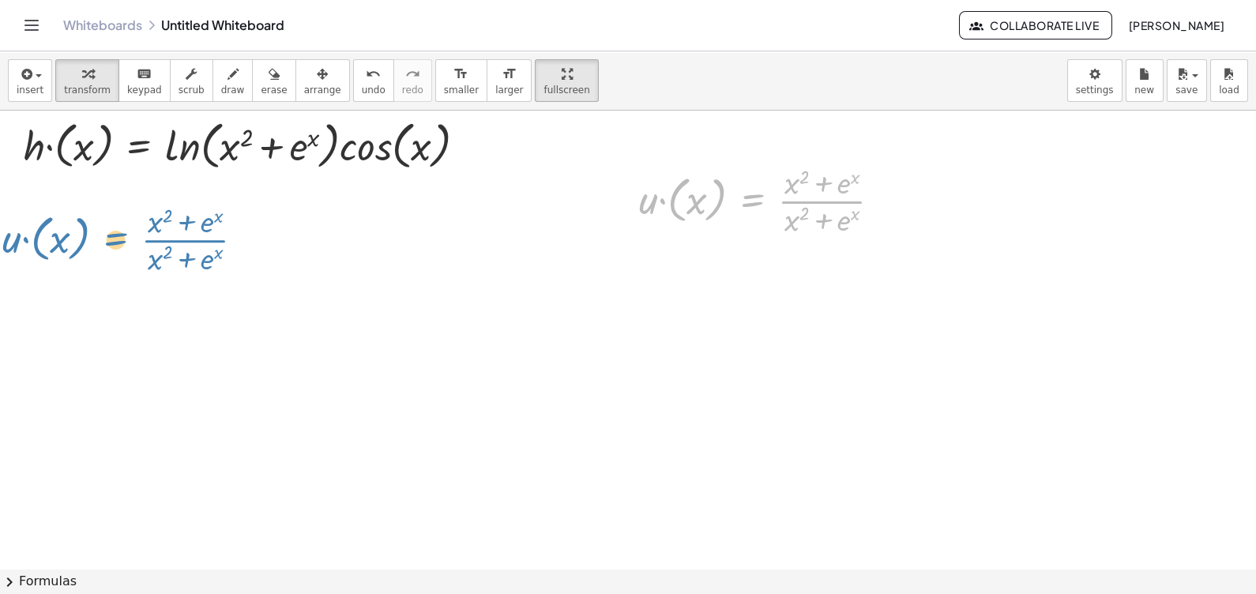
drag, startPoint x: 737, startPoint y: 187, endPoint x: 99, endPoint y: 224, distance: 639.3
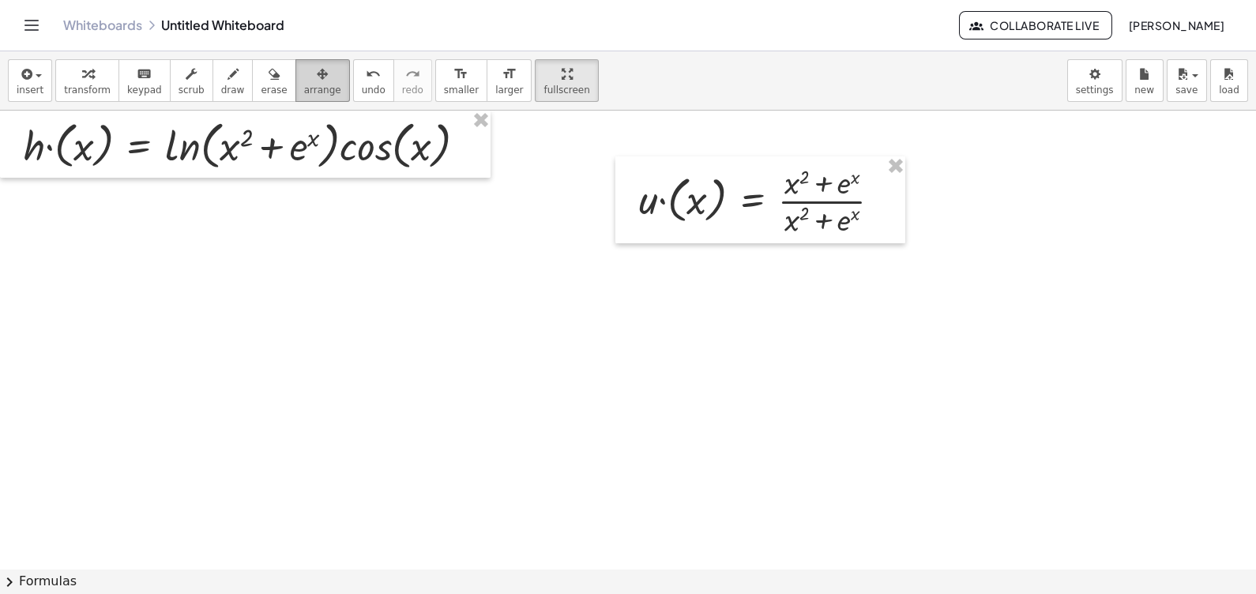
click at [304, 86] on span "arrange" at bounding box center [322, 90] width 37 height 11
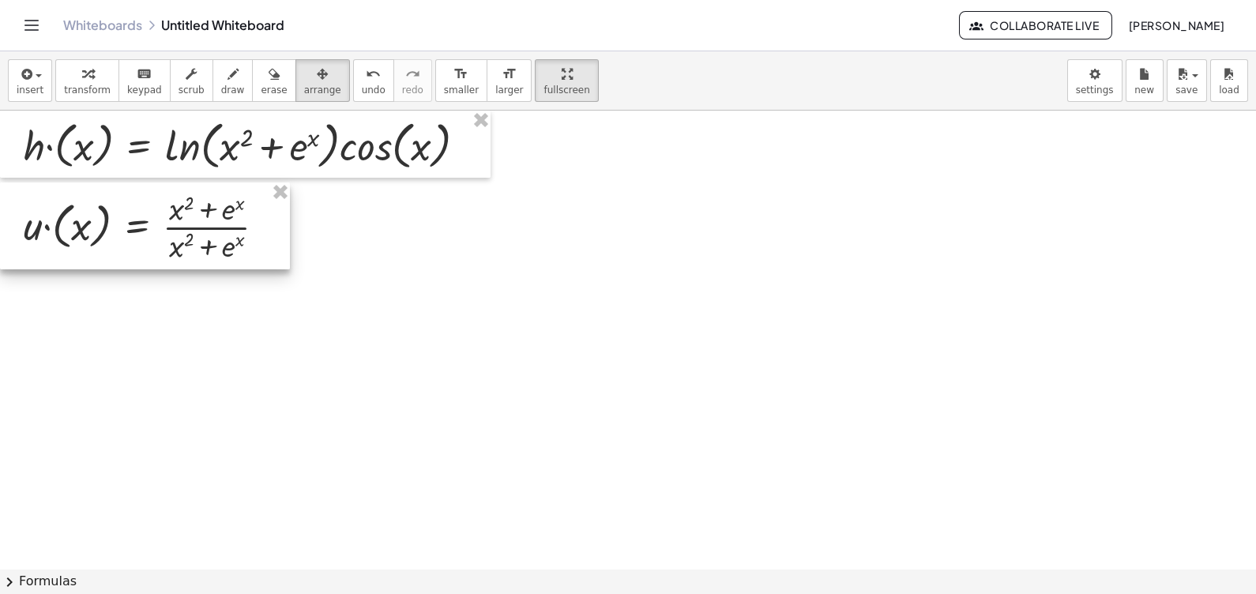
drag, startPoint x: 731, startPoint y: 208, endPoint x: 110, endPoint y: 233, distance: 621.4
click at [110, 233] on div at bounding box center [145, 225] width 290 height 87
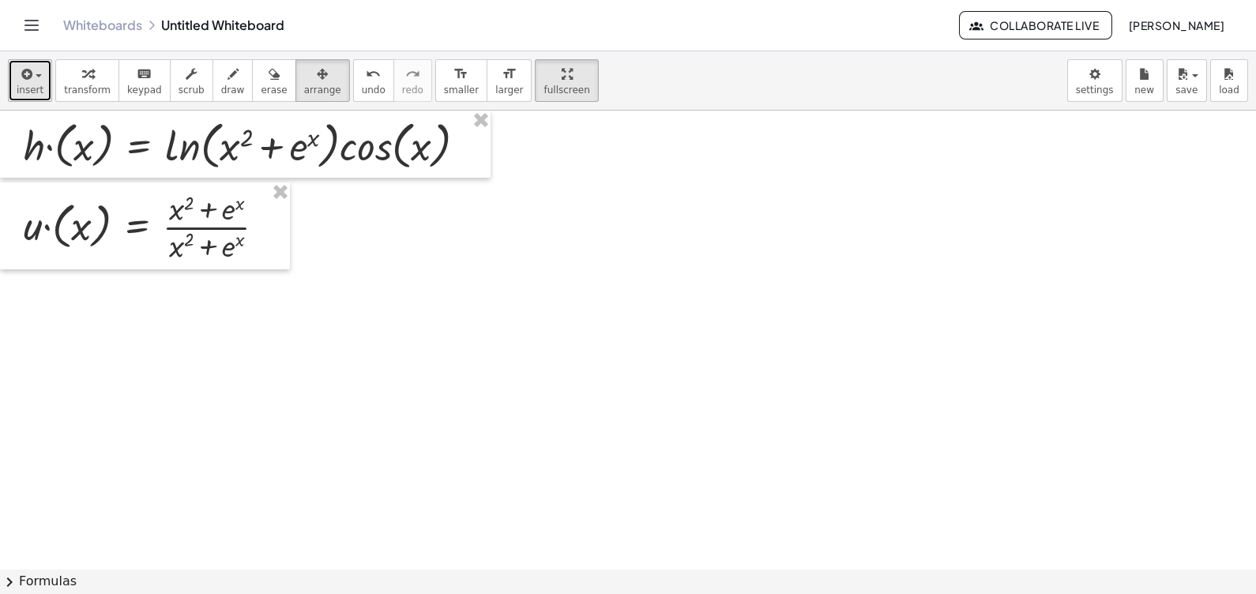
click at [44, 77] on button "insert" at bounding box center [30, 80] width 44 height 43
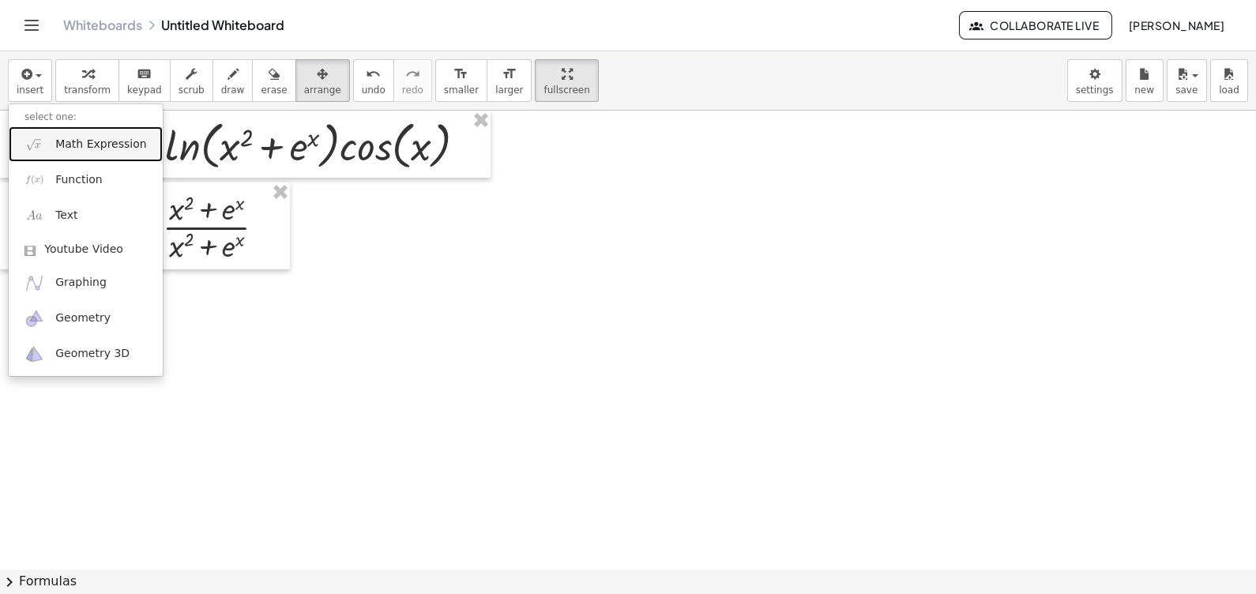
click at [88, 142] on span "Math Expression" at bounding box center [100, 145] width 91 height 16
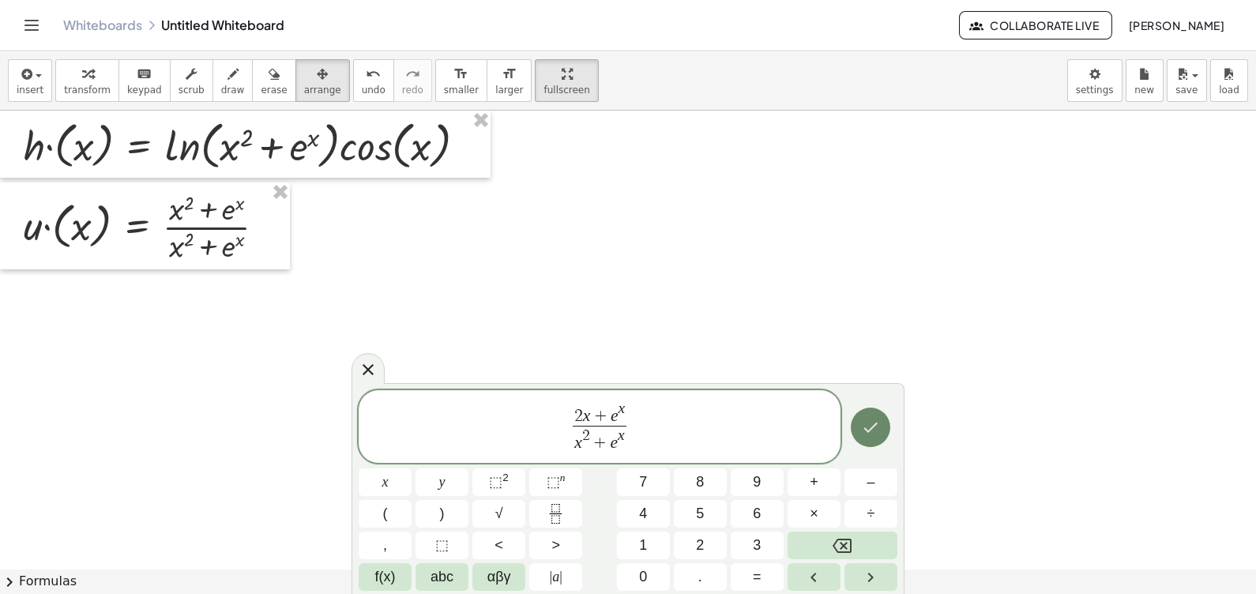
click at [874, 426] on icon "Done" at bounding box center [871, 428] width 14 height 10
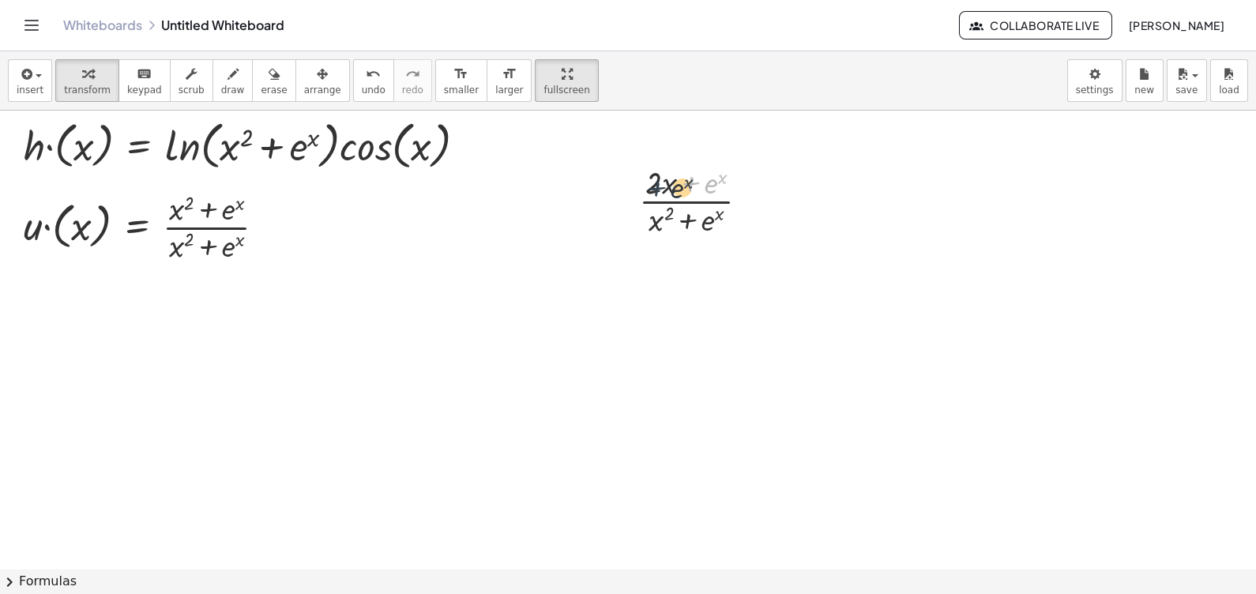
drag, startPoint x: 683, startPoint y: 186, endPoint x: 647, endPoint y: 190, distance: 35.9
click at [647, 190] on div at bounding box center [700, 199] width 138 height 79
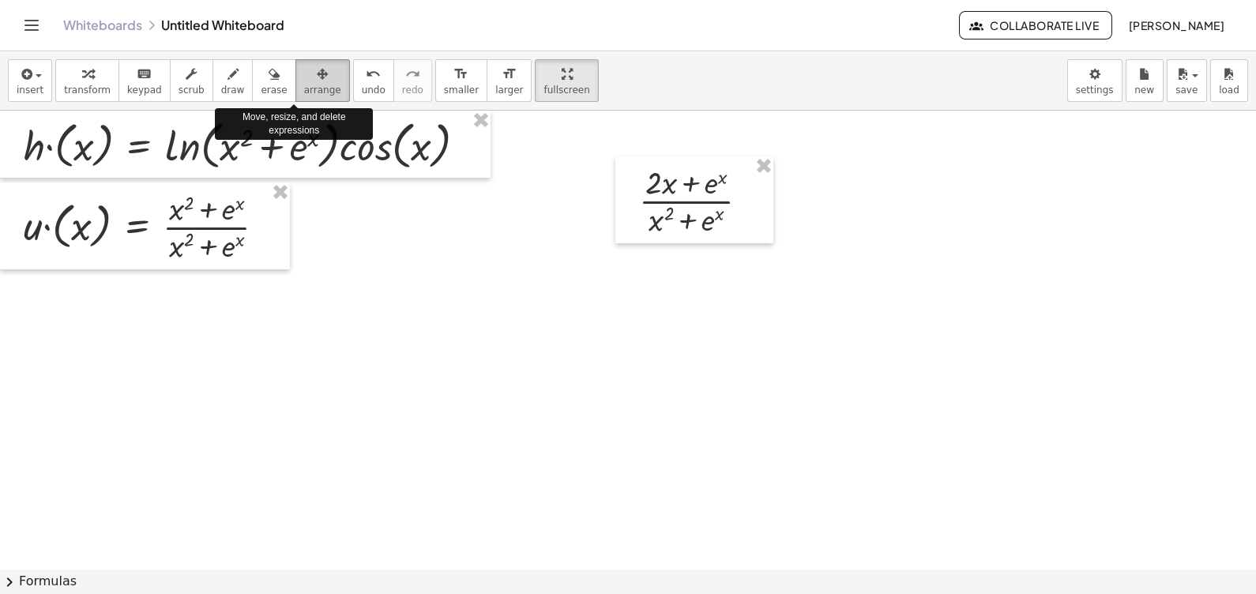
click at [304, 68] on div "button" at bounding box center [322, 73] width 37 height 19
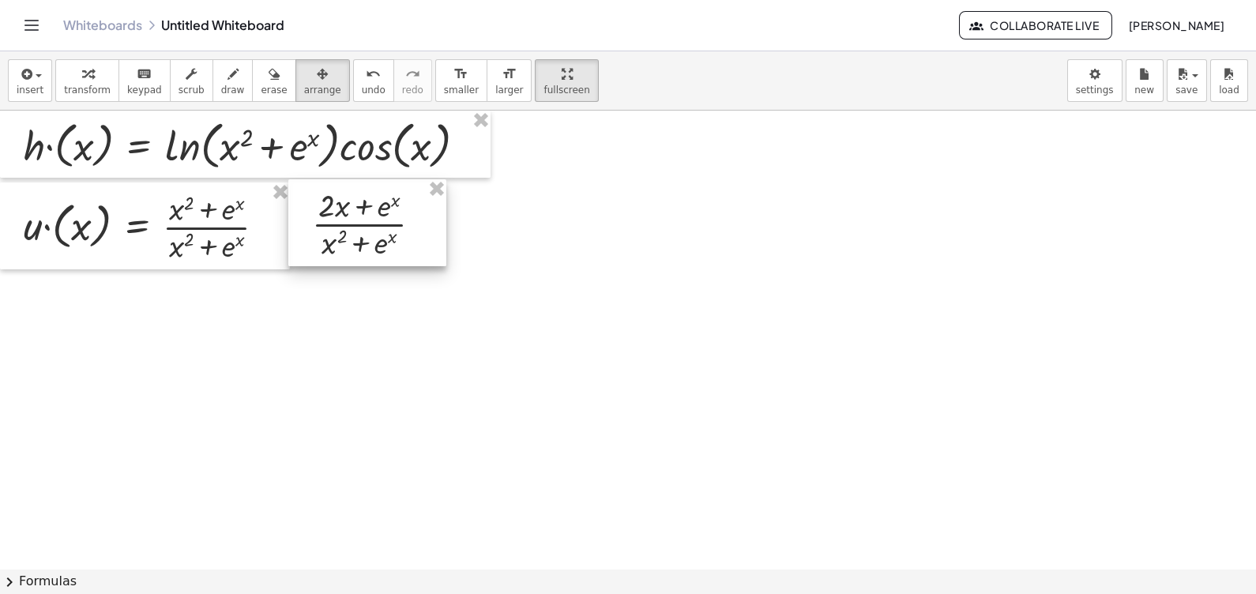
drag, startPoint x: 713, startPoint y: 211, endPoint x: 386, endPoint y: 234, distance: 327.8
click at [386, 234] on div at bounding box center [367, 222] width 158 height 87
click at [414, 229] on div at bounding box center [370, 227] width 158 height 87
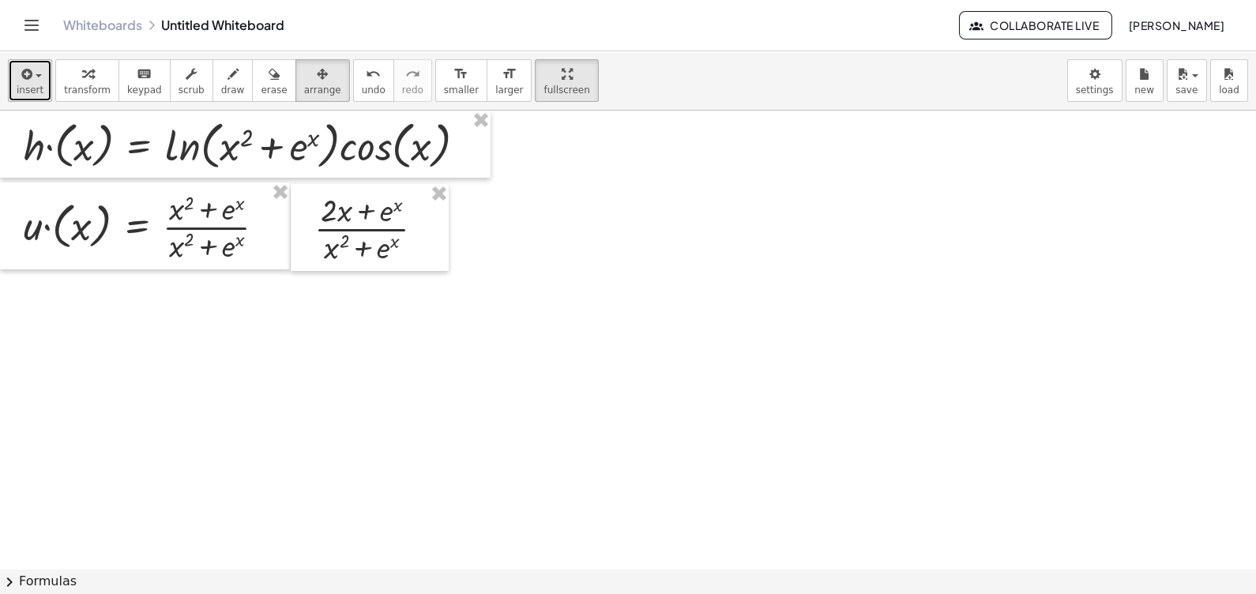
click at [24, 75] on icon "button" at bounding box center [25, 74] width 14 height 19
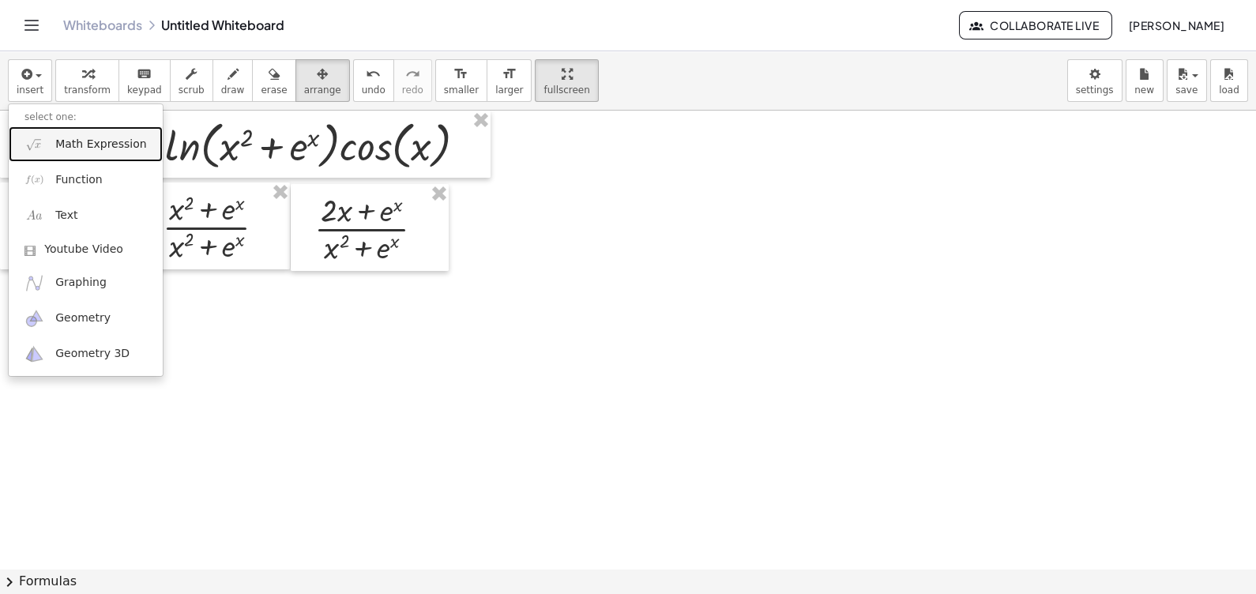
click at [114, 137] on span "Math Expression" at bounding box center [100, 145] width 91 height 16
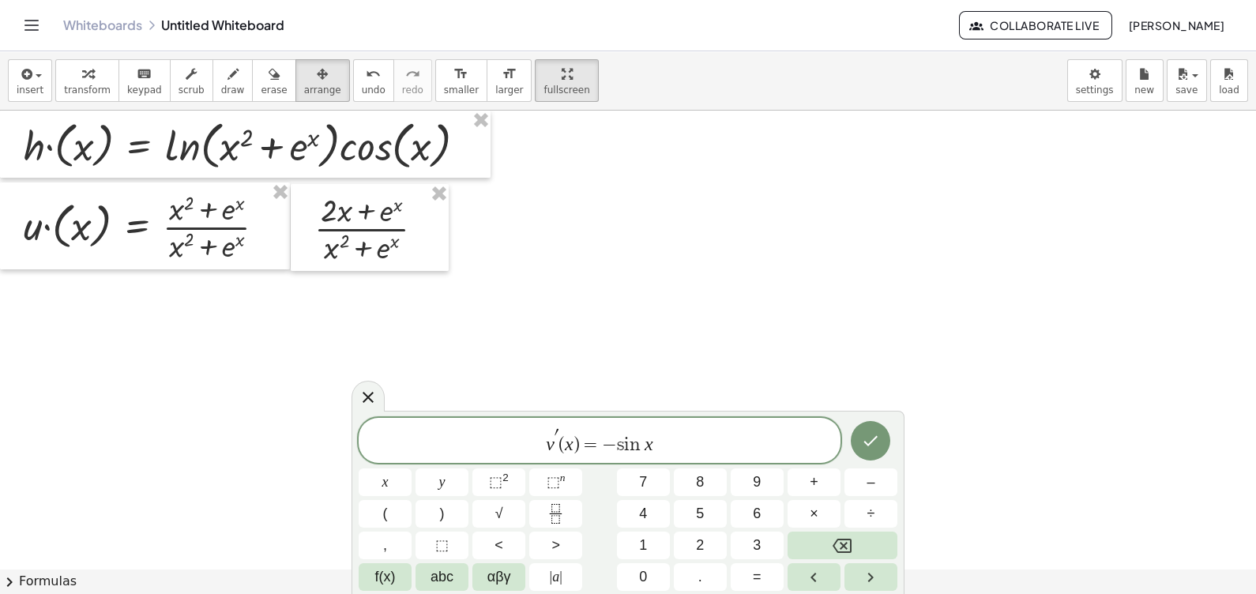
click at [558, 434] on span "′" at bounding box center [557, 437] width 4 height 17
click at [875, 446] on icon "Done" at bounding box center [870, 443] width 19 height 19
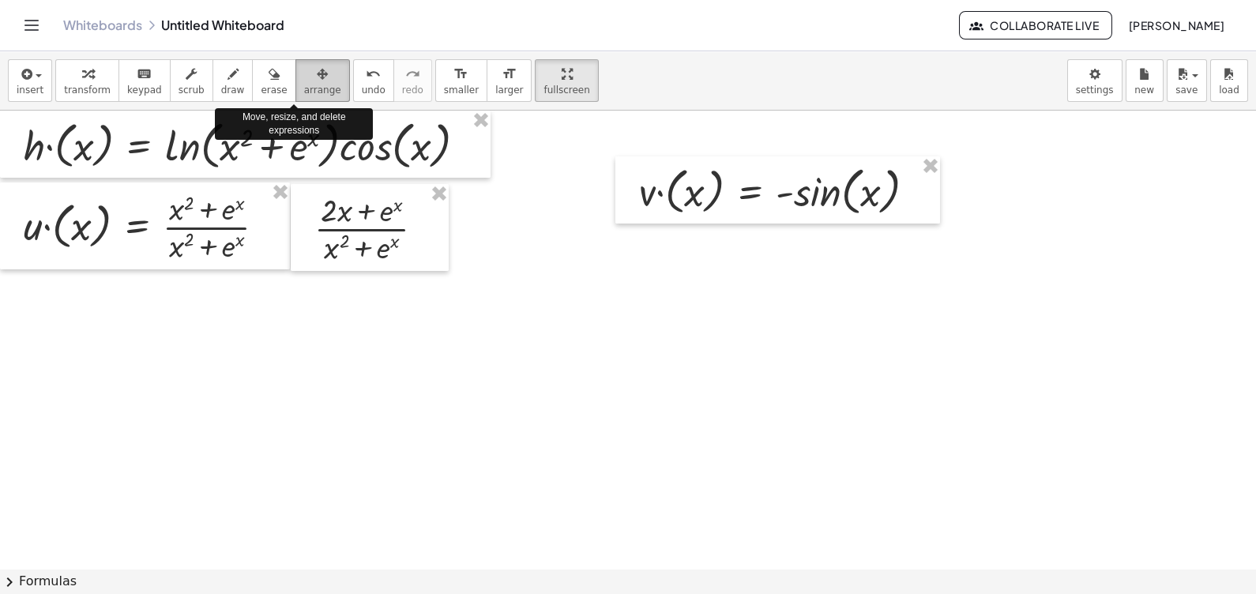
click at [304, 85] on span "arrange" at bounding box center [322, 90] width 37 height 11
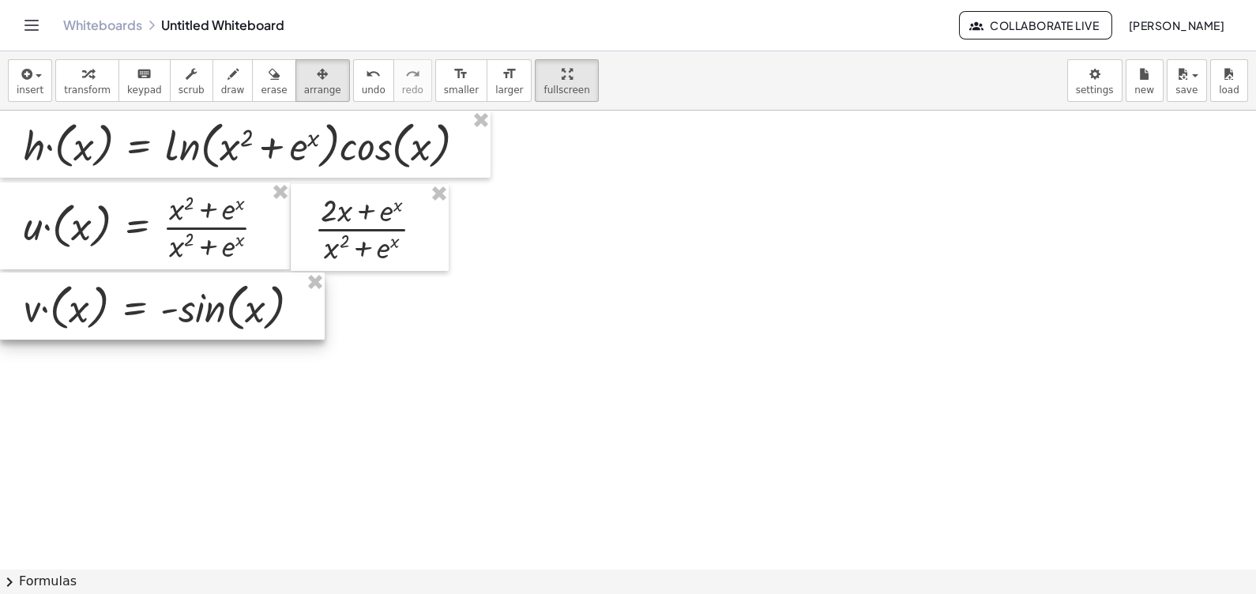
drag, startPoint x: 745, startPoint y: 199, endPoint x: 125, endPoint y: 315, distance: 630.9
click at [125, 315] on div at bounding box center [162, 307] width 325 height 68
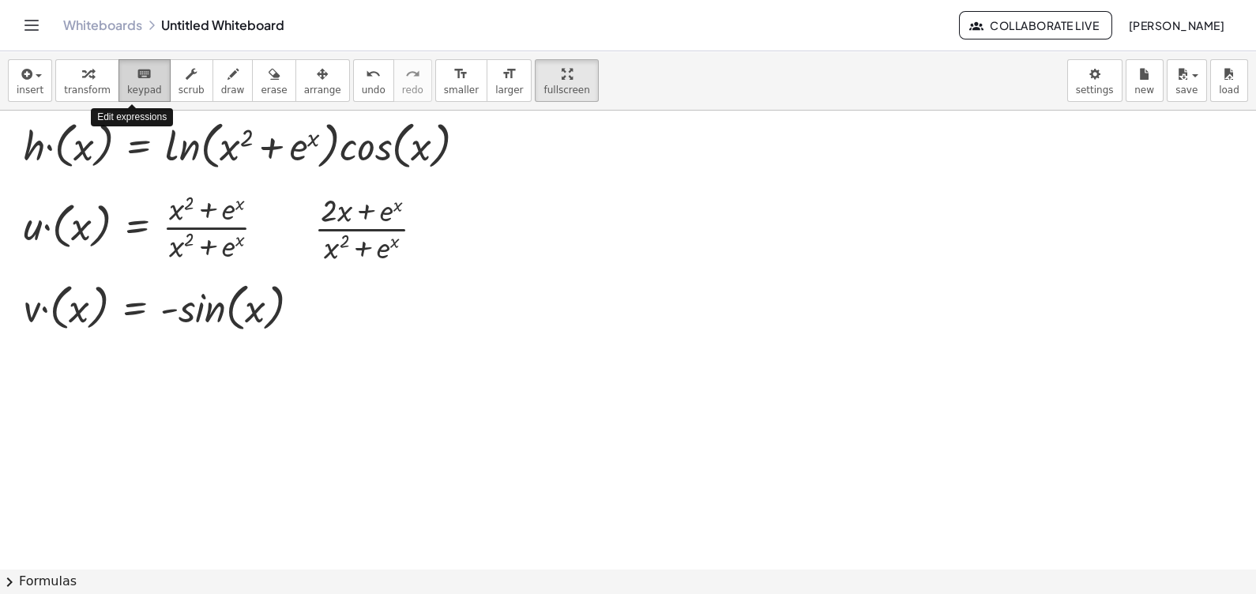
click at [147, 93] on button "keyboard keypad" at bounding box center [144, 80] width 52 height 43
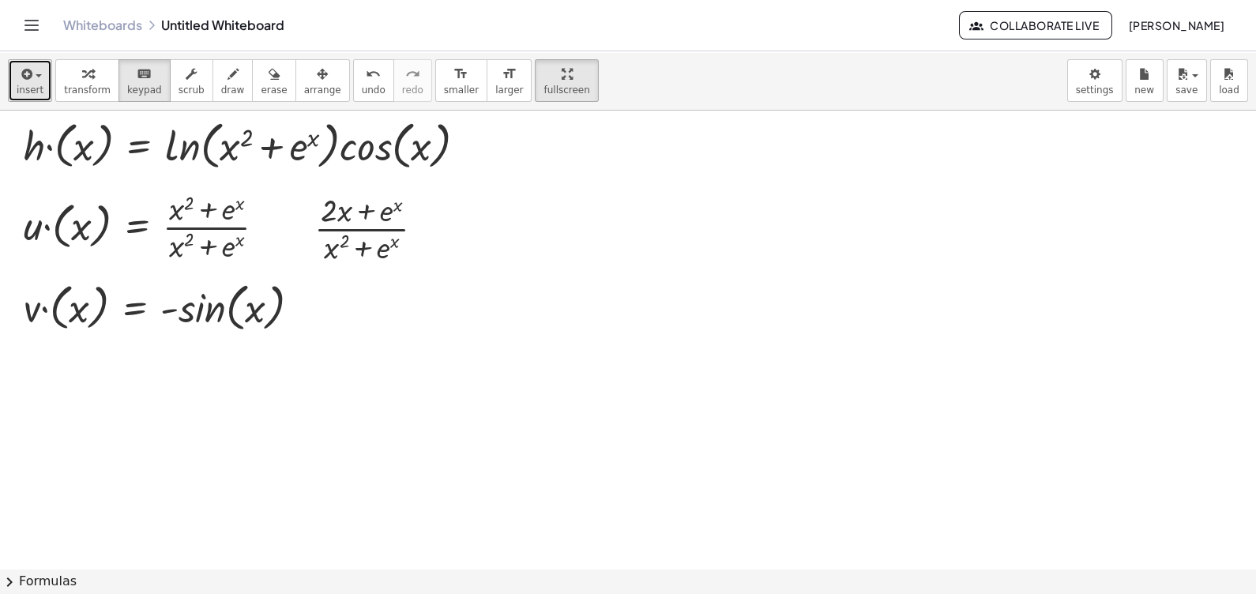
click at [39, 90] on span "insert" at bounding box center [30, 90] width 27 height 11
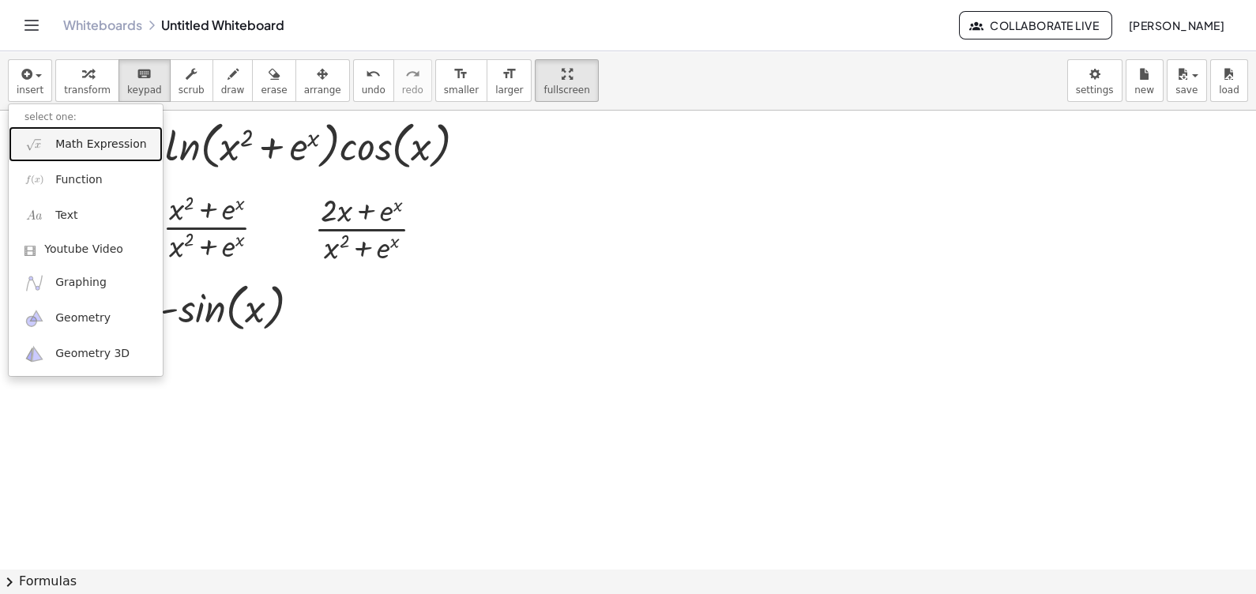
click at [81, 130] on link "Math Expression" at bounding box center [86, 144] width 154 height 36
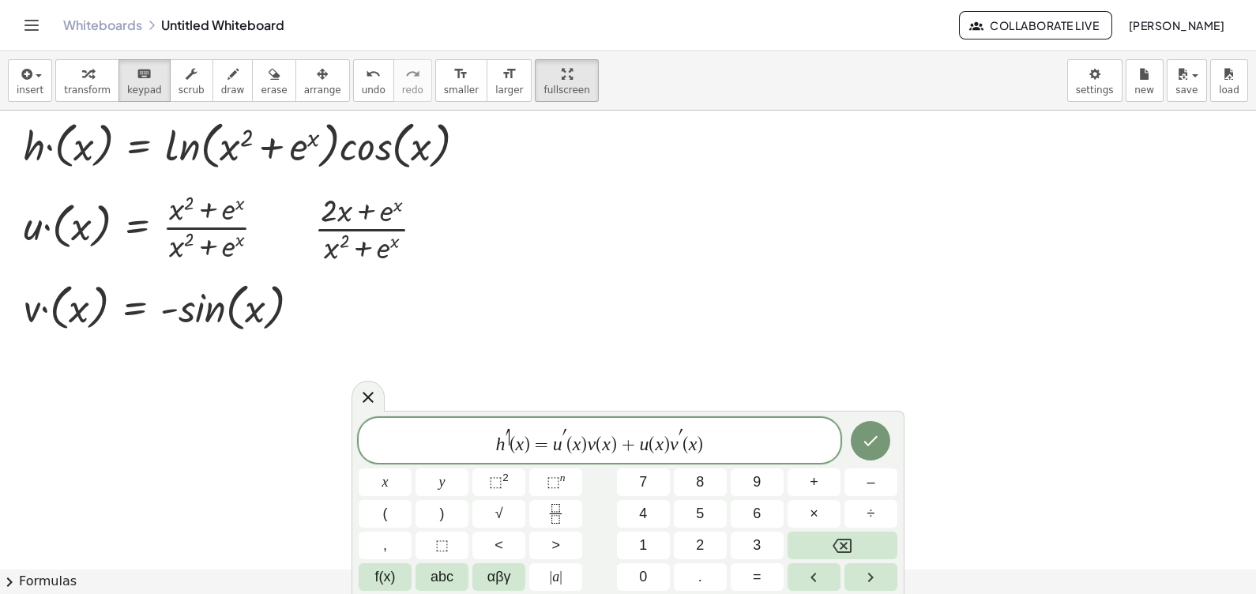
click at [508, 438] on span "′ ​" at bounding box center [508, 437] width 4 height 17
click at [562, 435] on span "′" at bounding box center [562, 436] width 4 height 17
click at [676, 438] on span "′" at bounding box center [677, 436] width 4 height 17
click at [863, 449] on icon "Done" at bounding box center [870, 443] width 19 height 19
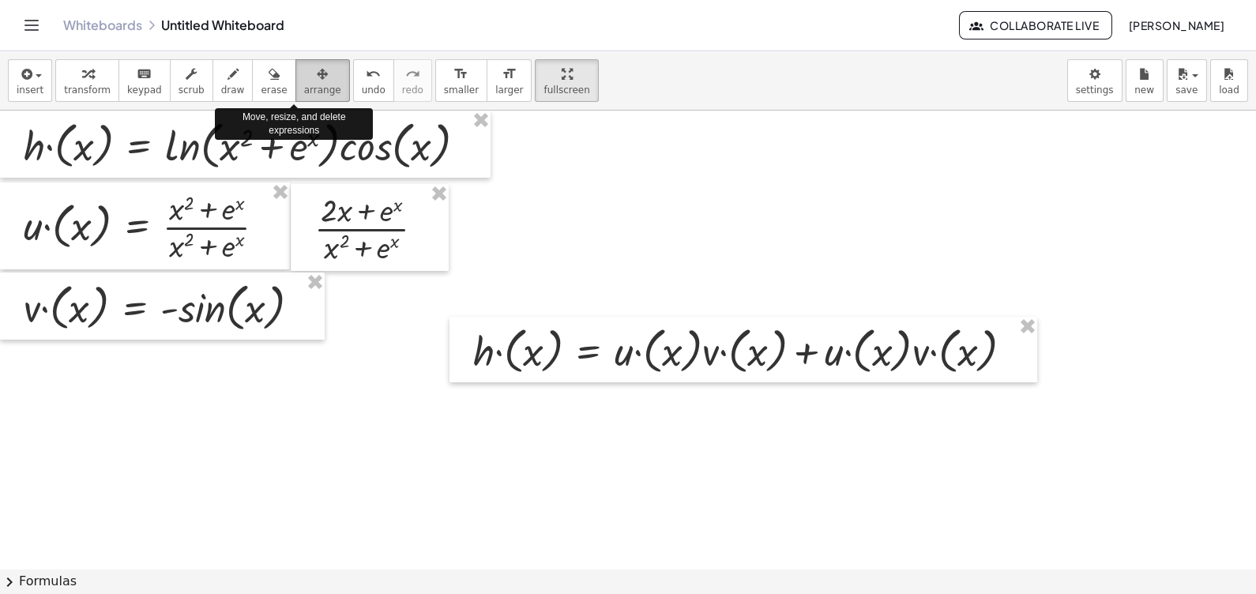
click at [306, 81] on div "button" at bounding box center [322, 73] width 37 height 19
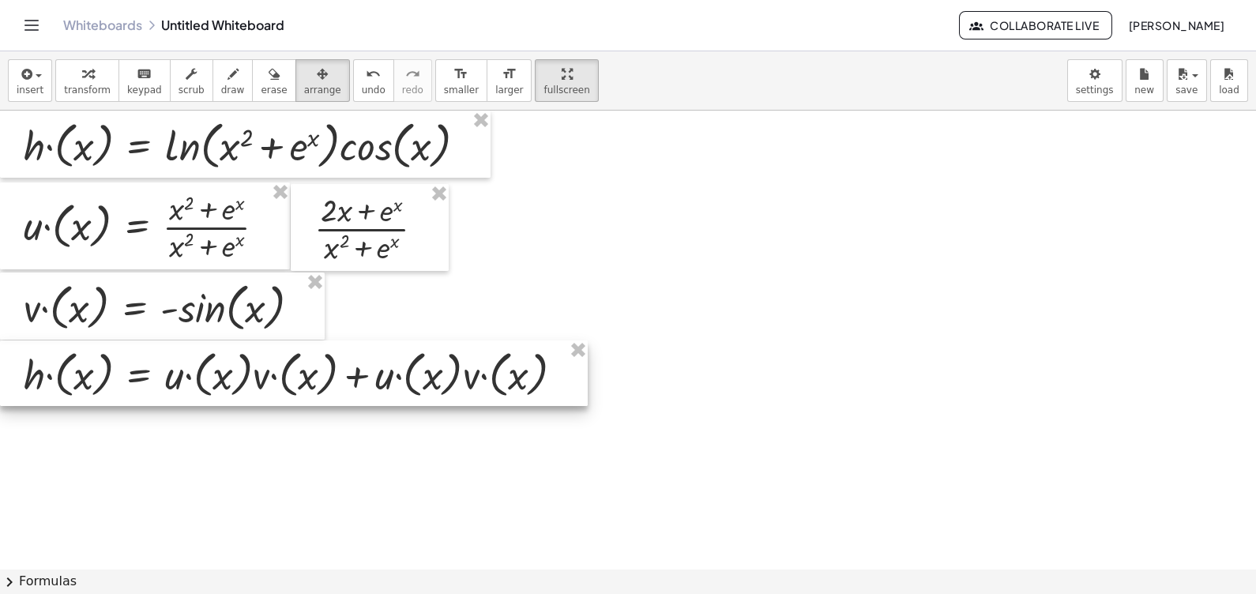
drag, startPoint x: 589, startPoint y: 352, endPoint x: 115, endPoint y: 375, distance: 475.3
click at [115, 375] on div at bounding box center [294, 373] width 588 height 66
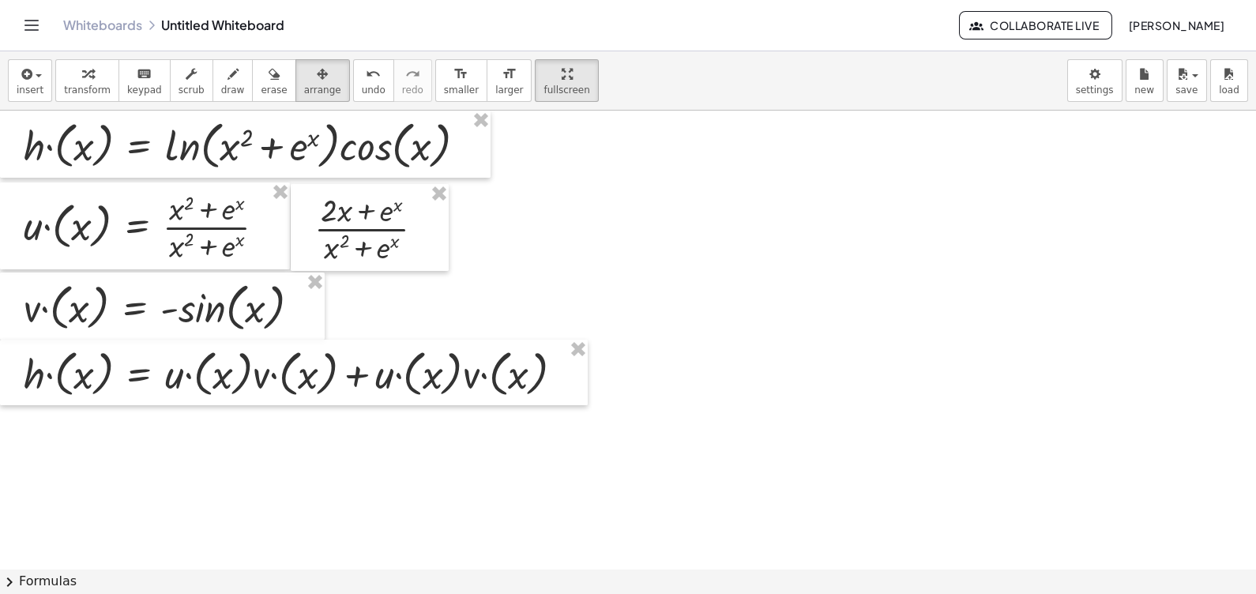
click at [41, 81] on button "insert" at bounding box center [30, 80] width 44 height 43
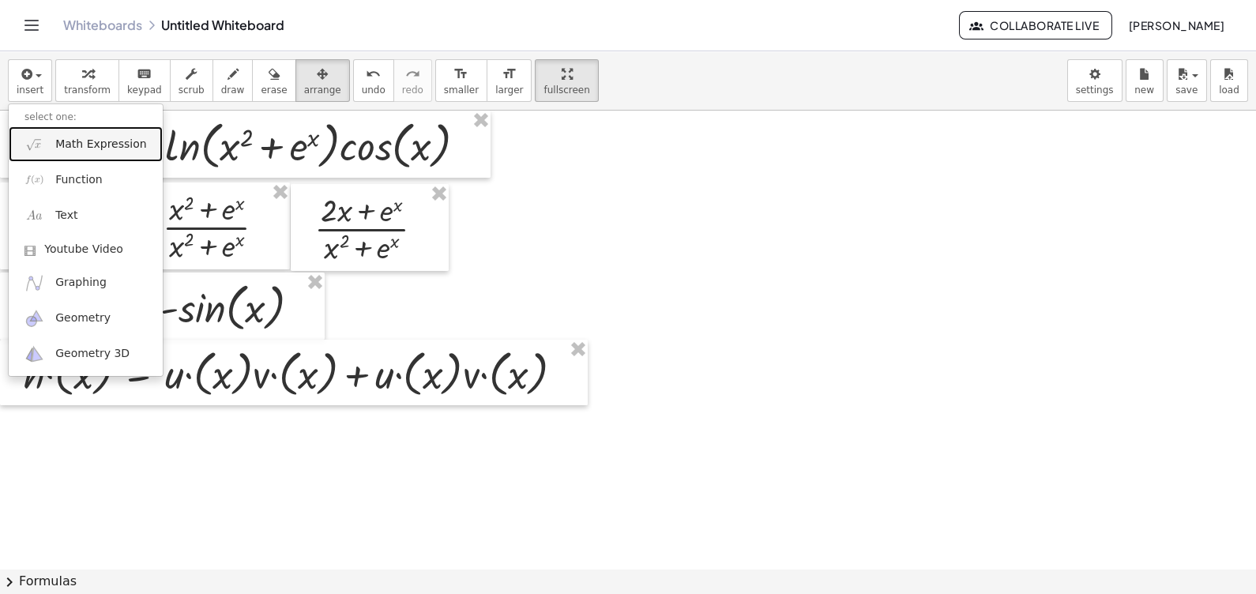
click at [120, 141] on span "Math Expression" at bounding box center [100, 145] width 91 height 16
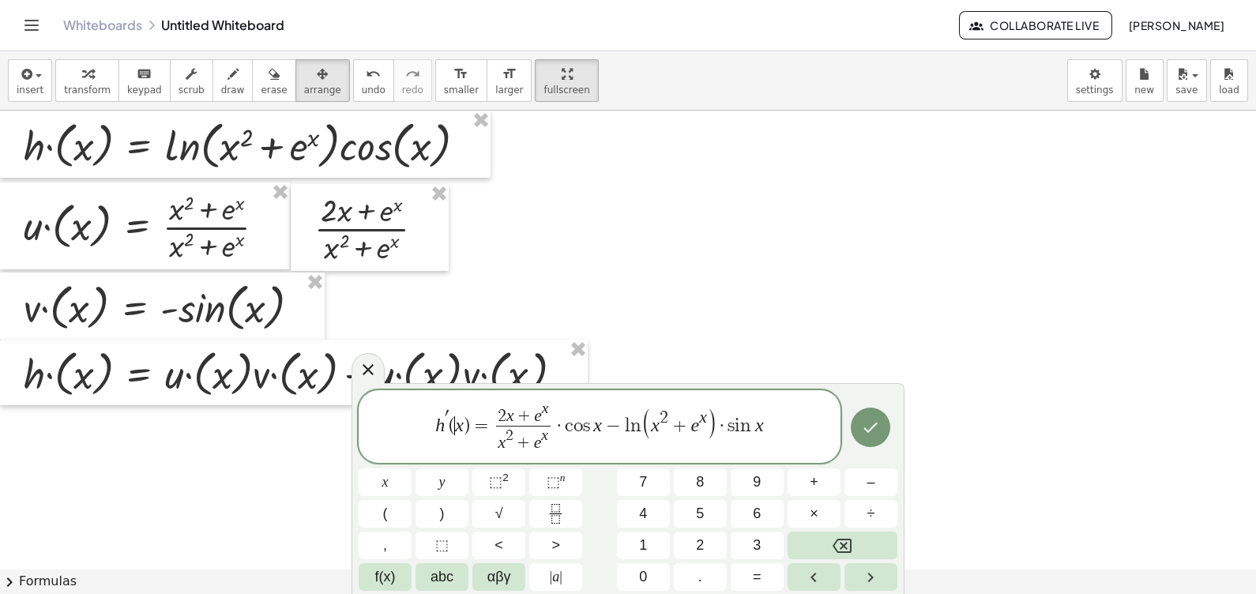
click at [454, 422] on span "(" at bounding box center [452, 425] width 6 height 19
click at [874, 431] on icon "Done" at bounding box center [870, 427] width 19 height 19
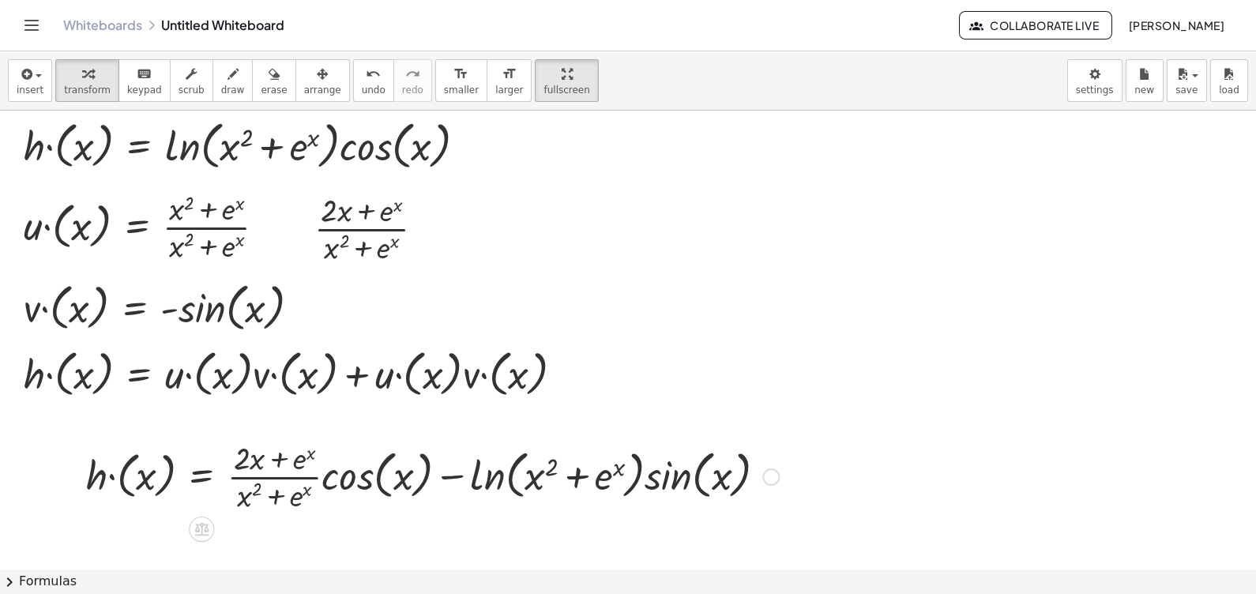
click at [481, 491] on div at bounding box center [432, 475] width 709 height 79
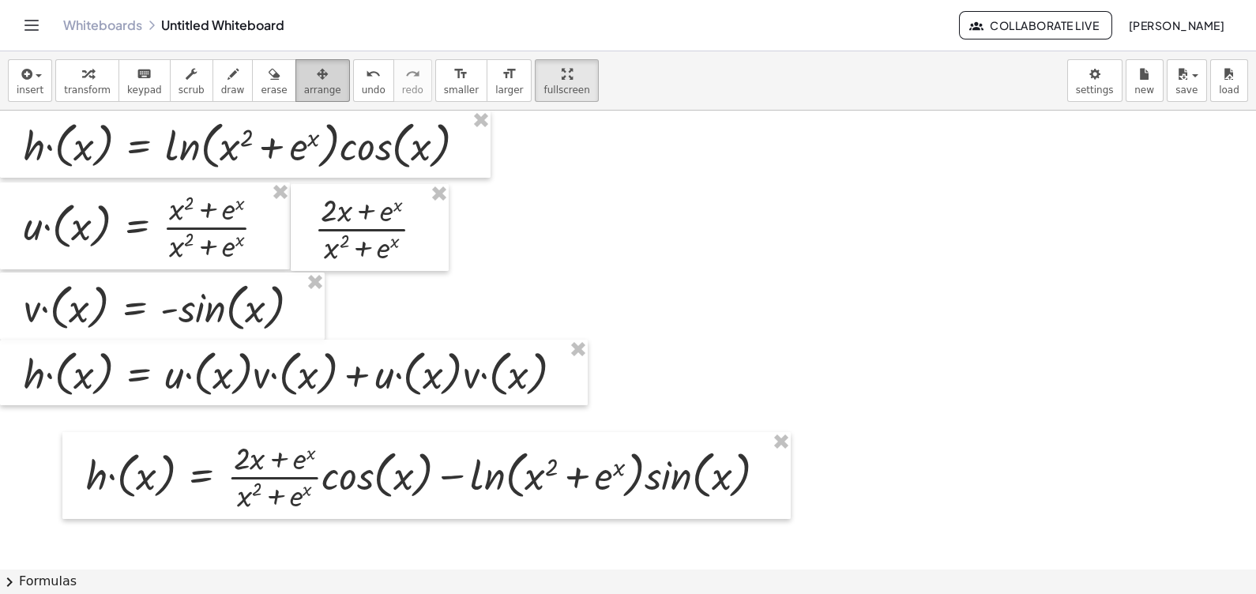
click at [304, 81] on div "button" at bounding box center [322, 73] width 37 height 19
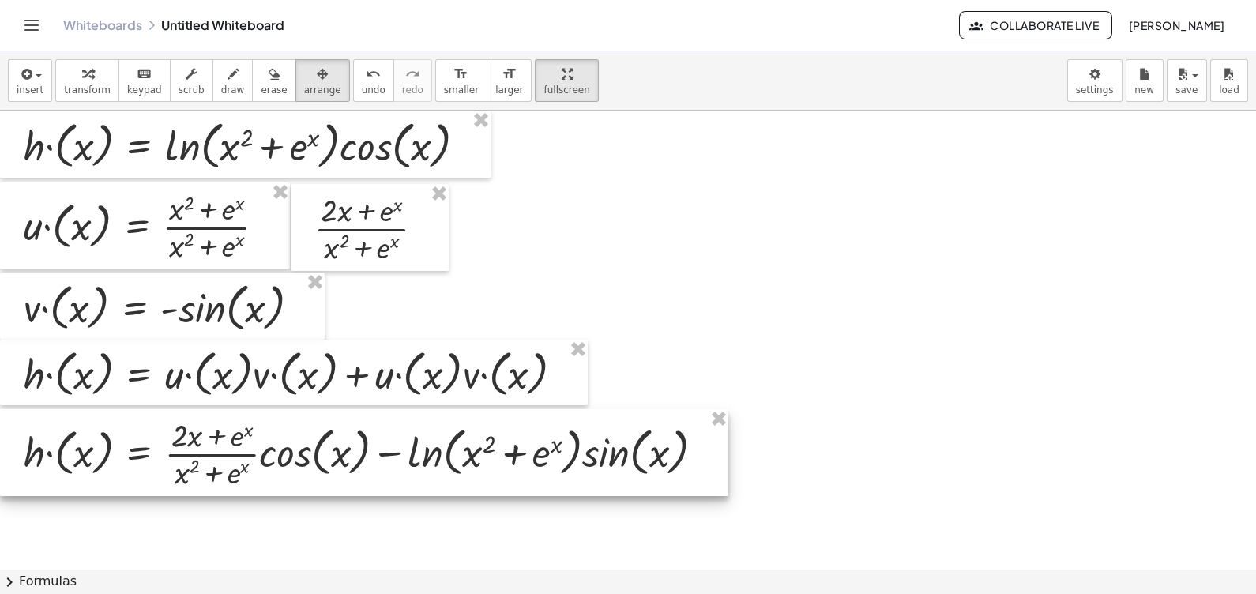
drag, startPoint x: 320, startPoint y: 484, endPoint x: 225, endPoint y: 461, distance: 97.7
click at [225, 461] on div at bounding box center [364, 452] width 728 height 87
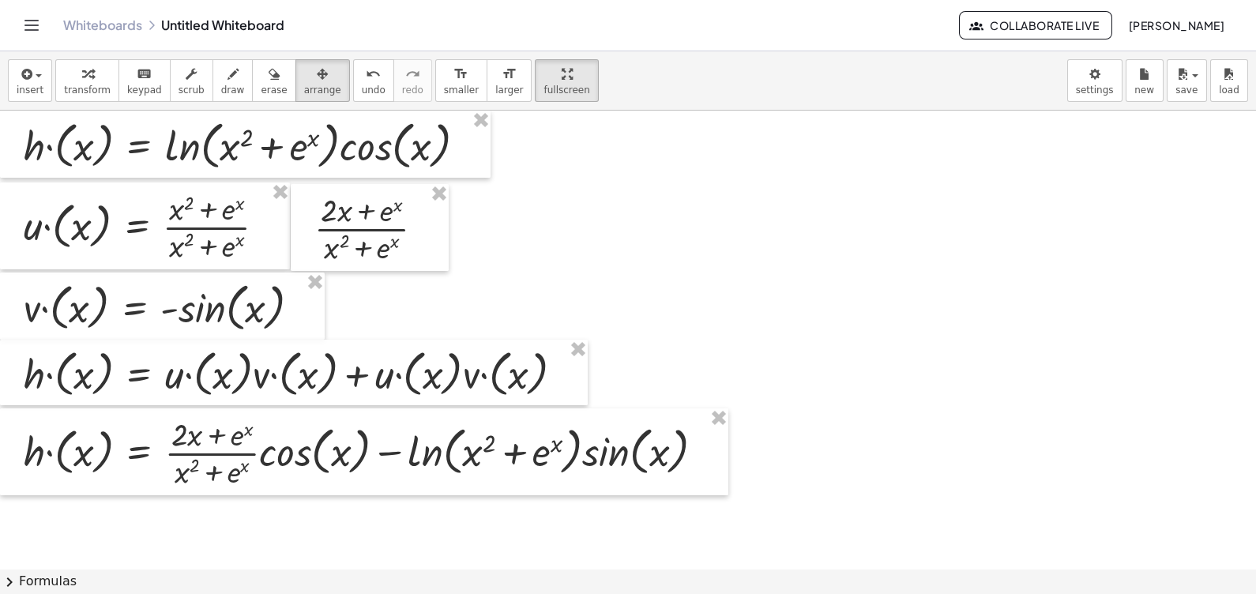
click at [40, 95] on button "insert" at bounding box center [30, 80] width 44 height 43
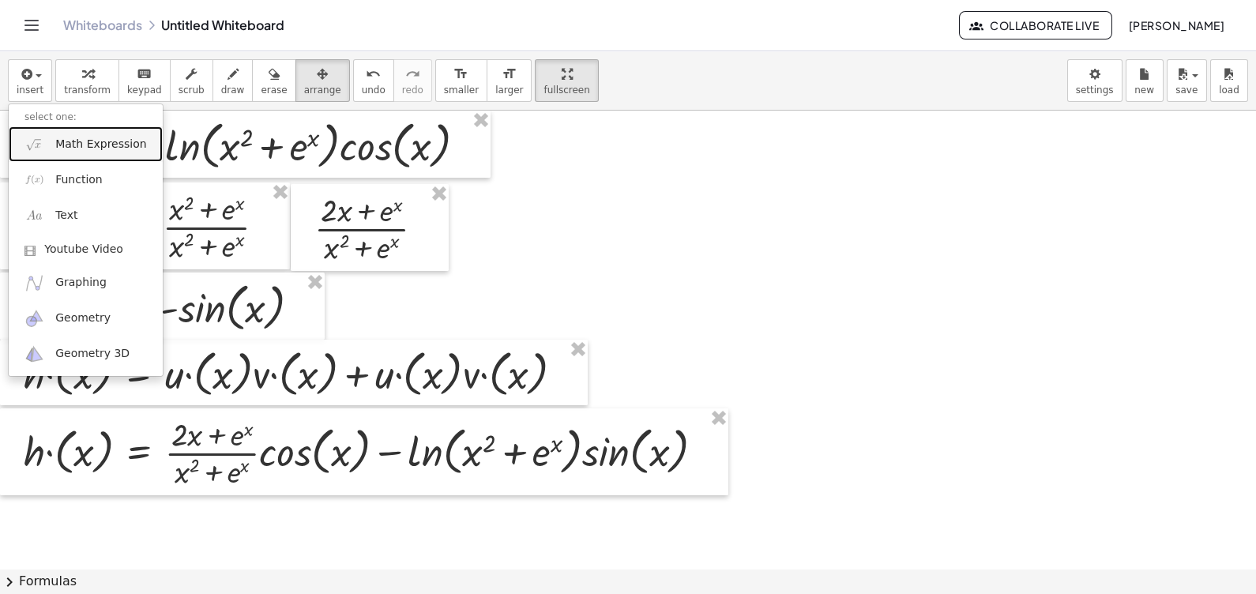
click at [89, 131] on link "Math Expression" at bounding box center [86, 144] width 154 height 36
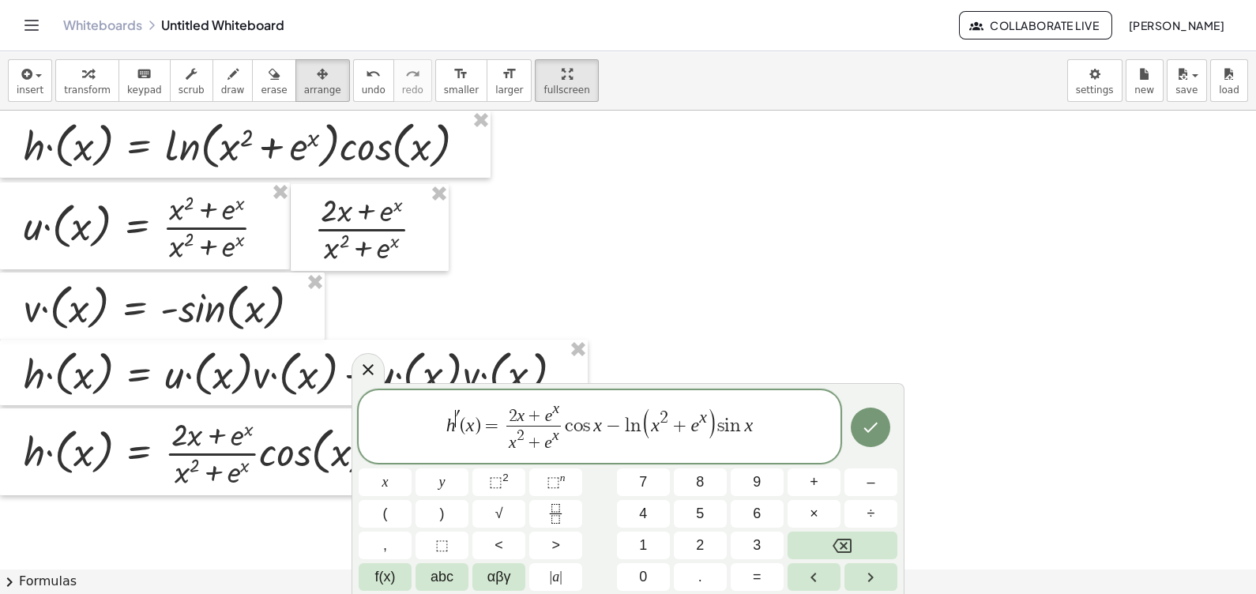
click at [457, 419] on span "′" at bounding box center [458, 417] width 4 height 17
click at [873, 434] on icon "Done" at bounding box center [870, 427] width 19 height 19
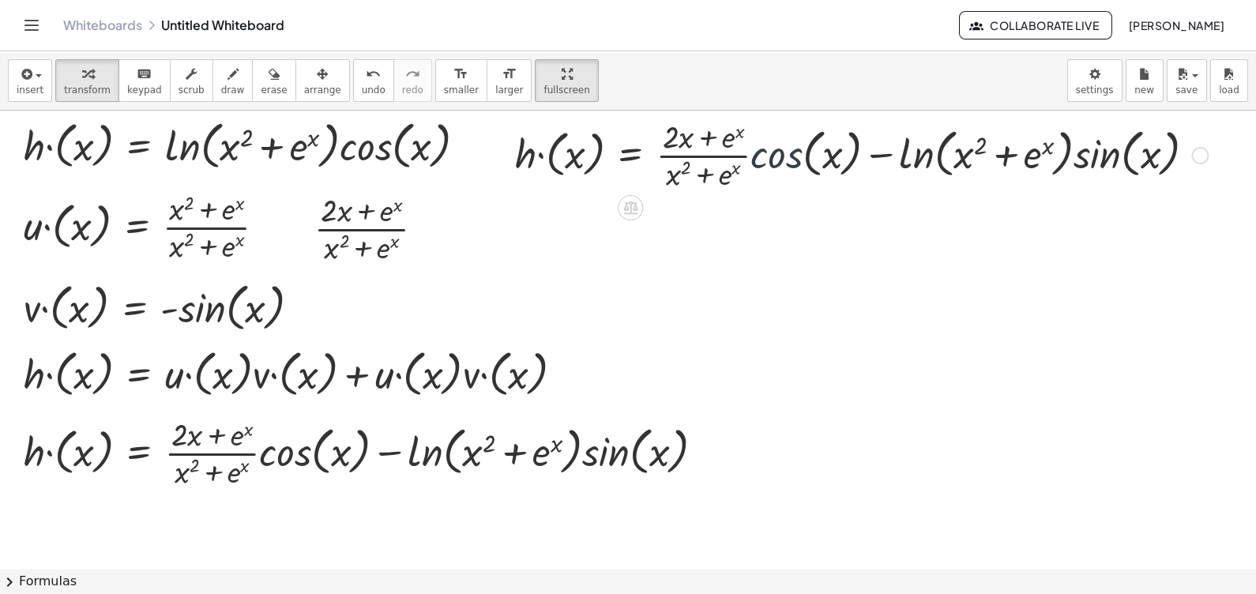
click at [762, 154] on div at bounding box center [861, 154] width 709 height 79
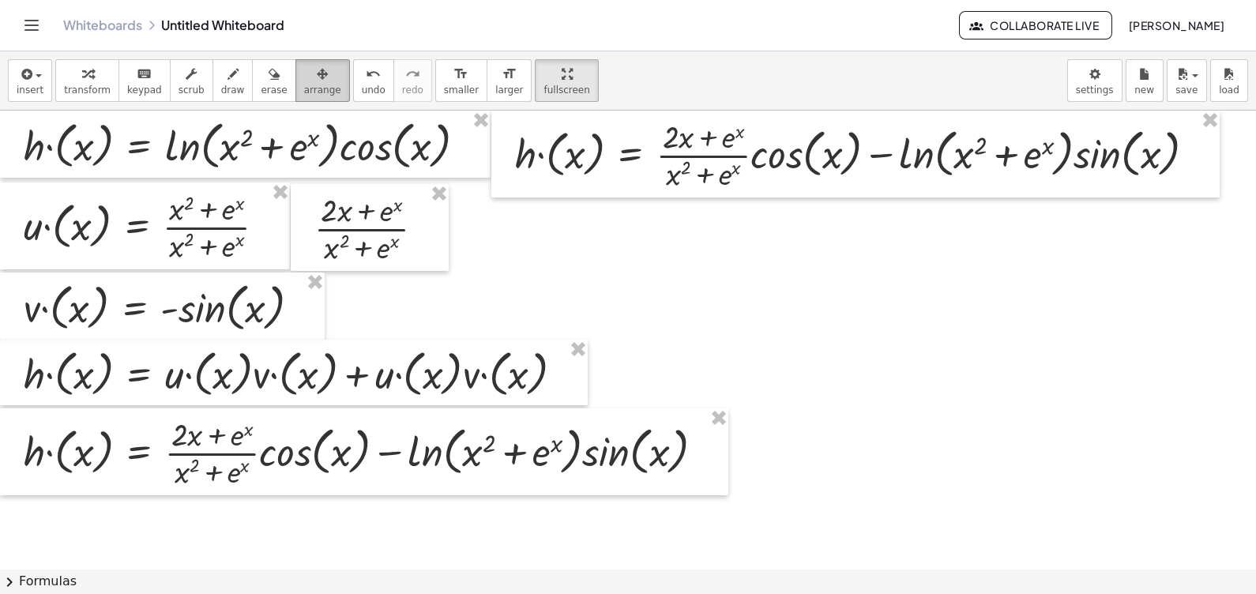
click at [304, 88] on span "arrange" at bounding box center [322, 90] width 37 height 11
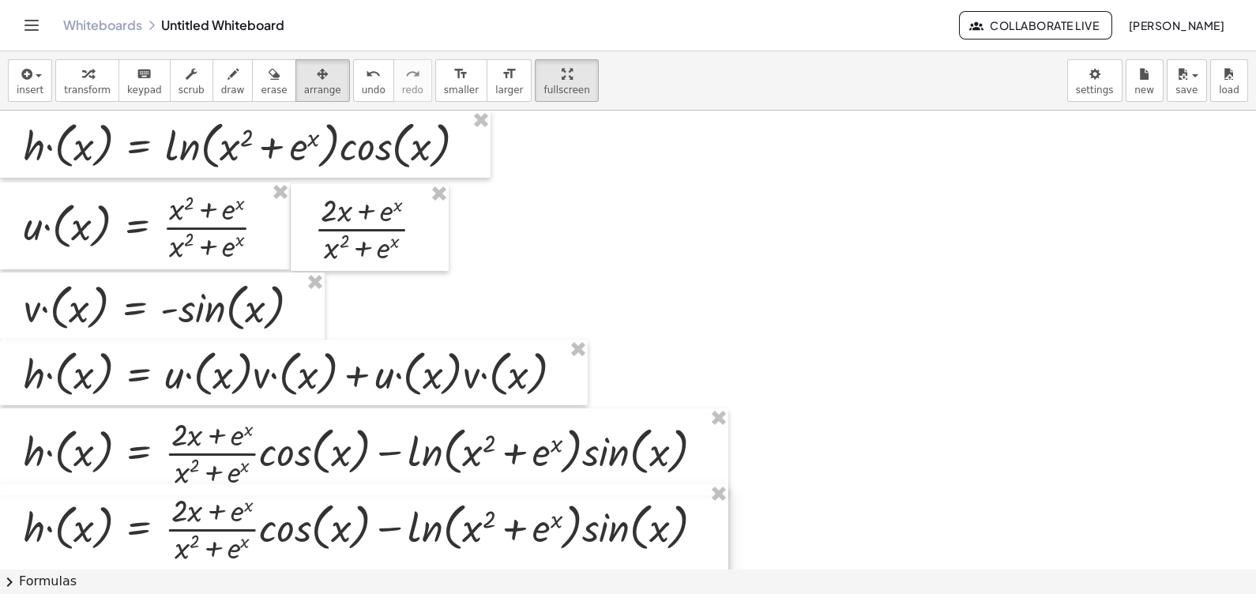
drag, startPoint x: 746, startPoint y: 156, endPoint x: 230, endPoint y: 528, distance: 636.0
click at [230, 528] on div at bounding box center [364, 527] width 728 height 87
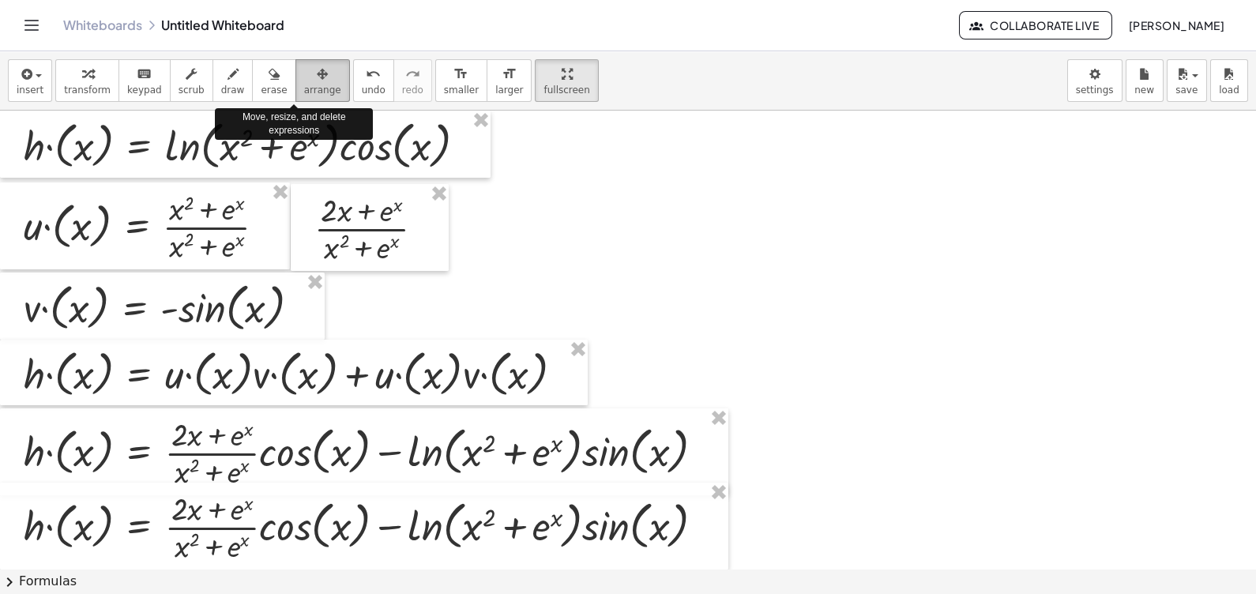
click at [304, 77] on div "button" at bounding box center [322, 73] width 37 height 19
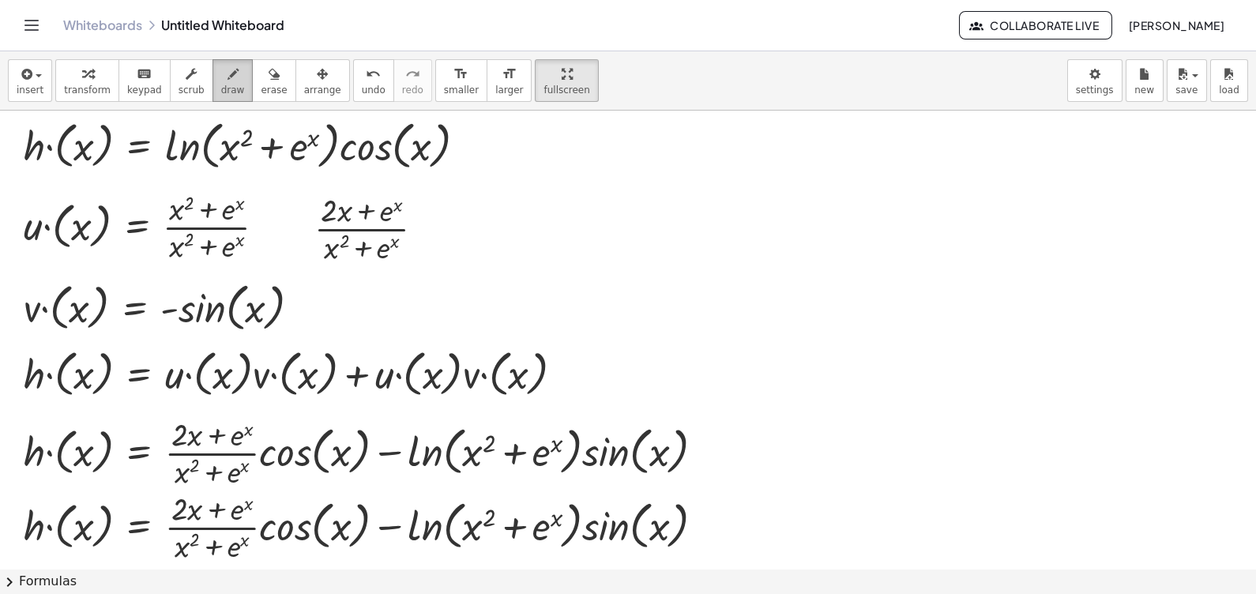
click at [212, 80] on button "draw" at bounding box center [232, 80] width 41 height 43
click at [1182, 88] on span "save" at bounding box center [1186, 90] width 22 height 11
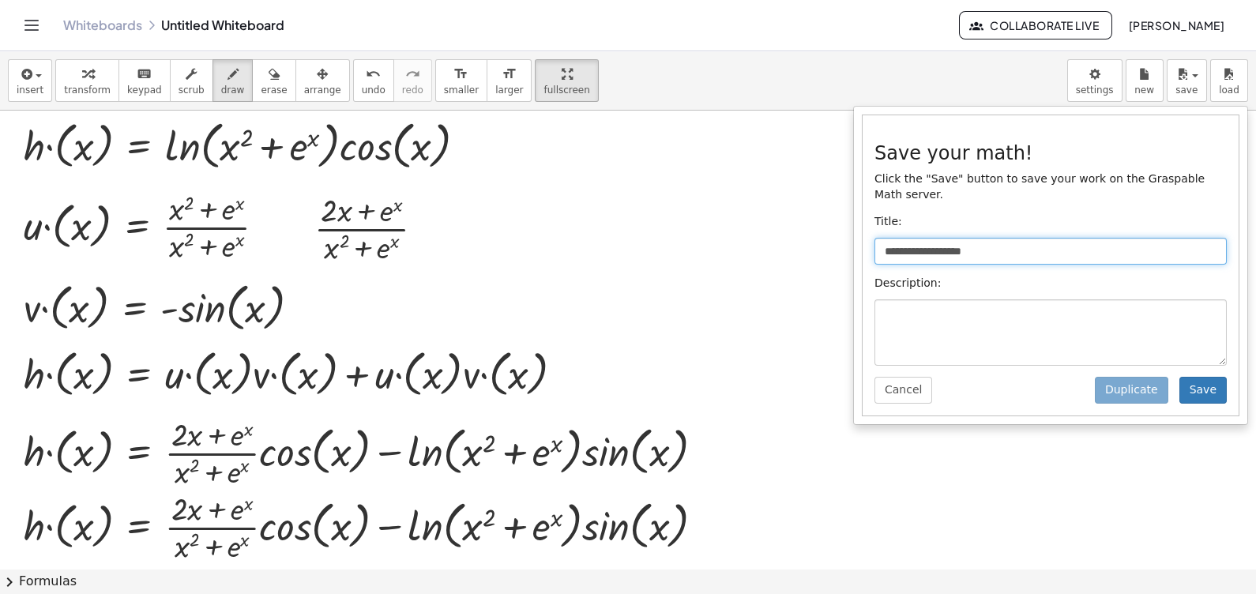
click at [1036, 242] on input "**********" at bounding box center [1050, 251] width 352 height 27
type input "*"
type input "**********"
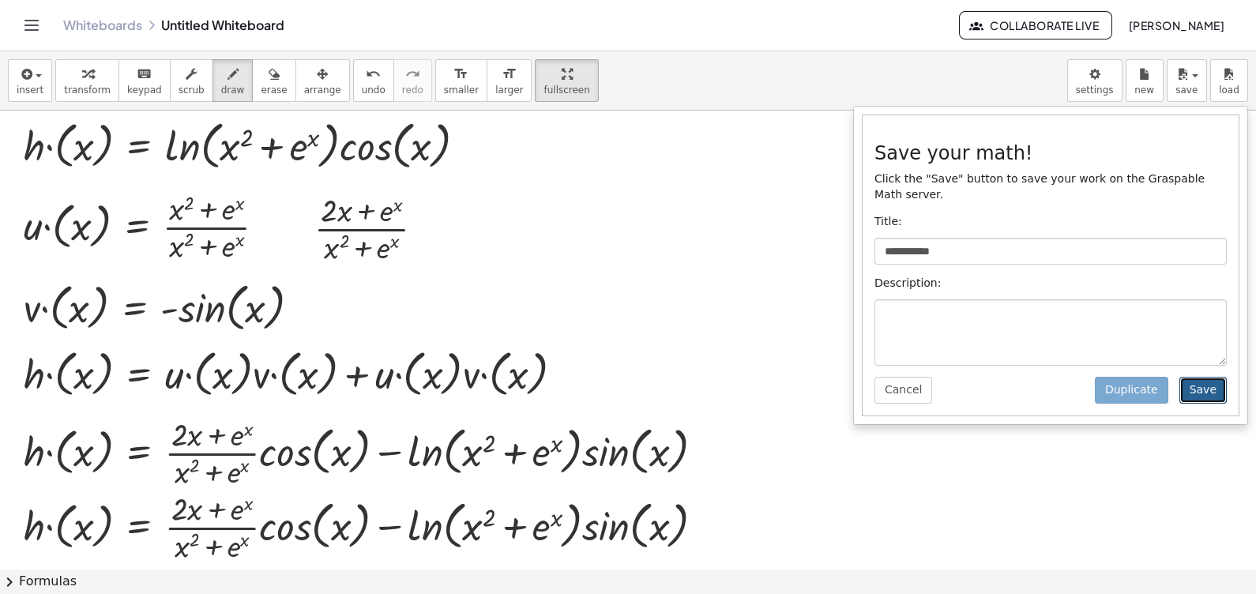
click at [1213, 377] on button "Save" at bounding box center [1202, 390] width 47 height 27
